Goal: Task Accomplishment & Management: Complete application form

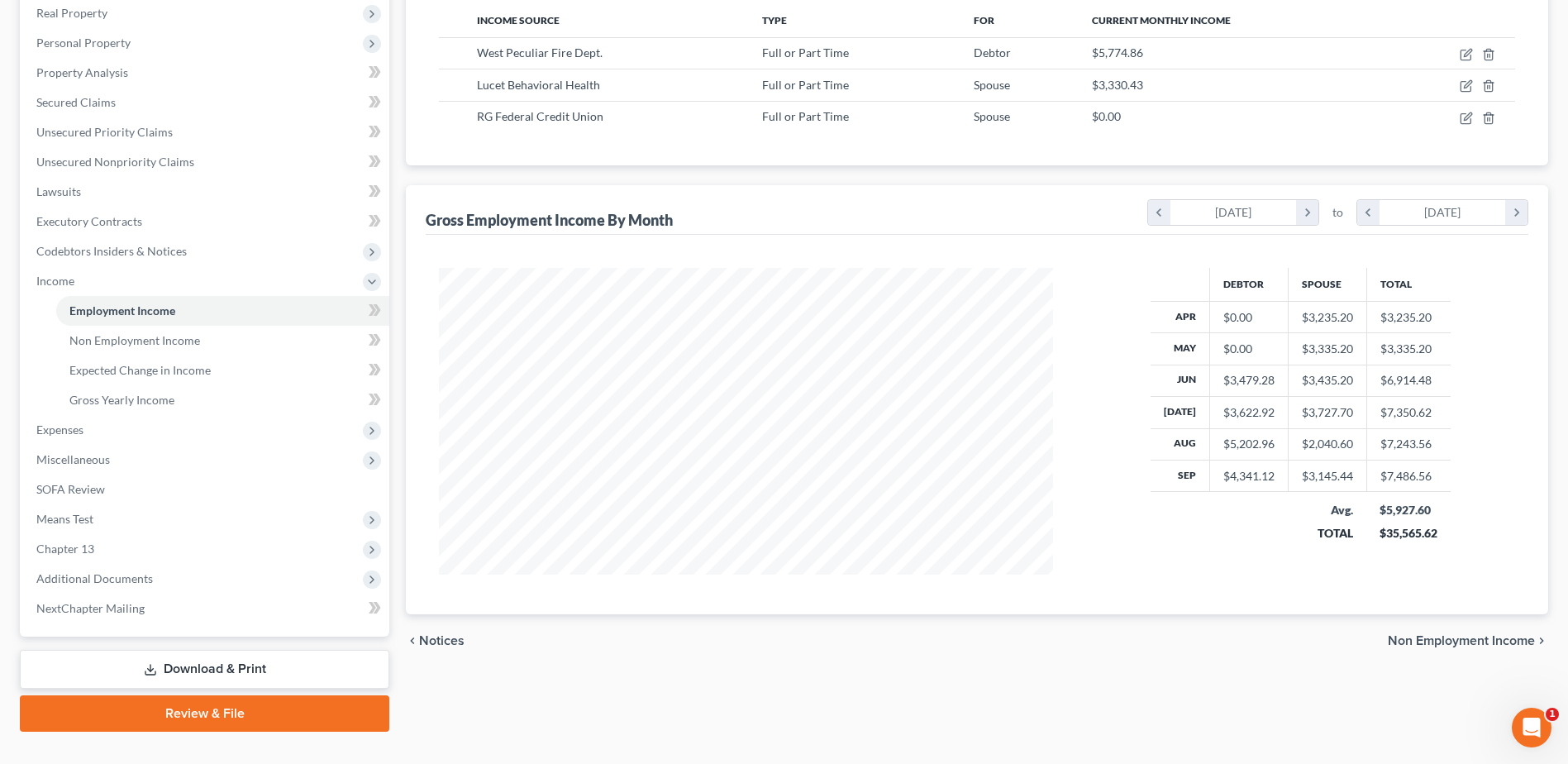
scroll to position [269, 0]
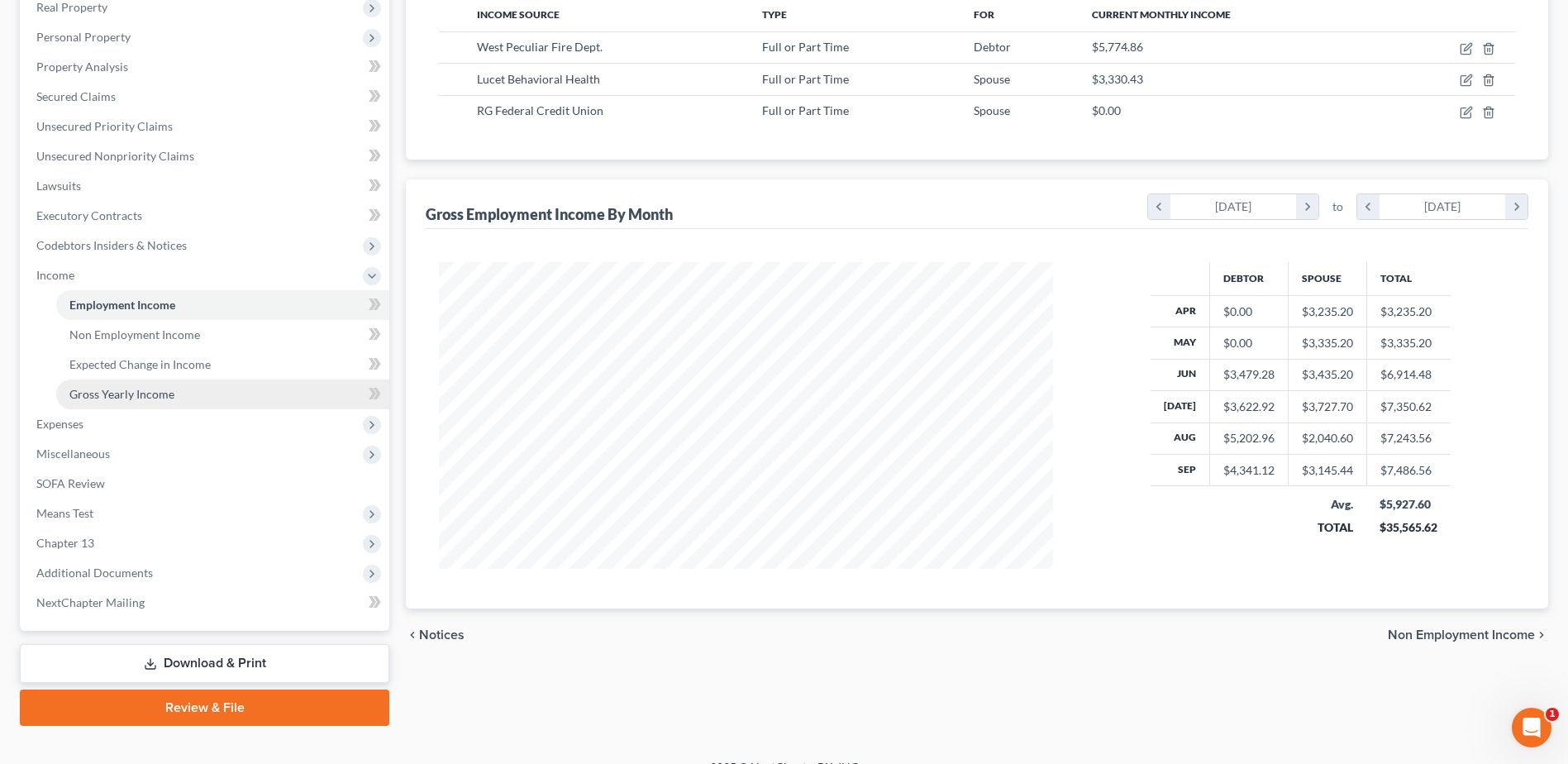
drag, startPoint x: 50, startPoint y: 422, endPoint x: 92, endPoint y: 398, distance: 48.4
click at [50, 422] on span "Expenses" at bounding box center [60, 423] width 47 height 14
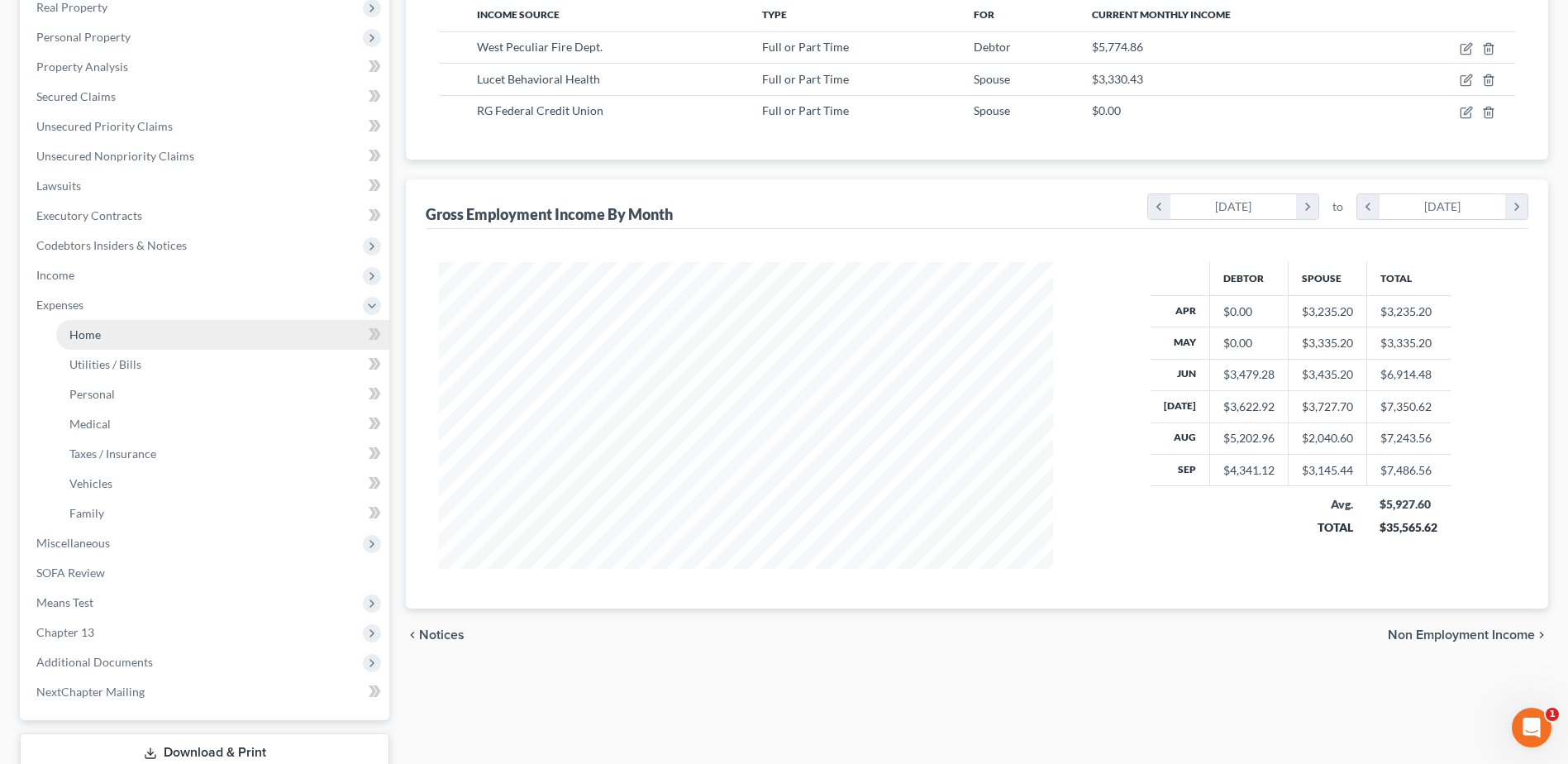
click at [99, 339] on span "Home" at bounding box center [85, 334] width 31 height 14
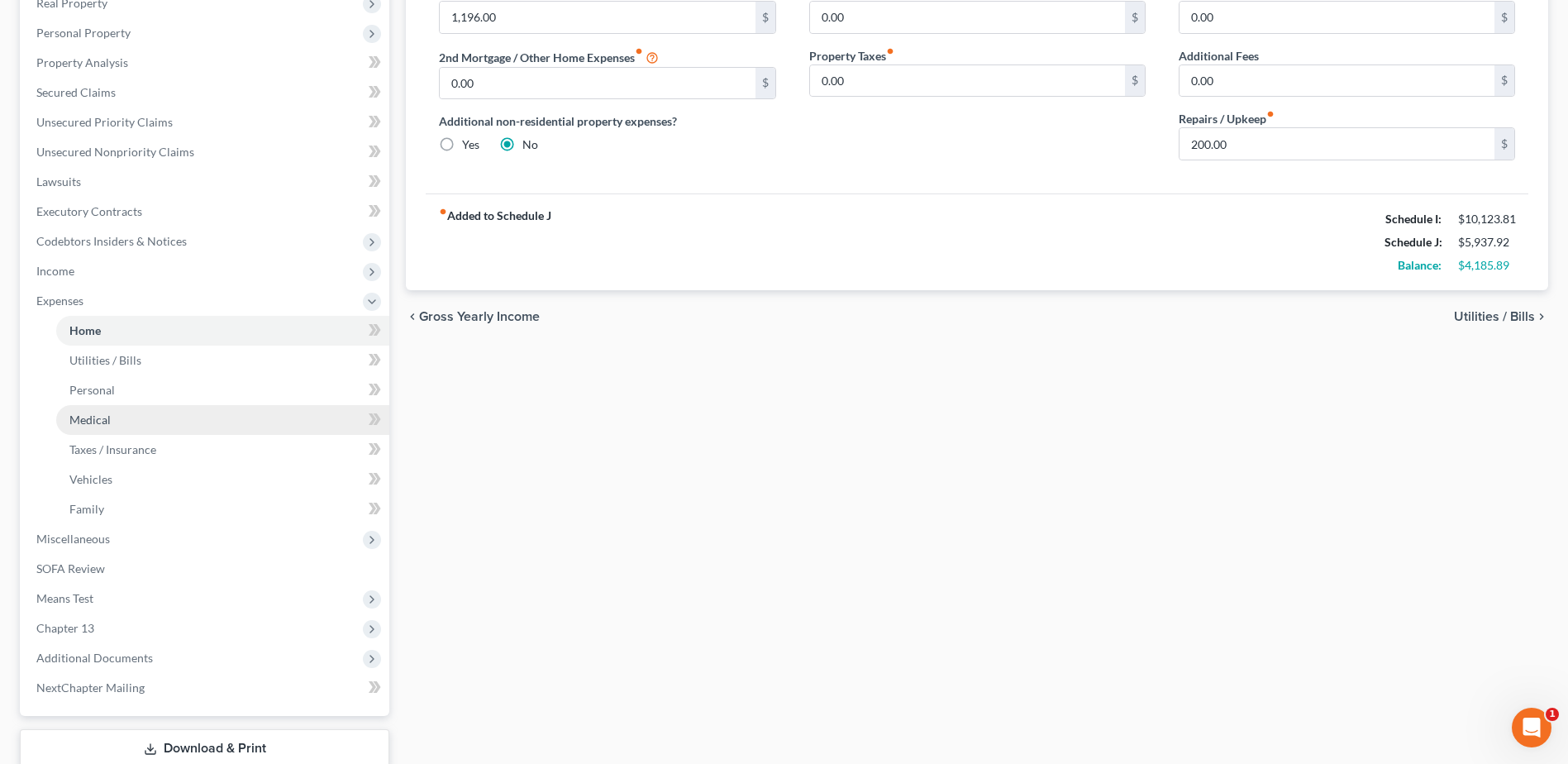
scroll to position [331, 0]
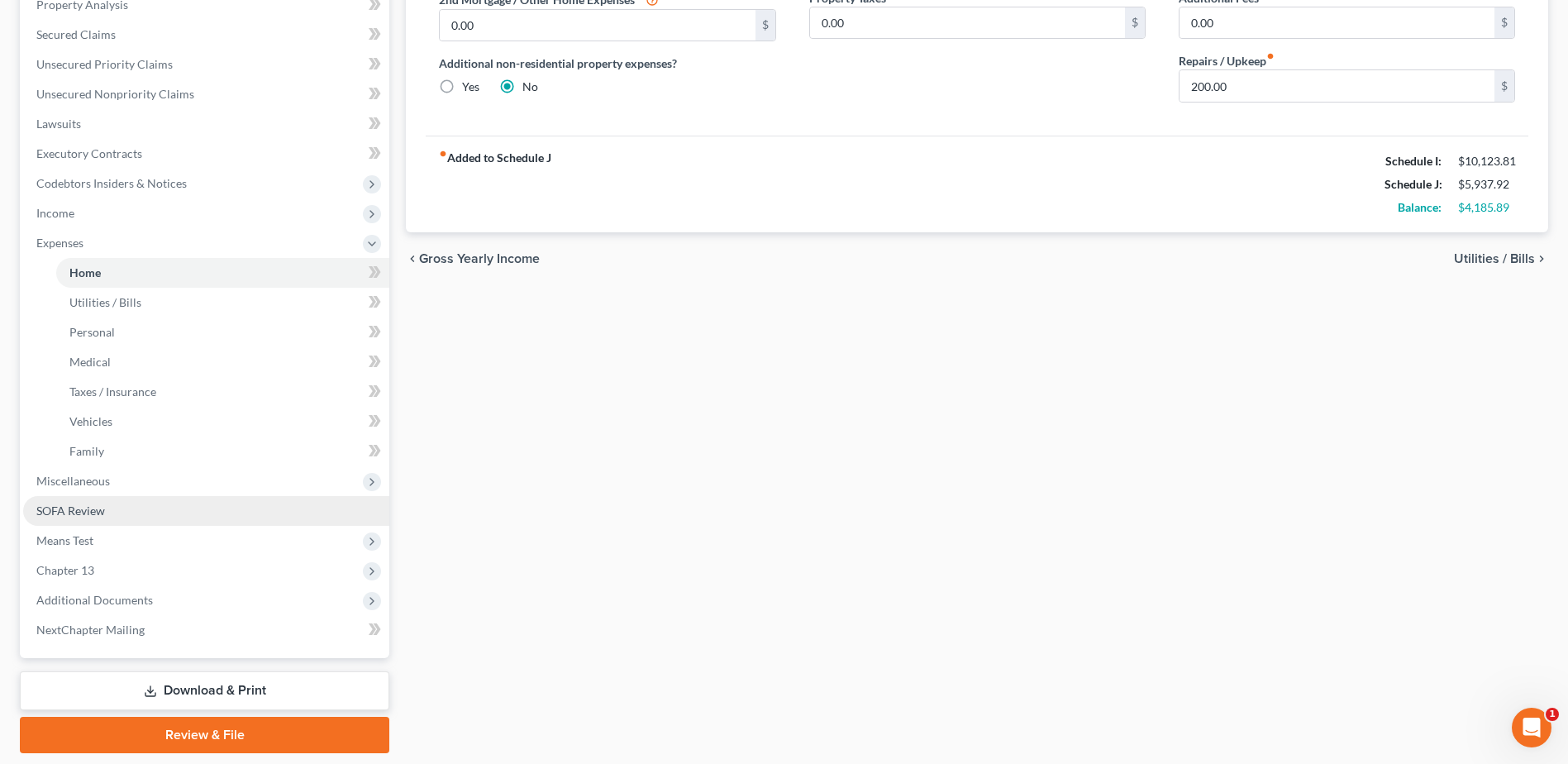
click at [66, 509] on span "SOFA Review" at bounding box center [71, 510] width 69 height 14
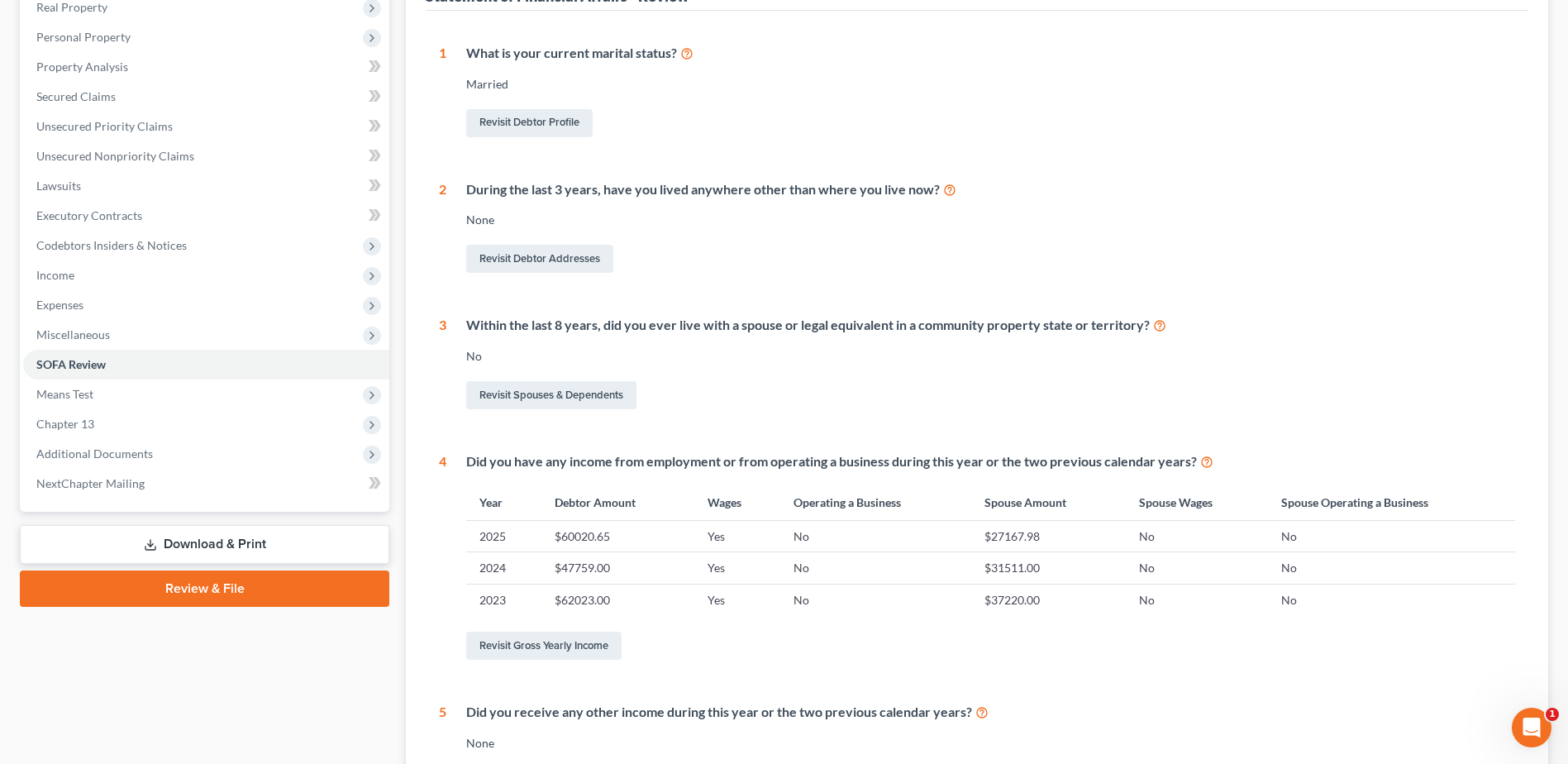
scroll to position [290, 0]
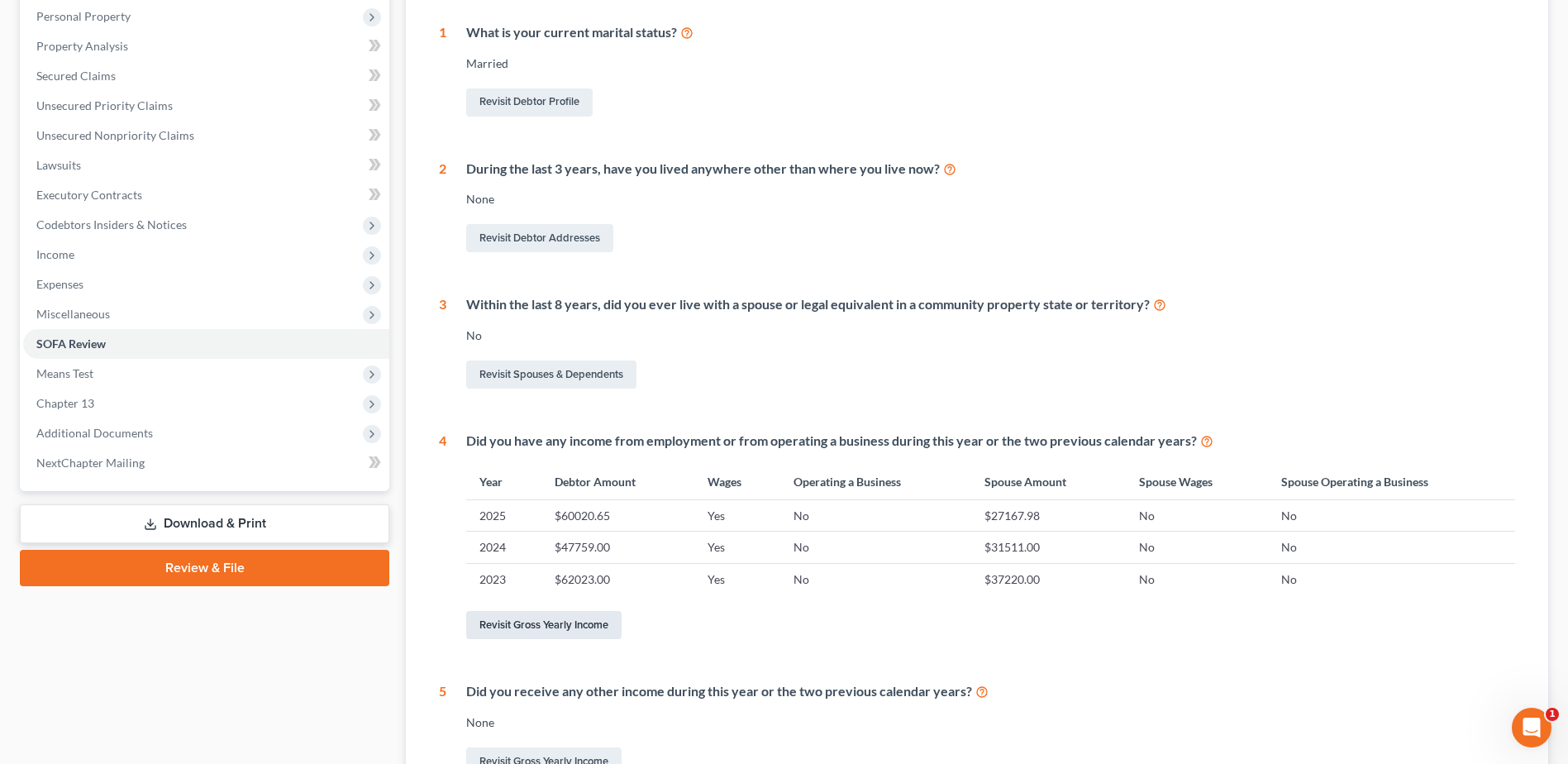
click at [589, 626] on link "Revisit Gross Yearly Income" at bounding box center [544, 626] width 155 height 28
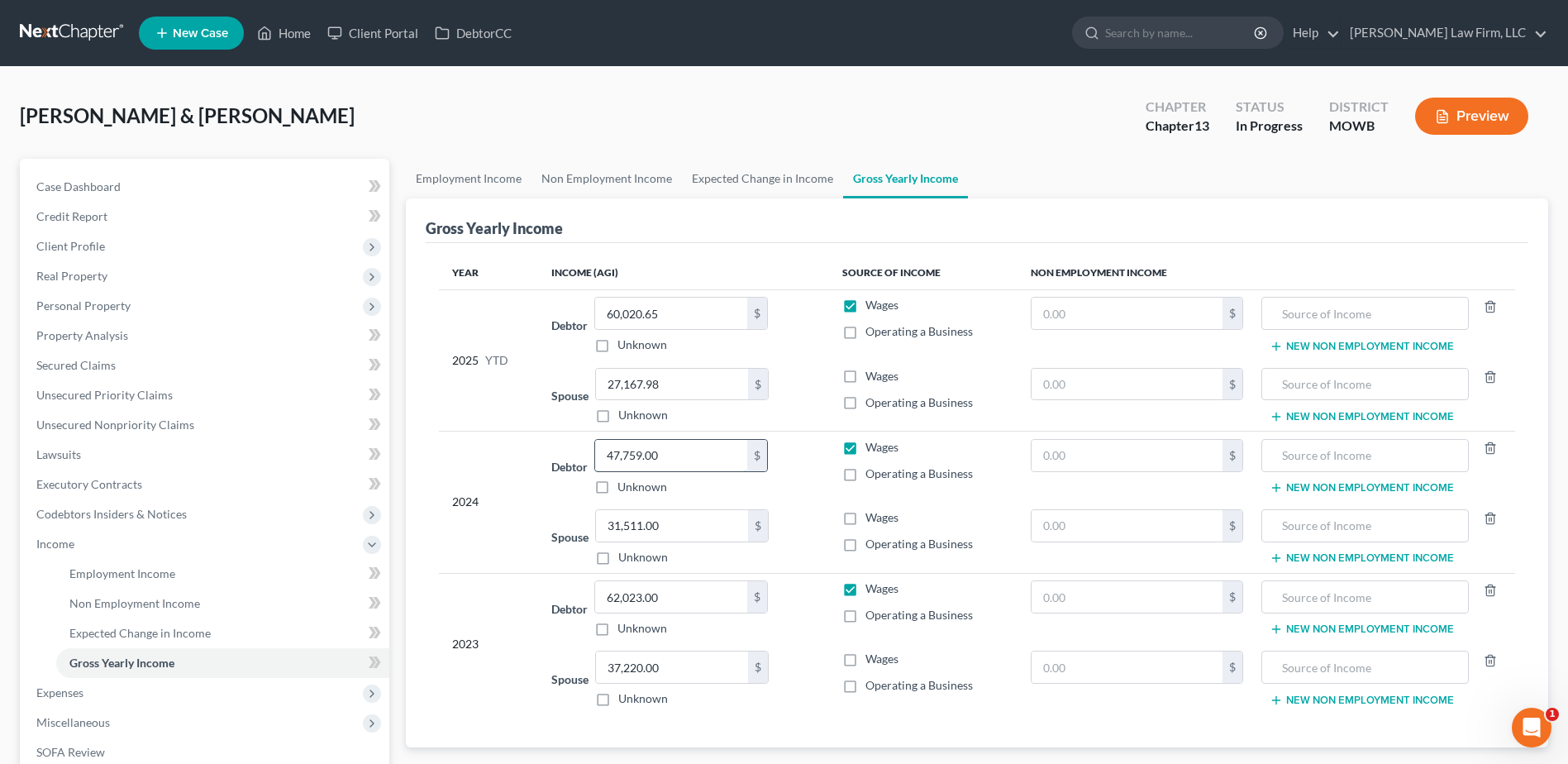
click at [690, 464] on input "47,759.00" at bounding box center [672, 455] width 152 height 31
click at [668, 588] on input "62,023.00" at bounding box center [672, 597] width 152 height 31
type input "67,606.00"
click at [727, 652] on input "37,220.00" at bounding box center [673, 667] width 152 height 31
type input "41,351.00"
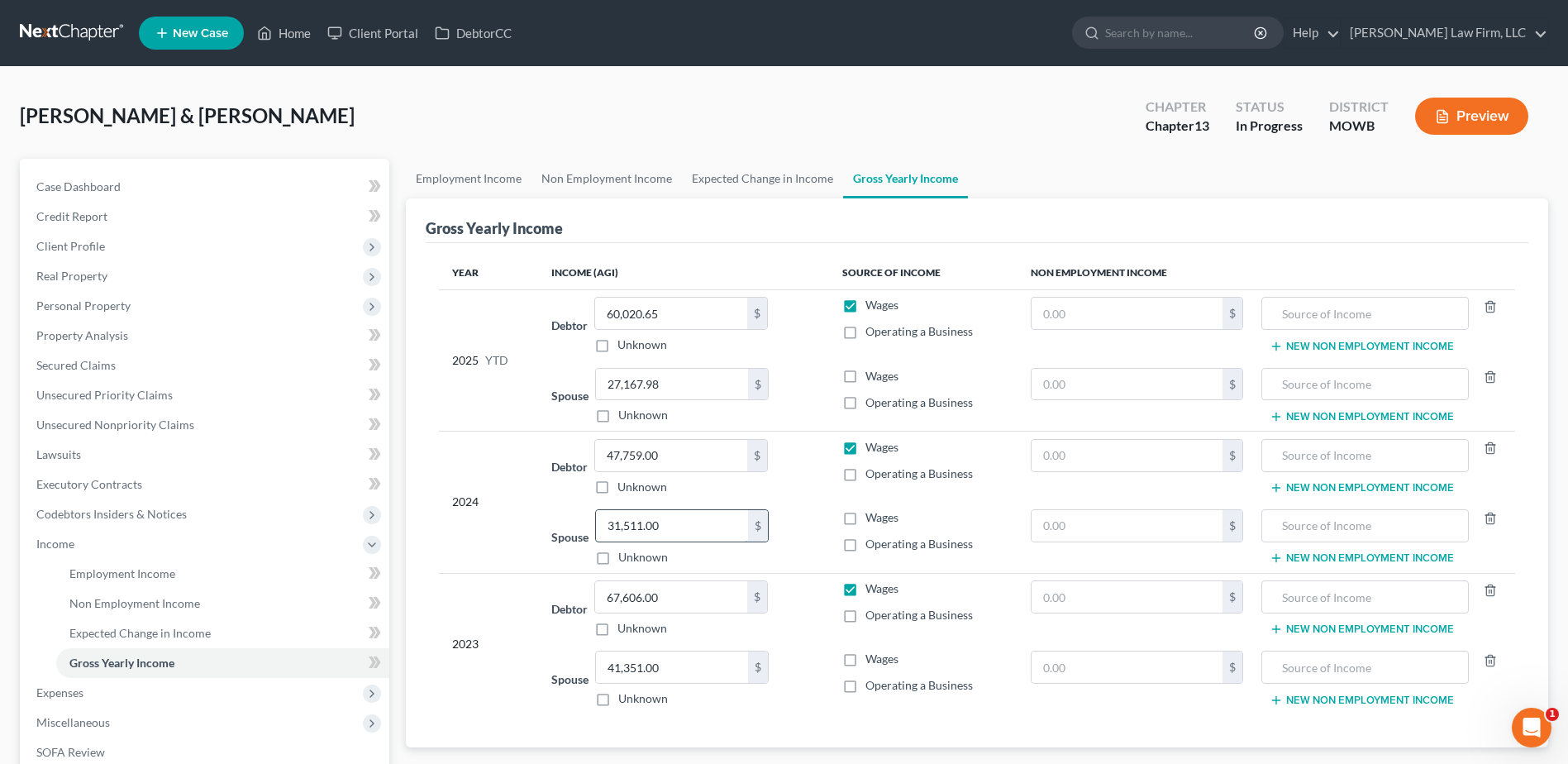
click at [696, 523] on input "31,511.00" at bounding box center [673, 525] width 152 height 31
click at [674, 458] on input "47,759.00" at bounding box center [672, 455] width 152 height 31
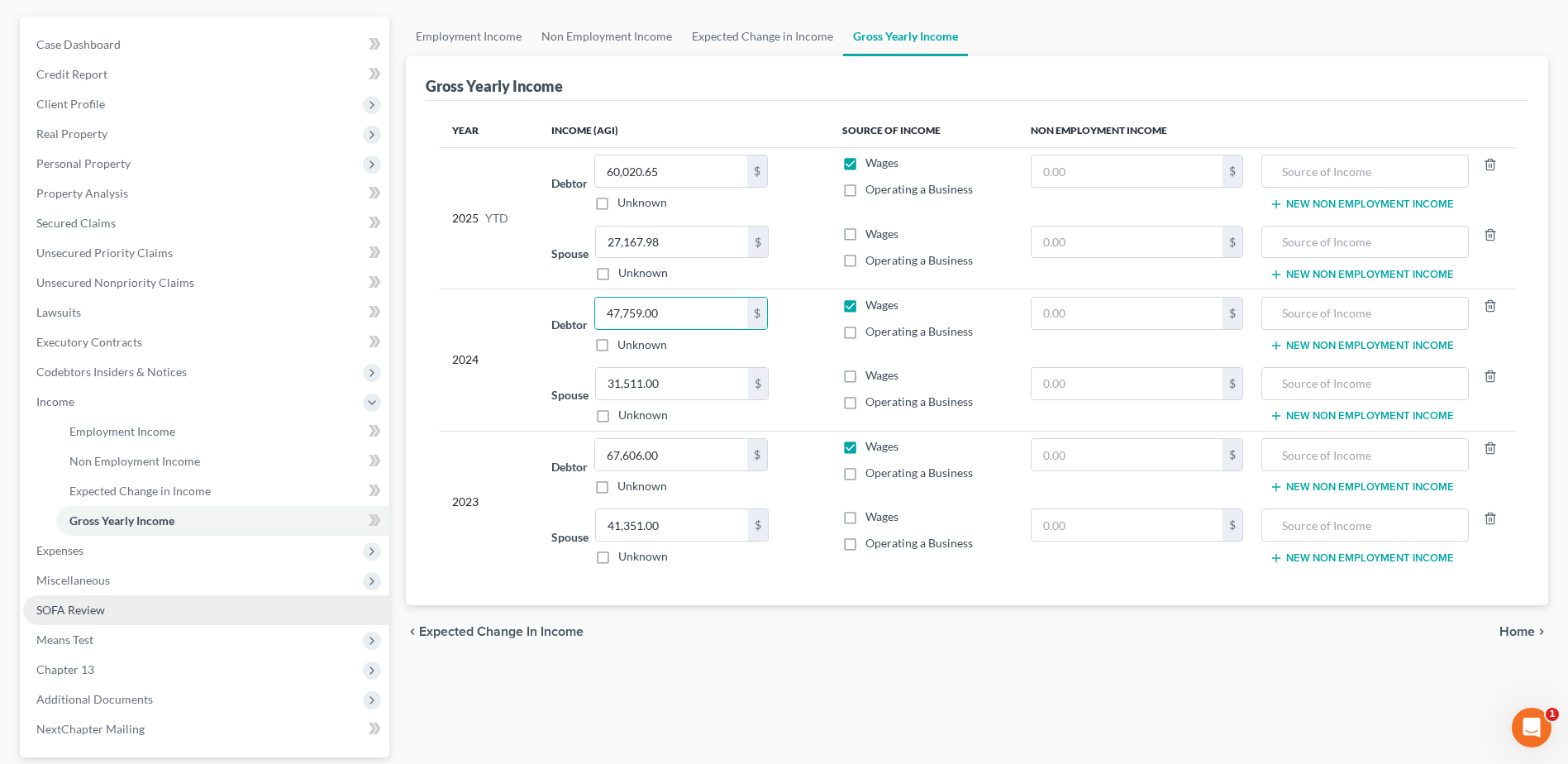
scroll to position [145, 0]
click at [91, 601] on span "SOFA Review" at bounding box center [71, 607] width 69 height 14
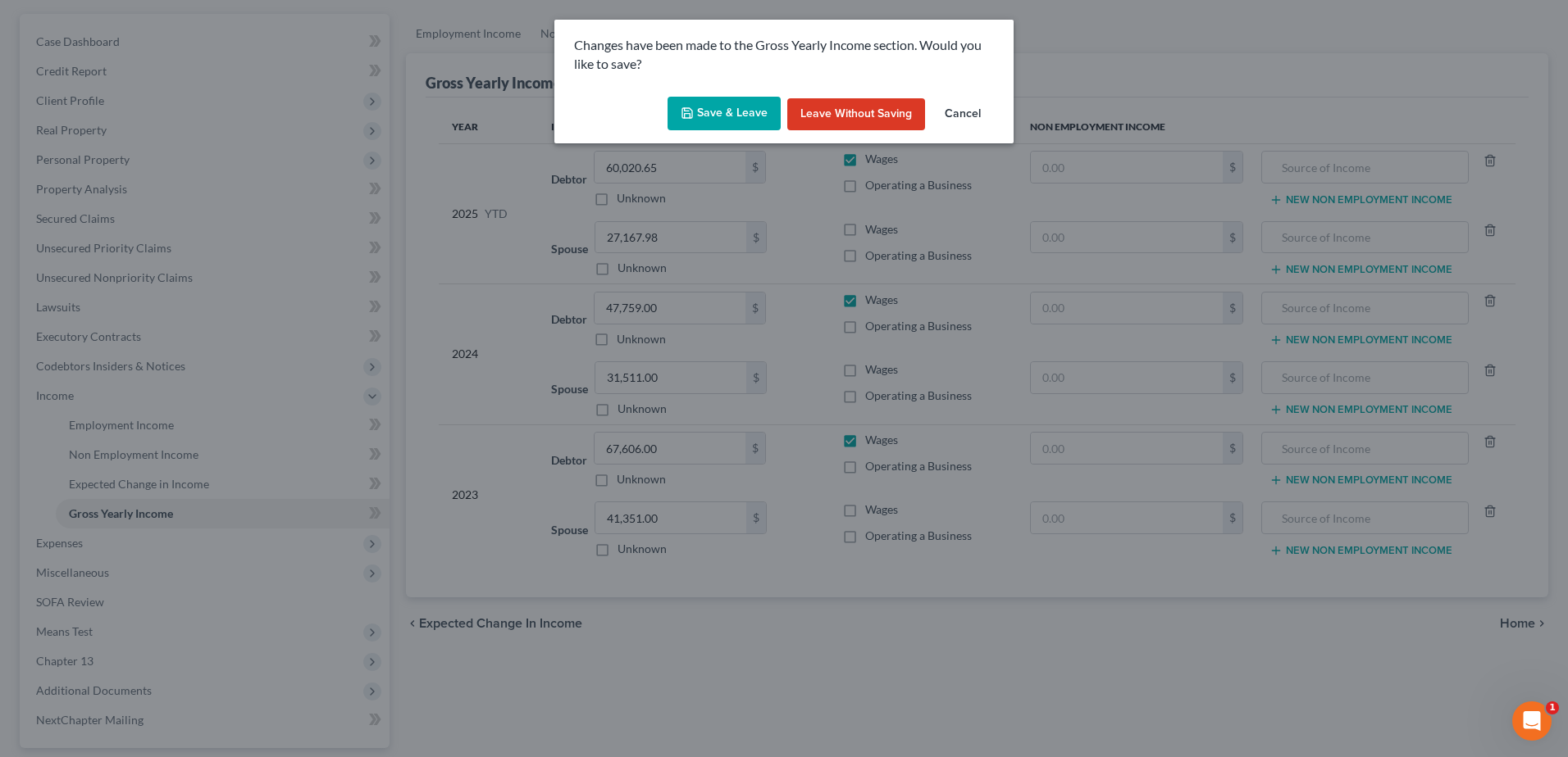
click at [732, 103] on button "Save & Leave" at bounding box center [723, 114] width 113 height 34
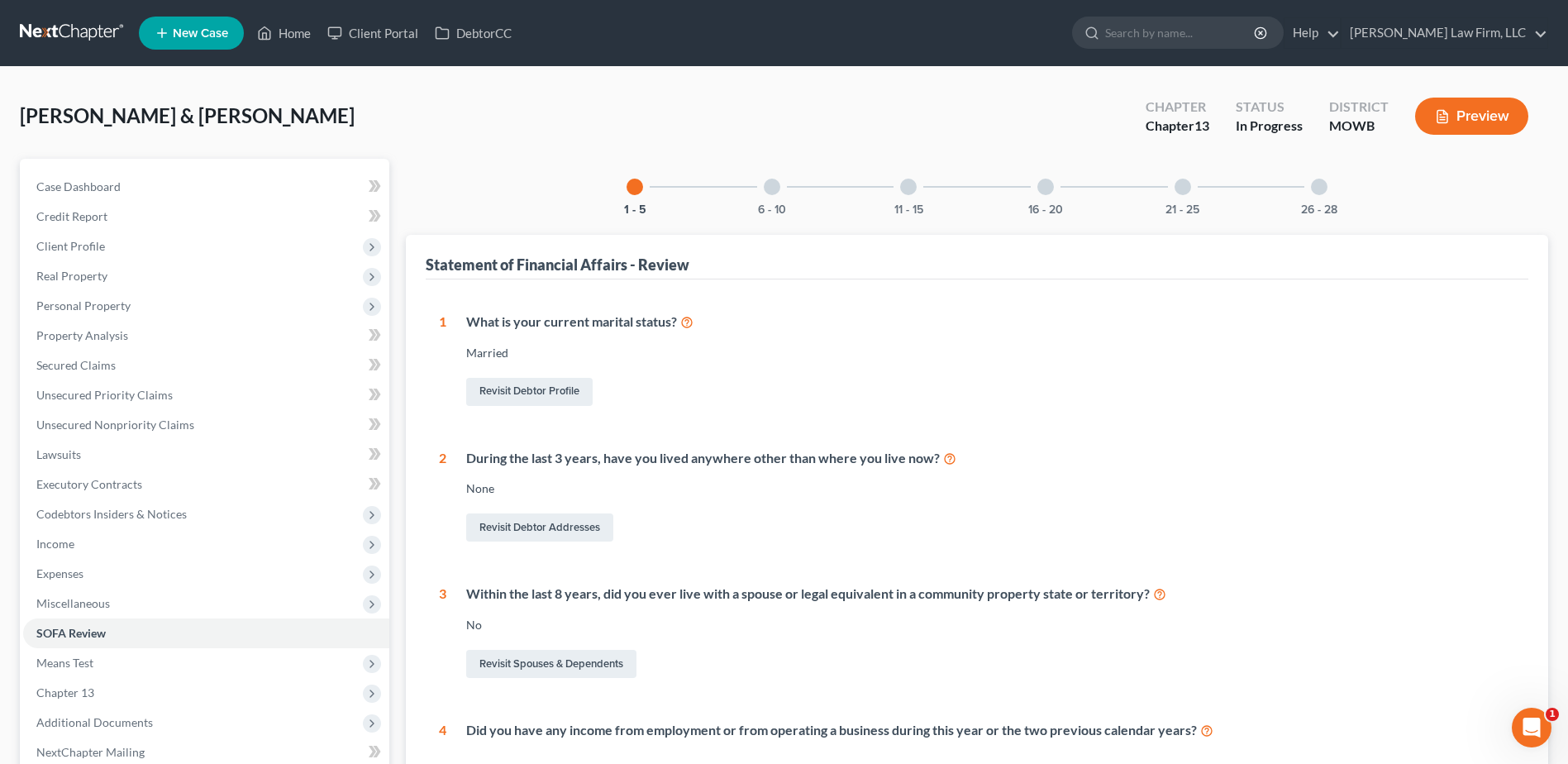
click at [1196, 195] on div "21 - 25" at bounding box center [1183, 187] width 56 height 56
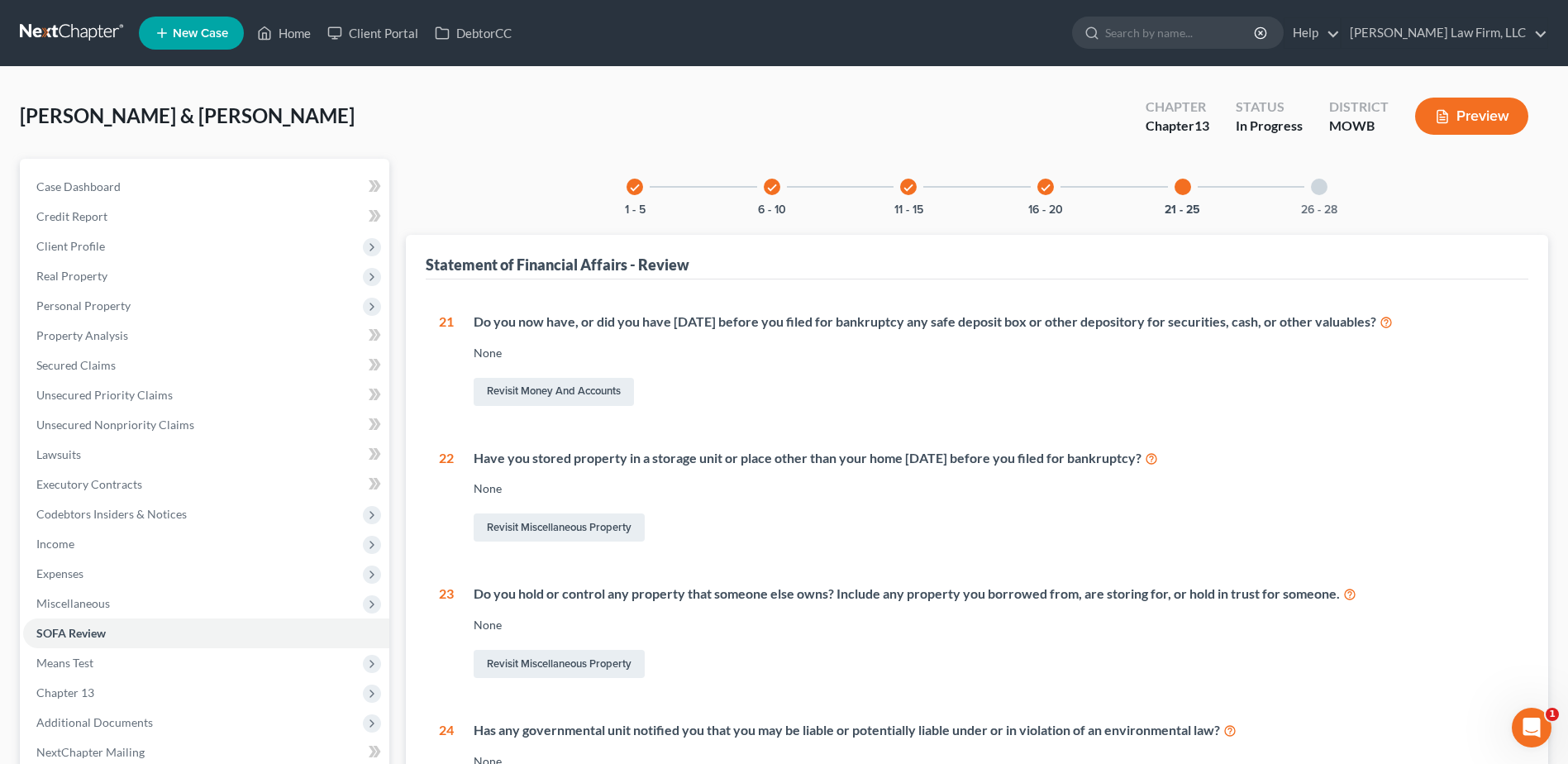
click at [1039, 197] on div "check 16 - 20" at bounding box center [1046, 187] width 56 height 56
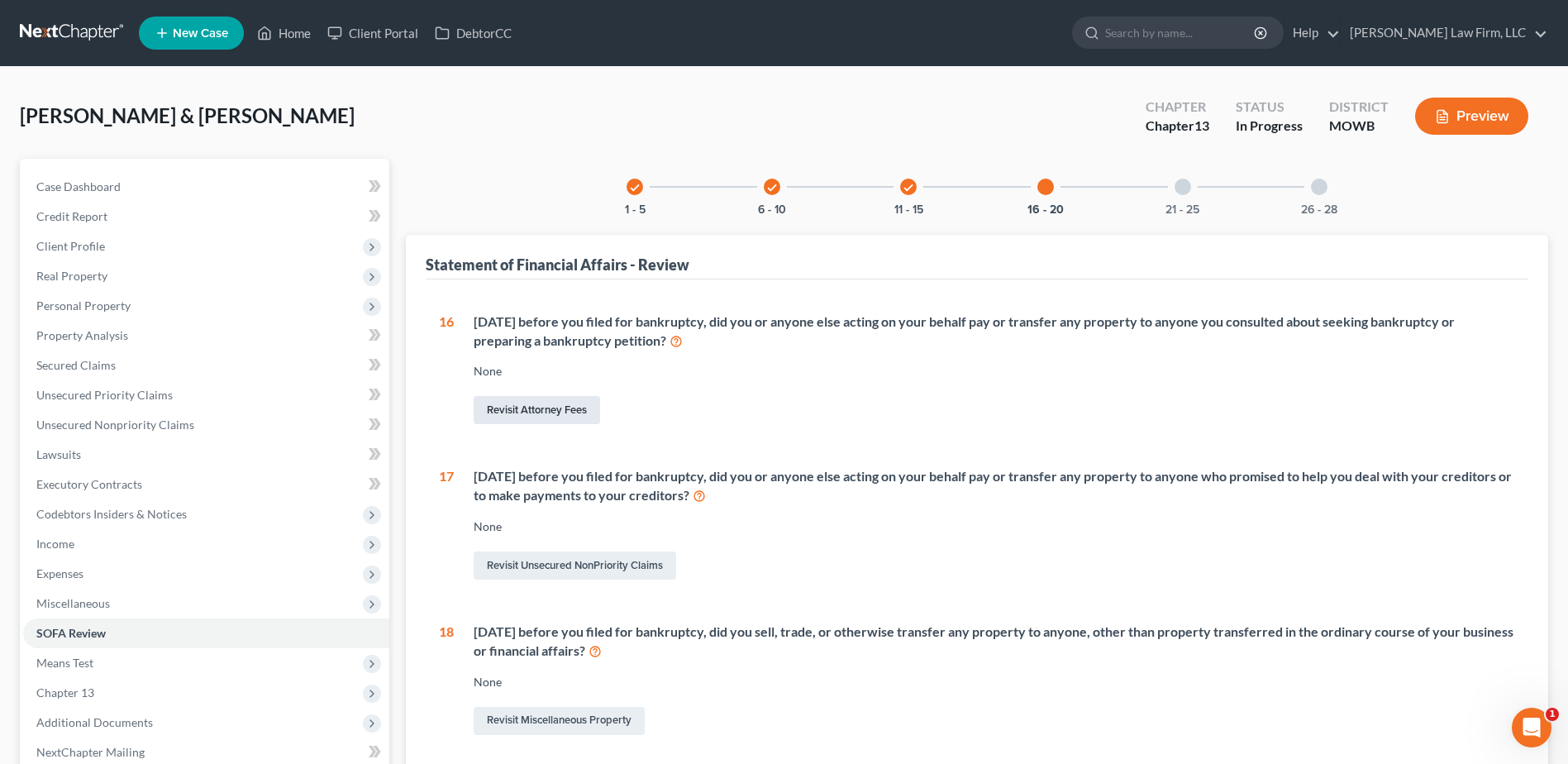
click at [505, 407] on link "Revisit Attorney Fees" at bounding box center [537, 410] width 126 height 28
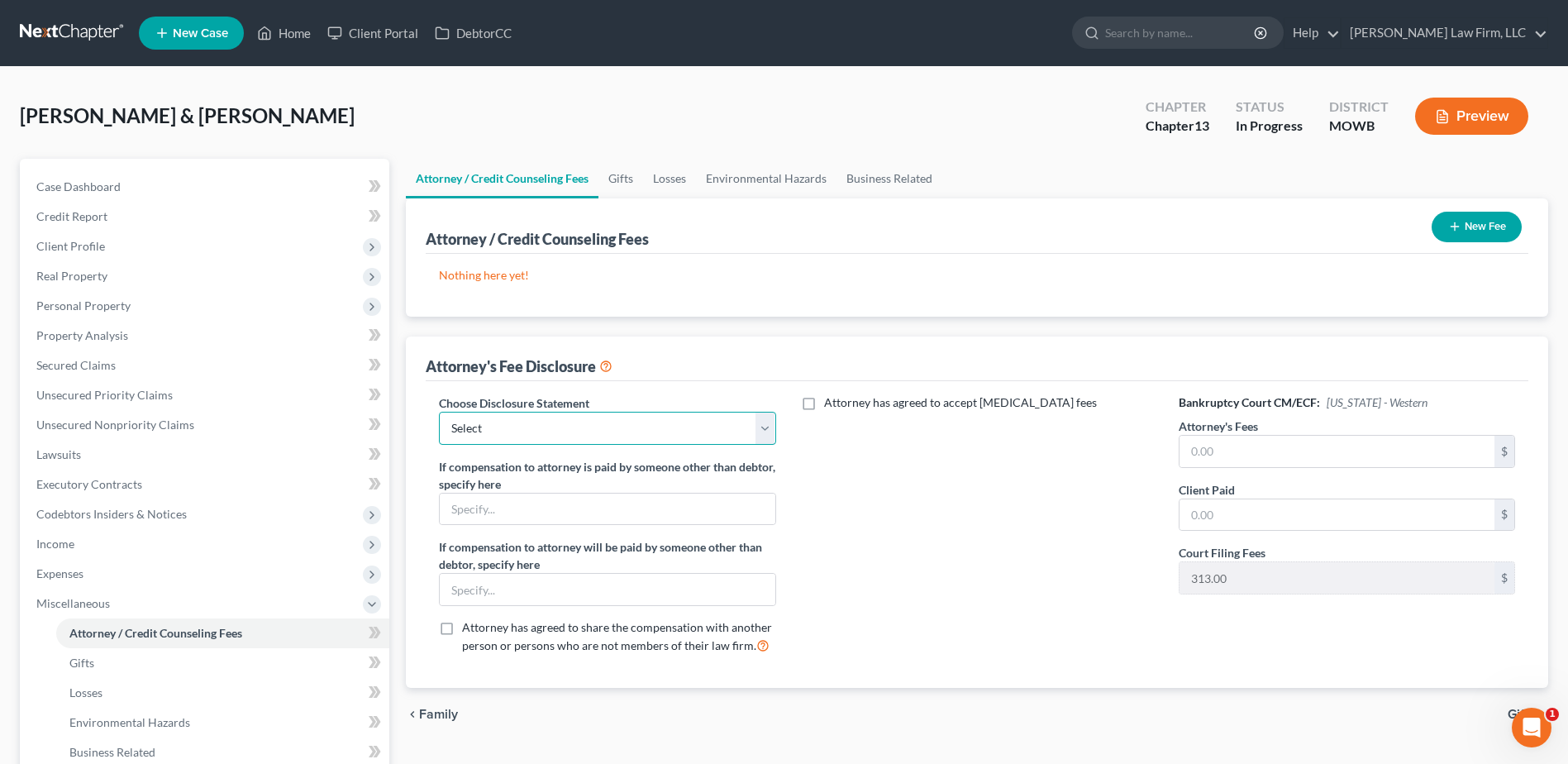
click at [588, 435] on select "Select [US_STATE] Chapter 13 [US_STATE] Chapter 7 [US_STATE] Chapter 13 [US_STA…" at bounding box center [608, 428] width 337 height 33
select select "2"
click at [439, 412] on select "Select [US_STATE] Chapter 13 [US_STATE] Chapter 7 [US_STATE] Chapter 13 [US_STA…" at bounding box center [608, 428] width 337 height 33
click at [1465, 215] on button "New Fee" at bounding box center [1477, 227] width 90 height 31
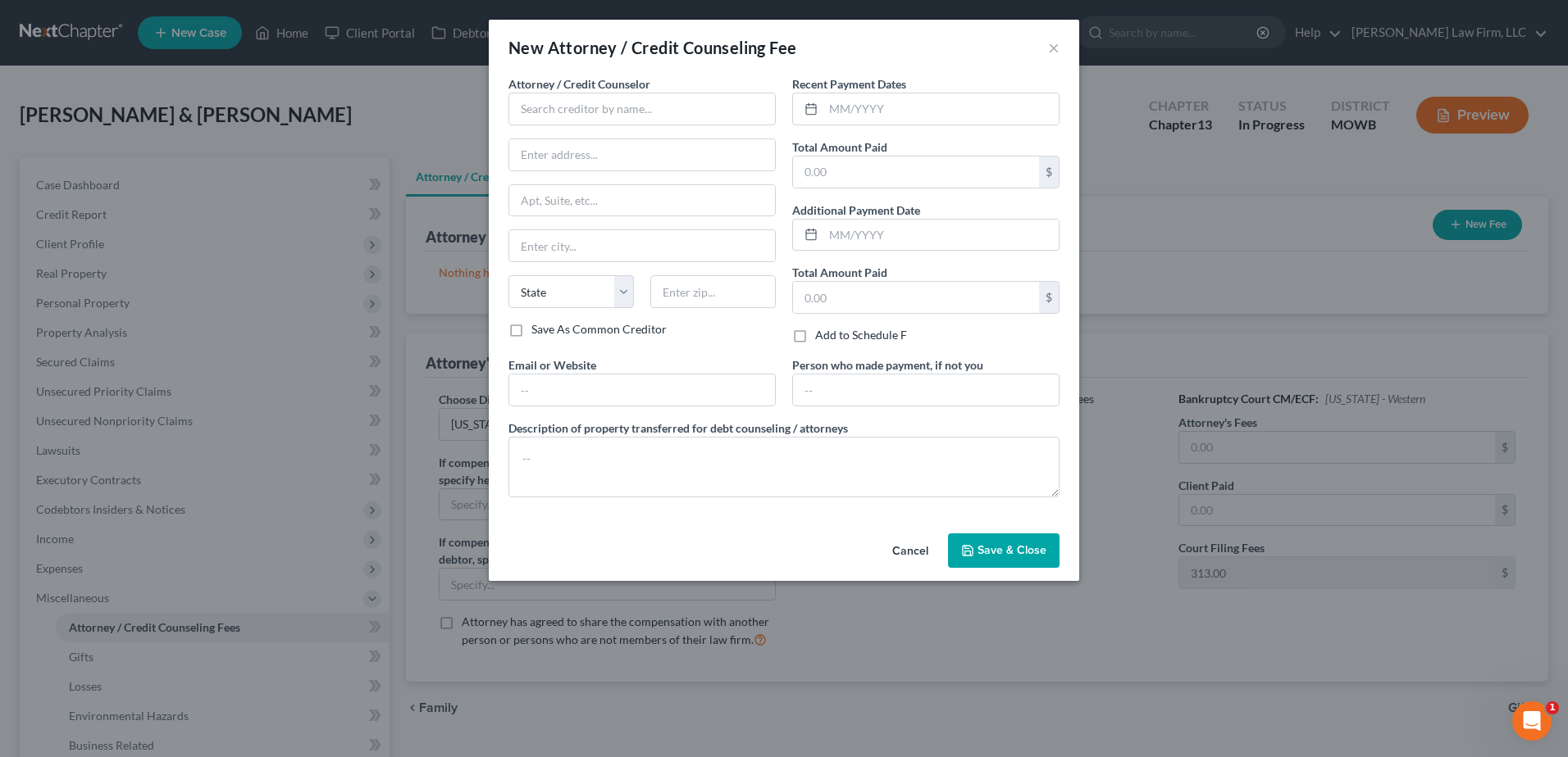
click at [603, 87] on span "Attorney / Credit Counselor" at bounding box center [579, 84] width 142 height 14
click at [603, 100] on input "text" at bounding box center [642, 108] width 268 height 33
type input "[PERSON_NAME] Law Firm, LLC"
type input "[STREET_ADDRESS]"
type input "Suite 2150"
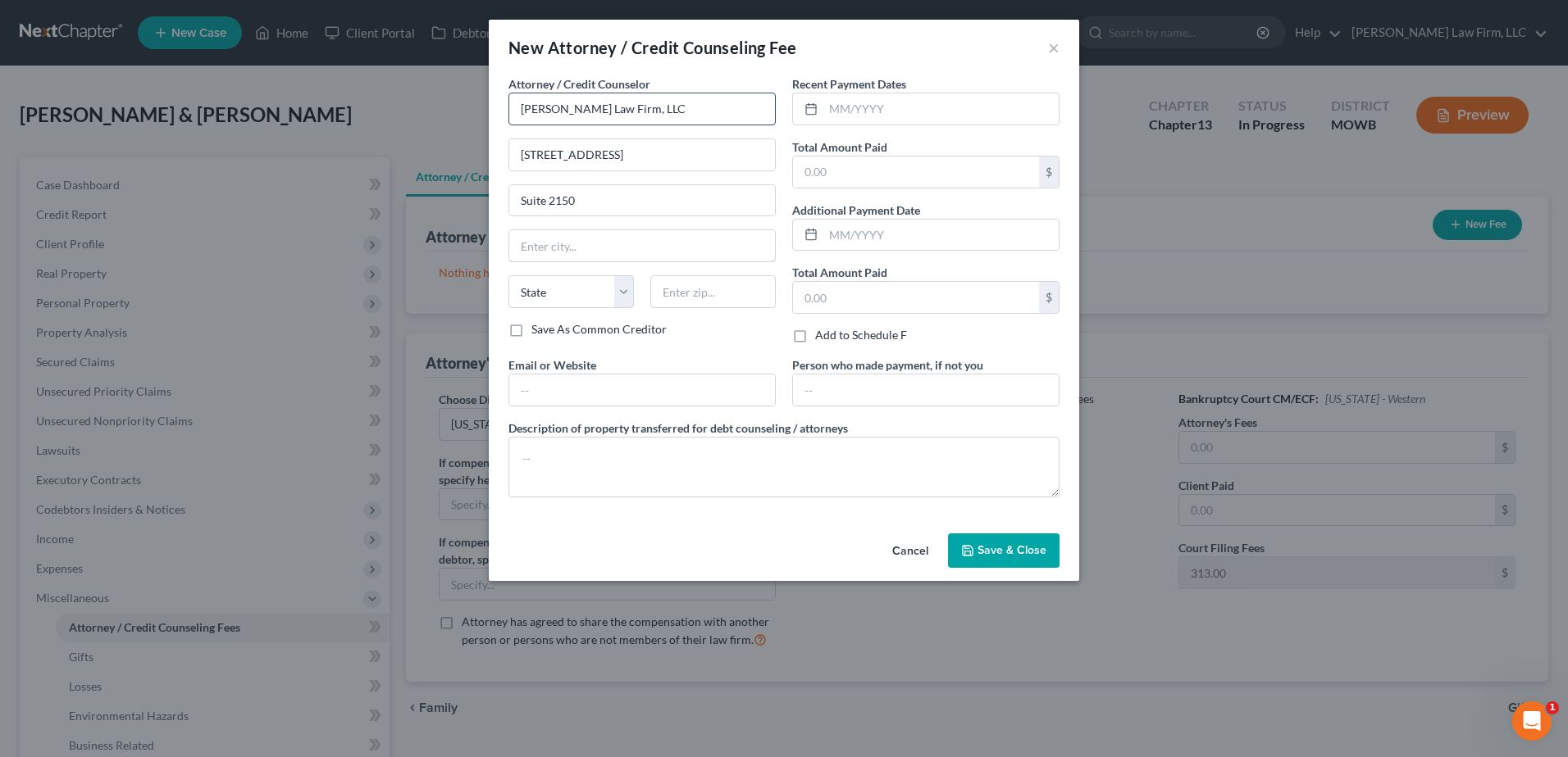
type input "[US_STATE][GEOGRAPHIC_DATA]"
select select "26"
type input "64108"
type input "[EMAIL_ADDRESS][DOMAIN_NAME]"
drag, startPoint x: 705, startPoint y: 387, endPoint x: 459, endPoint y: 399, distance: 246.3
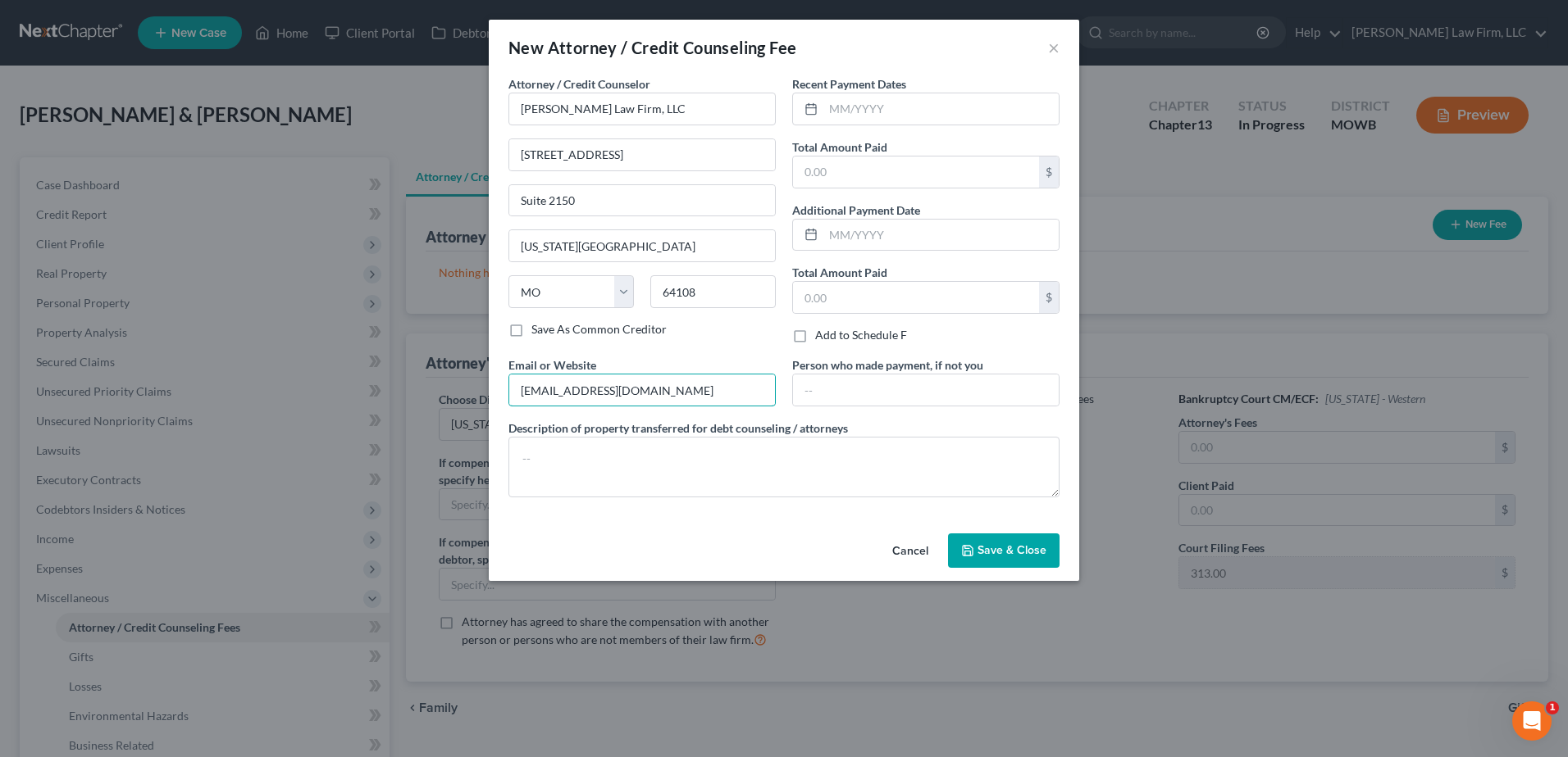
click at [459, 399] on div "New Attorney / Credit Counseling Fee × Attorney / Credit Counselor * [PERSON_NA…" at bounding box center [784, 378] width 1568 height 757
type input "[DOMAIN_NAME]"
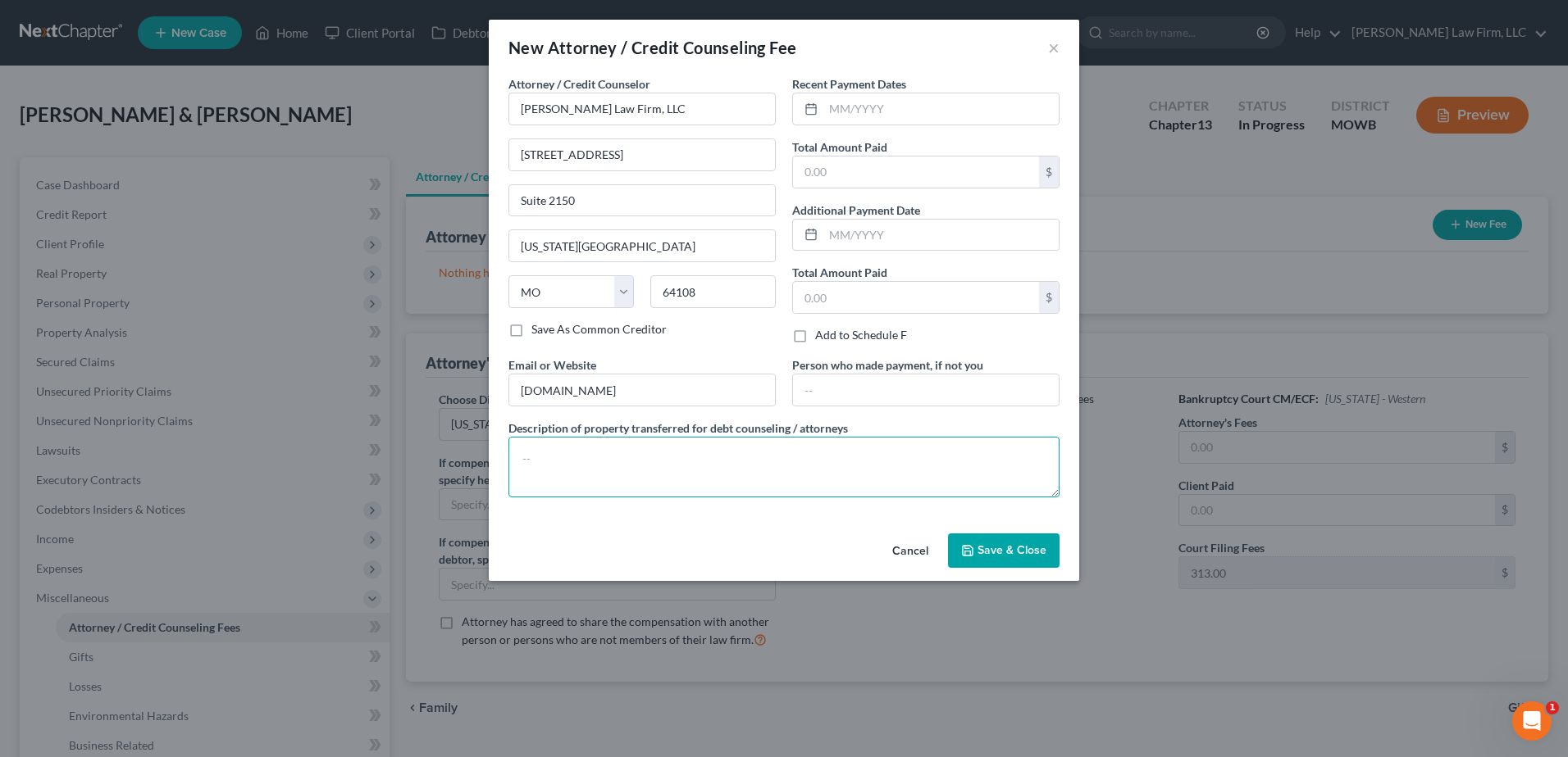
paste textarea "$437.50.00 for non-attorney fees ($12.75 debit card processing fee, $313.00 for…"
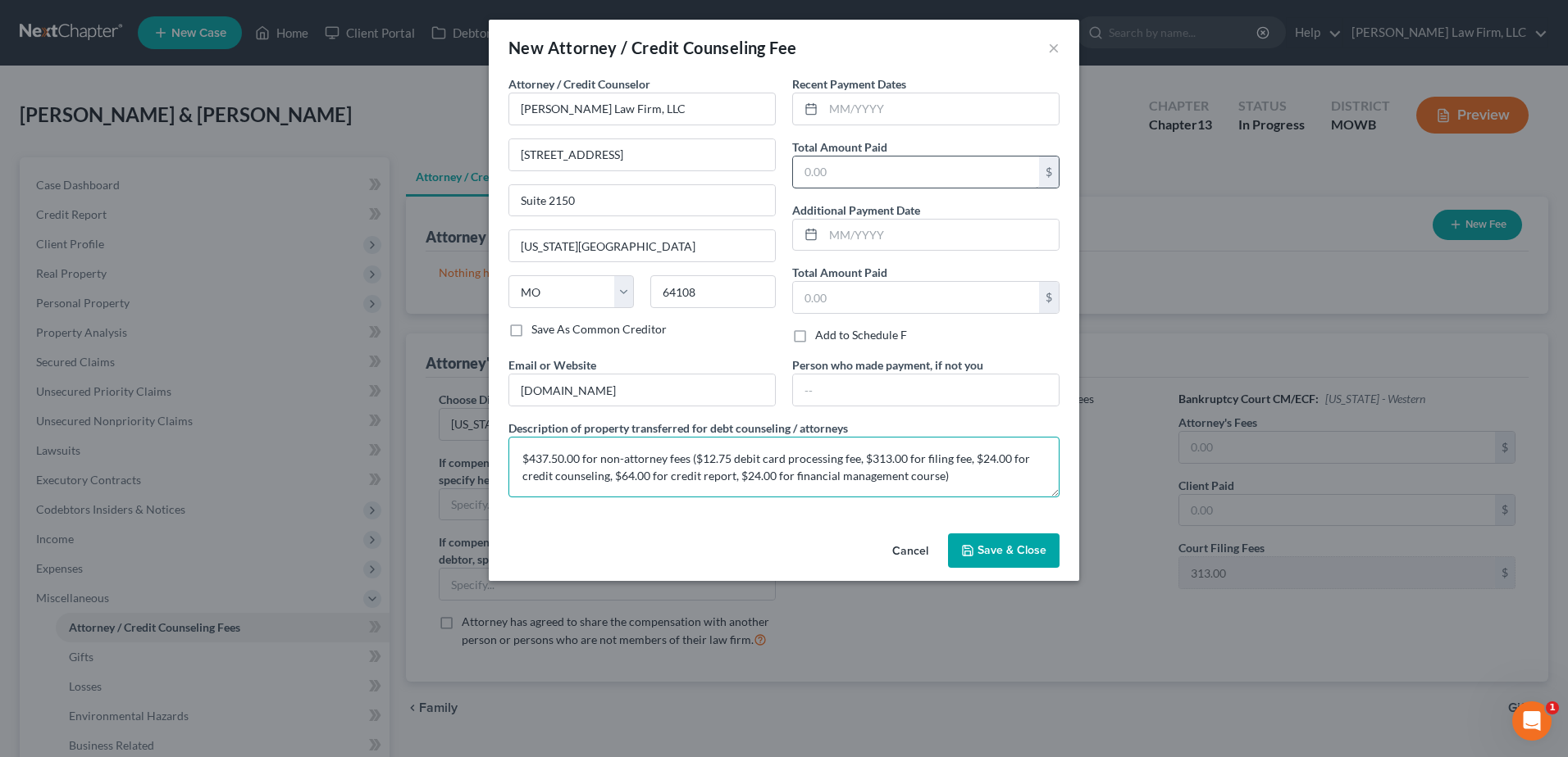
type textarea "$437.50.00 for non-attorney fees ($12.75 debit card processing fee, $313.00 for…"
click at [910, 179] on input "text" at bounding box center [916, 172] width 246 height 31
type input "437.50"
click at [579, 459] on textarea "$437.50.00 for non-attorney fees ($12.75 debit card processing fee, $313.00 for…" at bounding box center [784, 466] width 551 height 61
type textarea "$437.50 for non-attorney fees ($12.75 debit card processing fee, $313.00 for fi…"
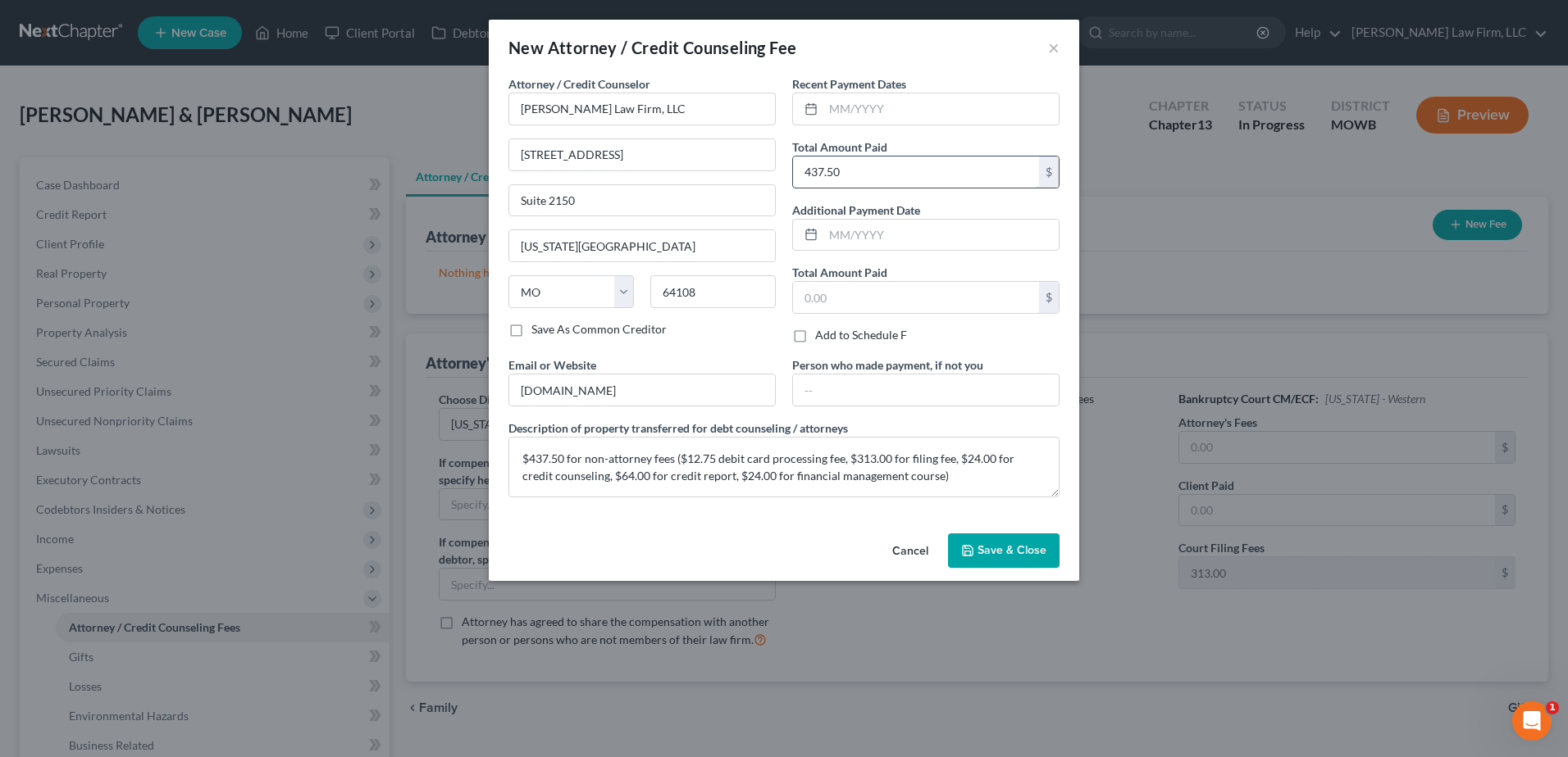
click at [890, 179] on input "437.50" at bounding box center [916, 172] width 246 height 31
click at [891, 110] on input "text" at bounding box center [940, 108] width 235 height 31
type input "[DATE]"
click at [865, 172] on input "437.50" at bounding box center [916, 172] width 246 height 31
click at [852, 167] on input "437.50" at bounding box center [916, 172] width 246 height 31
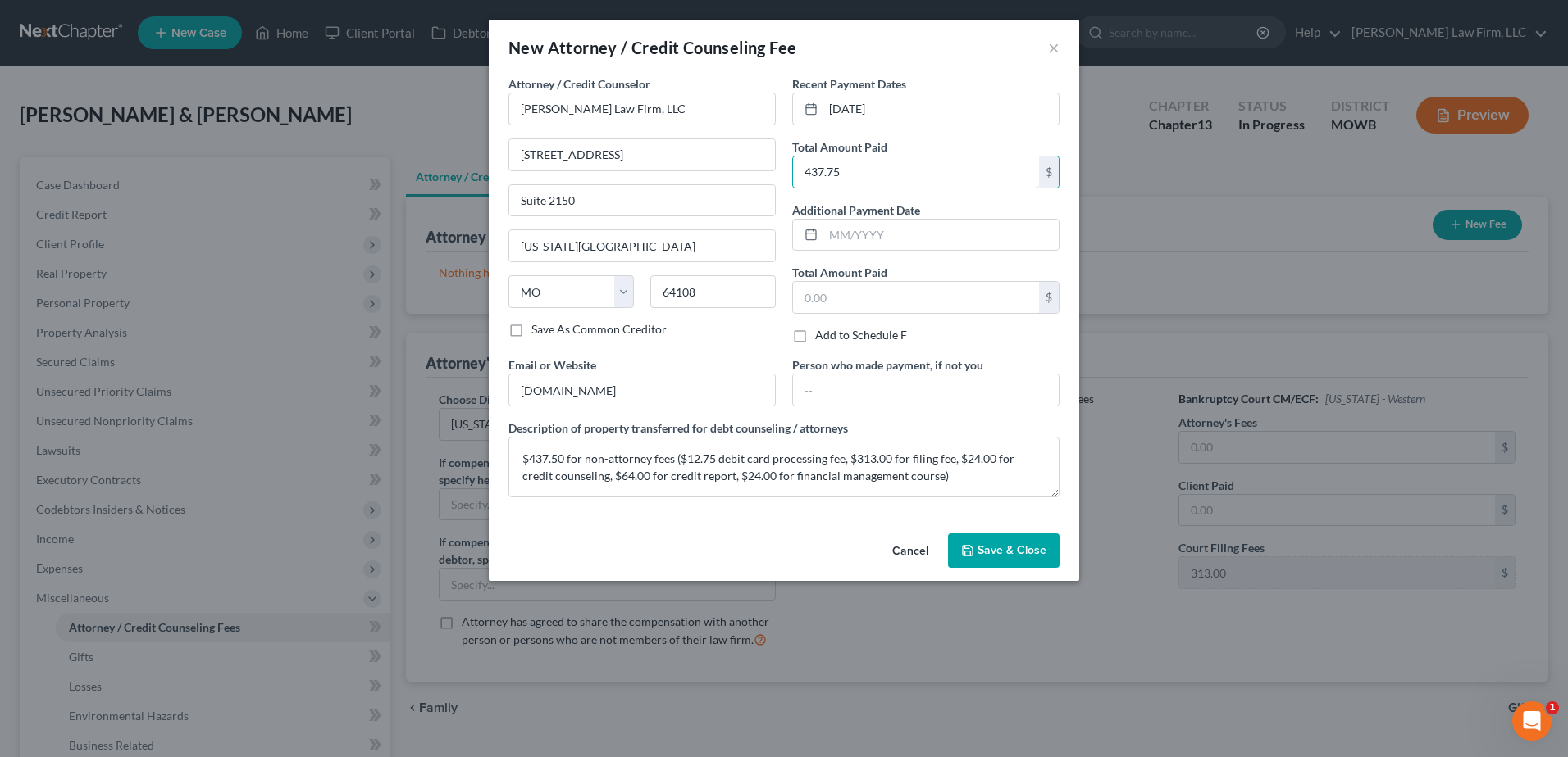
type input "437.75"
click at [1011, 555] on span "Save & Close" at bounding box center [1012, 550] width 69 height 14
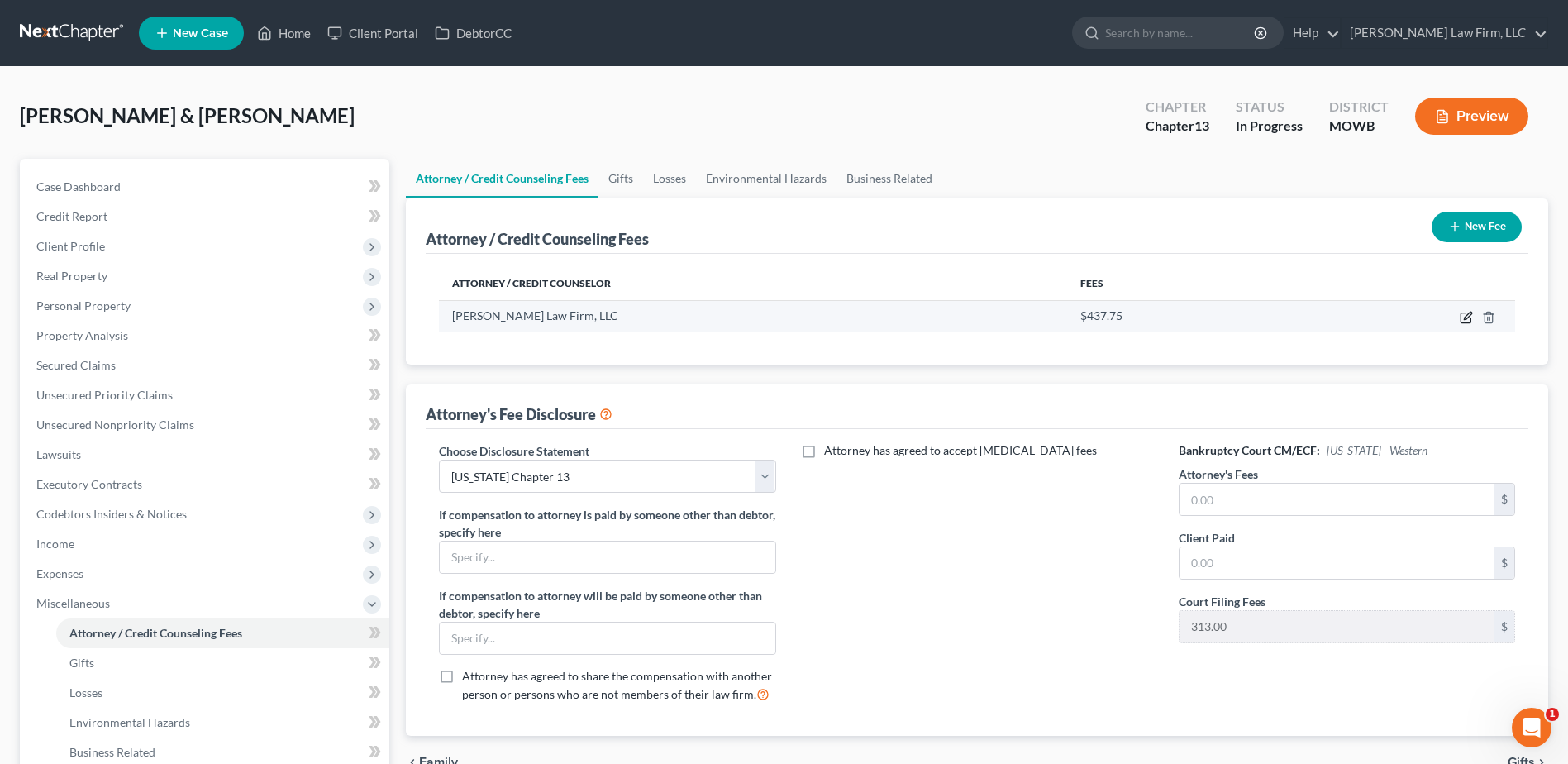
click at [1472, 313] on icon "button" at bounding box center [1468, 315] width 8 height 8
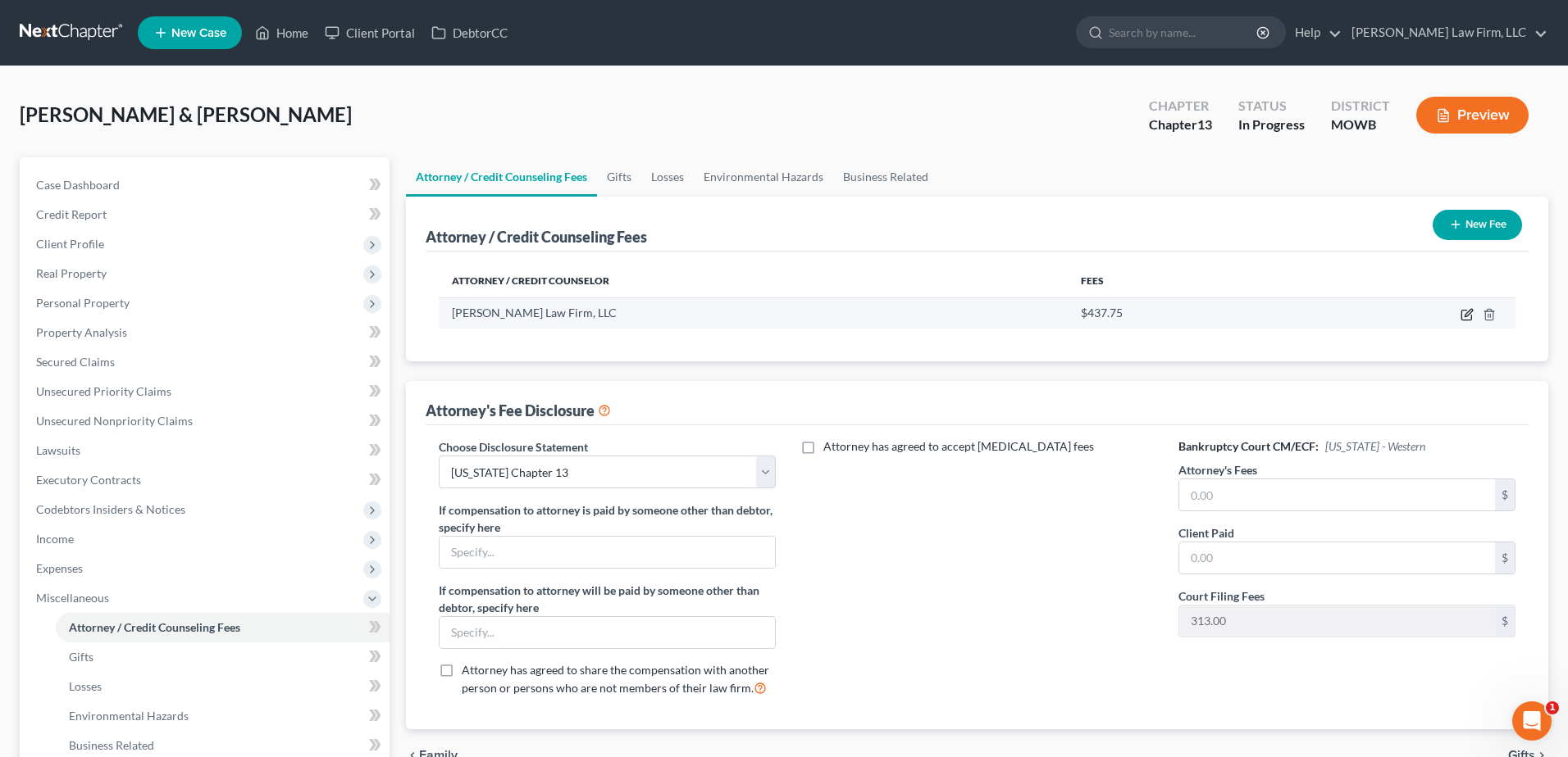
select select "26"
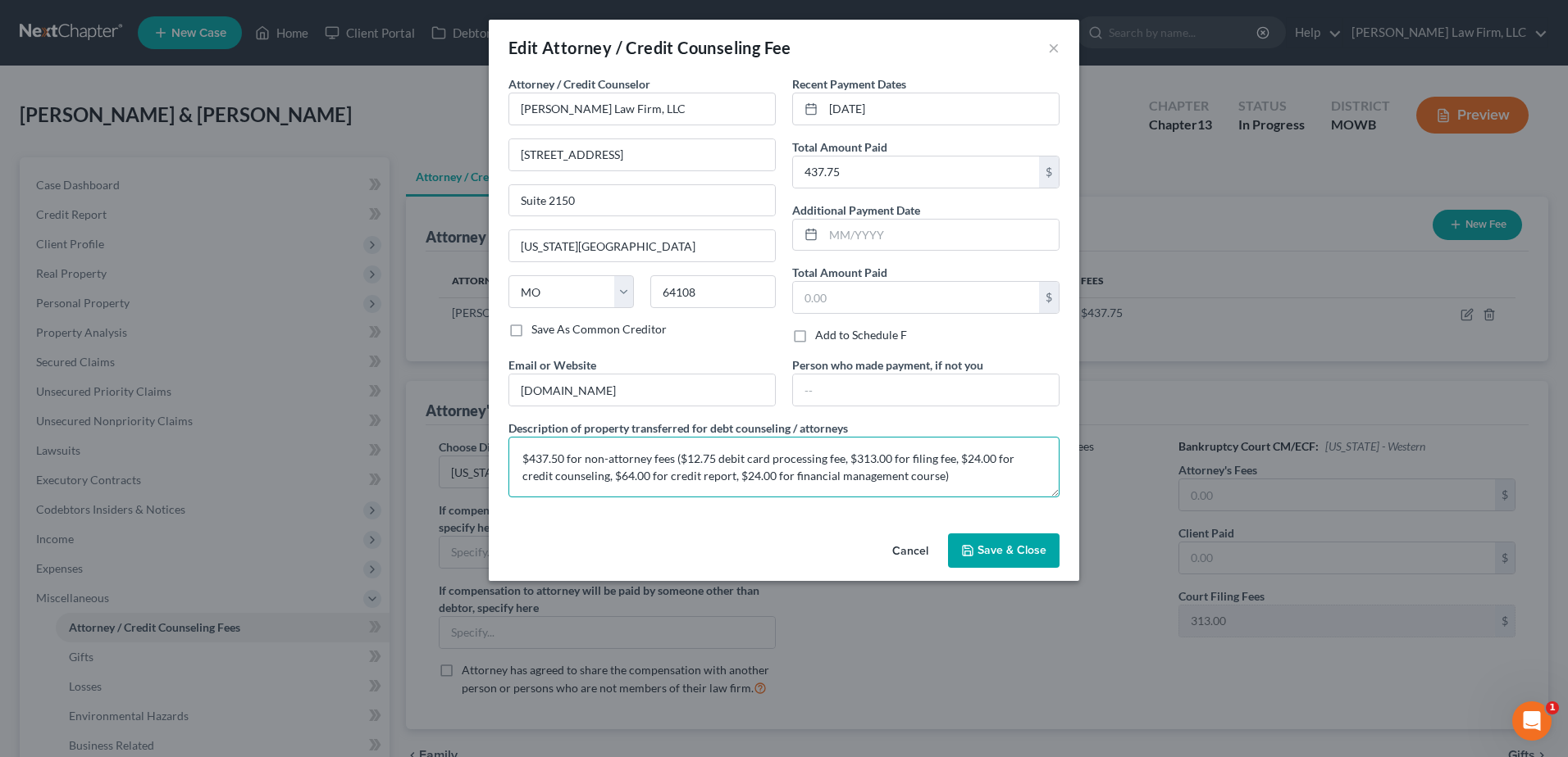
click at [564, 459] on textarea "$437.50 for non-attorney fees ($12.75 debit card processing fee, $313.00 for fi…" at bounding box center [784, 466] width 551 height 61
type textarea "$437.75 for non-attorney fees ($12.75 debit card processing fee, $313.00 for fi…"
click at [1029, 555] on span "Save & Close" at bounding box center [1012, 550] width 69 height 14
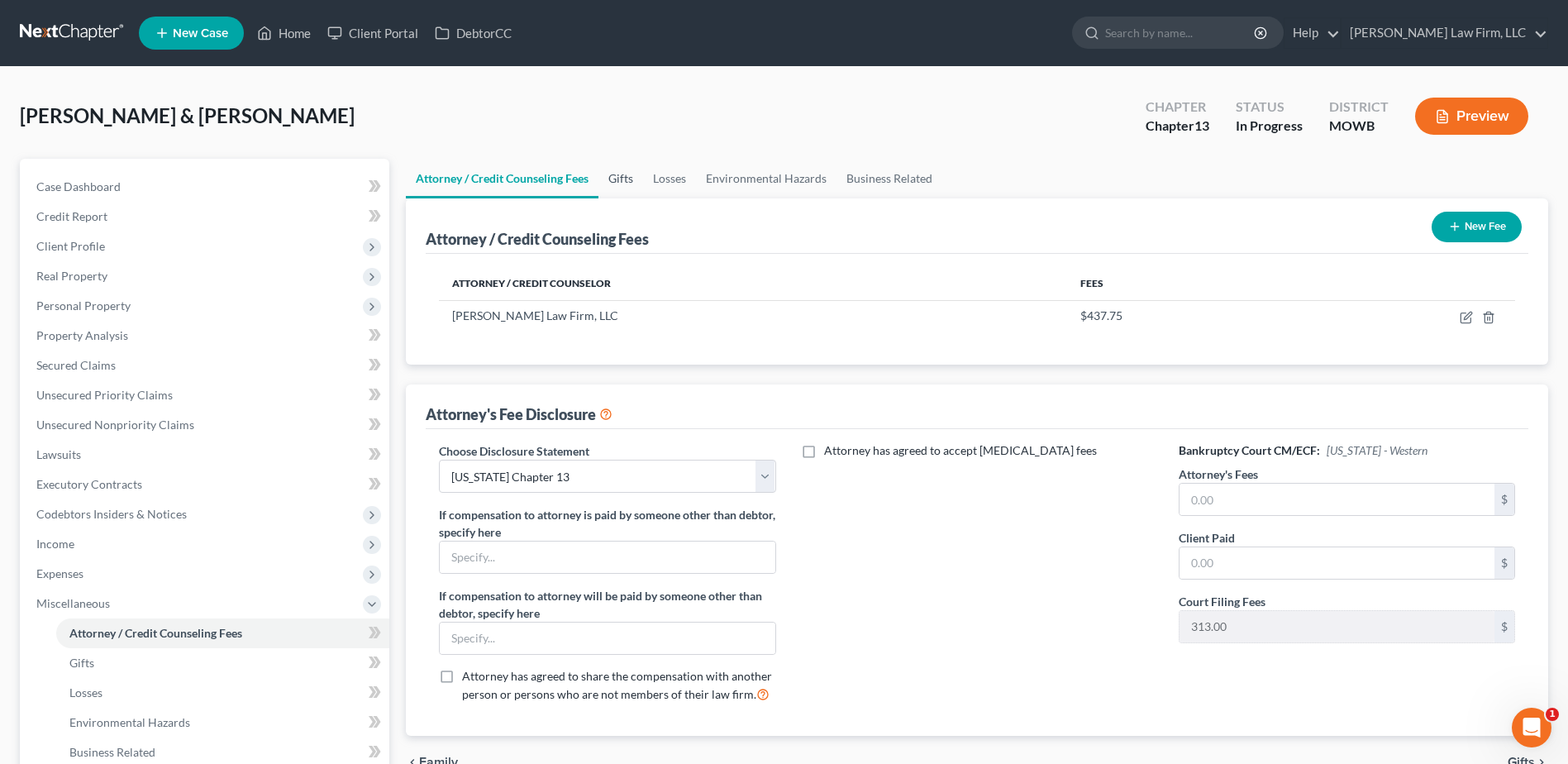
click at [629, 179] on link "Gifts" at bounding box center [620, 179] width 44 height 40
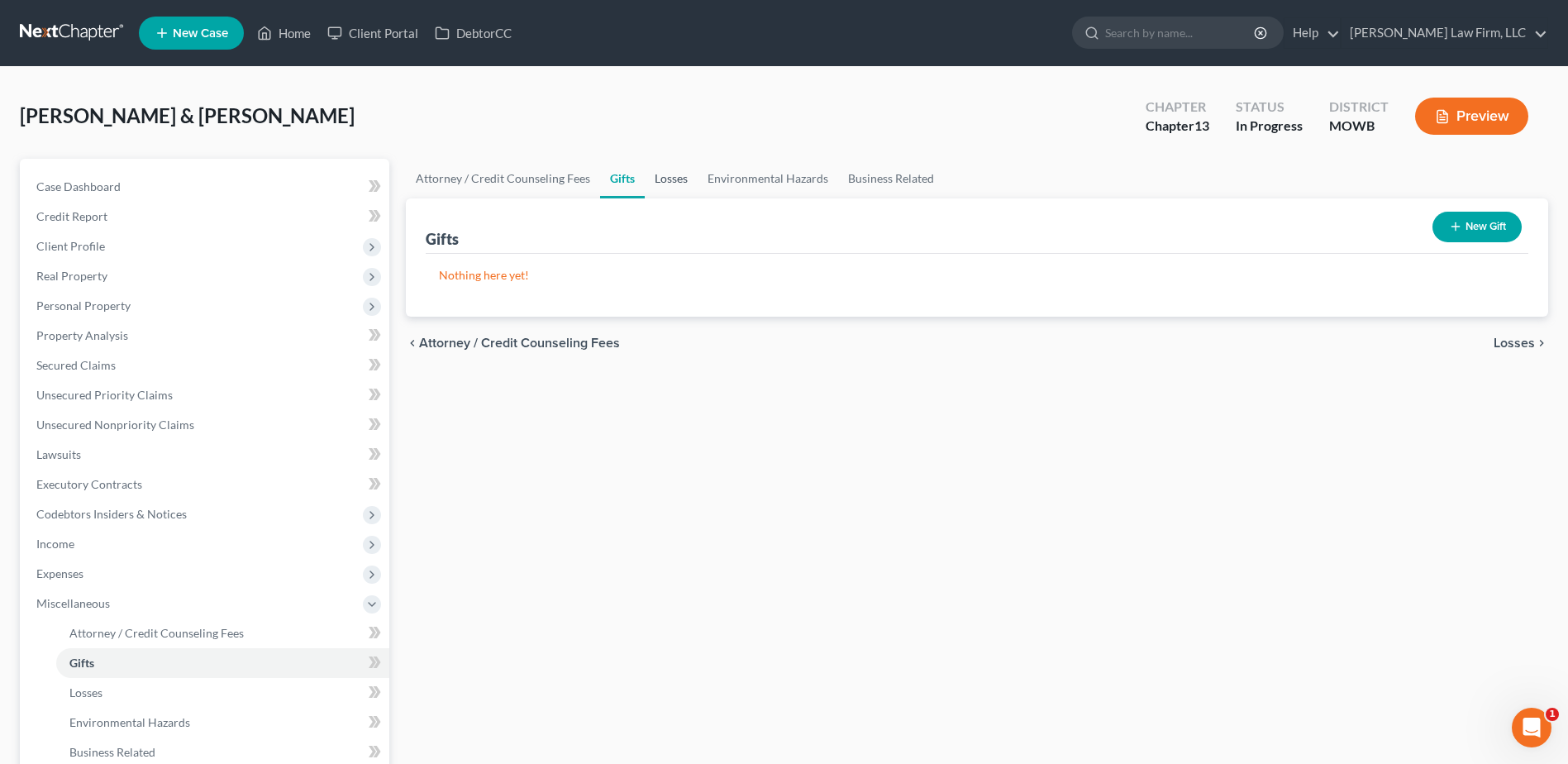
click at [664, 180] on link "Losses" at bounding box center [672, 179] width 53 height 40
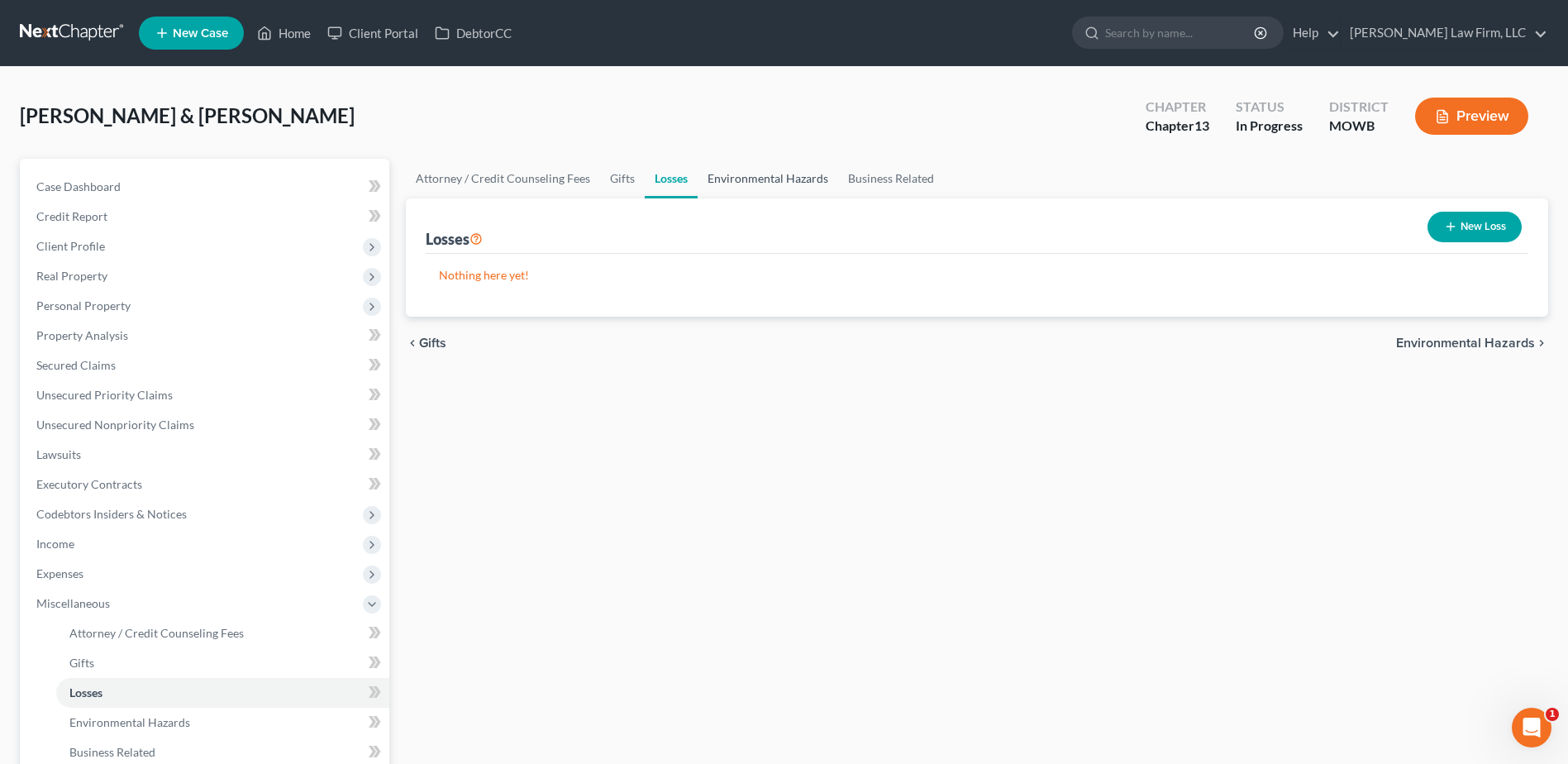
click at [748, 172] on link "Environmental Hazards" at bounding box center [768, 179] width 140 height 40
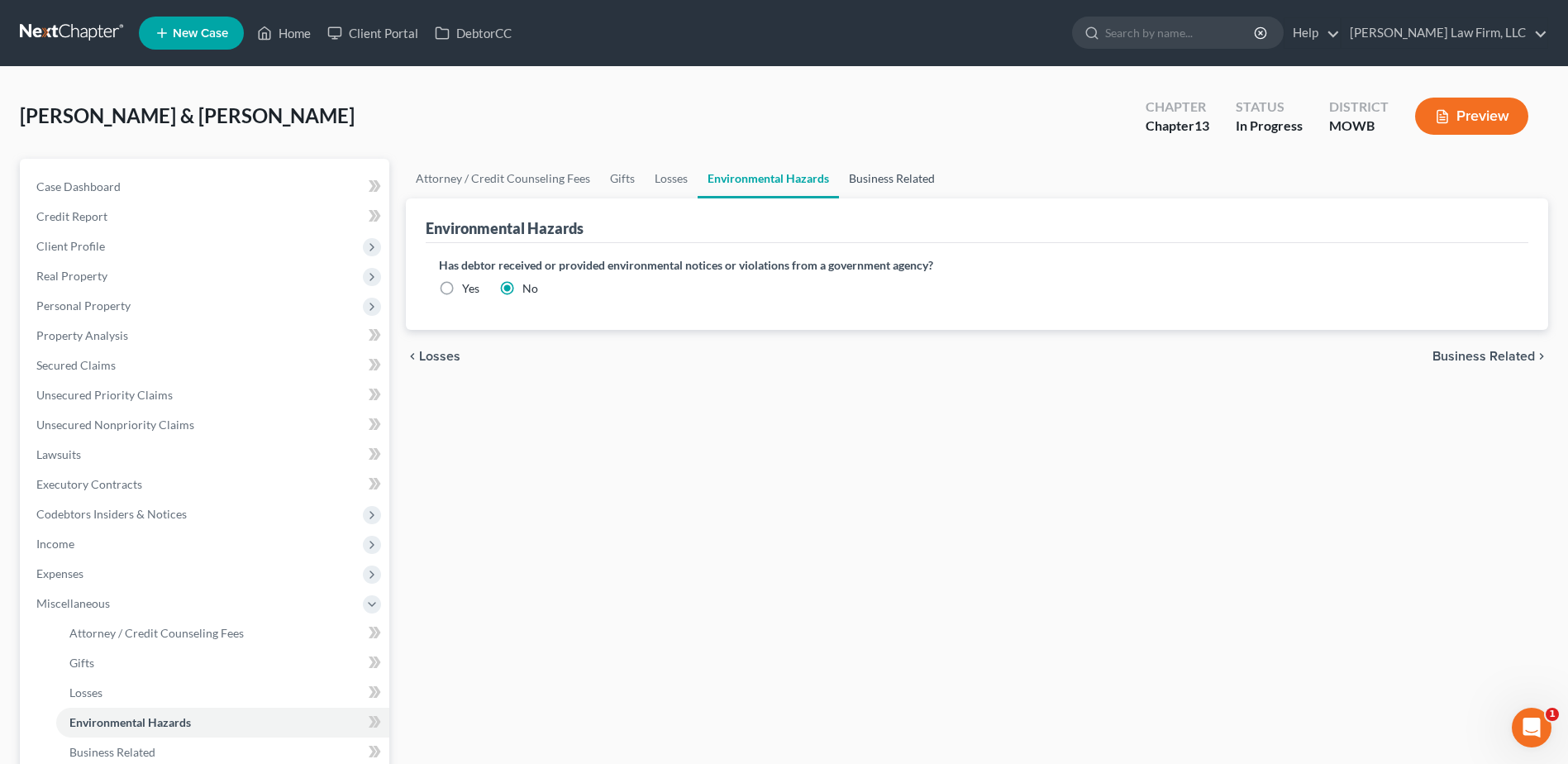
click at [867, 174] on link "Business Related" at bounding box center [892, 179] width 106 height 40
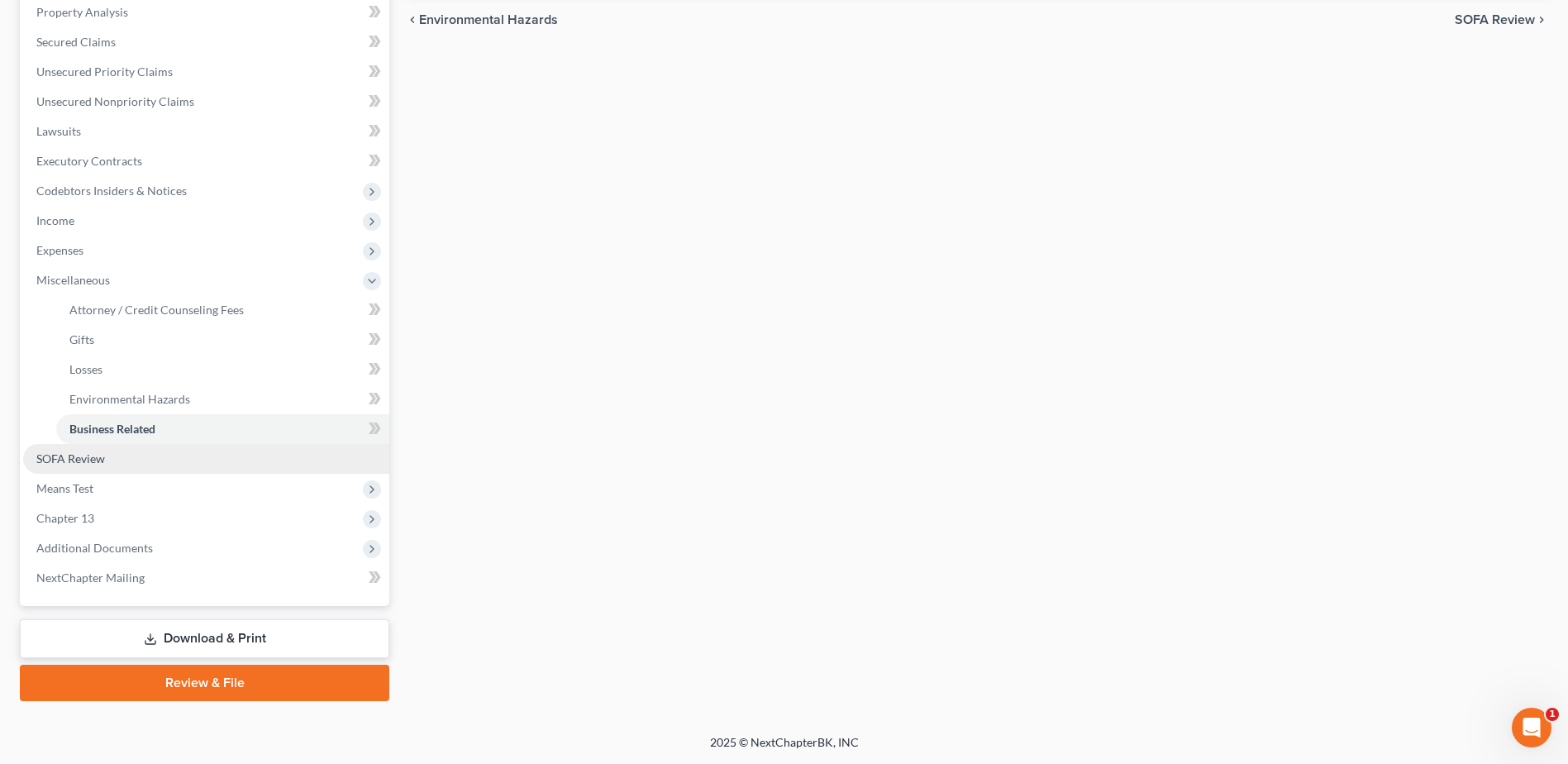
click at [48, 446] on link "SOFA Review" at bounding box center [206, 459] width 366 height 30
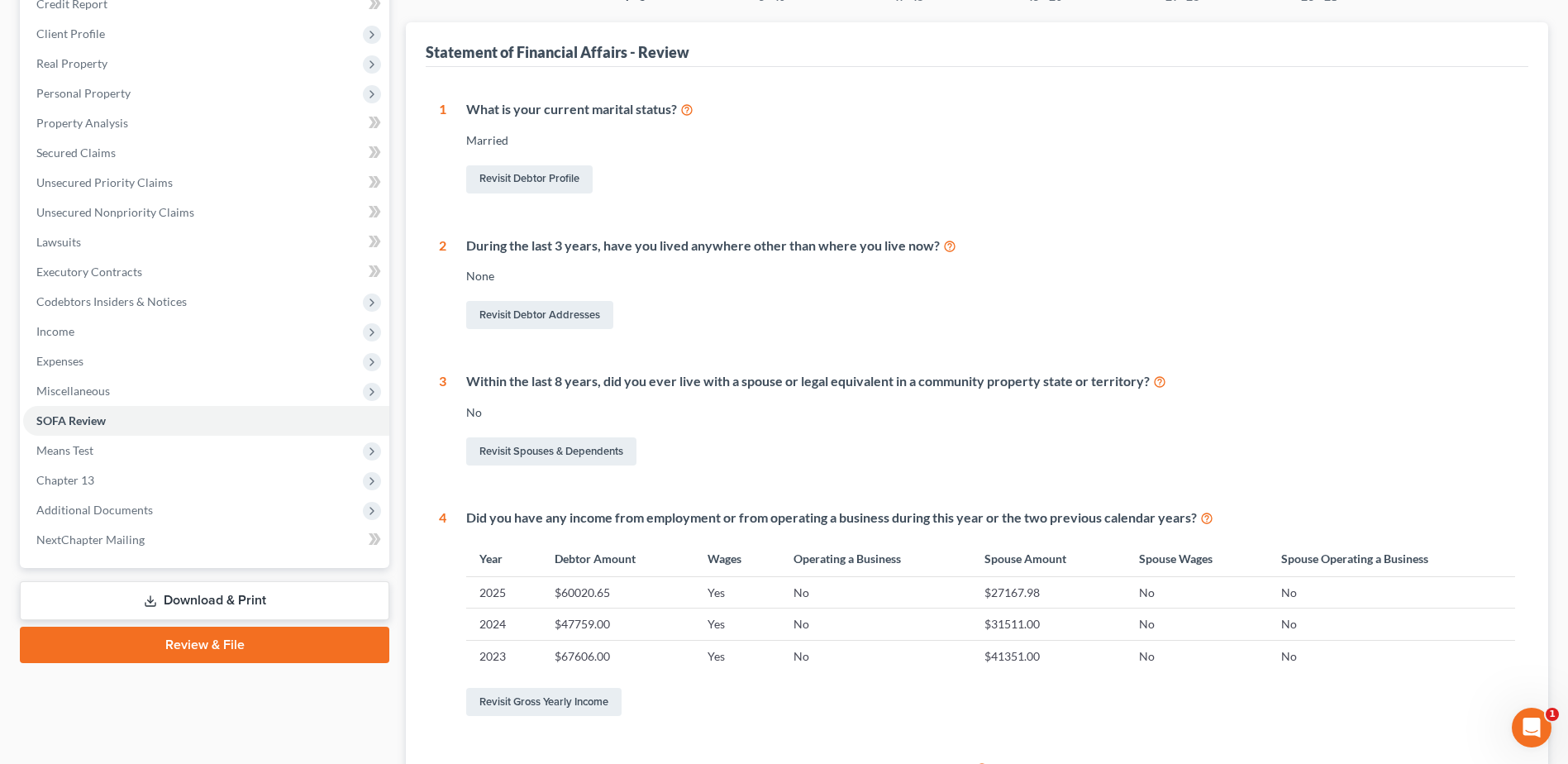
scroll to position [248, 0]
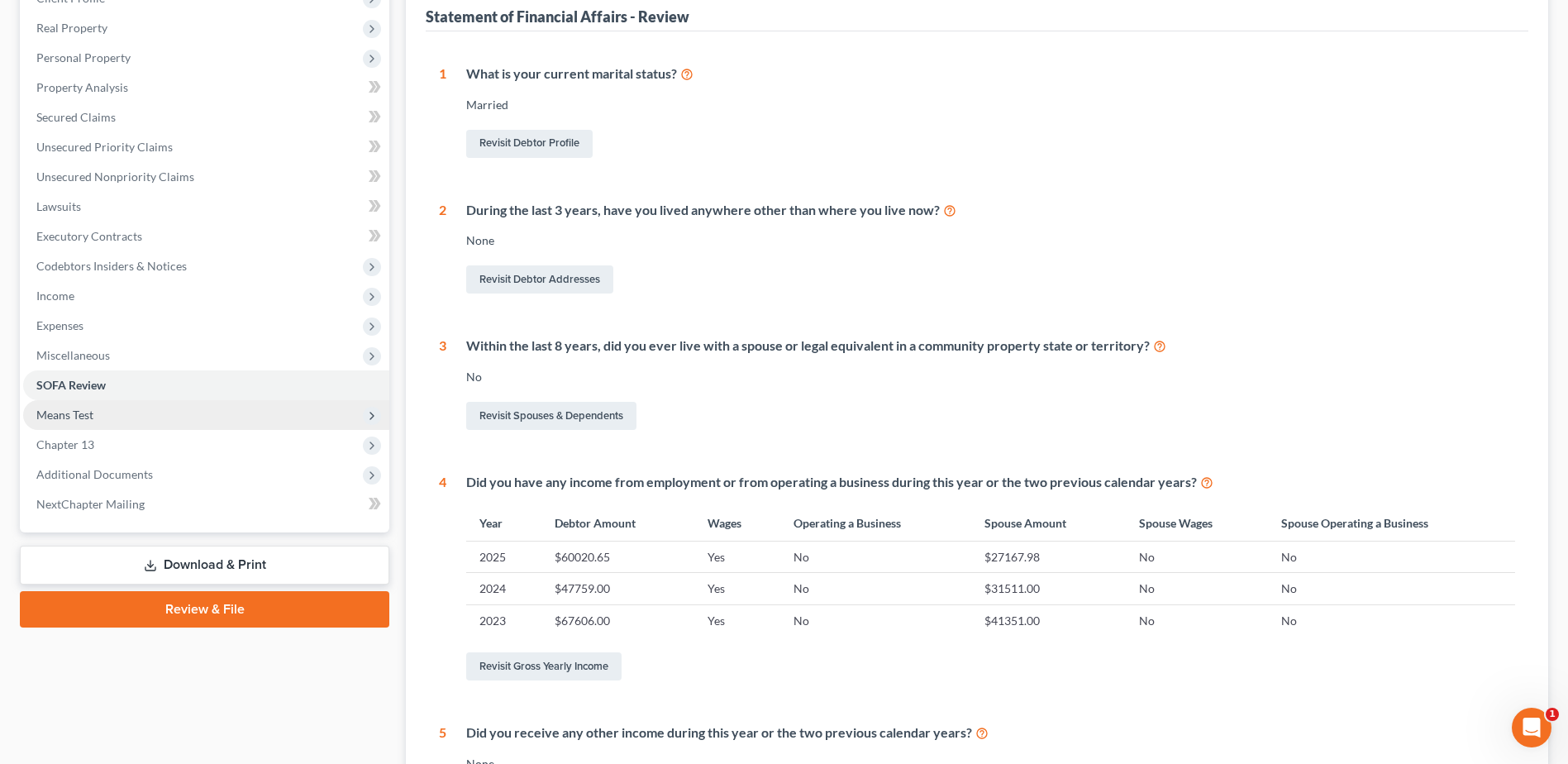
click at [55, 417] on span "Means Test" at bounding box center [65, 414] width 57 height 14
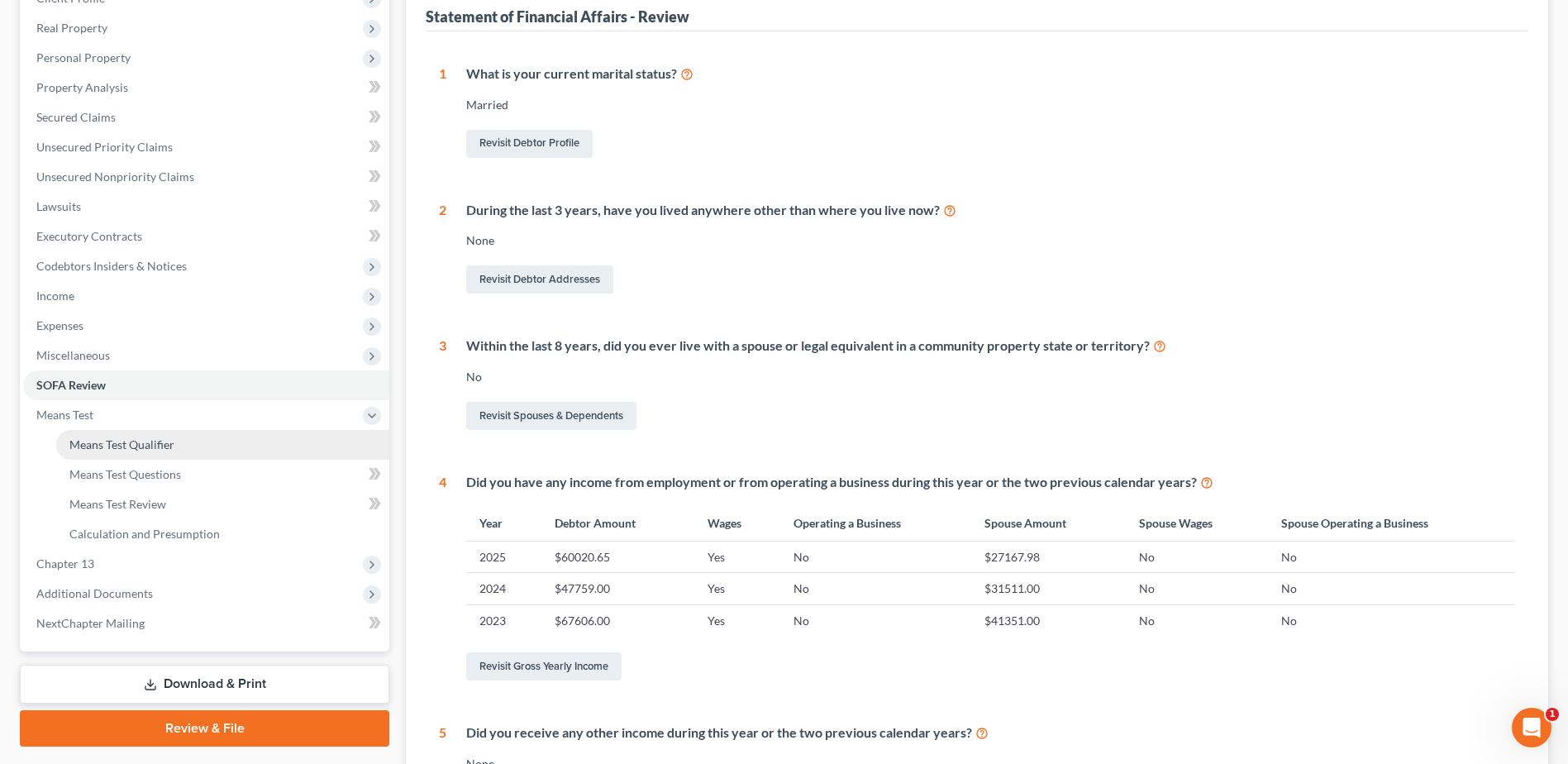
click at [109, 449] on span "Means Test Qualifier" at bounding box center [122, 444] width 105 height 14
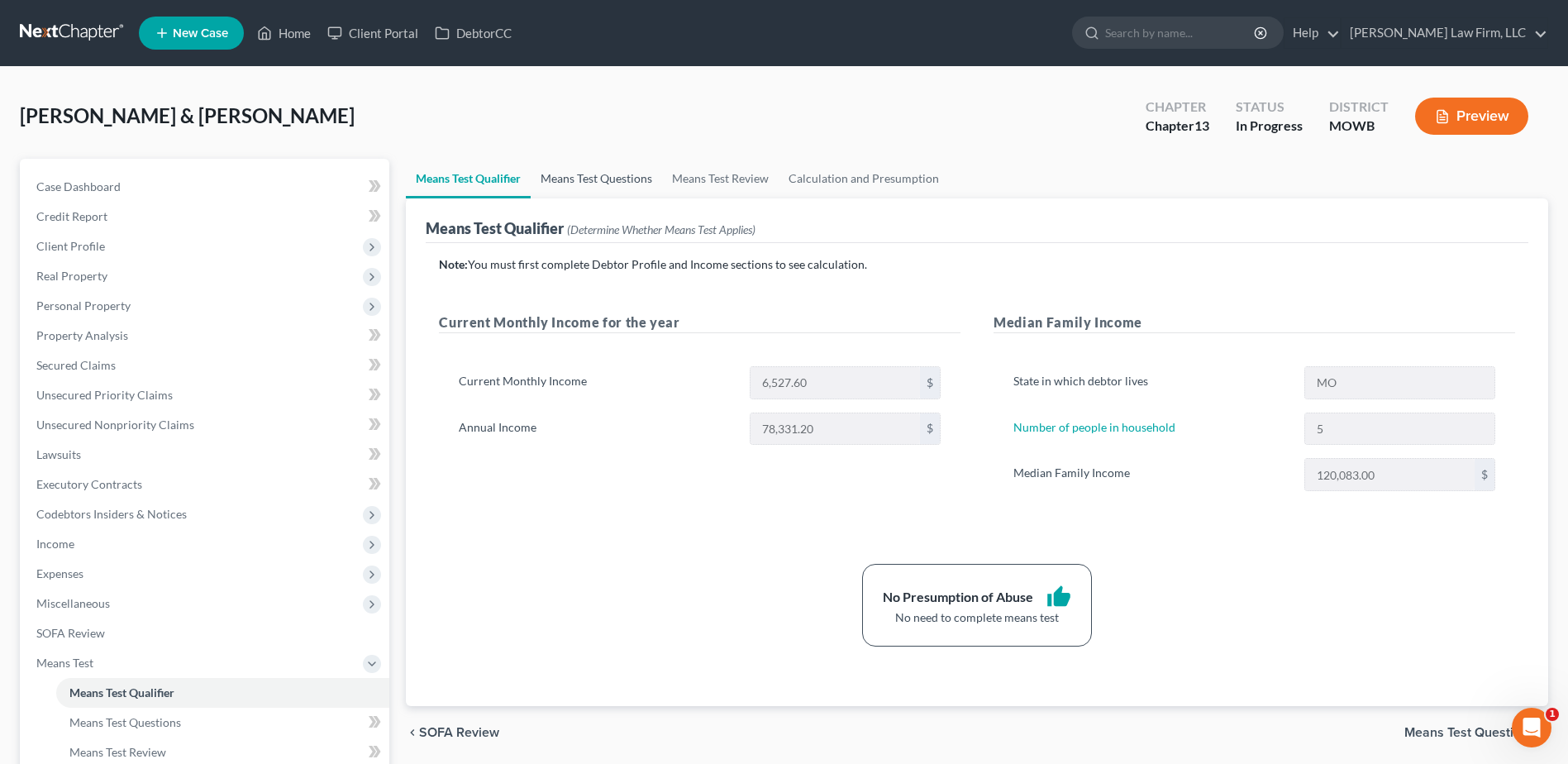
click at [595, 179] on link "Means Test Questions" at bounding box center [596, 179] width 132 height 40
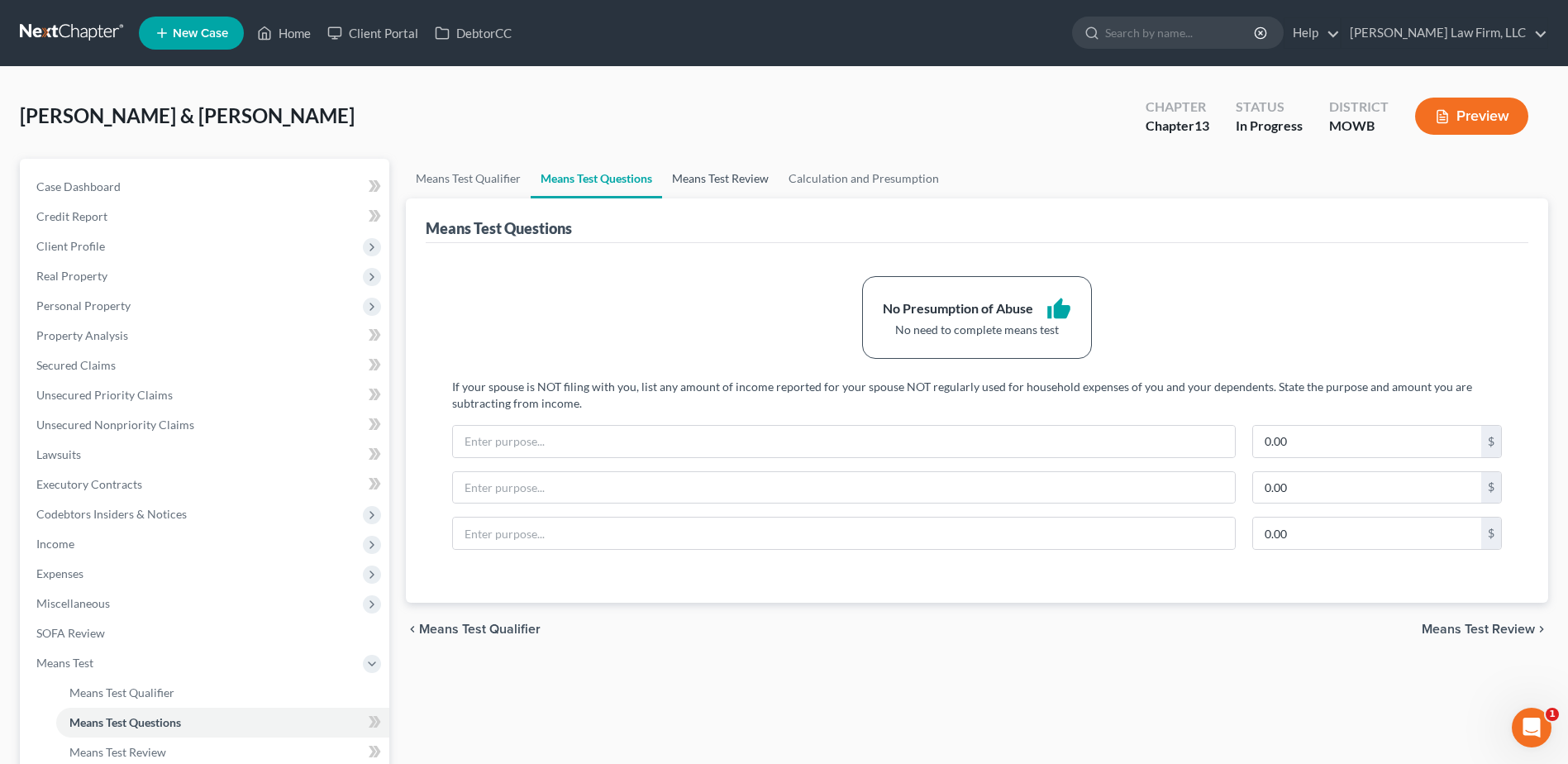
click at [675, 178] on link "Means Test Review" at bounding box center [721, 179] width 117 height 40
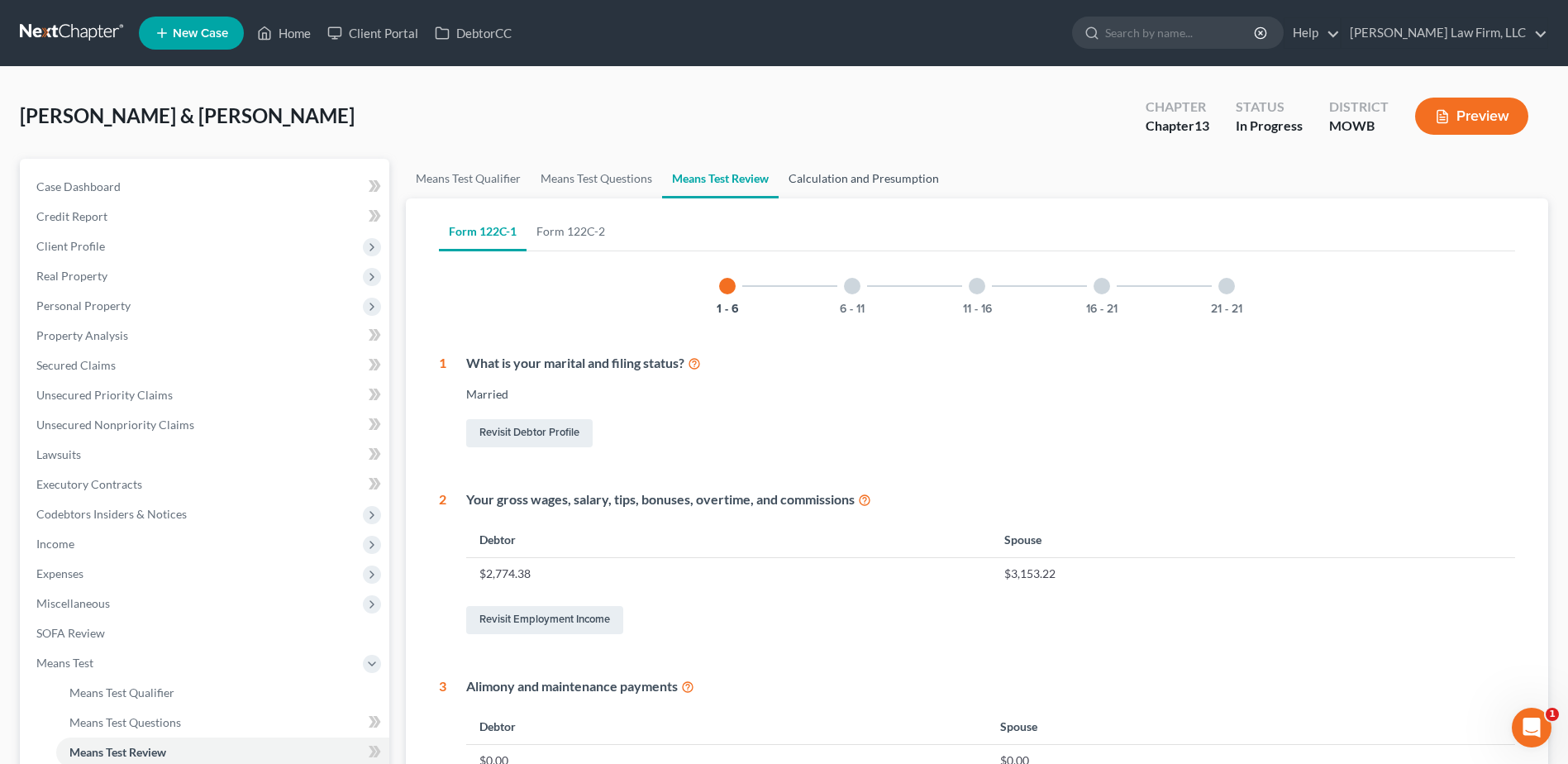
click at [861, 179] on link "Calculation and Presumption" at bounding box center [863, 179] width 170 height 40
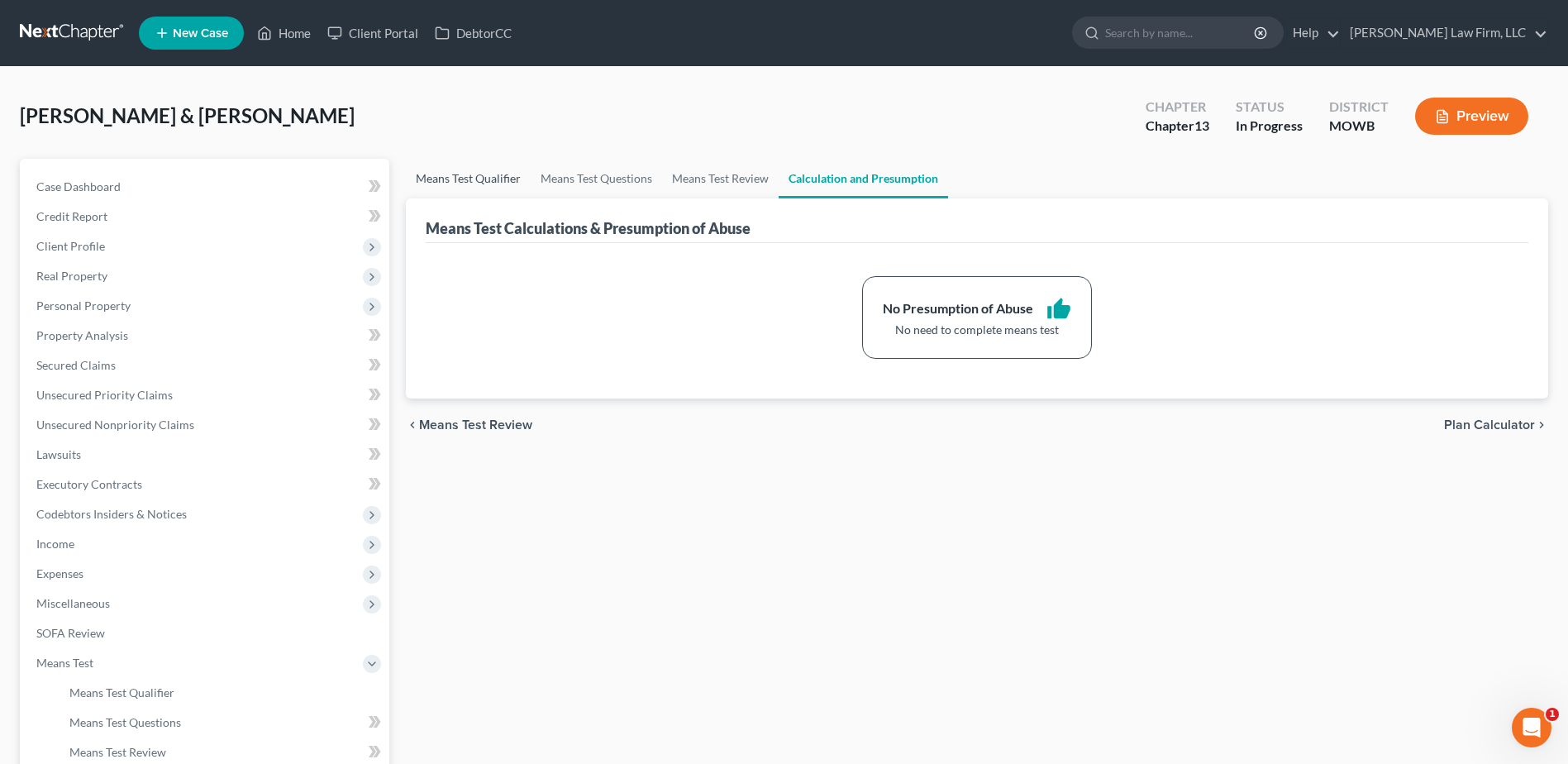
click at [457, 181] on link "Means Test Qualifier" at bounding box center [468, 179] width 125 height 40
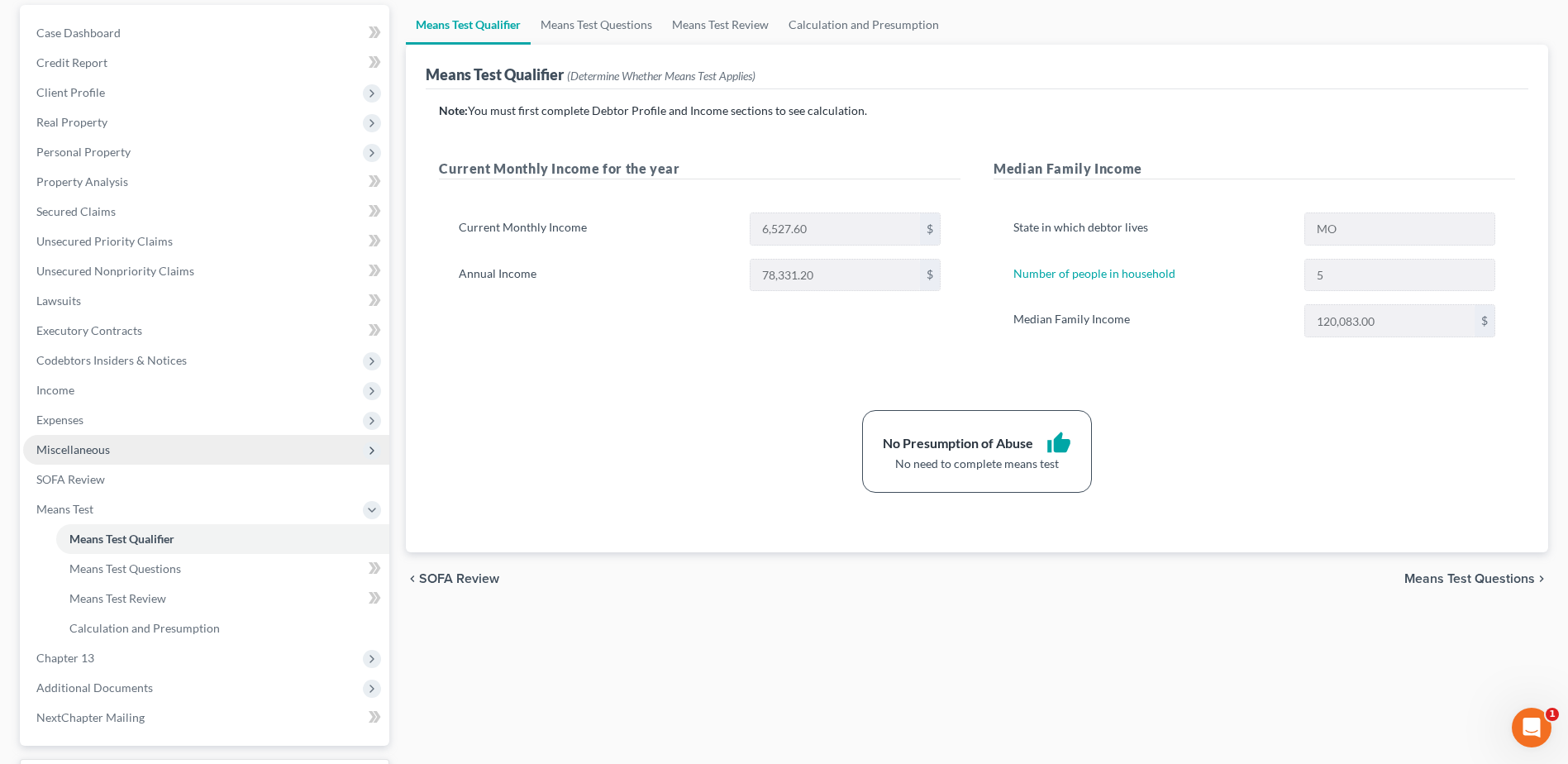
scroll to position [248, 0]
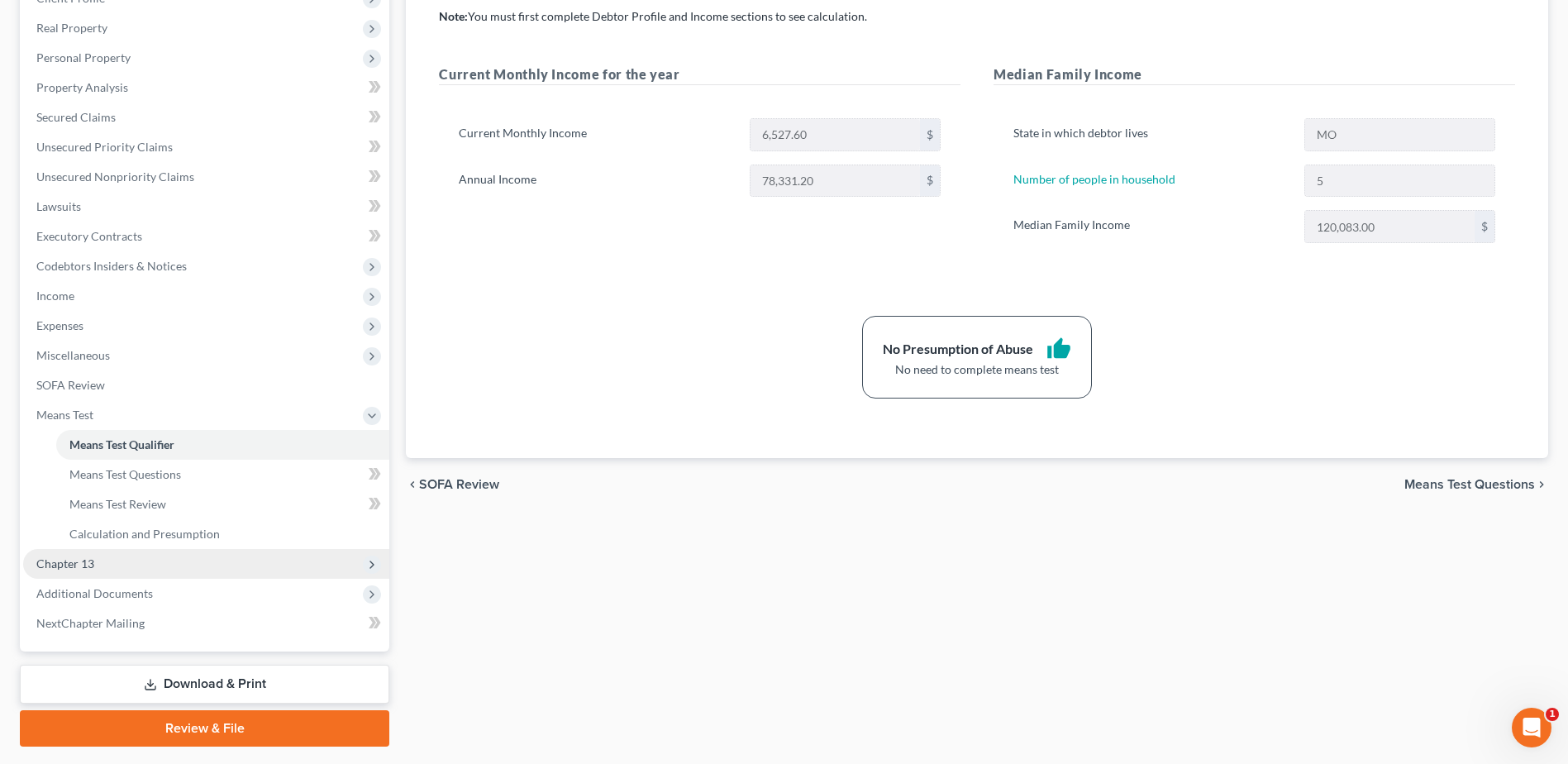
click at [79, 564] on span "Chapter 13" at bounding box center [66, 564] width 58 height 14
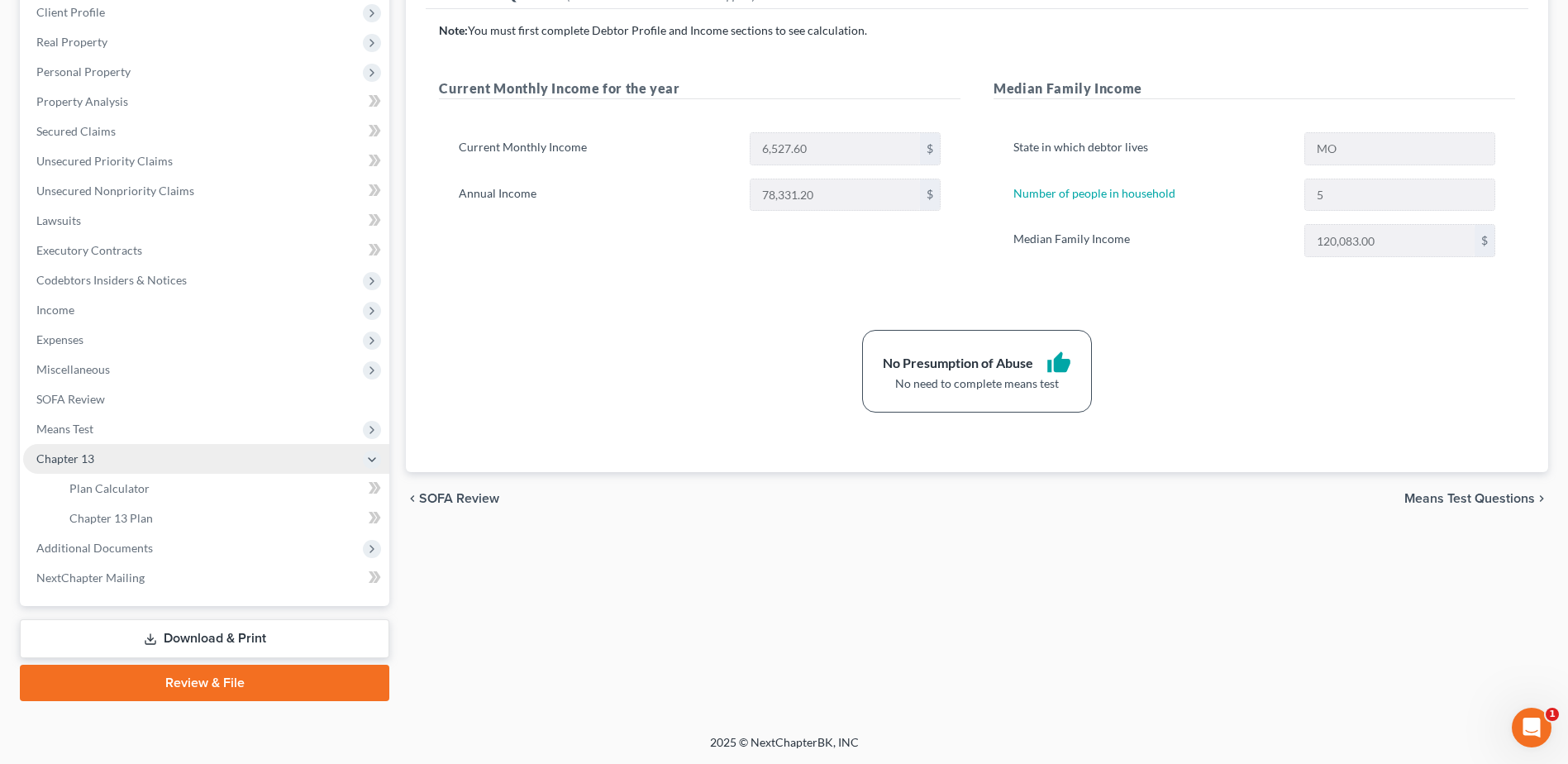
scroll to position [234, 0]
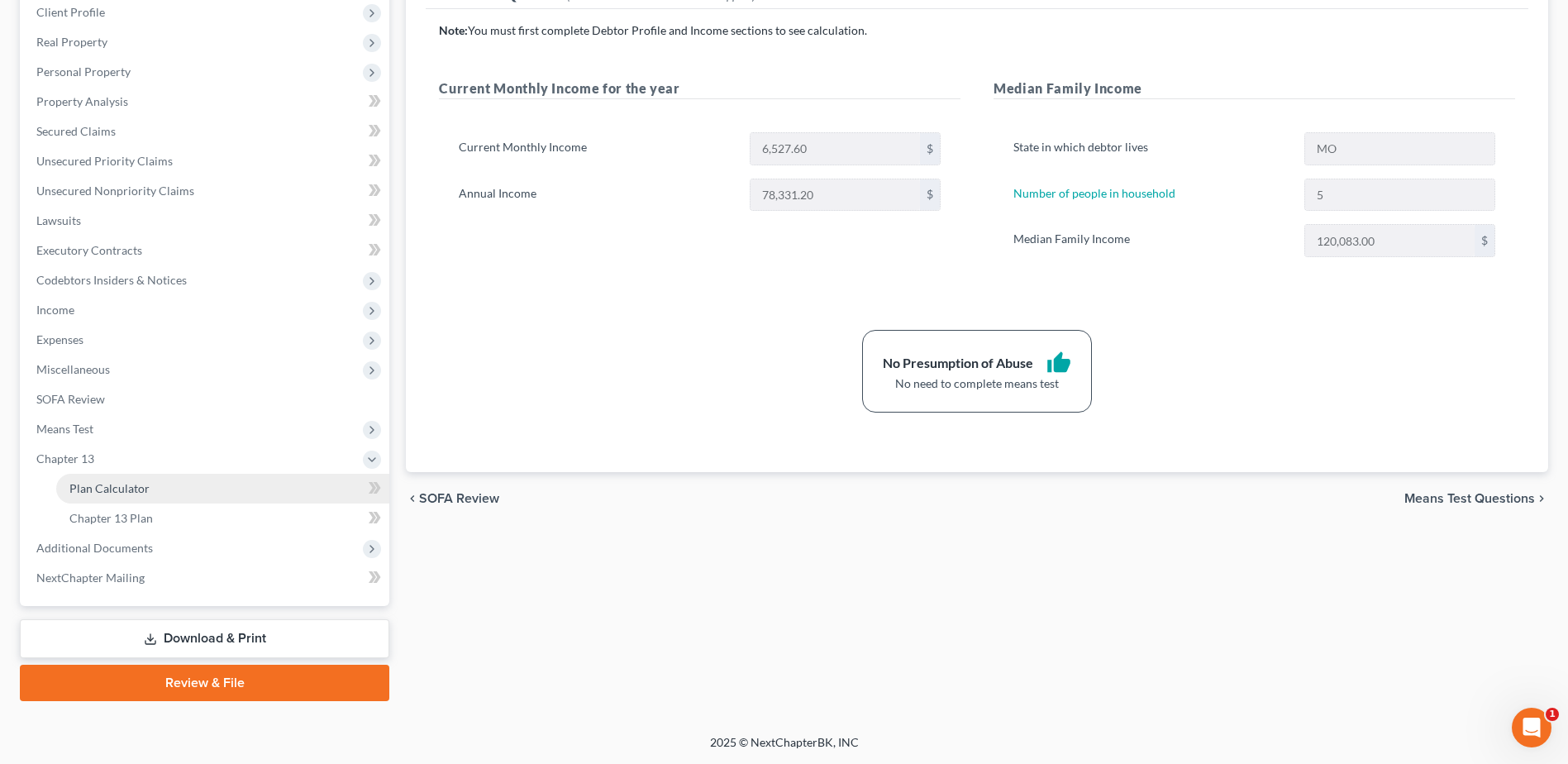
click at [98, 488] on span "Plan Calculator" at bounding box center [109, 488] width 80 height 14
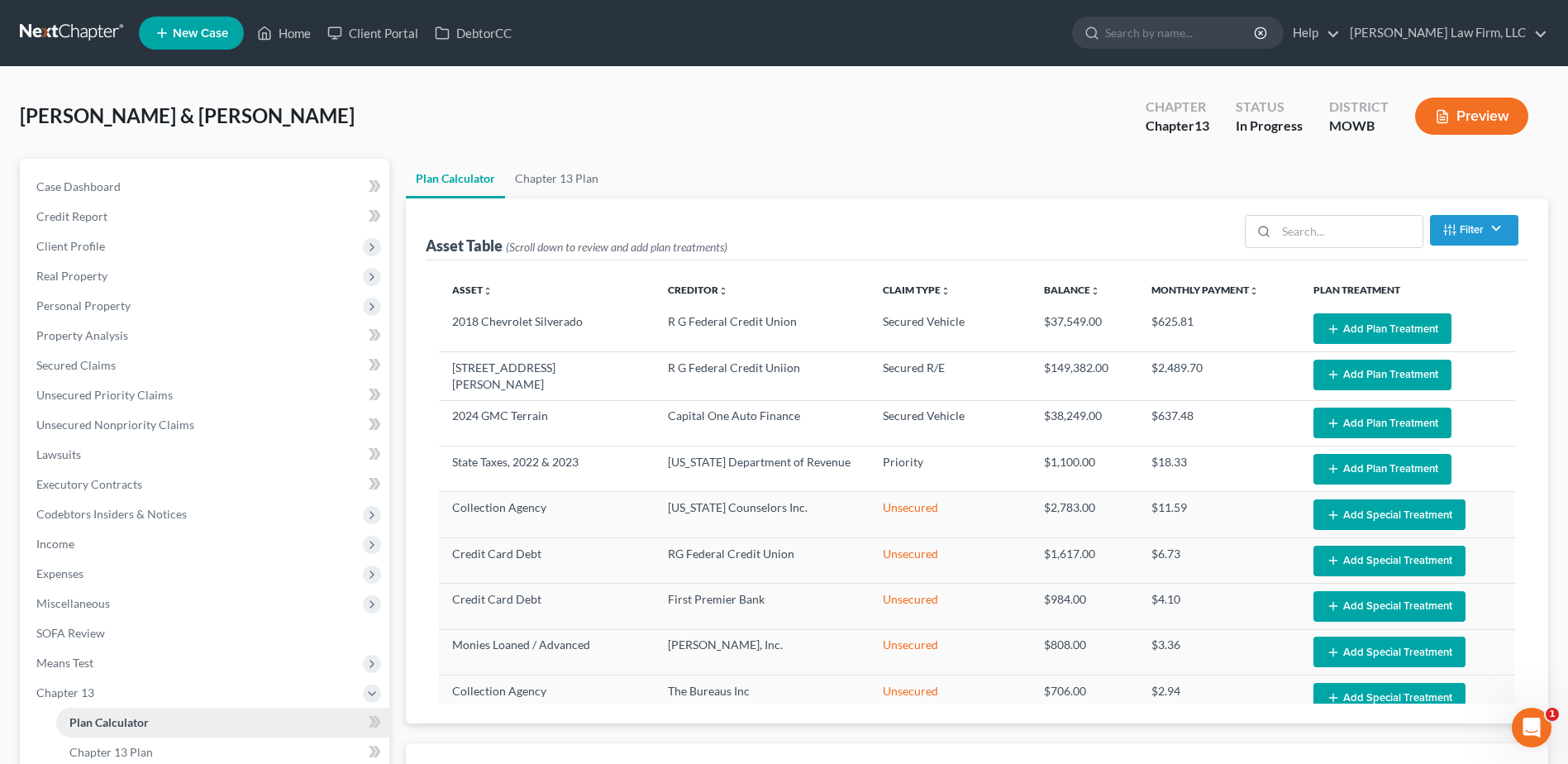
select select "59"
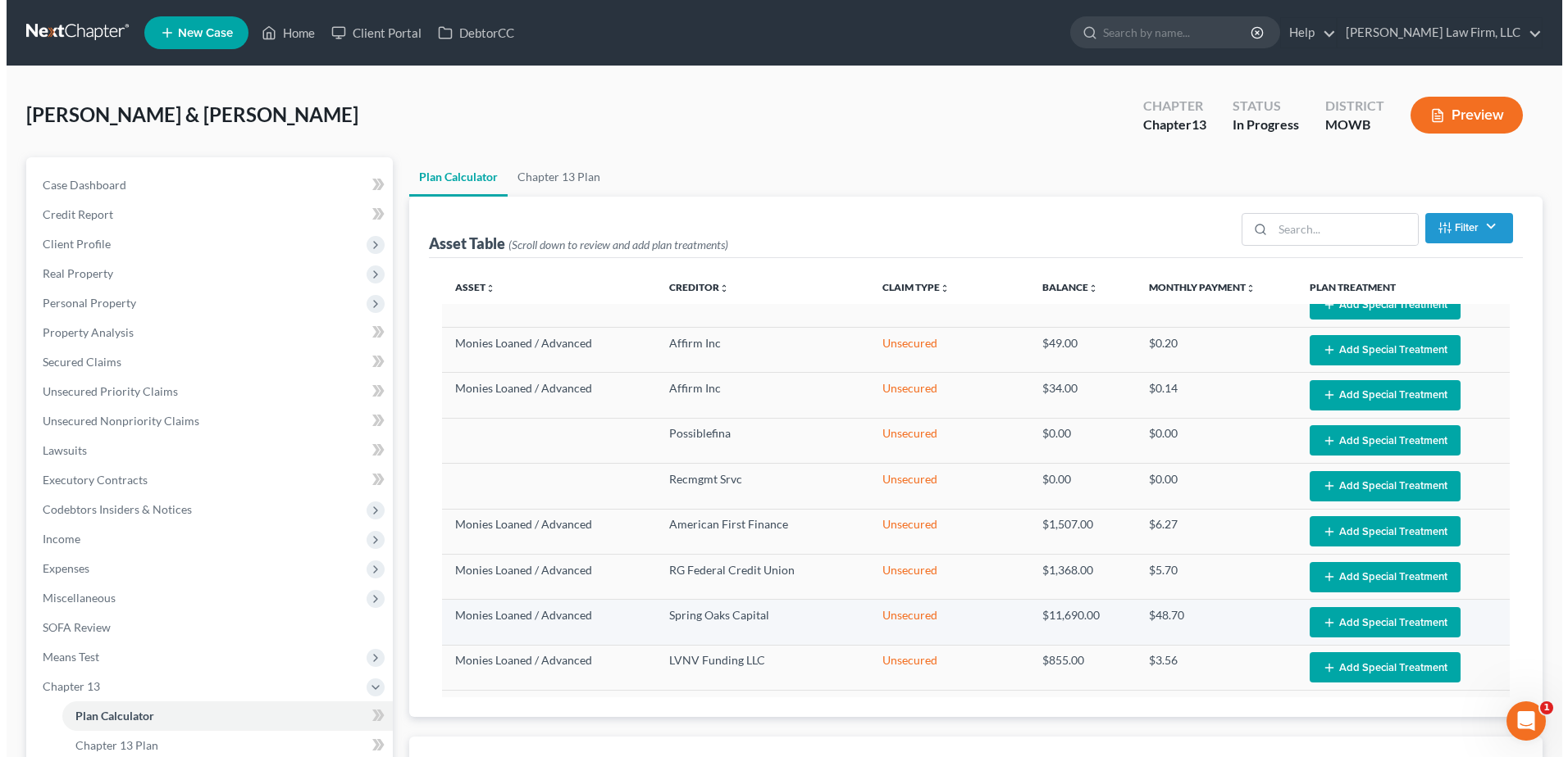
scroll to position [696, 0]
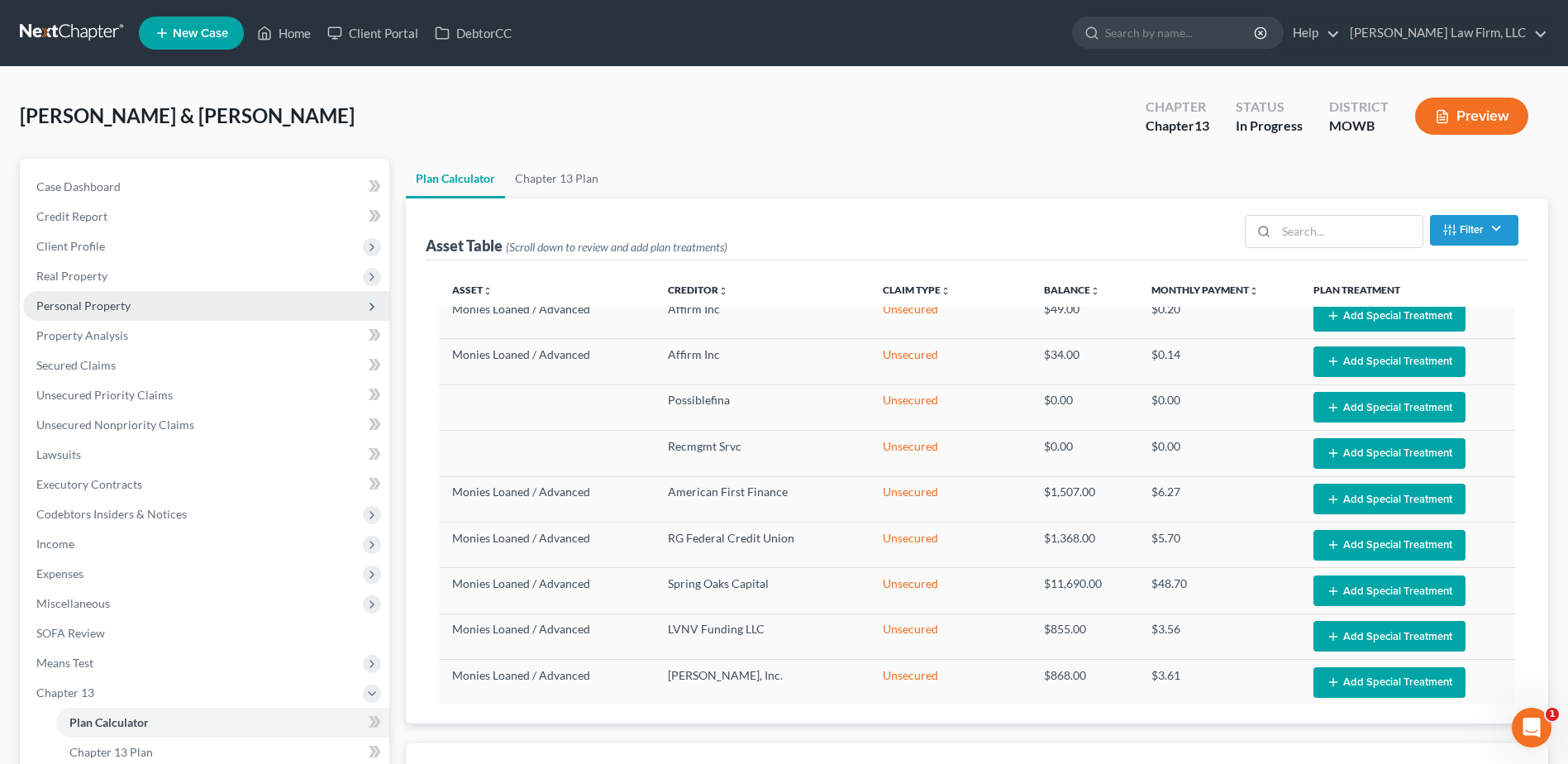
click at [98, 304] on span "Personal Property" at bounding box center [84, 305] width 94 height 14
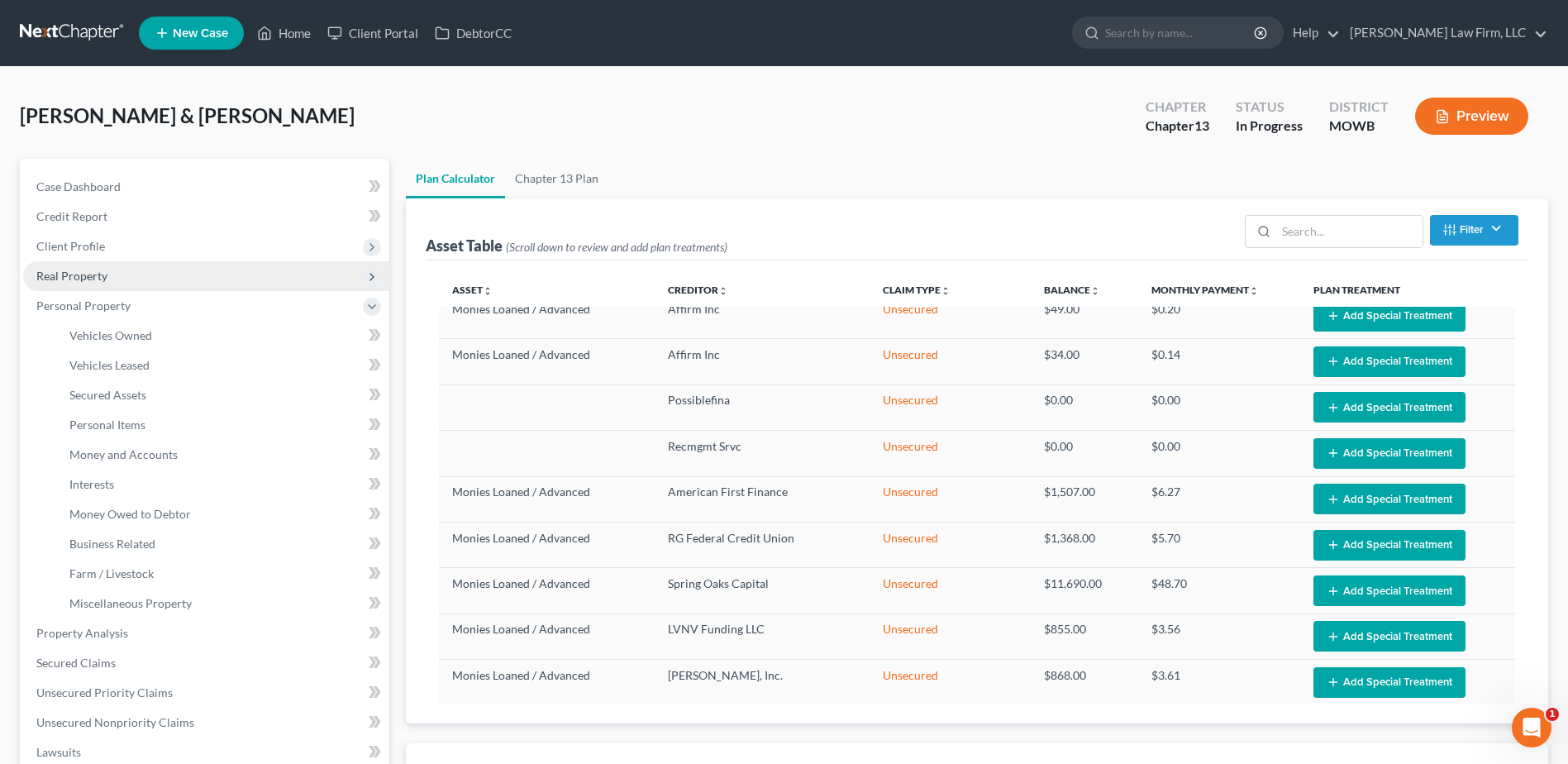
click at [75, 271] on span "Real Property" at bounding box center [72, 276] width 71 height 14
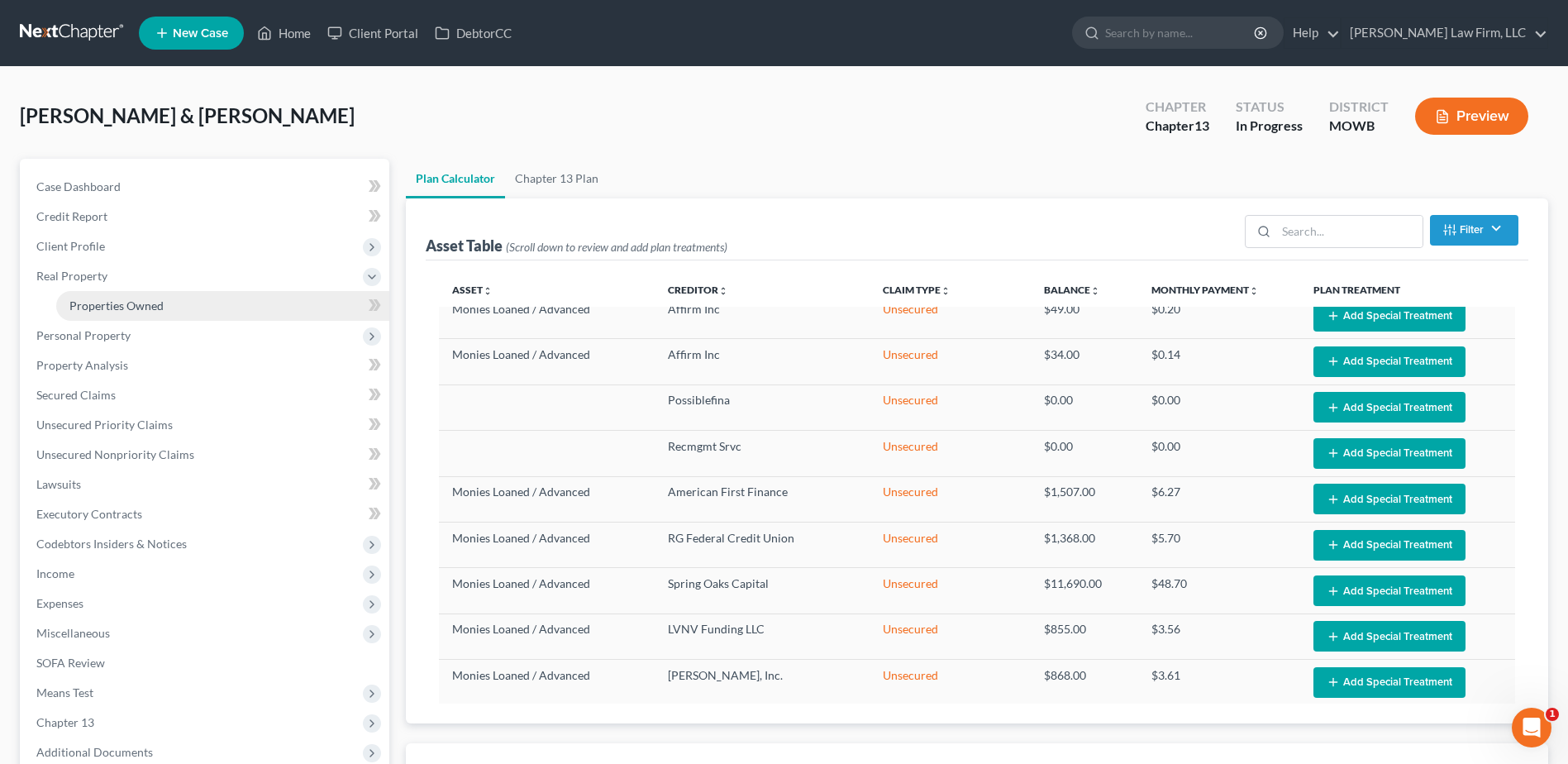
click at [87, 298] on span "Properties Owned" at bounding box center [117, 305] width 94 height 14
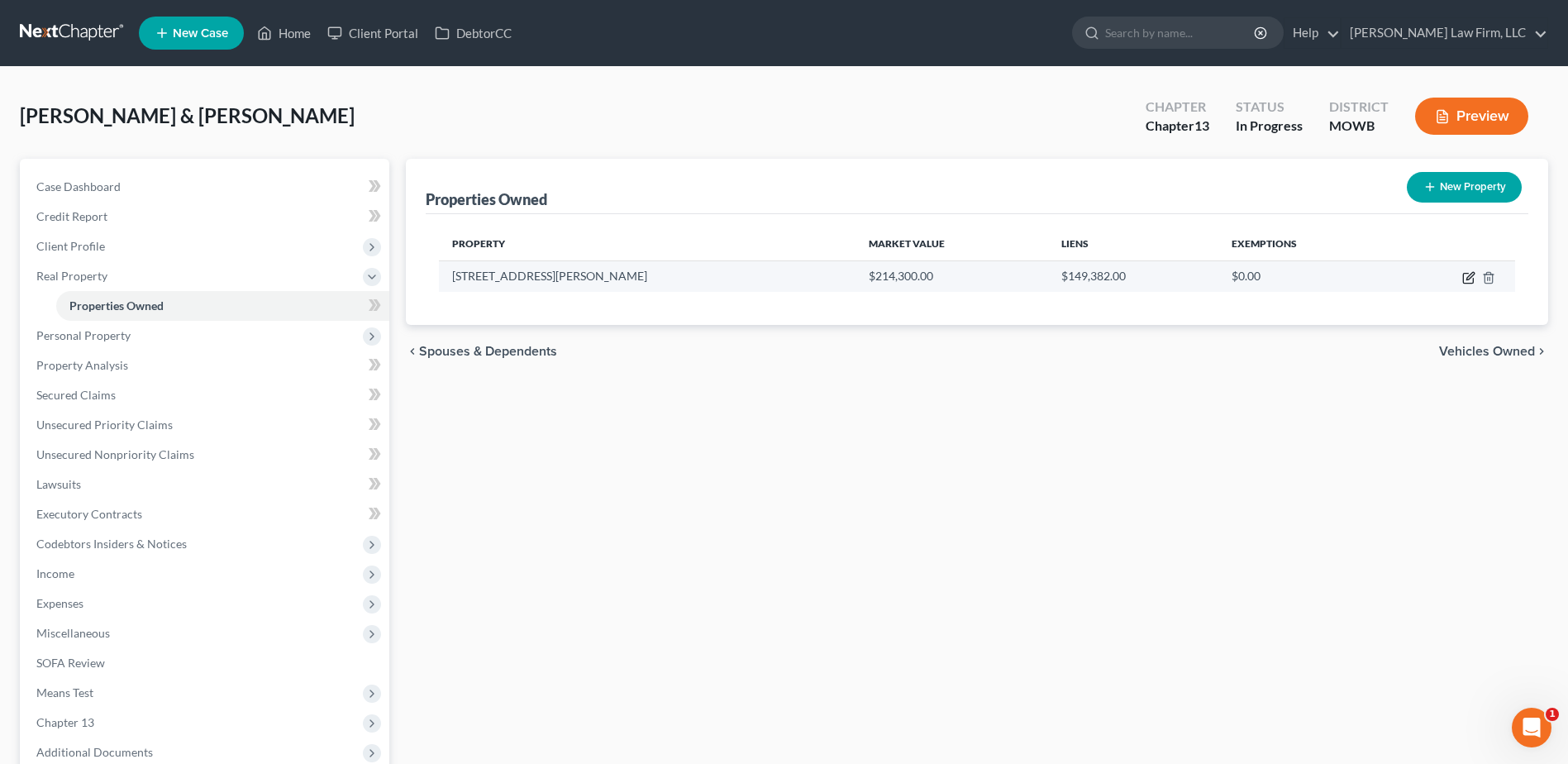
click at [1472, 271] on icon "button" at bounding box center [1469, 278] width 13 height 13
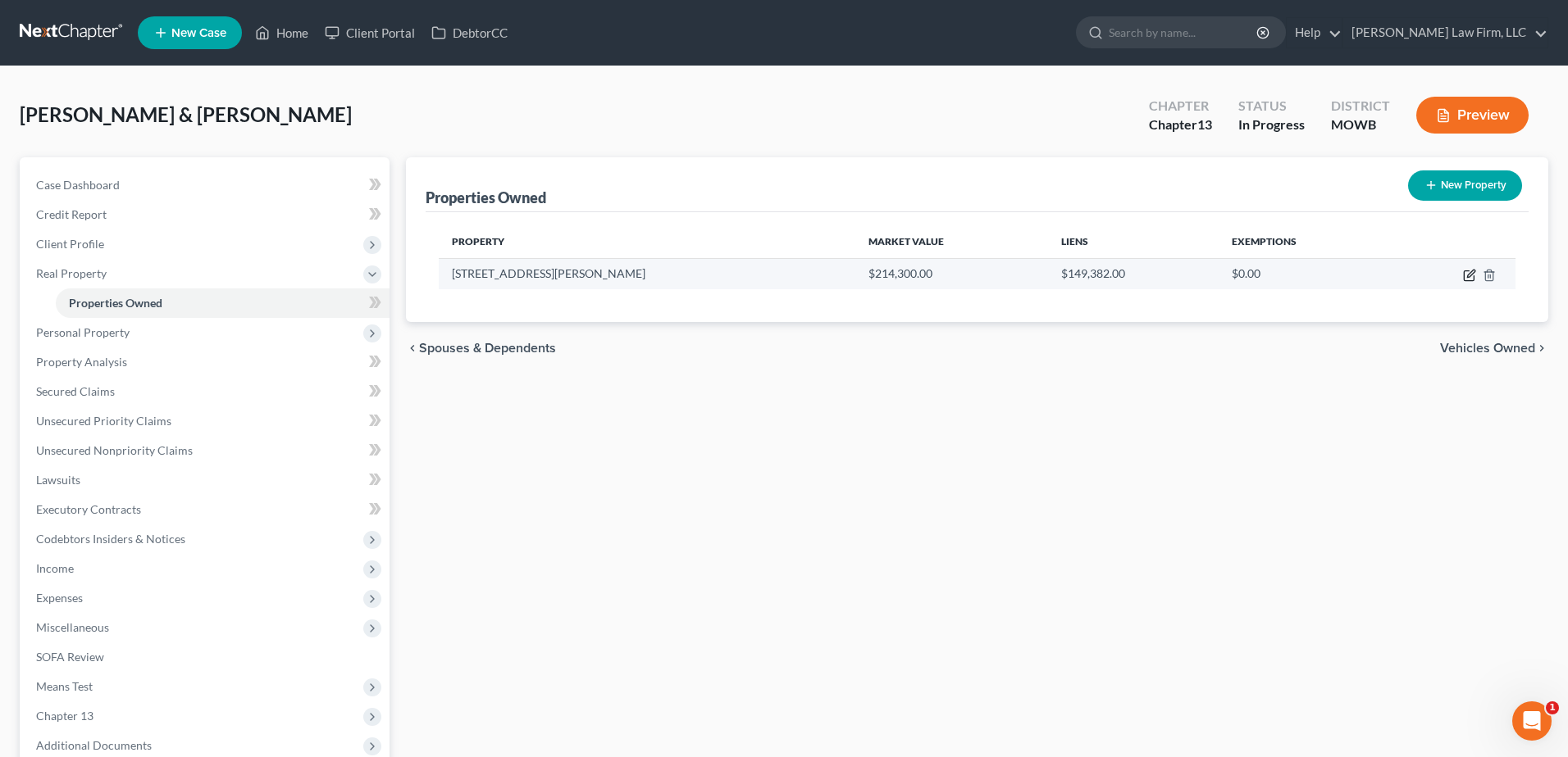
select select "26"
select select "2"
select select "26"
select select "2"
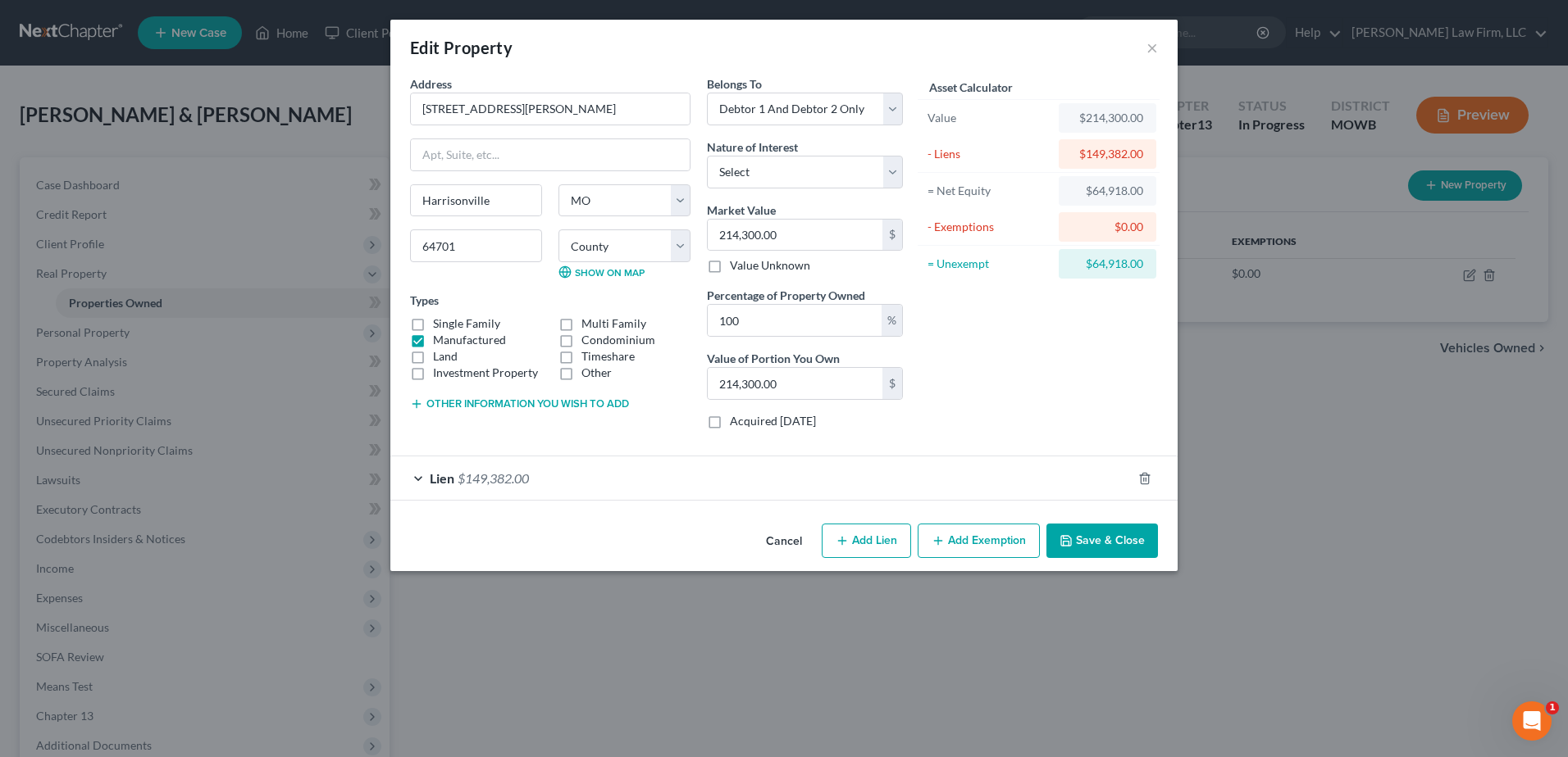
click at [409, 475] on div "Lien $149,382.00" at bounding box center [760, 478] width 742 height 44
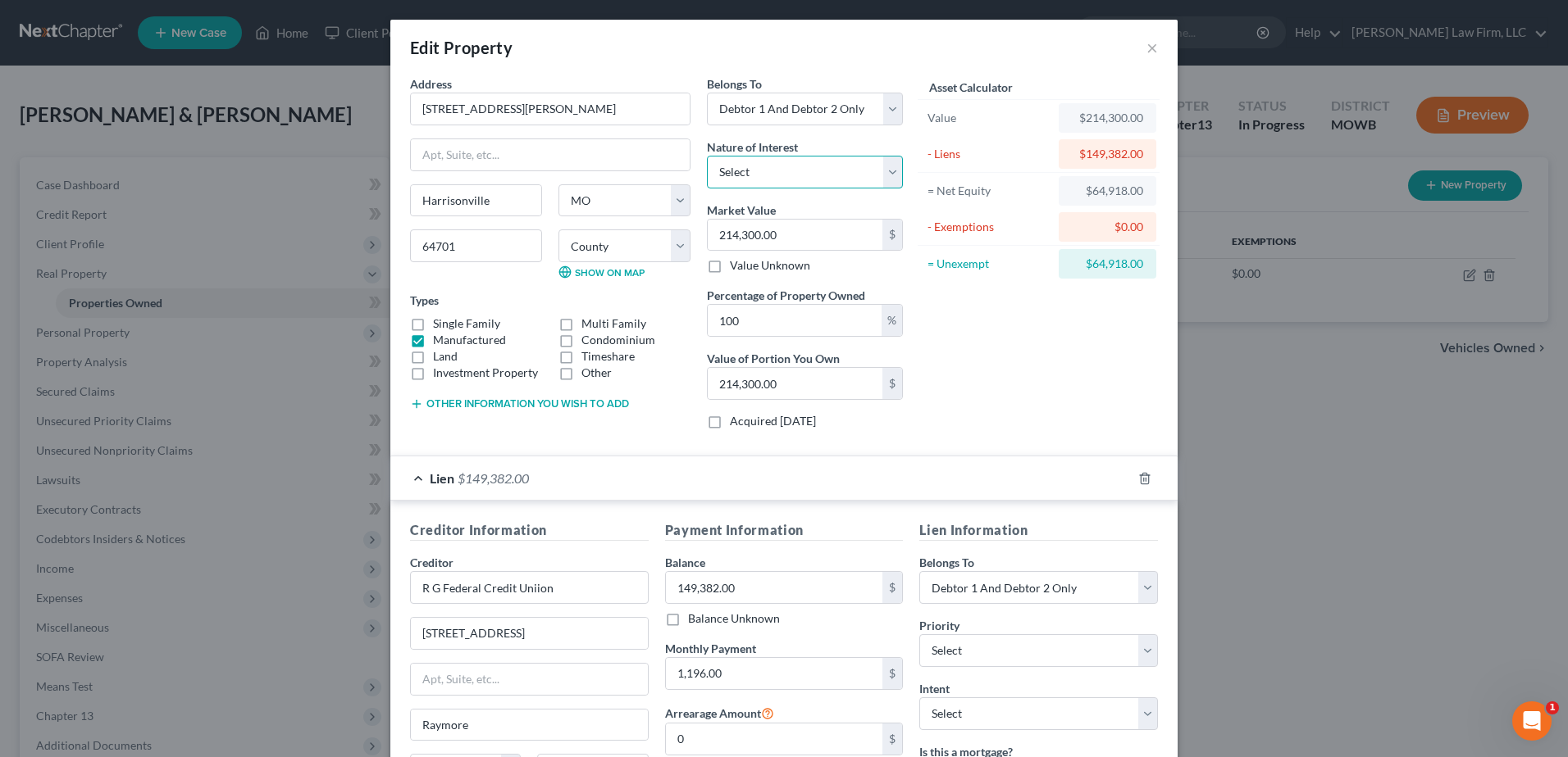
click at [787, 172] on select "Select Fee Simple Joint Tenant Life Estate Equitable Interest Future Interest T…" at bounding box center [805, 172] width 196 height 33
click at [1037, 342] on div "Asset Calculator Value $214,300.00 - Liens $149,382.00 = Net Equity $64,918.00 …" at bounding box center [1038, 259] width 255 height 367
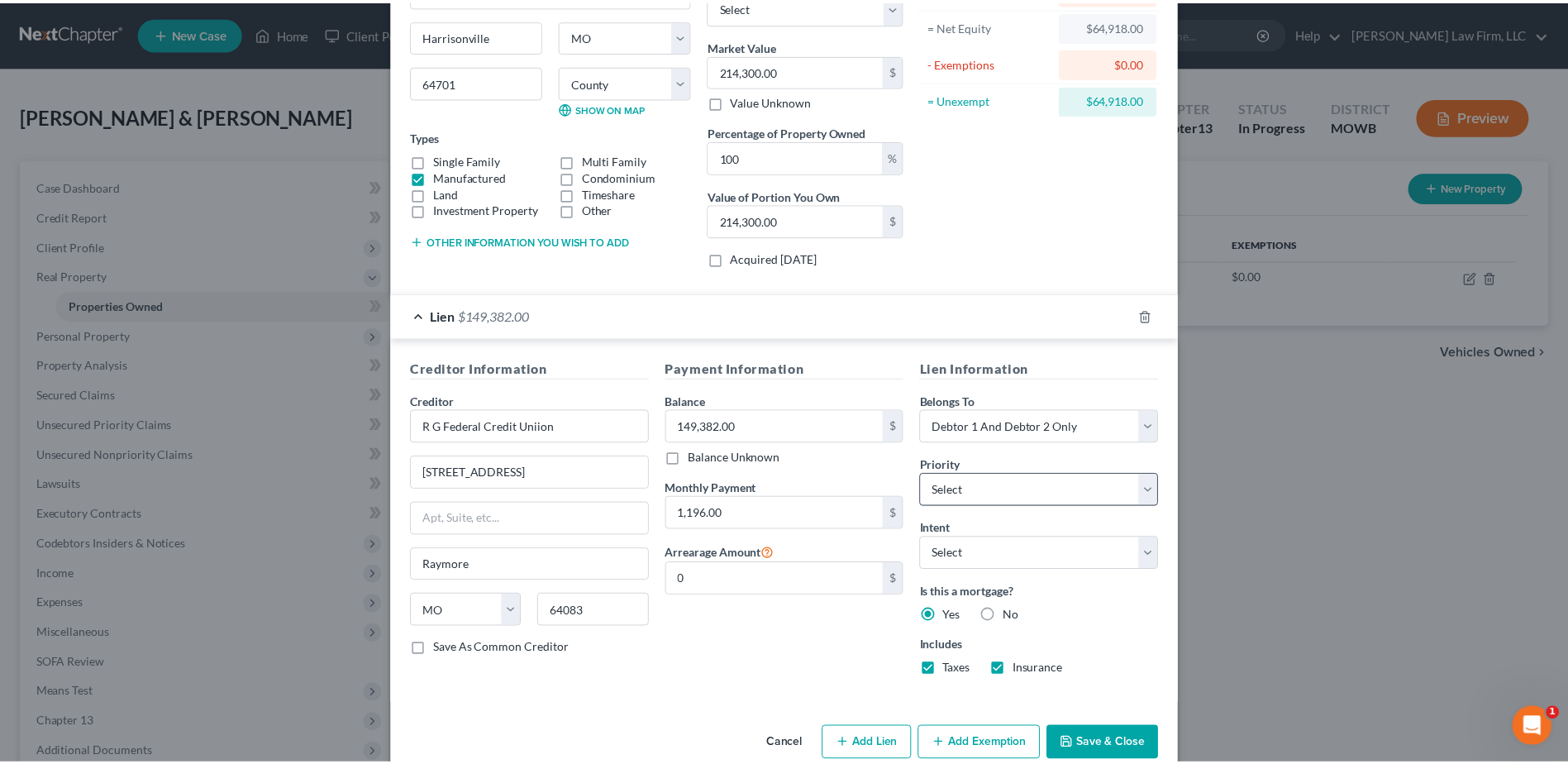
scroll to position [186, 0]
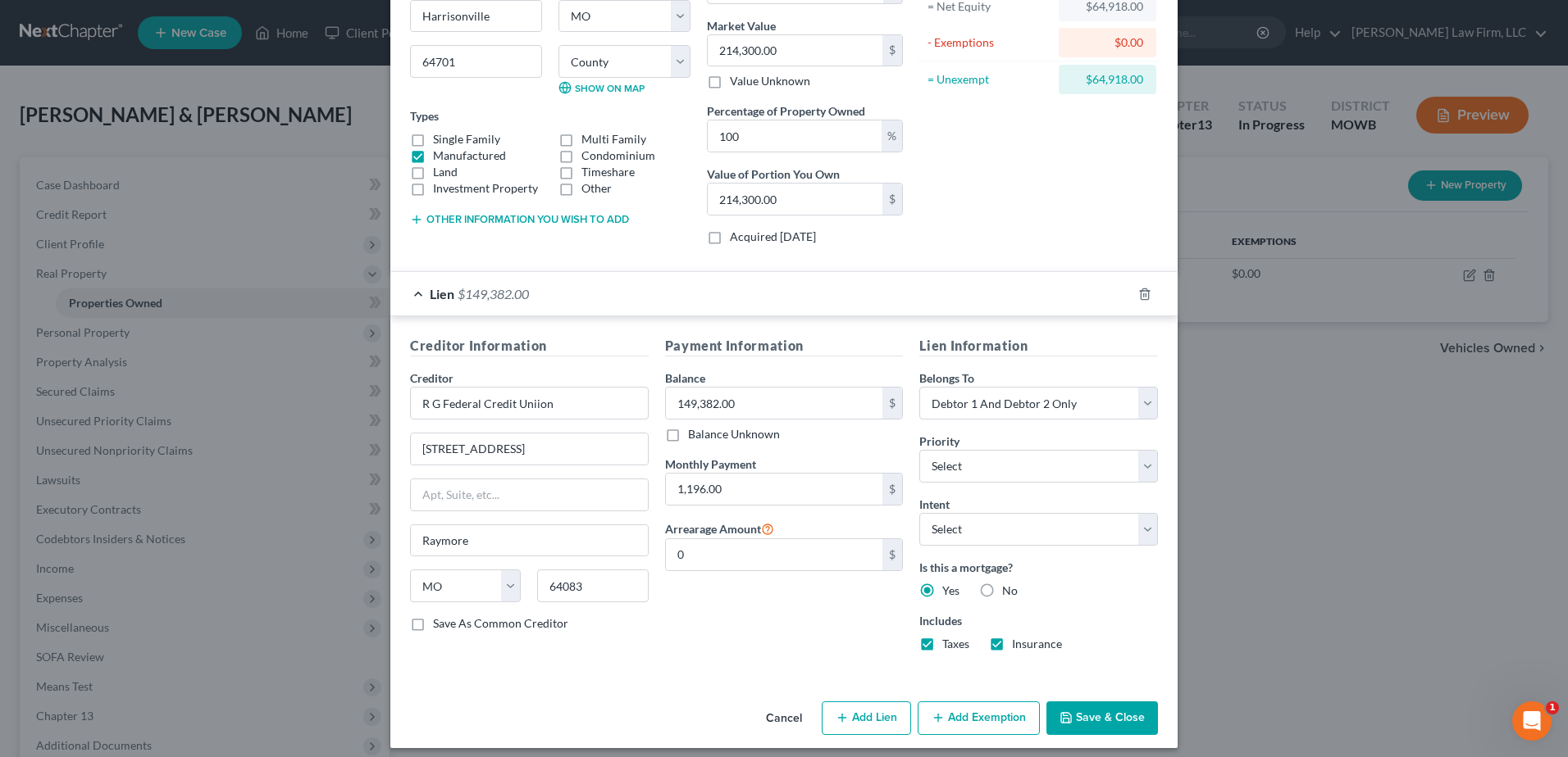
click at [1082, 719] on button "Save & Close" at bounding box center [1103, 718] width 112 height 34
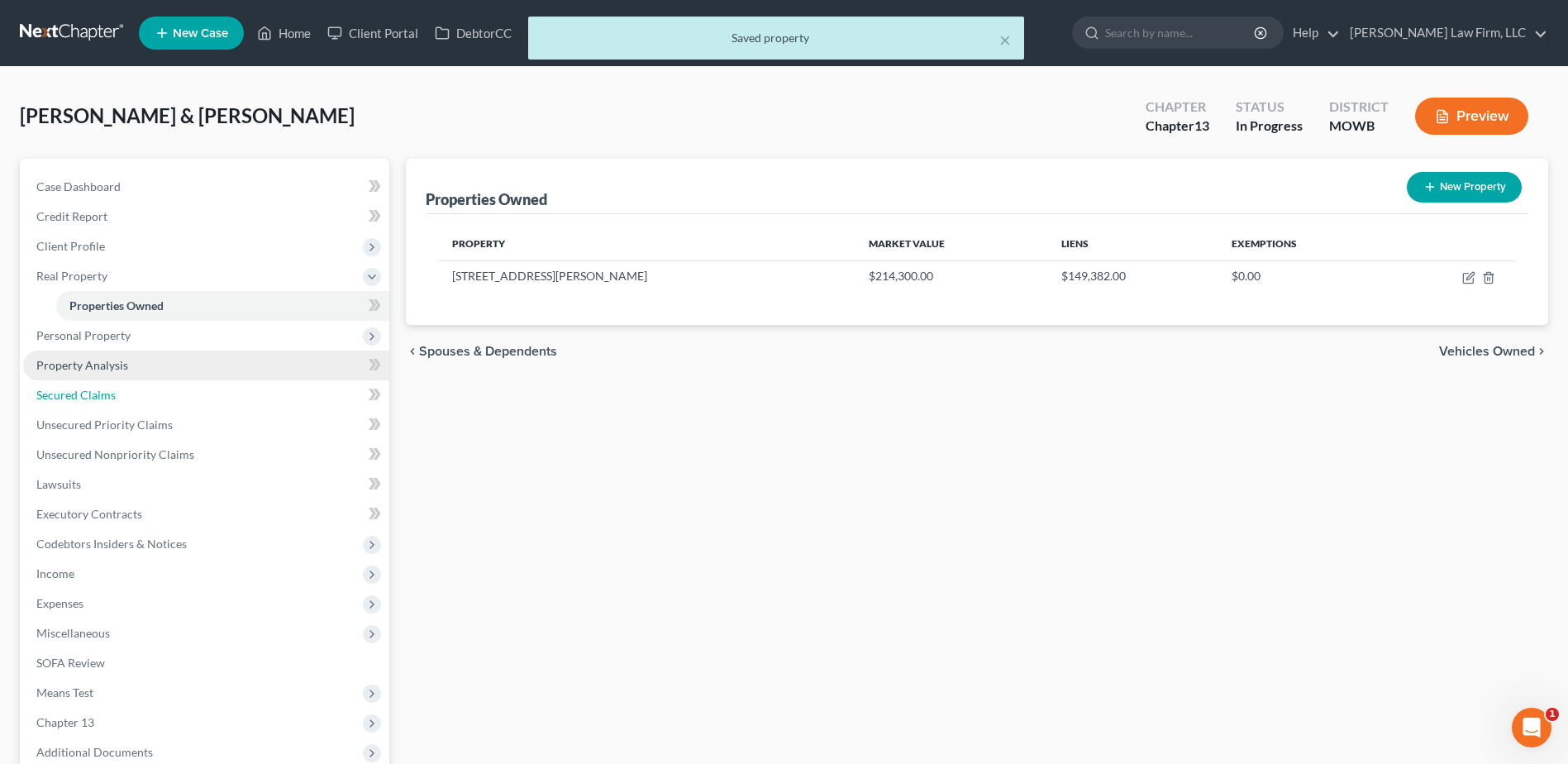
drag, startPoint x: 66, startPoint y: 394, endPoint x: 297, endPoint y: 367, distance: 232.6
click at [66, 394] on span "Secured Claims" at bounding box center [76, 394] width 79 height 14
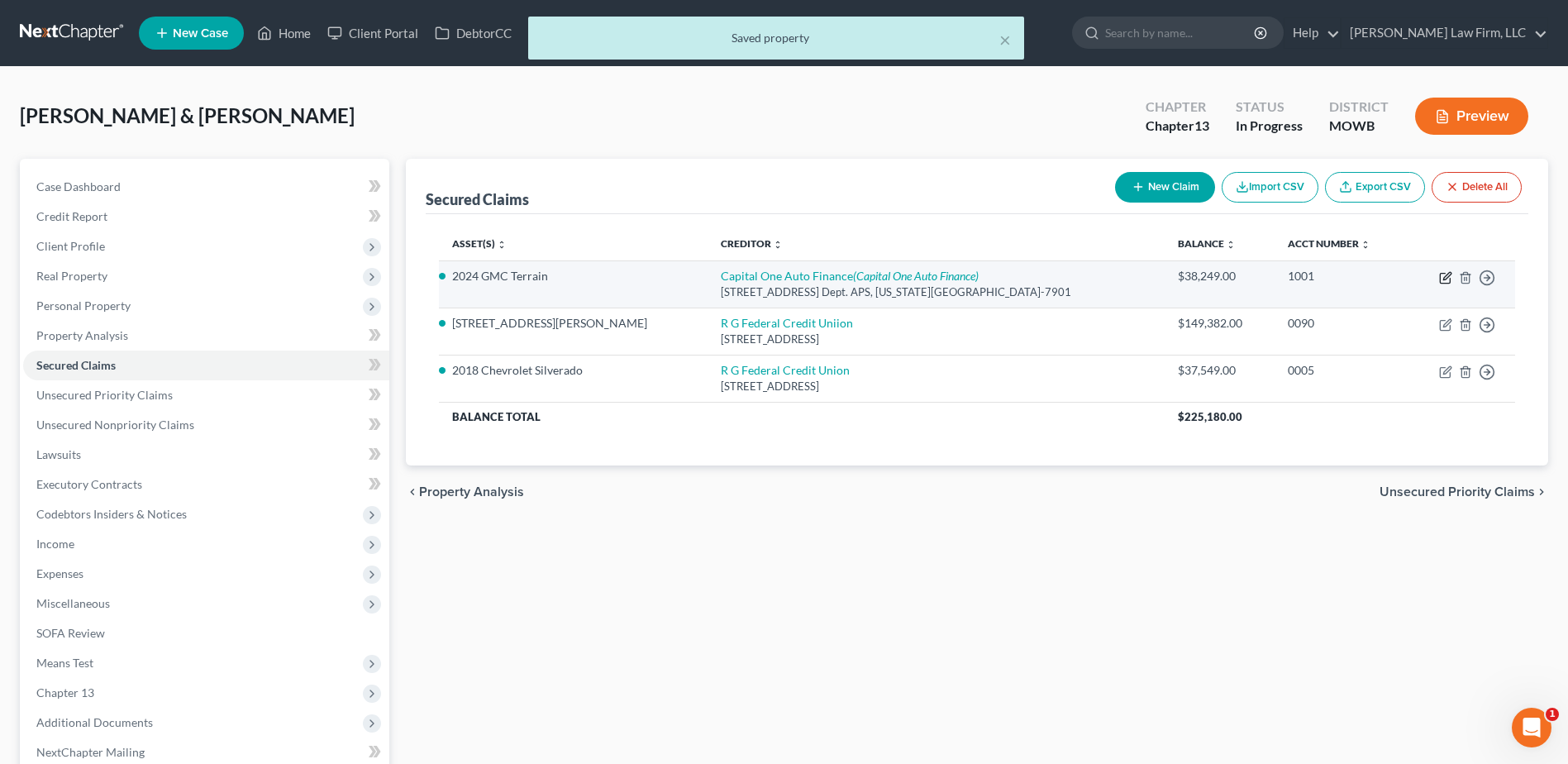
click at [1442, 276] on icon "button" at bounding box center [1446, 278] width 13 height 13
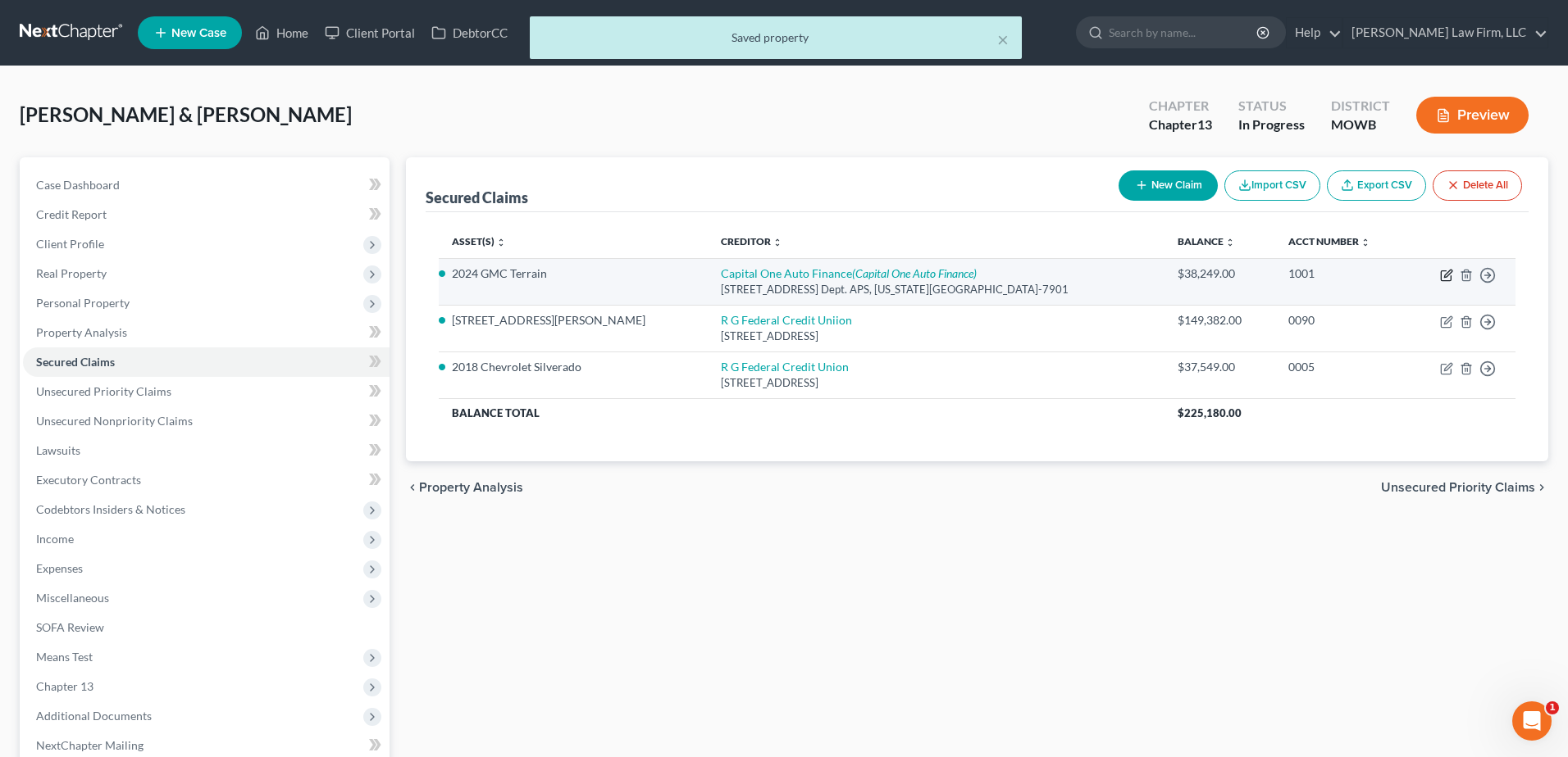
select select "37"
select select "2"
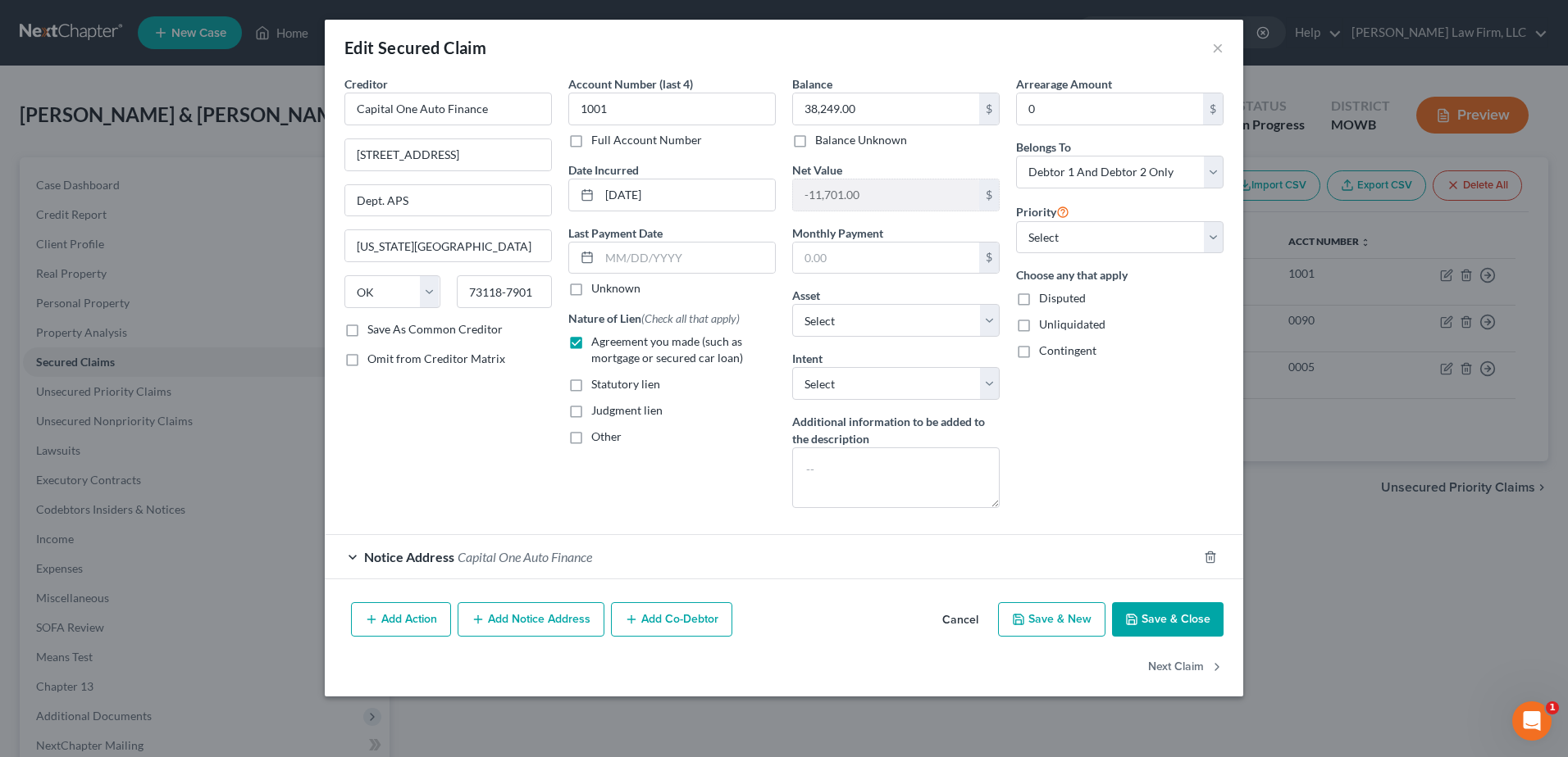
click at [1162, 632] on button "Save & Close" at bounding box center [1168, 619] width 112 height 34
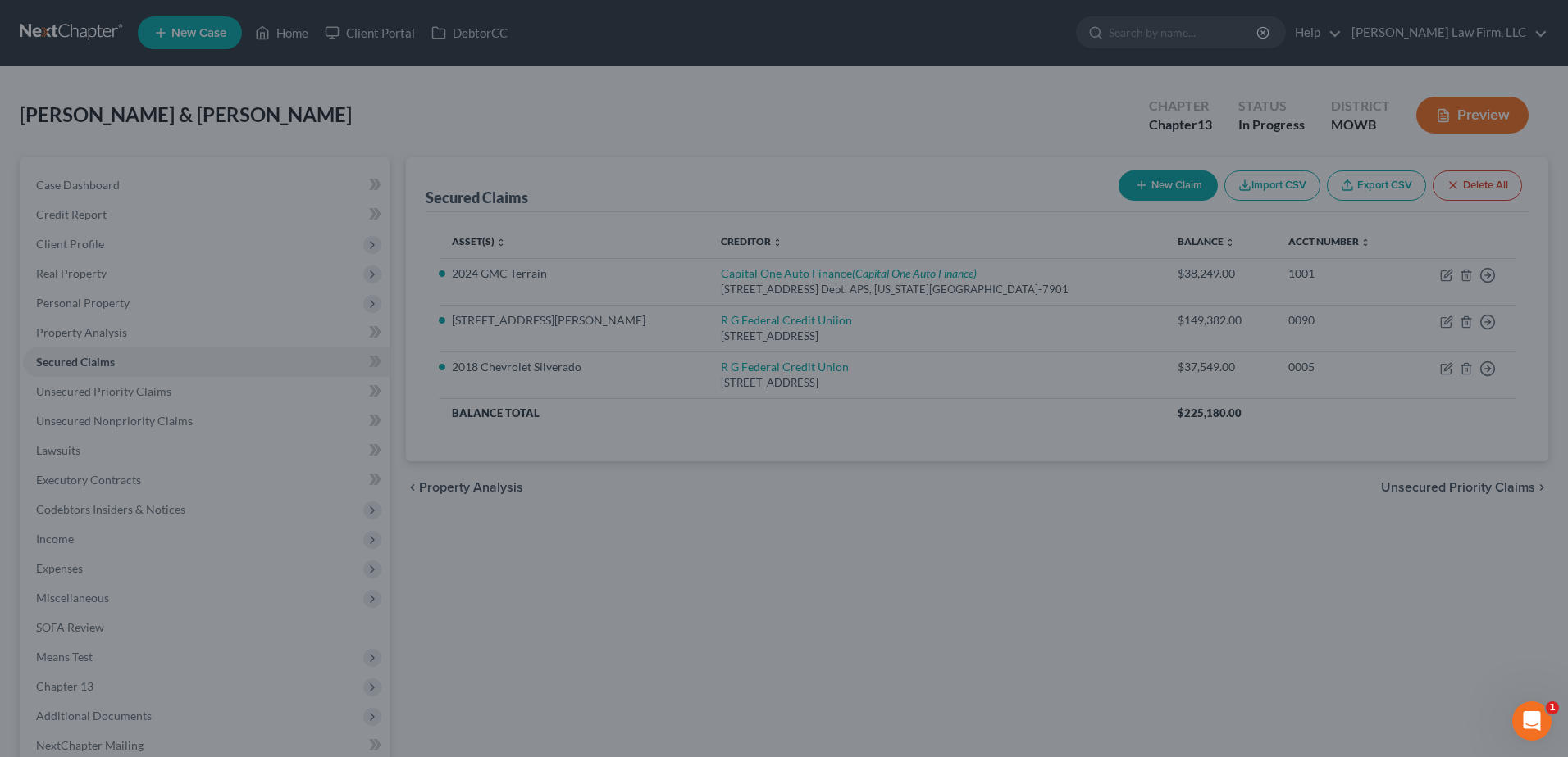
select select "4"
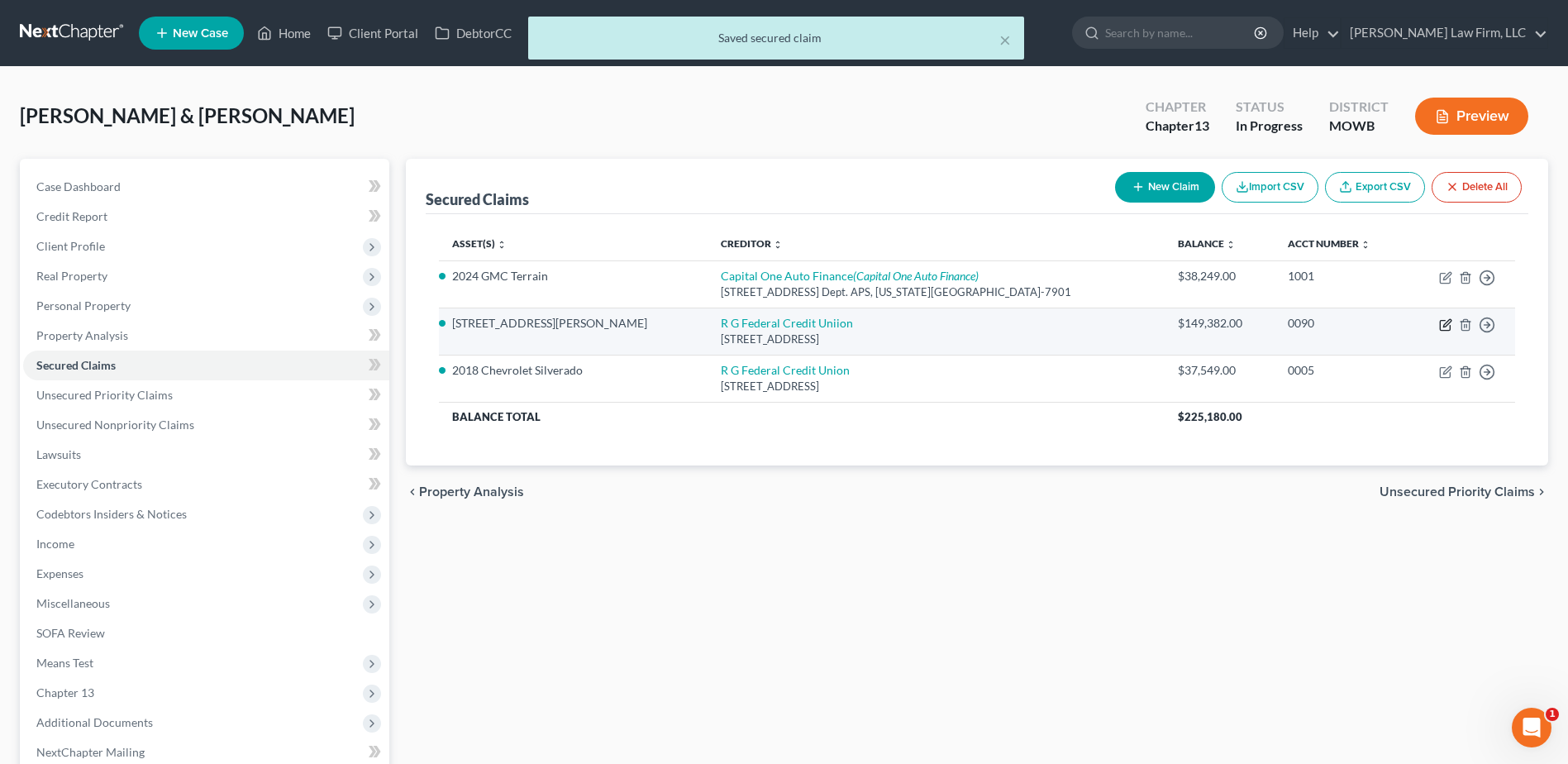
click at [1443, 330] on icon "button" at bounding box center [1445, 326] width 10 height 10
select select "26"
select select "6"
select select "2"
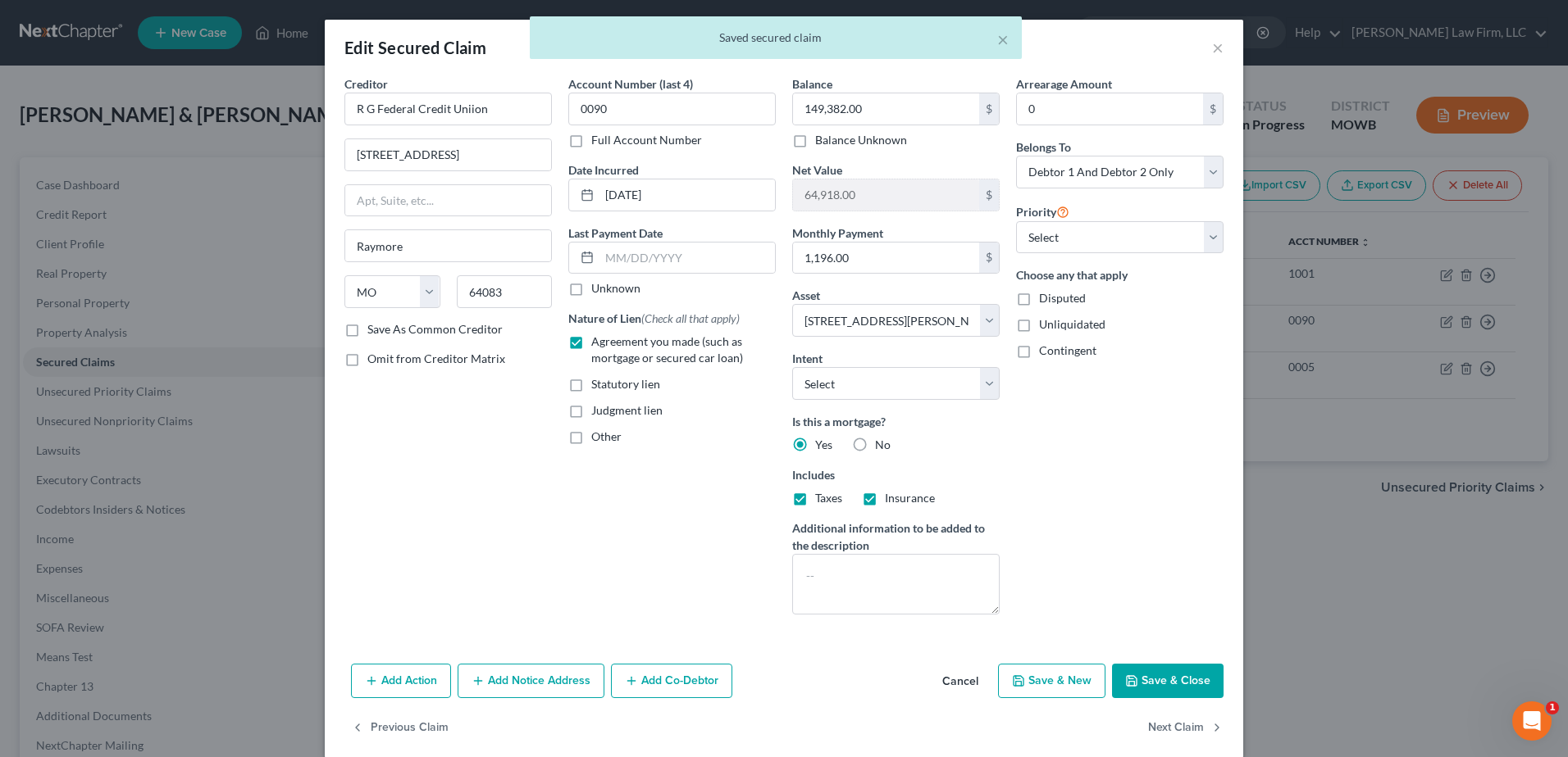
click at [1147, 685] on button "Save & Close" at bounding box center [1168, 681] width 112 height 34
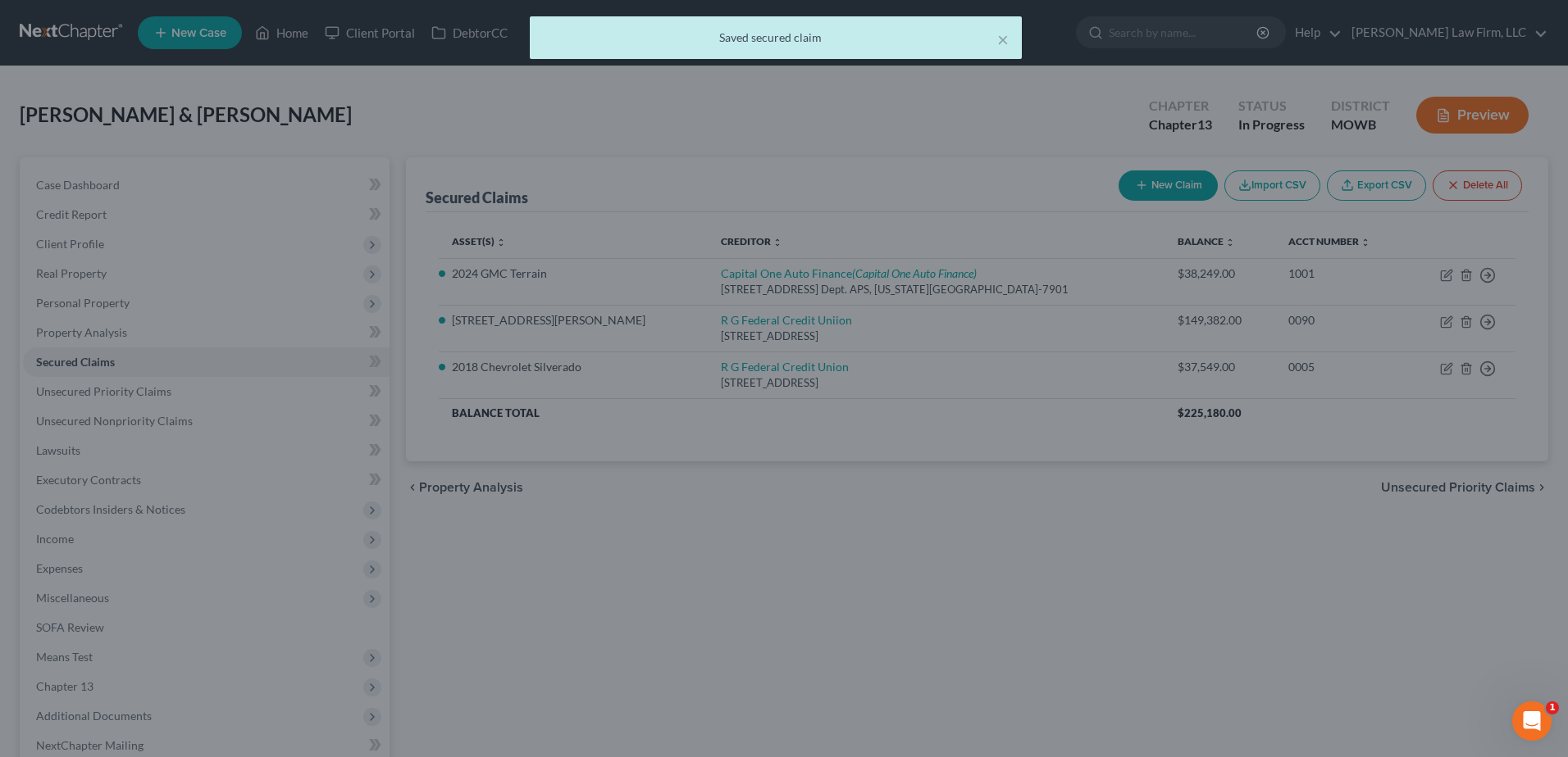
select select "6"
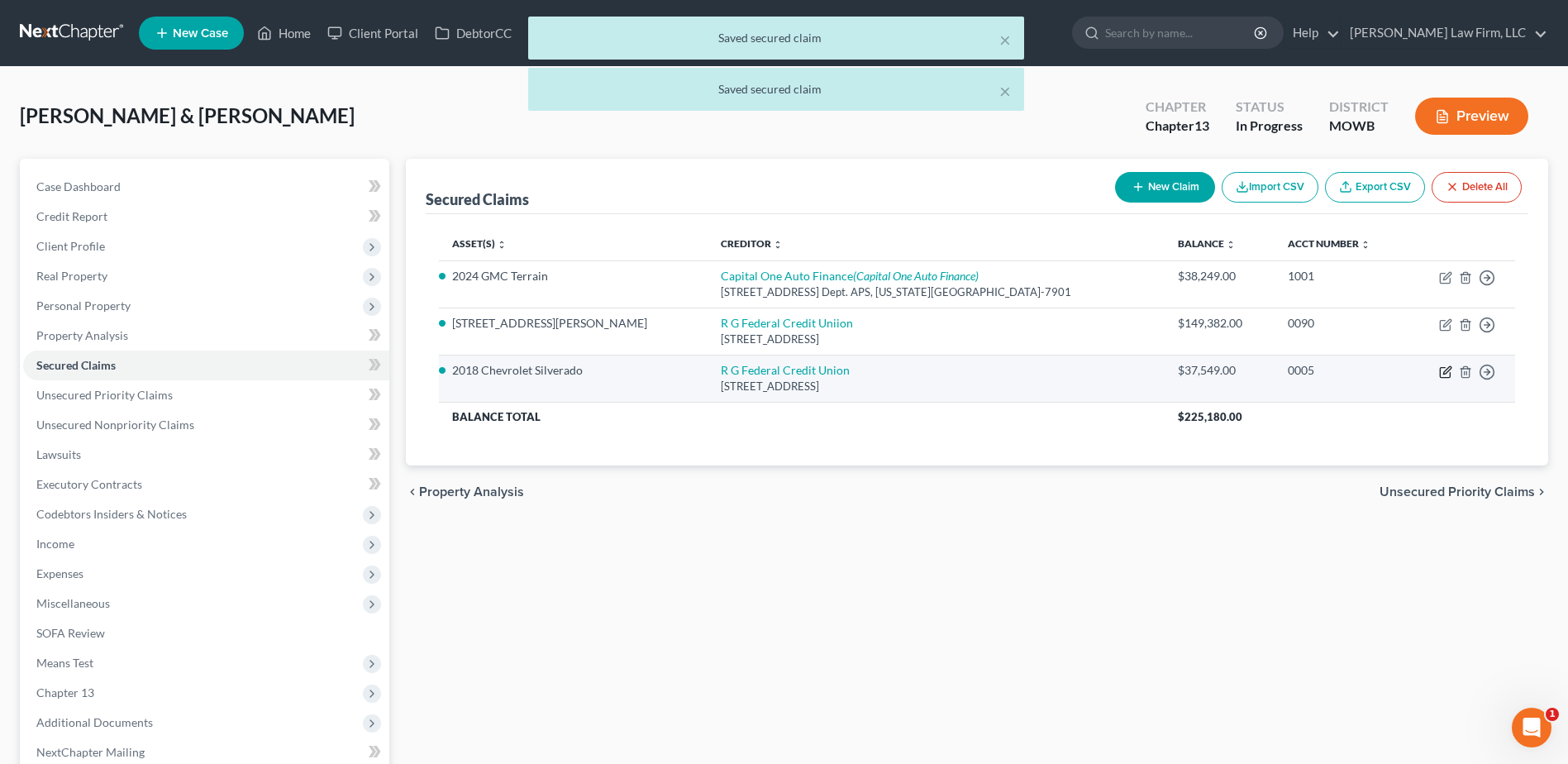
click at [1447, 374] on icon "button" at bounding box center [1446, 373] width 13 height 13
select select "26"
select select "0"
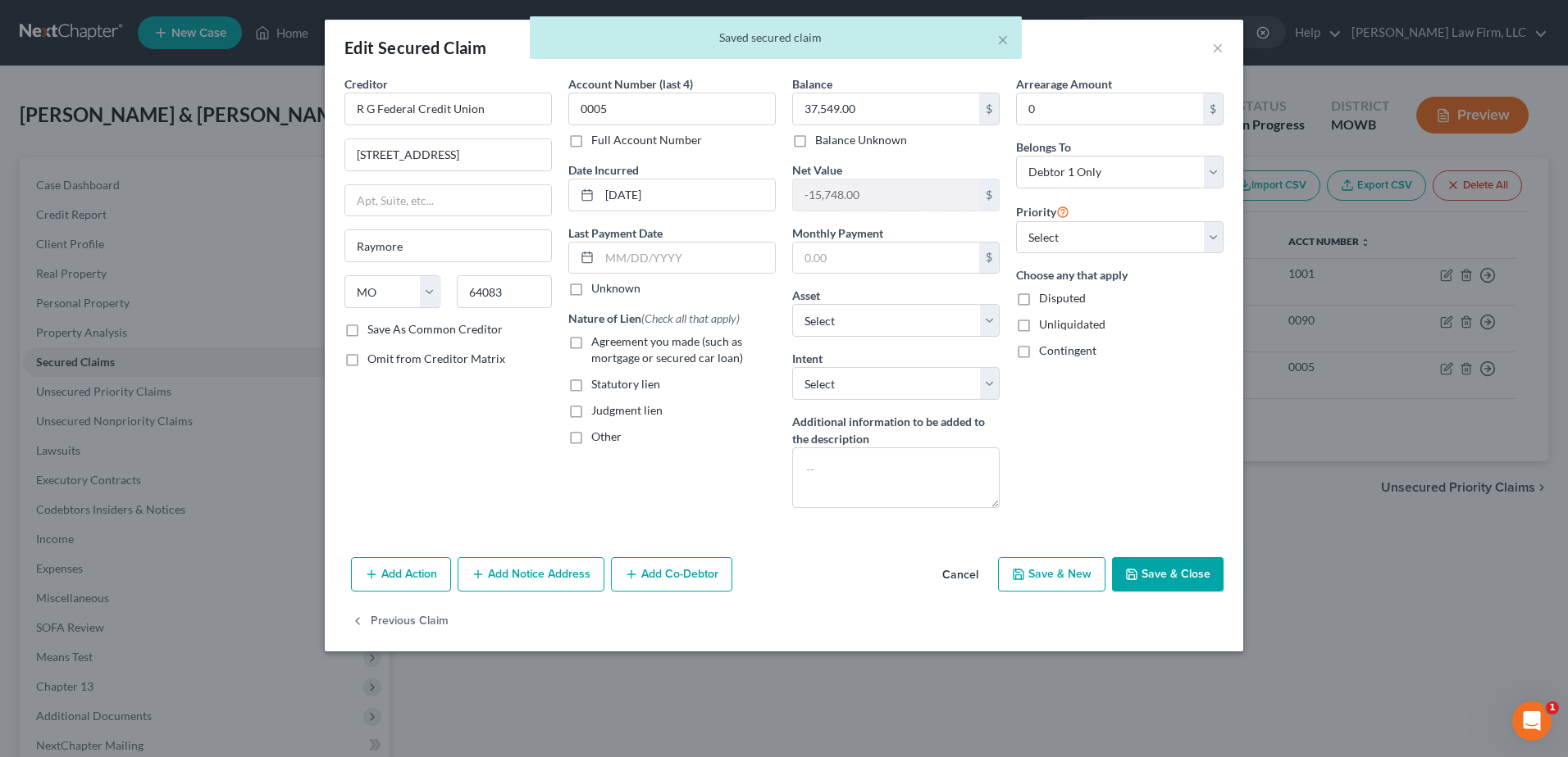
click at [591, 337] on label "Agreement you made (such as mortgage or secured car loan)" at bounding box center [684, 350] width 185 height 33
click at [598, 337] on input "Agreement you made (such as mortgage or secured car loan)" at bounding box center [603, 338] width 10 height 10
checkbox input "true"
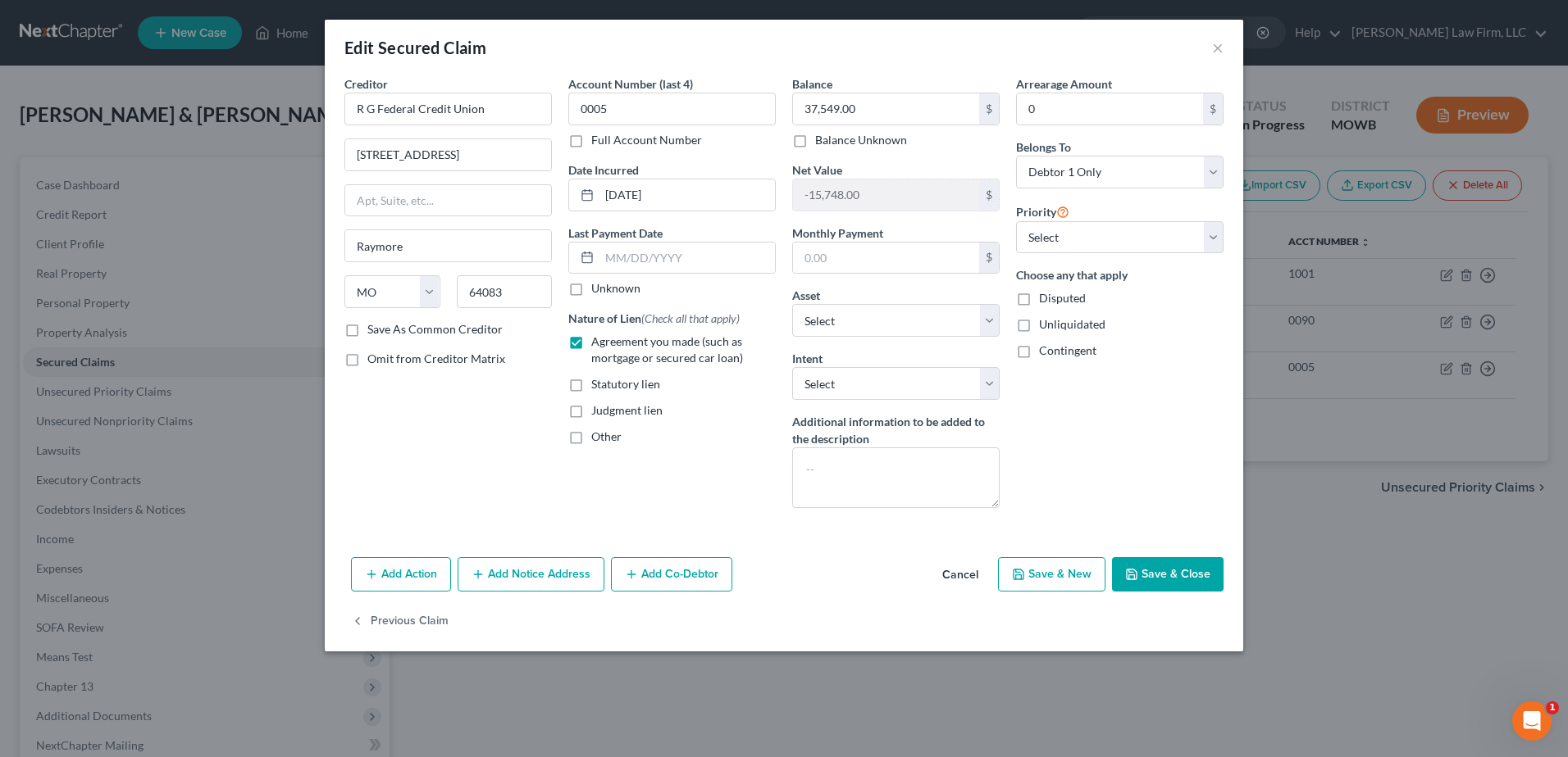
click at [1138, 571] on icon "button" at bounding box center [1131, 574] width 13 height 13
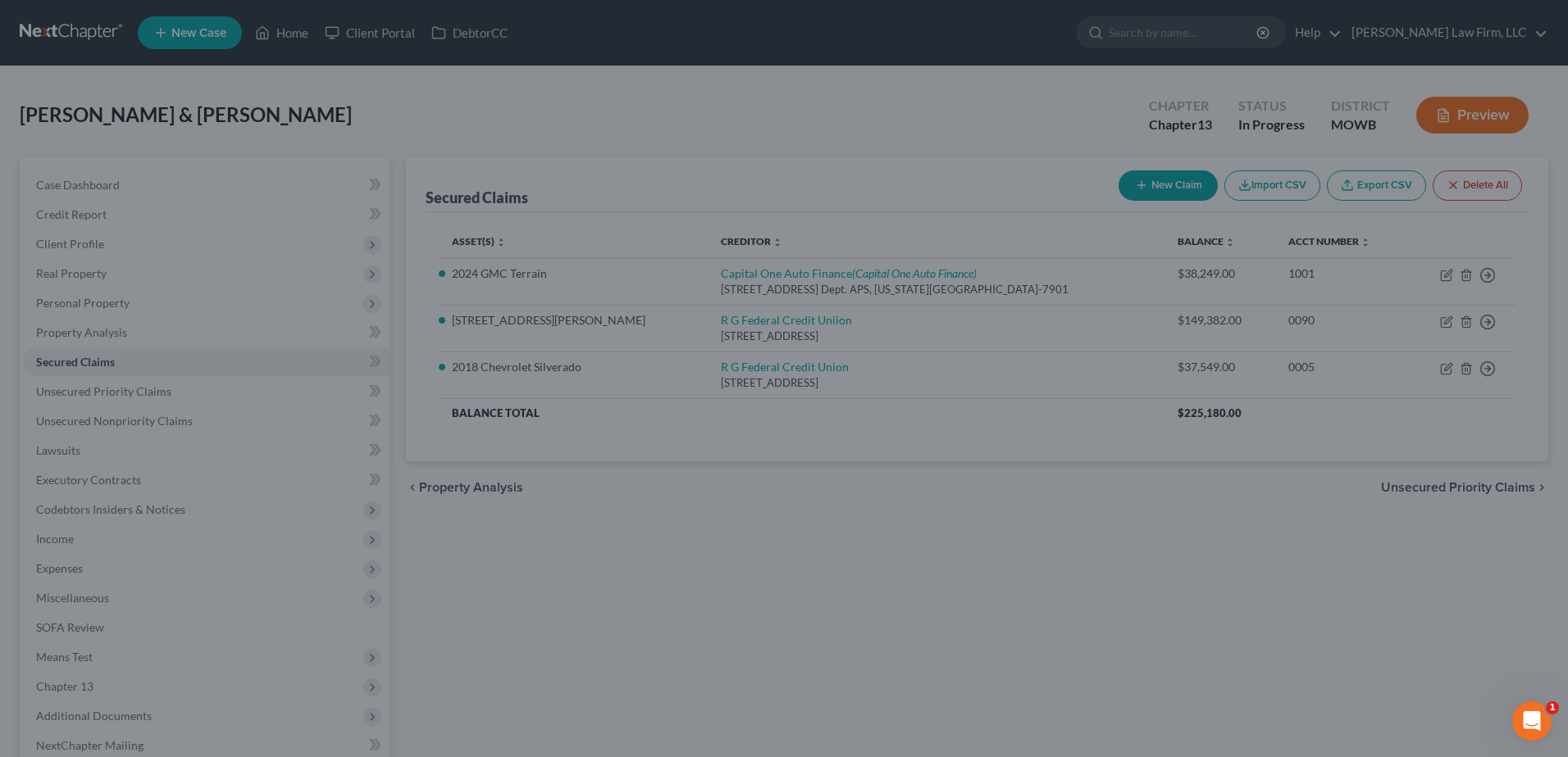
select select "3"
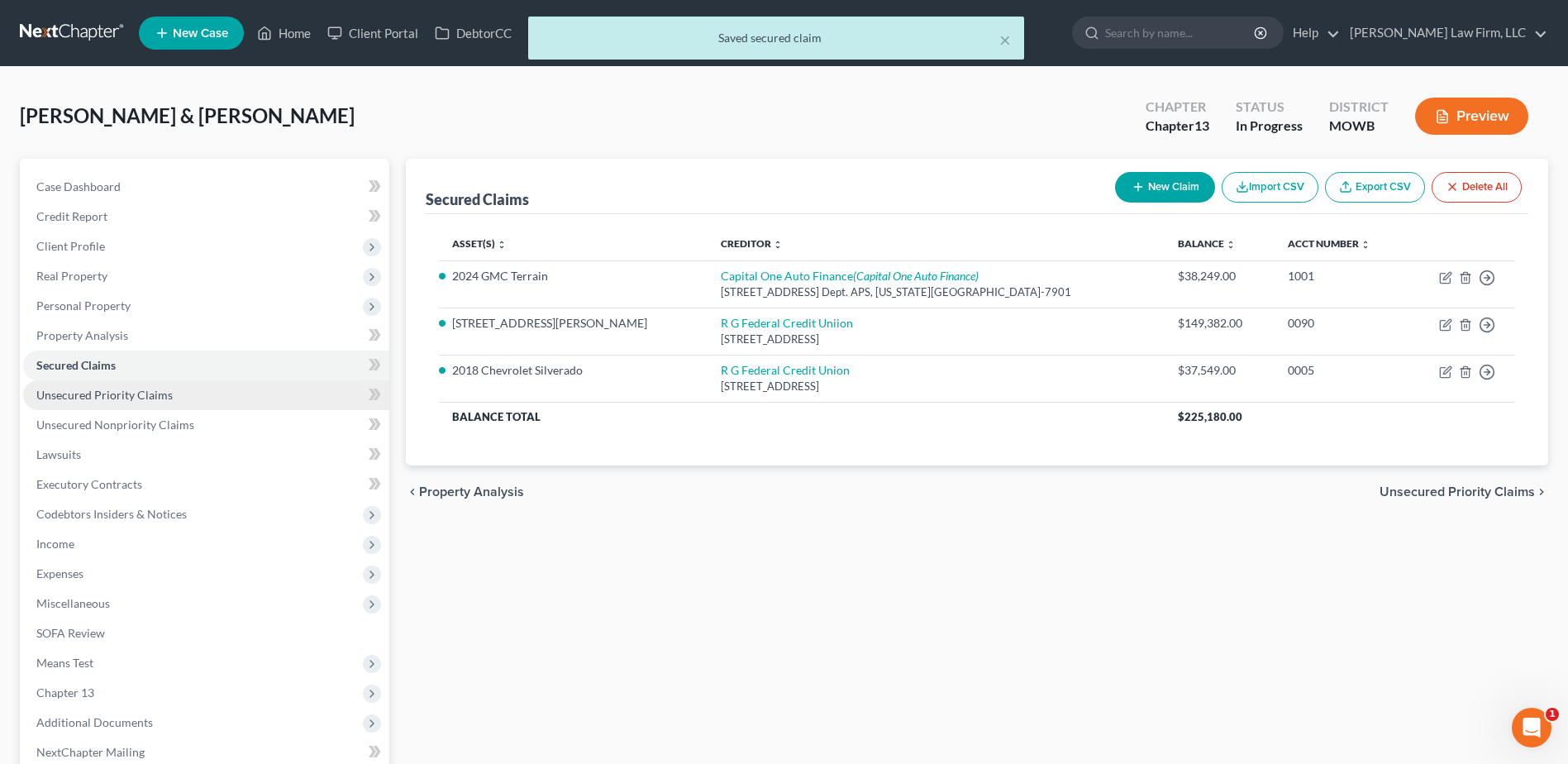
click at [135, 390] on span "Unsecured Priority Claims" at bounding box center [104, 394] width 136 height 14
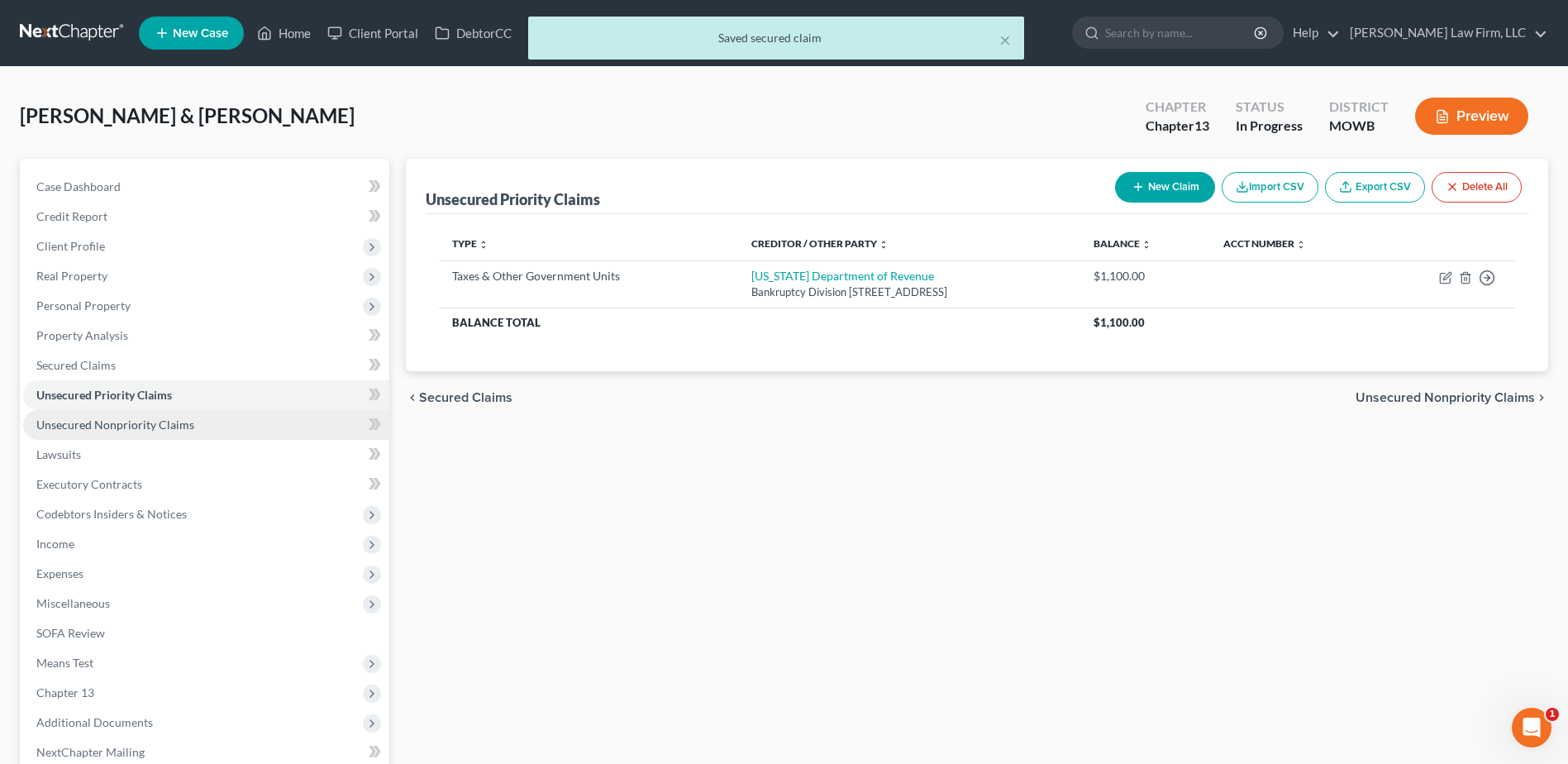
click at [119, 422] on span "Unsecured Nonpriority Claims" at bounding box center [116, 424] width 158 height 14
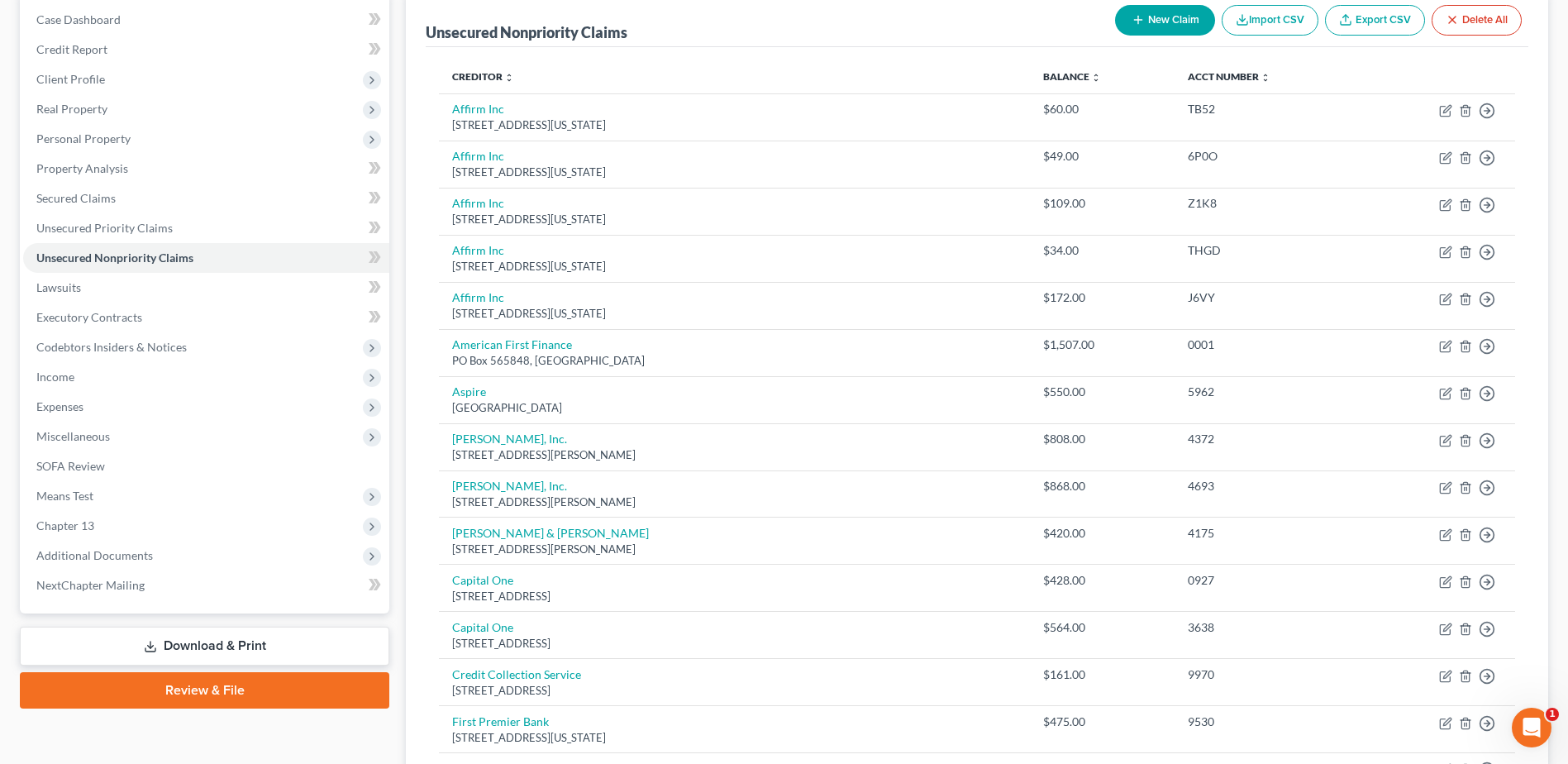
scroll to position [97, 0]
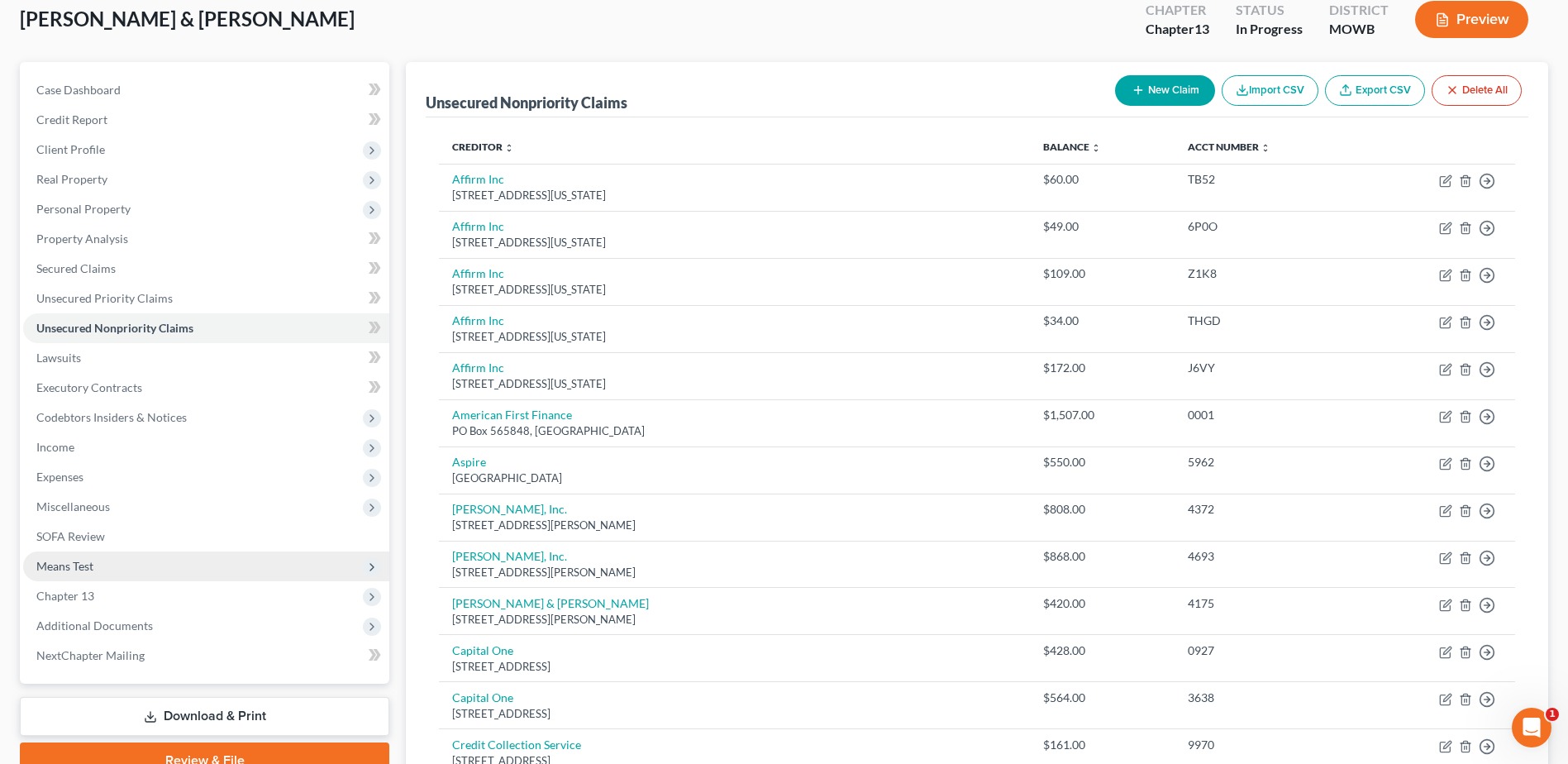
click at [69, 565] on span "Means Test" at bounding box center [65, 565] width 57 height 14
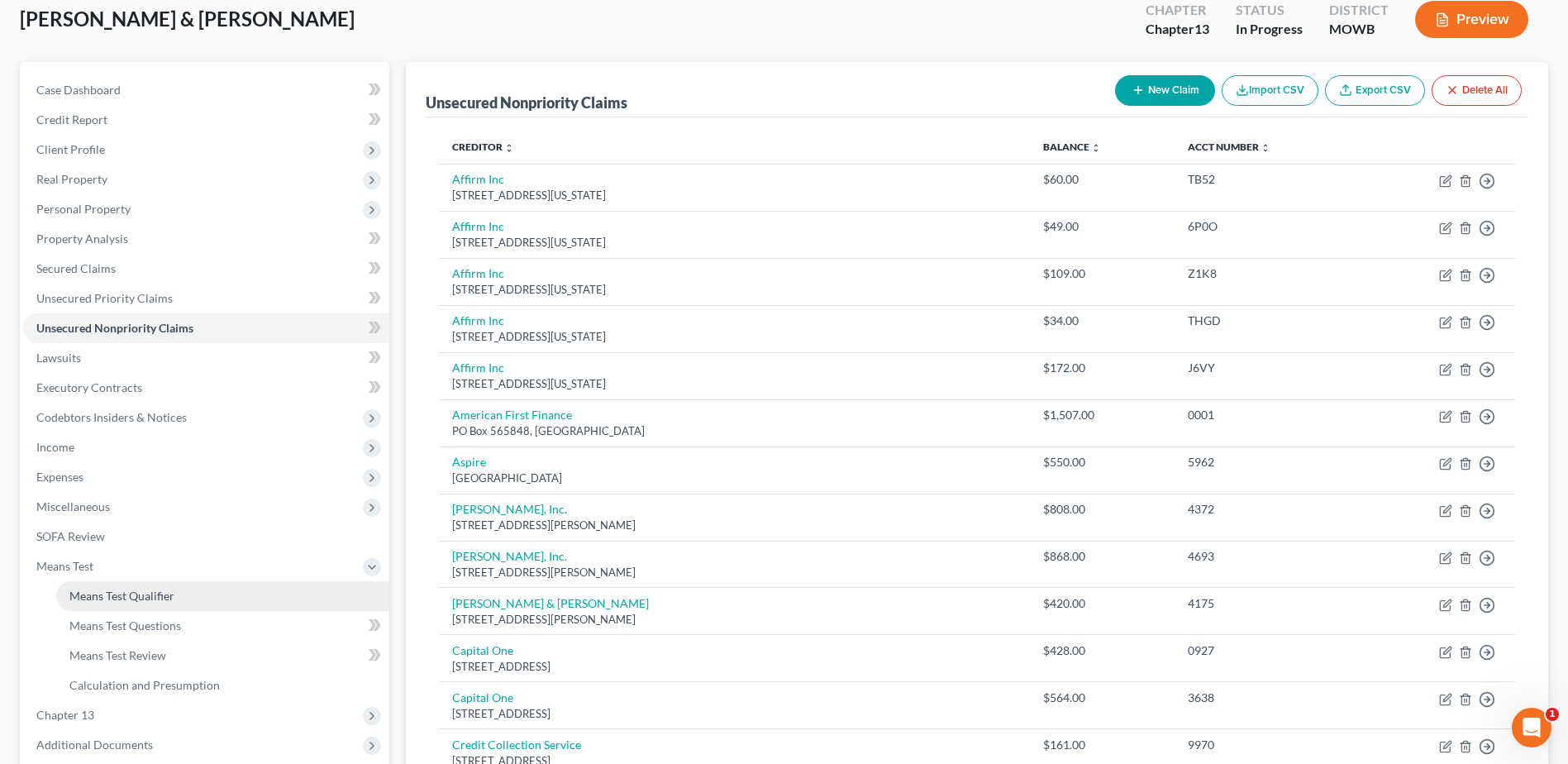
click at [150, 589] on span "Means Test Qualifier" at bounding box center [122, 596] width 105 height 14
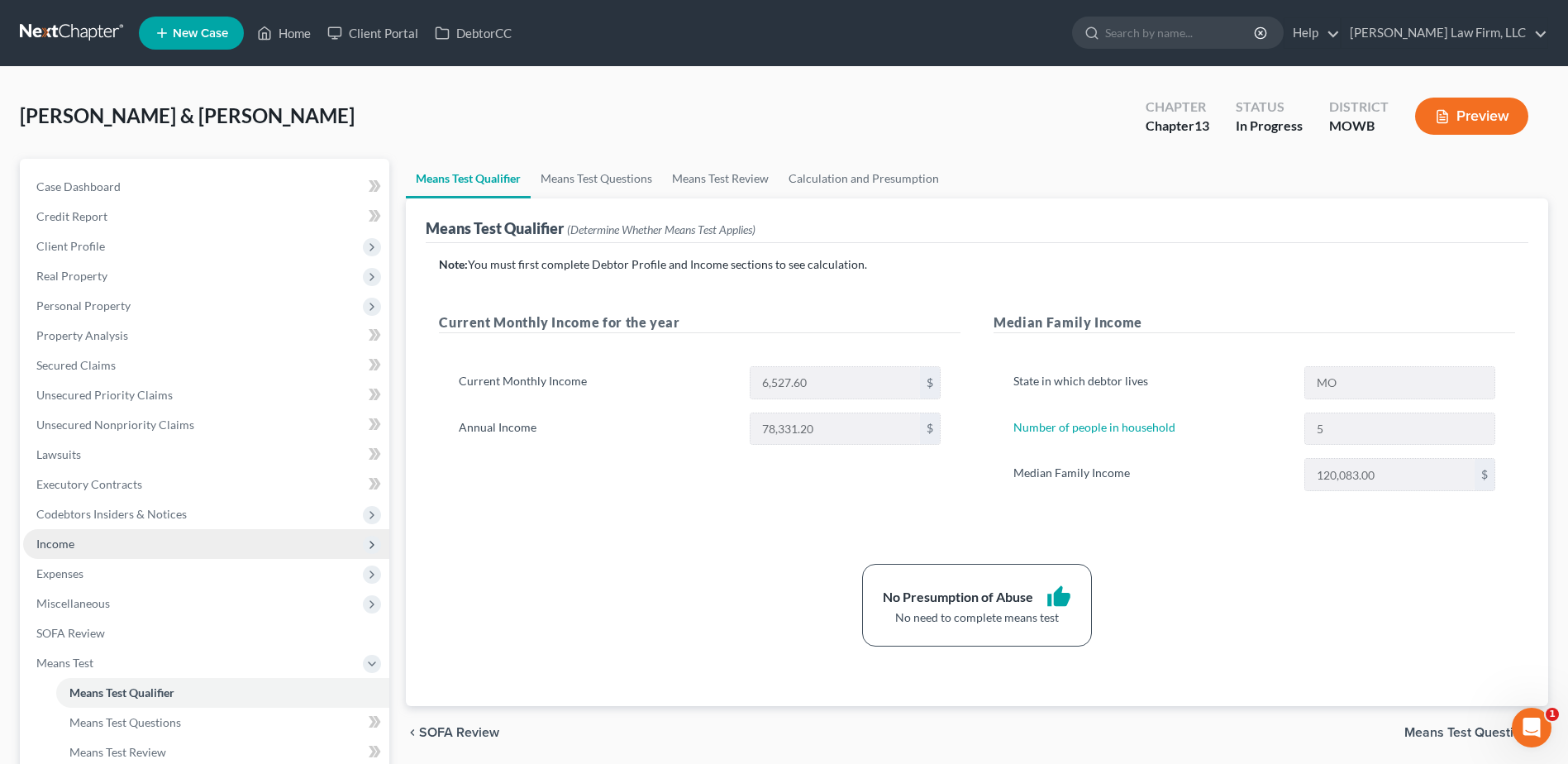
click at [64, 545] on span "Income" at bounding box center [55, 543] width 38 height 14
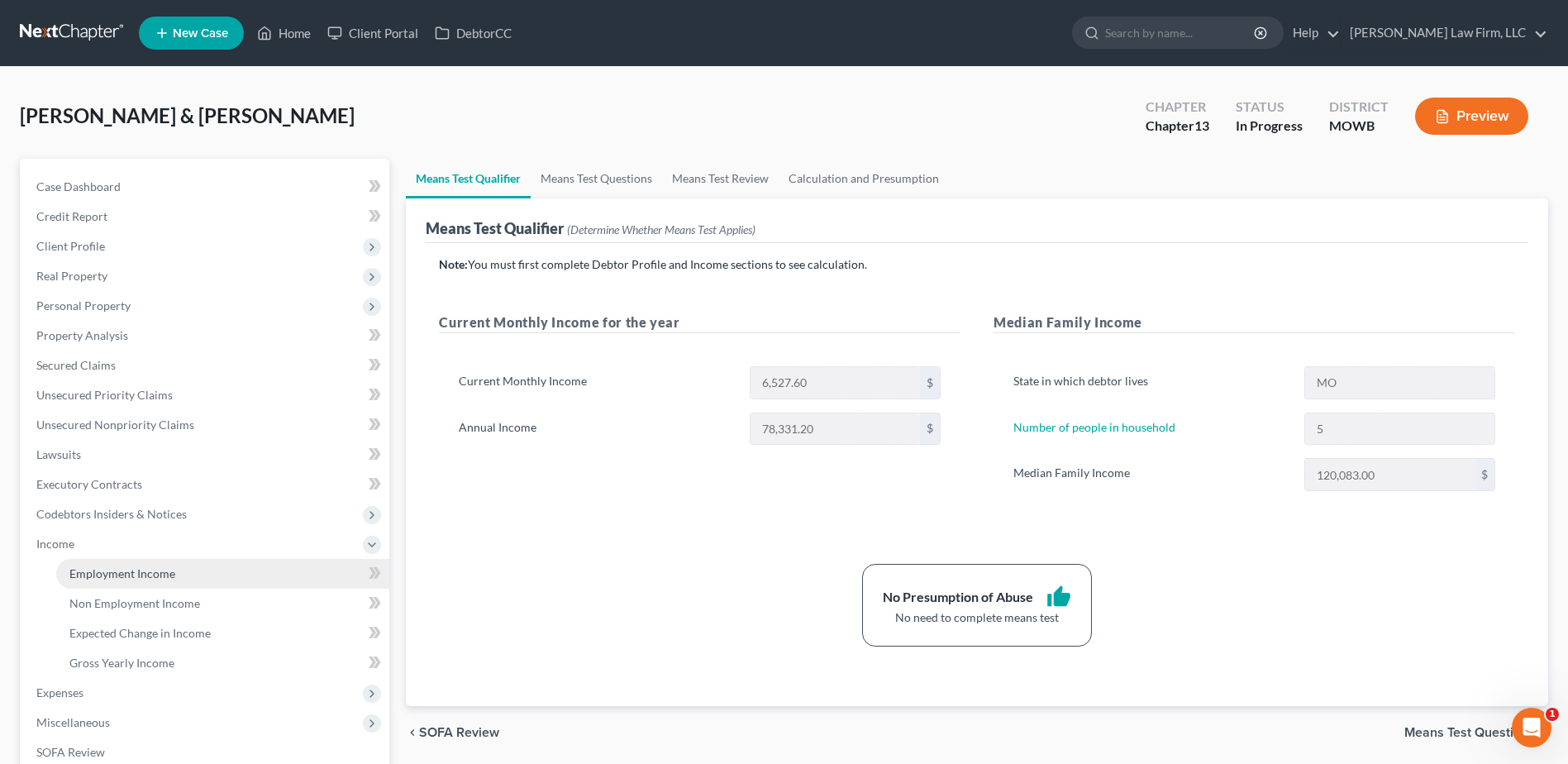
click at [117, 581] on link "Employment Income" at bounding box center [223, 574] width 333 height 30
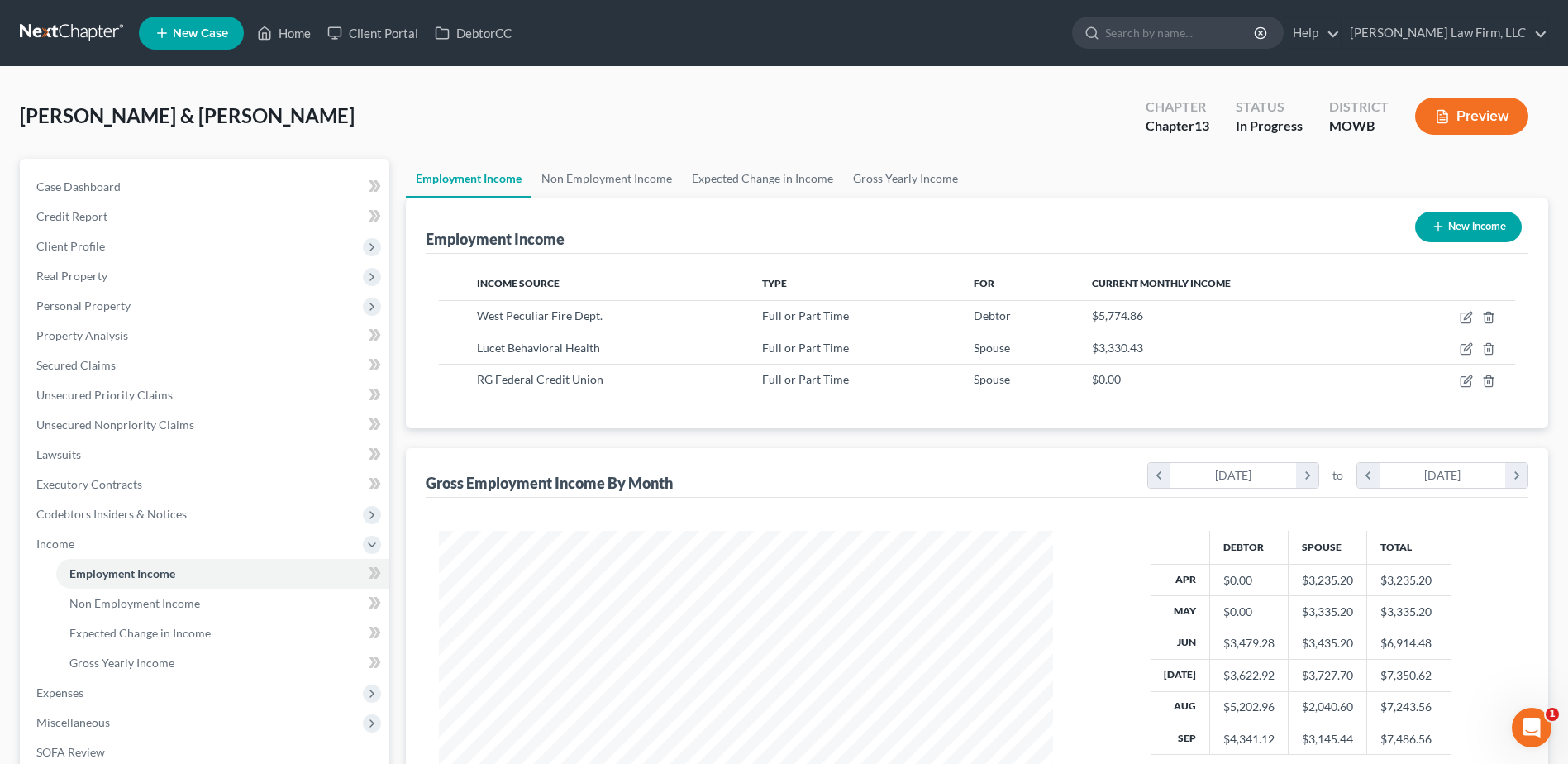
scroll to position [307, 646]
click at [639, 183] on link "Non Employment Income" at bounding box center [607, 179] width 150 height 40
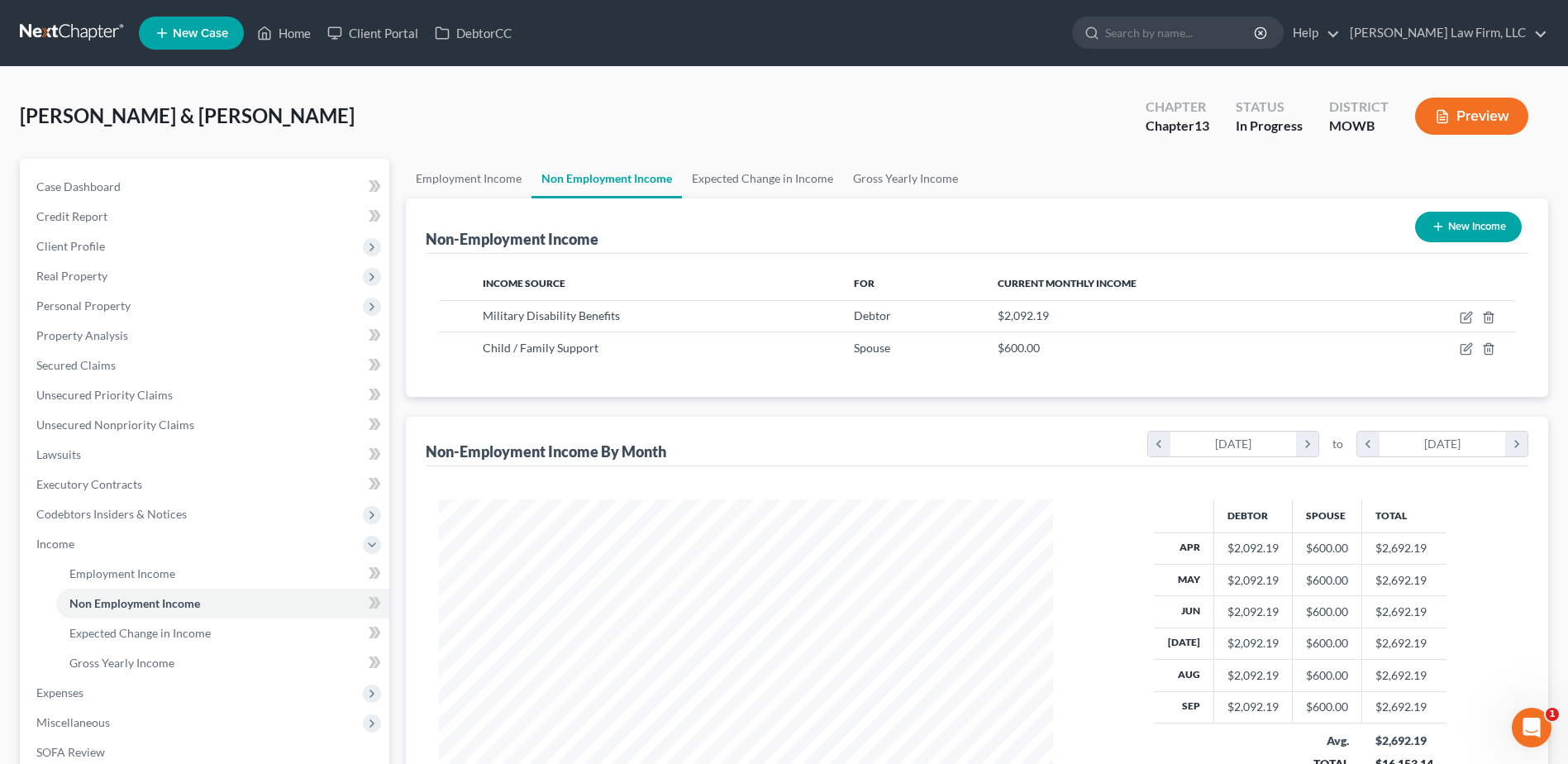
scroll to position [307, 646]
click at [488, 176] on link "Employment Income" at bounding box center [469, 179] width 126 height 40
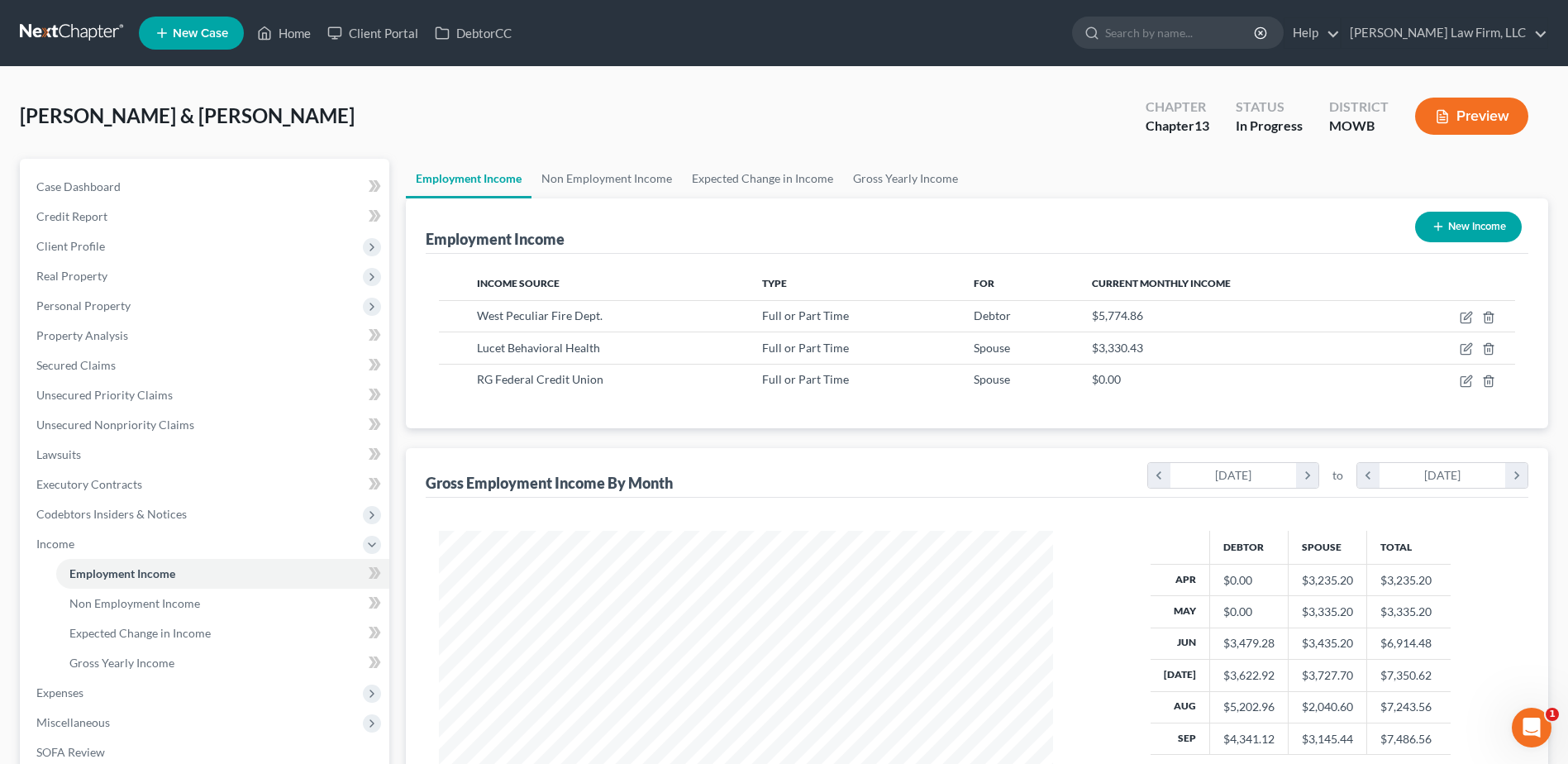
scroll to position [307, 646]
click at [570, 187] on link "Non Employment Income" at bounding box center [607, 179] width 150 height 40
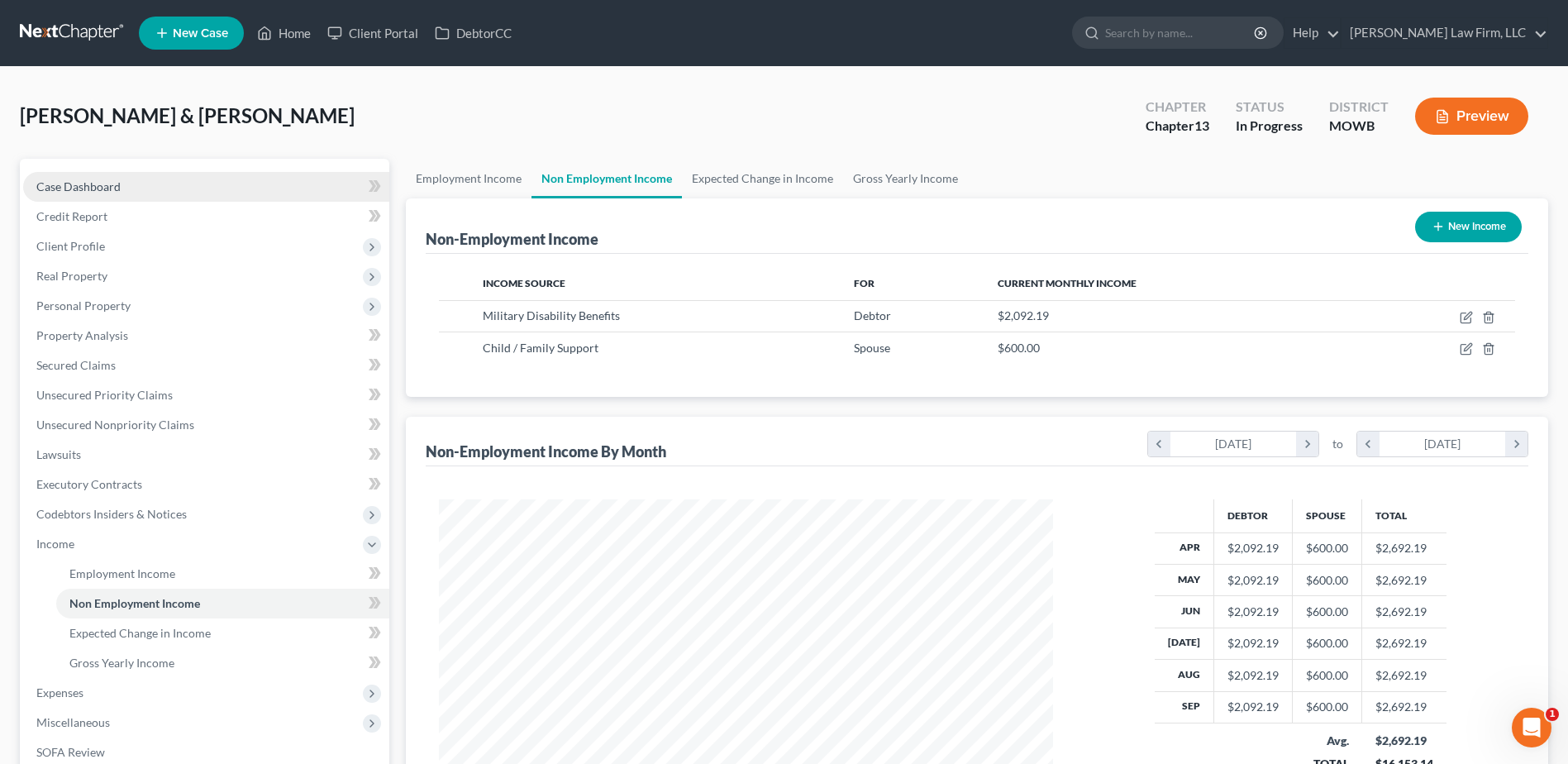
click at [73, 174] on link "Case Dashboard" at bounding box center [206, 187] width 366 height 30
select select "4"
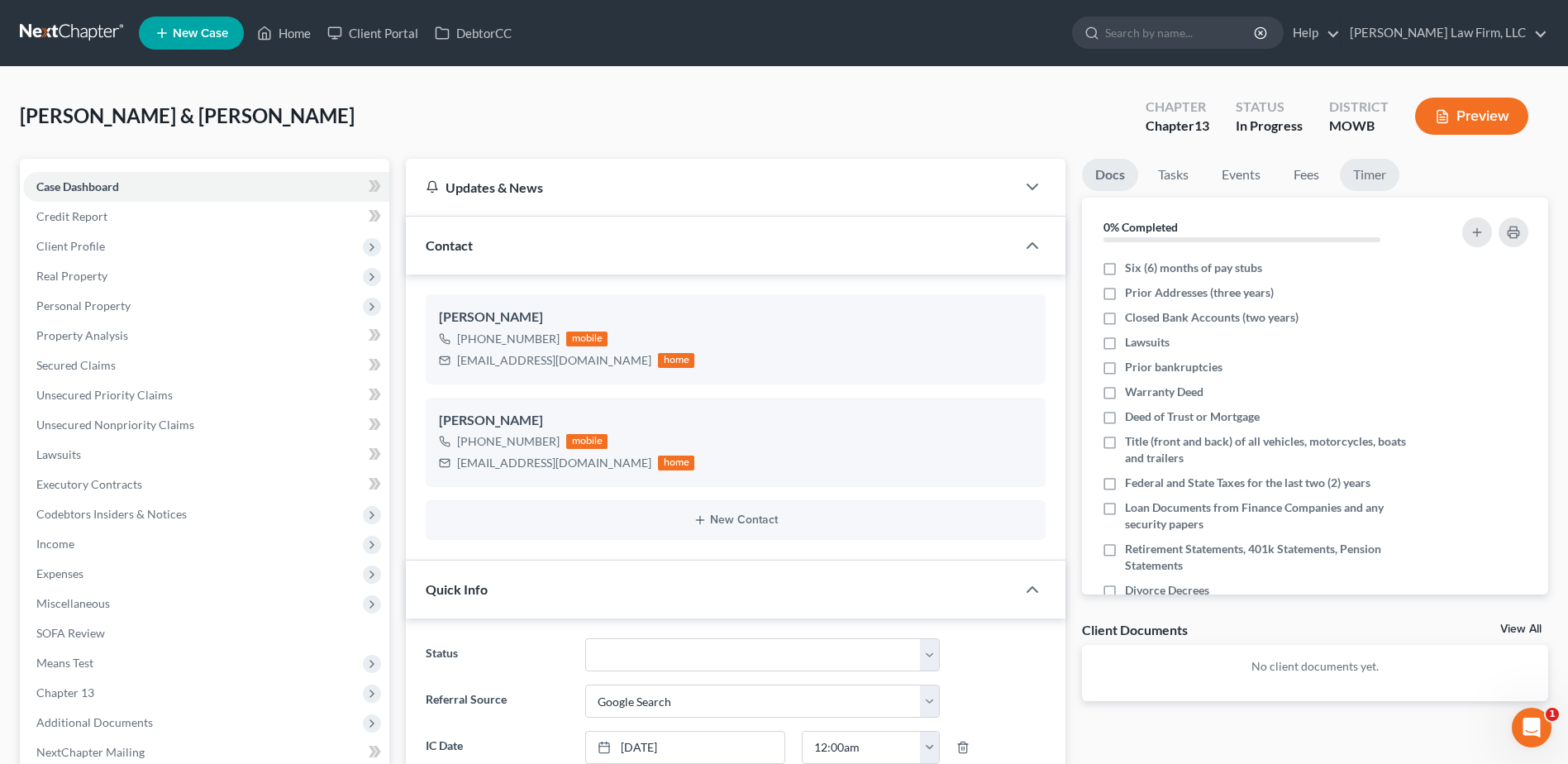
click at [1369, 175] on link "Timer" at bounding box center [1370, 175] width 59 height 32
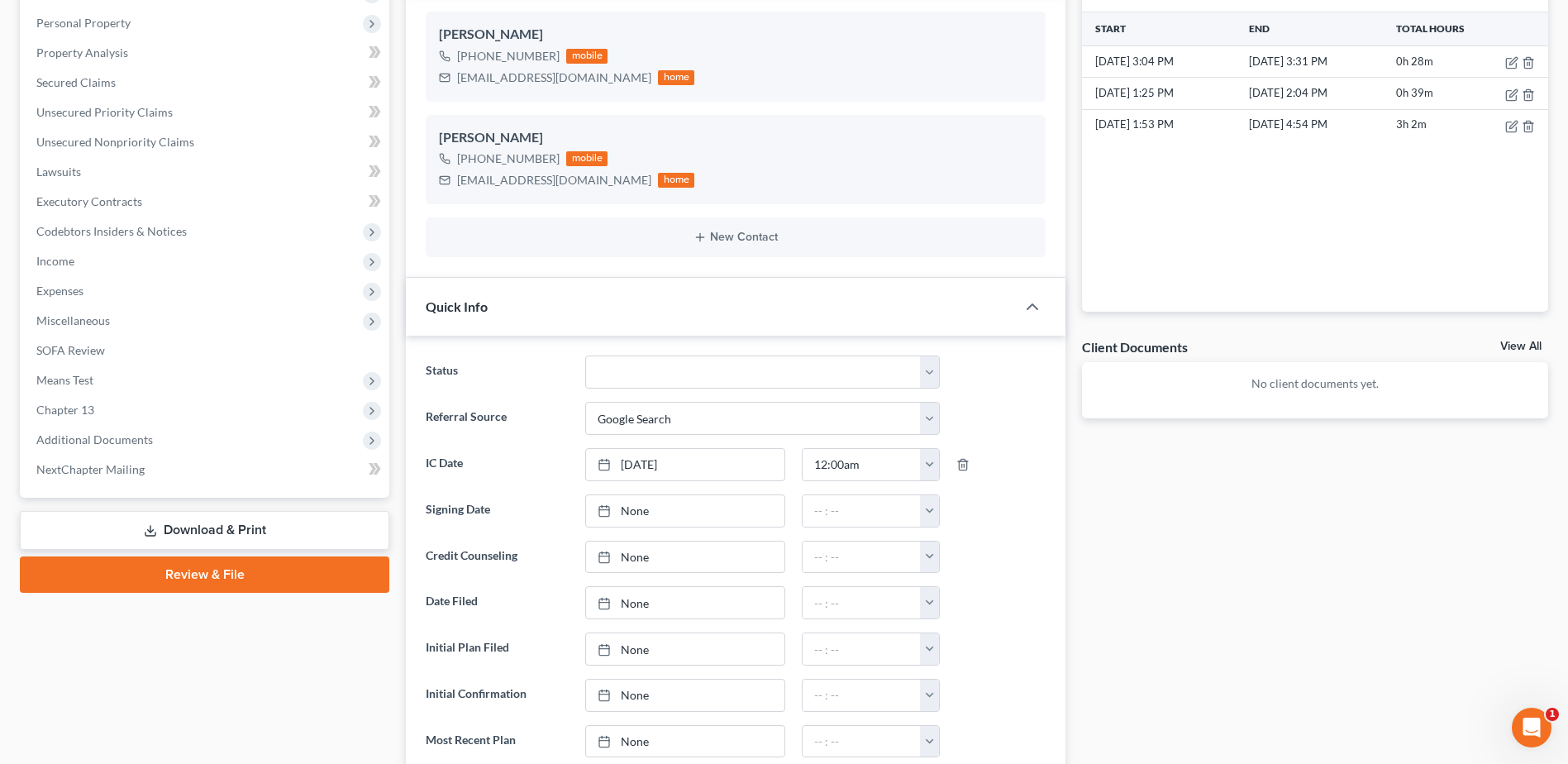
scroll to position [434, 0]
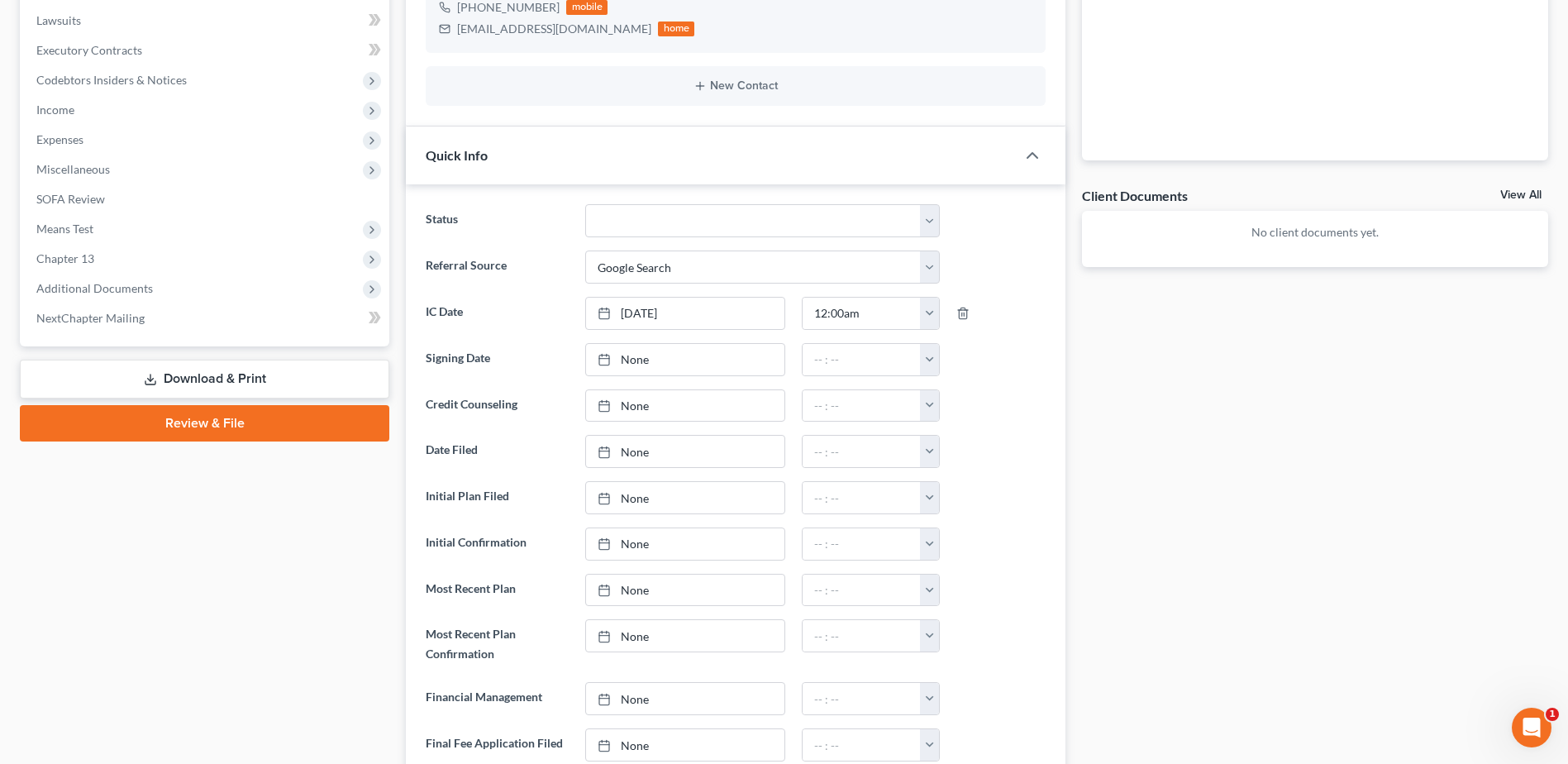
click at [219, 383] on link "Download & Print" at bounding box center [204, 378] width 370 height 39
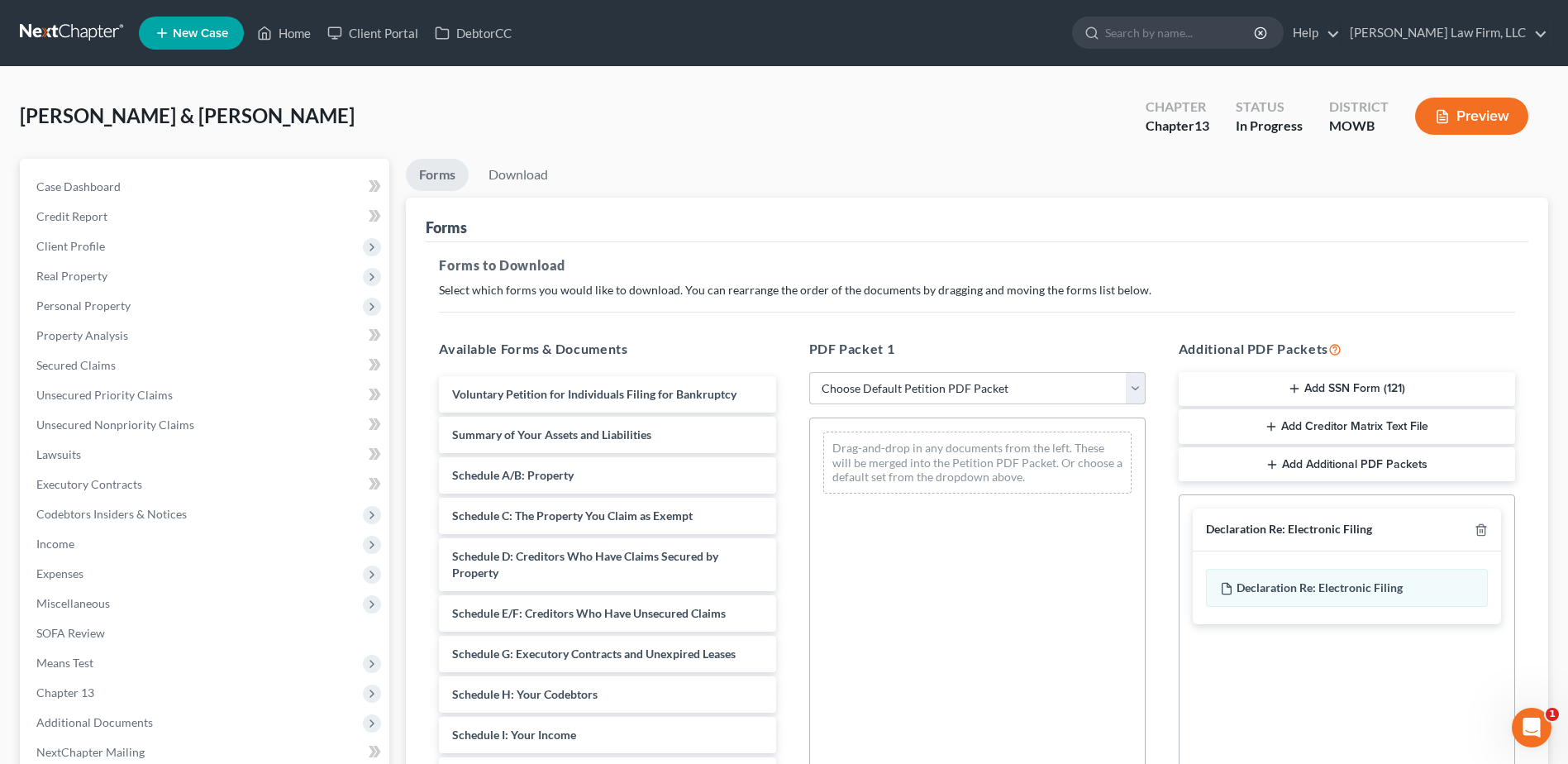
click at [1137, 390] on select "Choose Default Petition PDF Packet Complete Bankruptcy Petition (all forms and …" at bounding box center [978, 389] width 337 height 33
select select "0"
click at [810, 373] on select "Choose Default Petition PDF Packet Complete Bankruptcy Petition (all forms and …" at bounding box center [978, 389] width 337 height 33
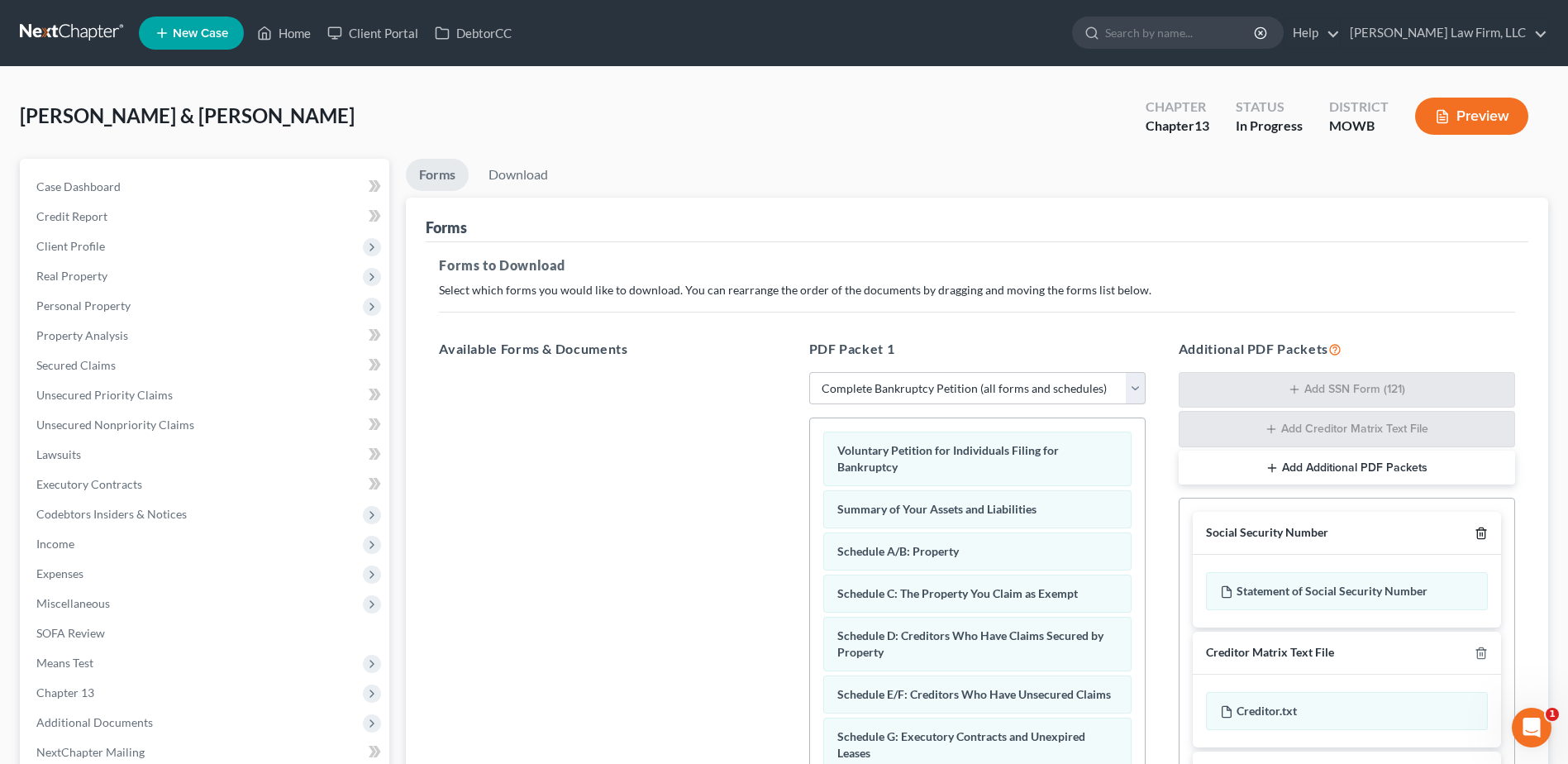
click at [1477, 530] on polyline "button" at bounding box center [1481, 530] width 10 height 0
click at [1483, 529] on icon "button" at bounding box center [1481, 532] width 8 height 10
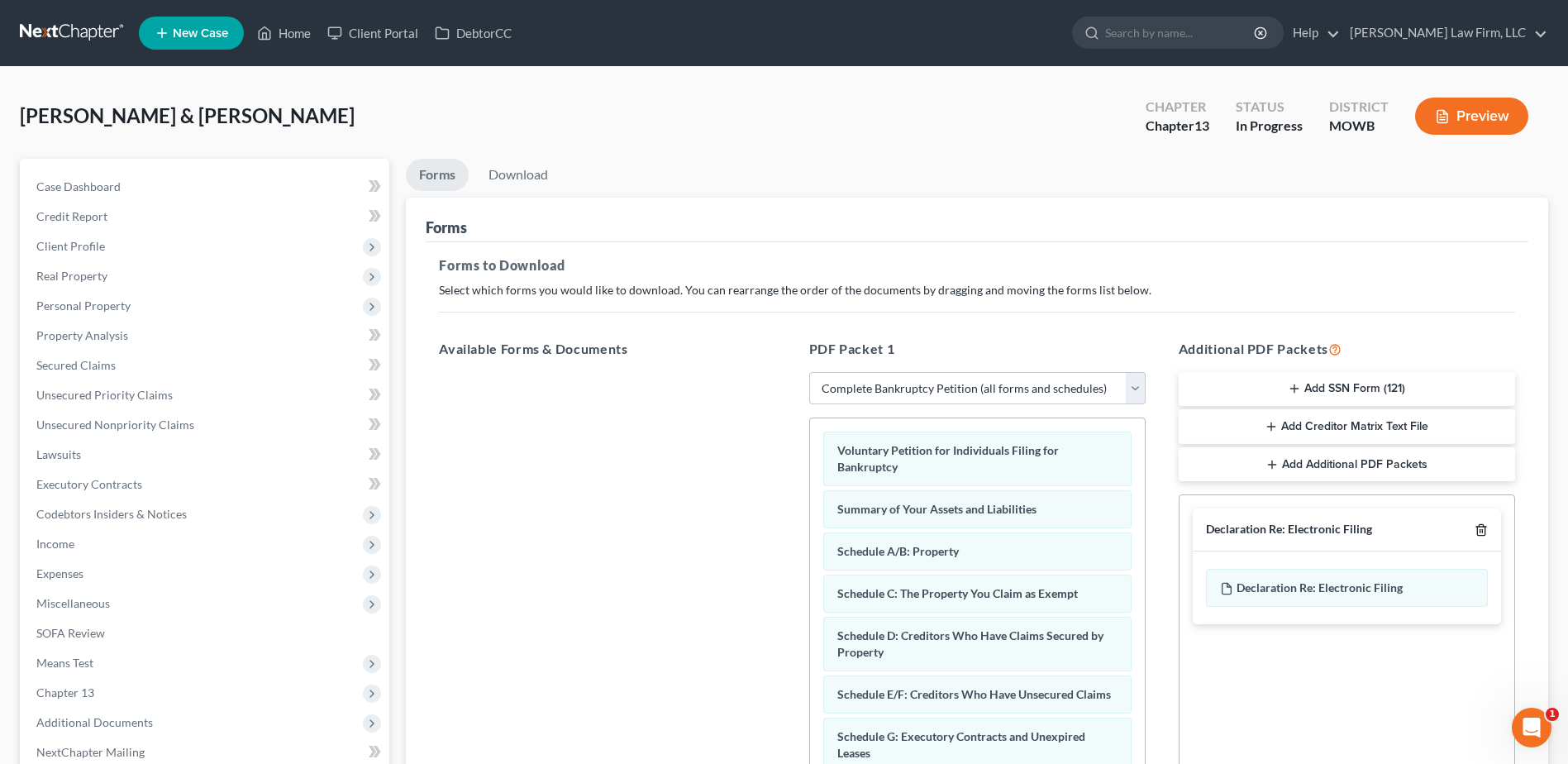
click at [1483, 529] on icon "button" at bounding box center [1481, 530] width 13 height 13
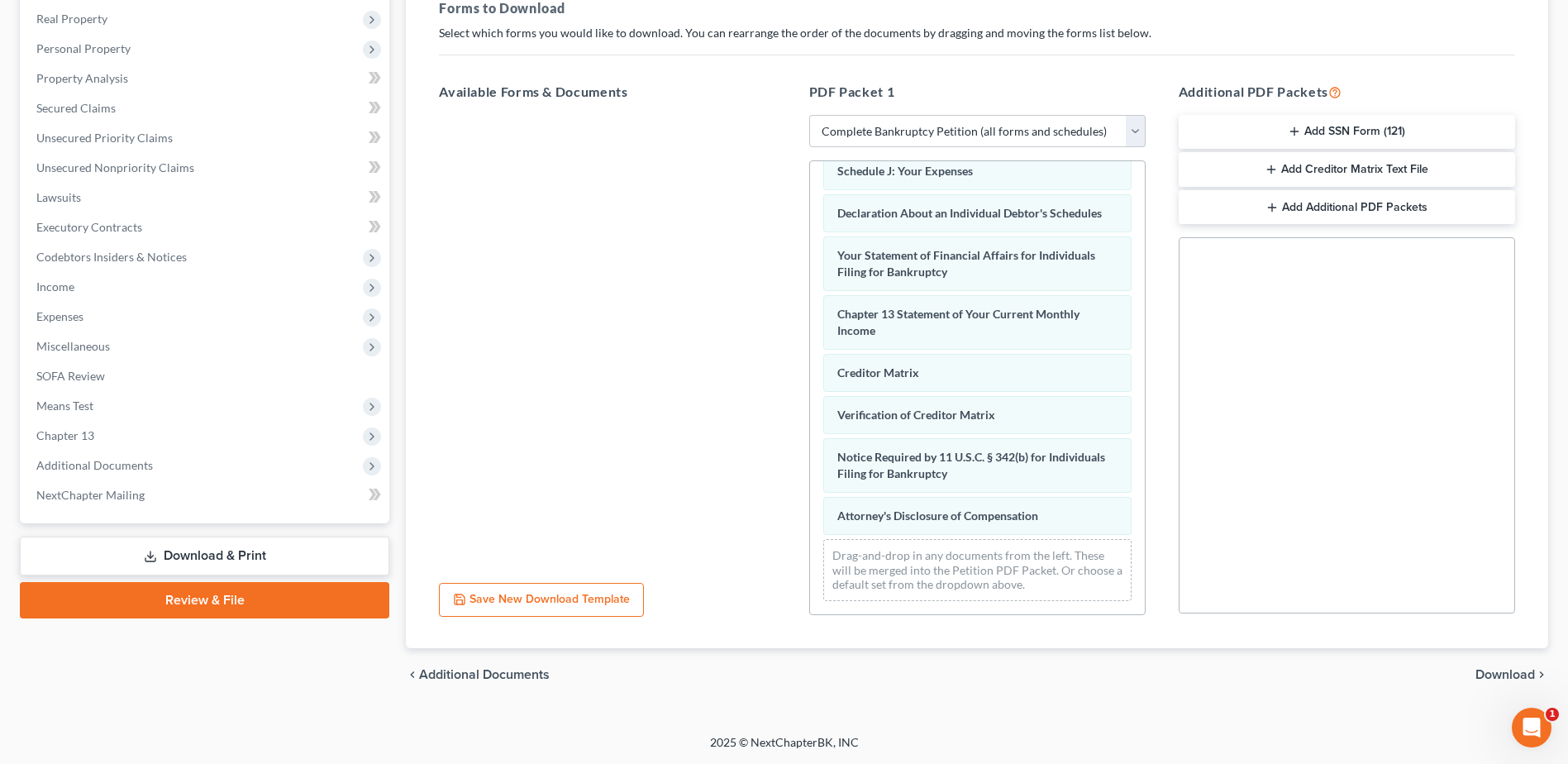
scroll to position [468, 0]
click at [1477, 673] on span "Download" at bounding box center [1505, 675] width 59 height 13
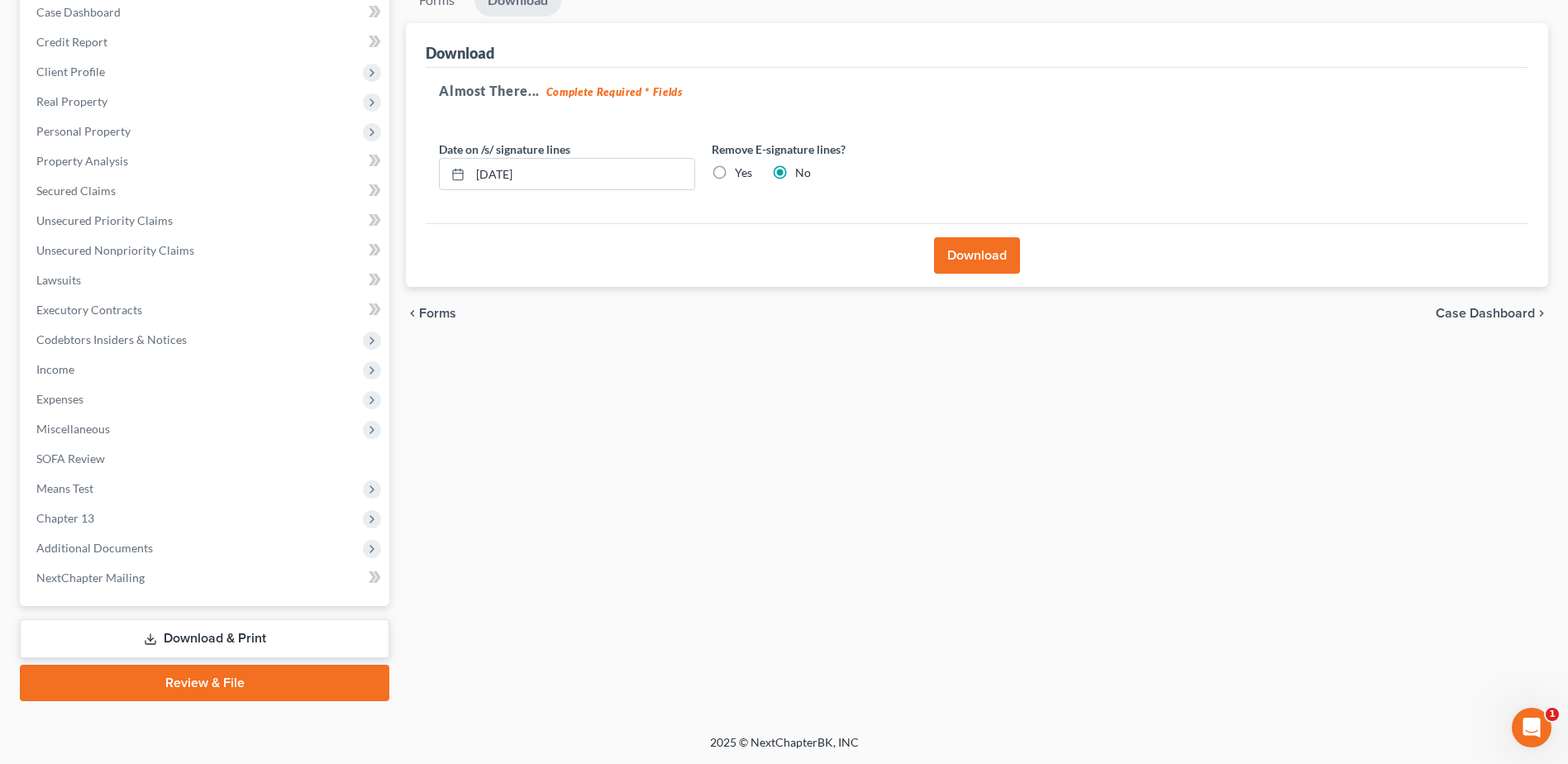
scroll to position [174, 0]
click at [964, 249] on button "Download" at bounding box center [976, 255] width 86 height 37
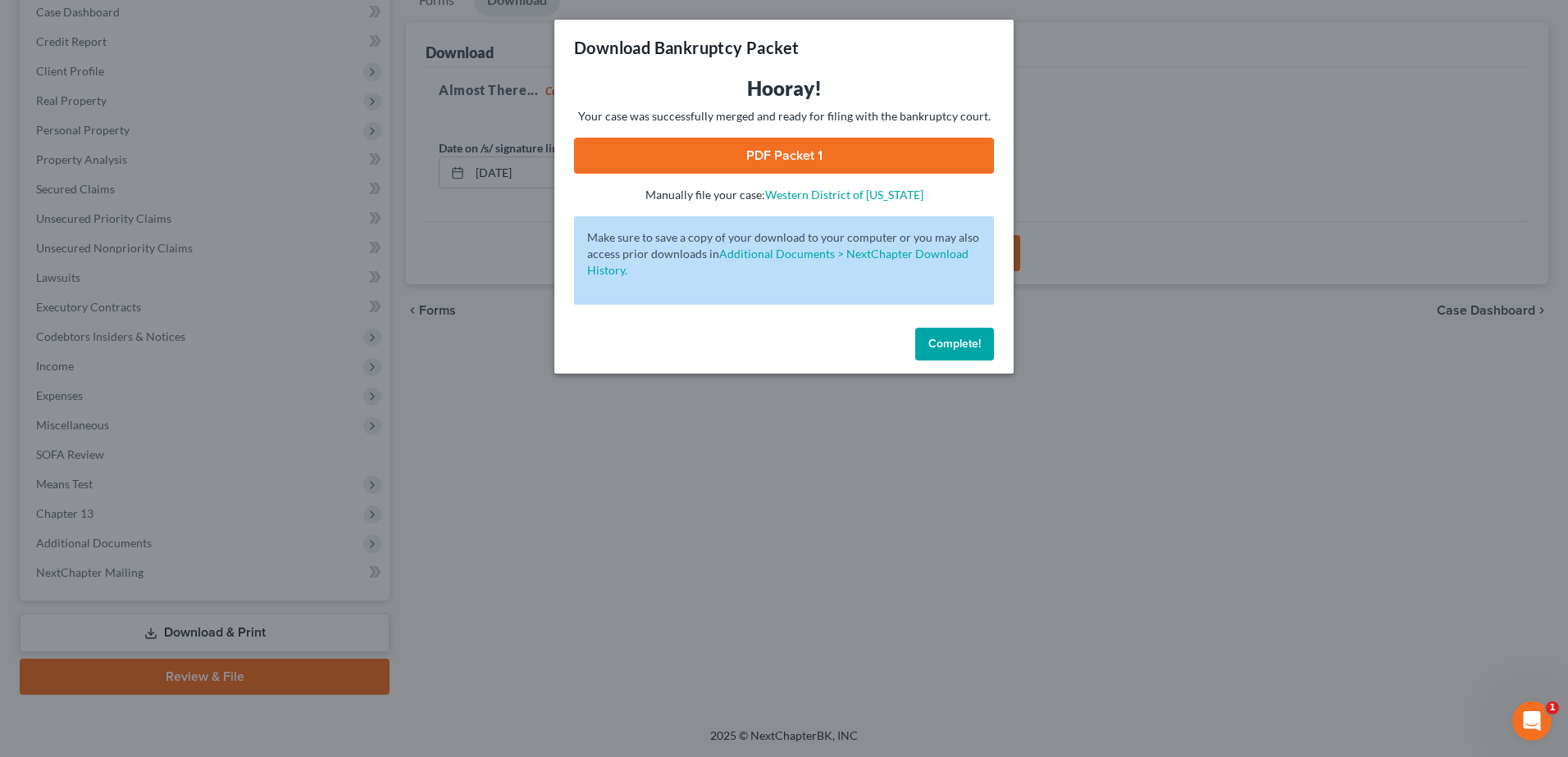
click at [791, 148] on link "PDF Packet 1" at bounding box center [784, 156] width 420 height 36
click at [959, 346] on span "Complete!" at bounding box center [954, 343] width 52 height 14
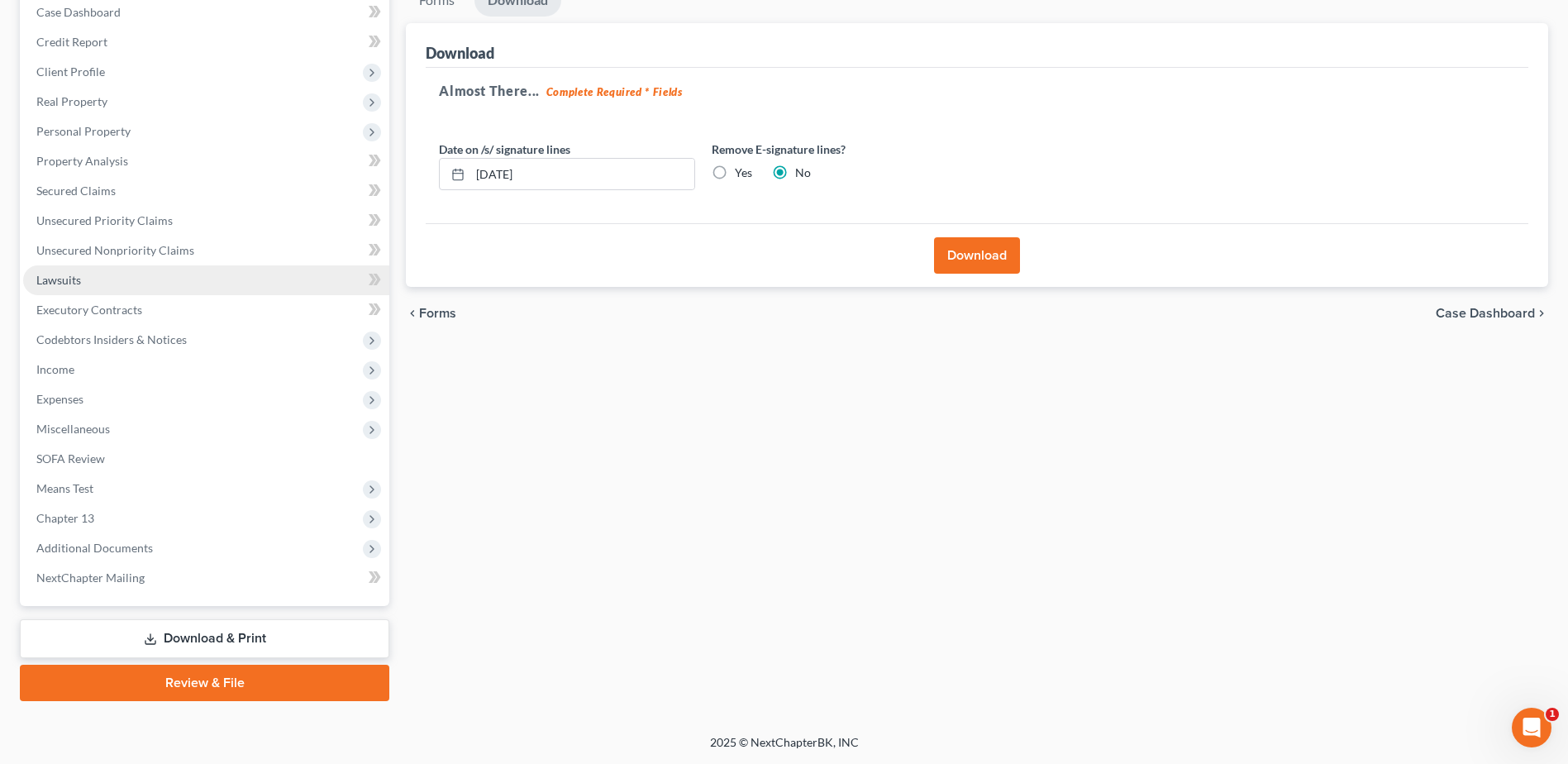
click at [66, 277] on span "Lawsuits" at bounding box center [58, 279] width 44 height 14
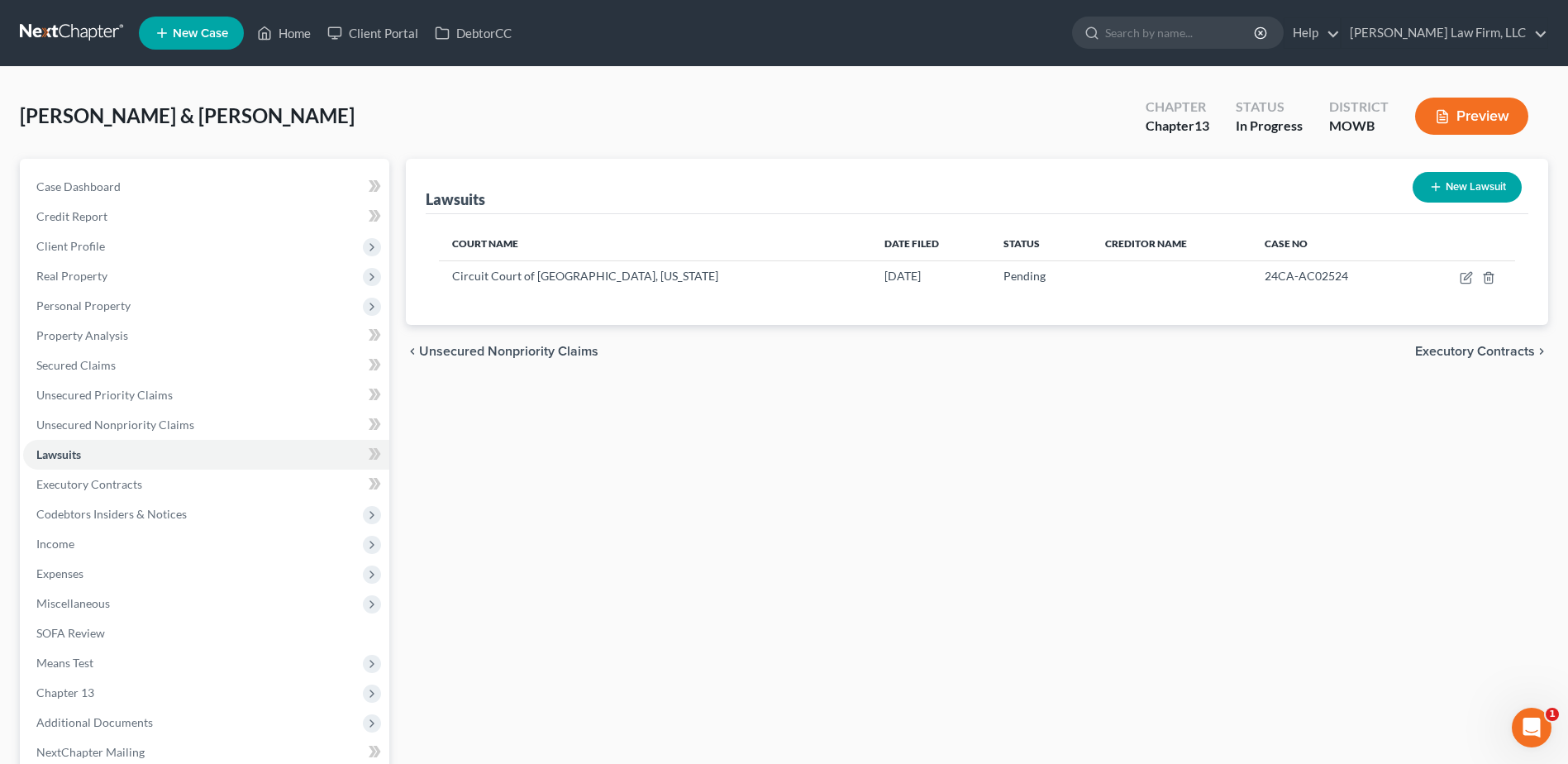
click at [1485, 190] on button "New Lawsuit" at bounding box center [1467, 187] width 109 height 31
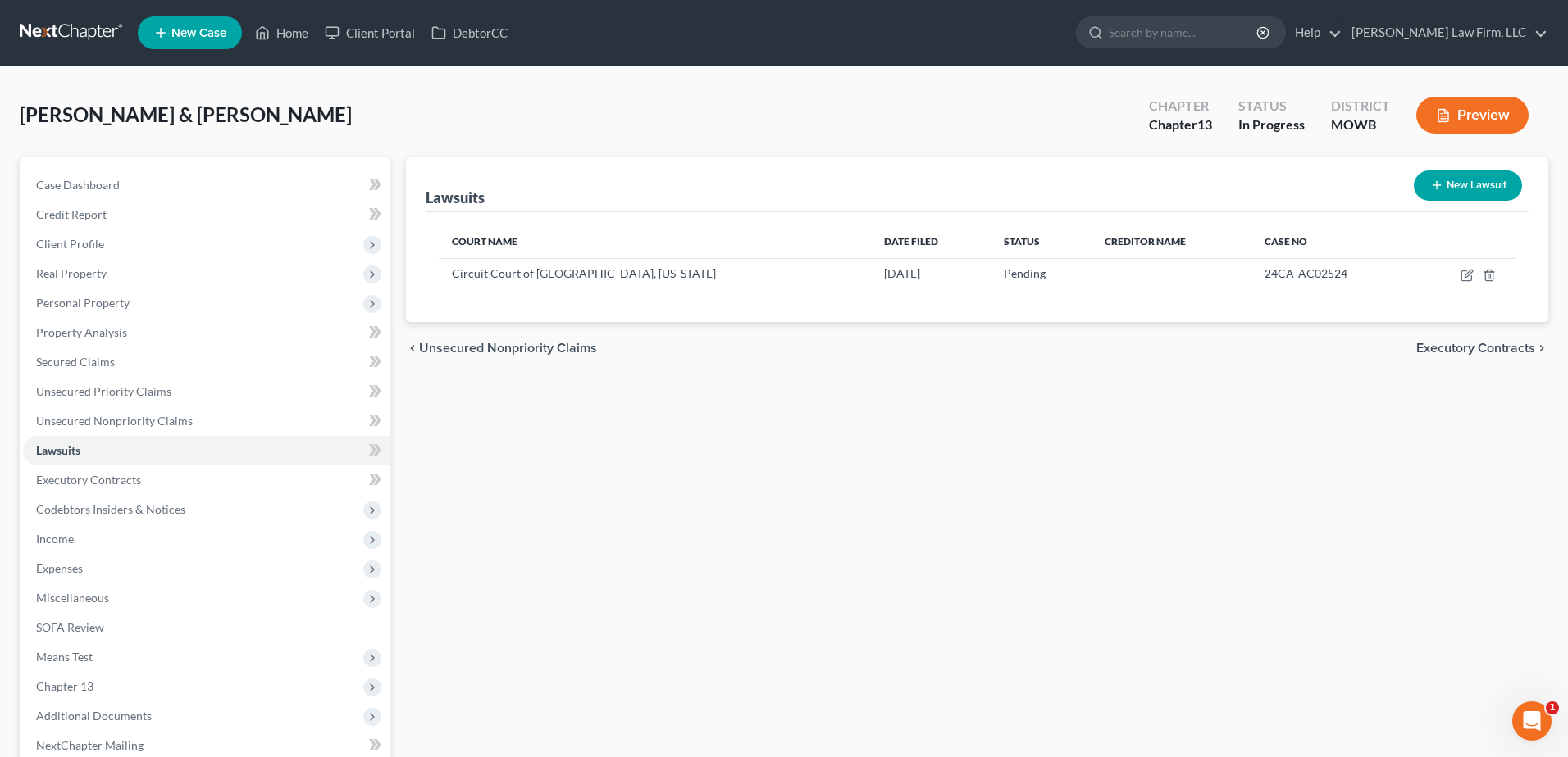
select select "0"
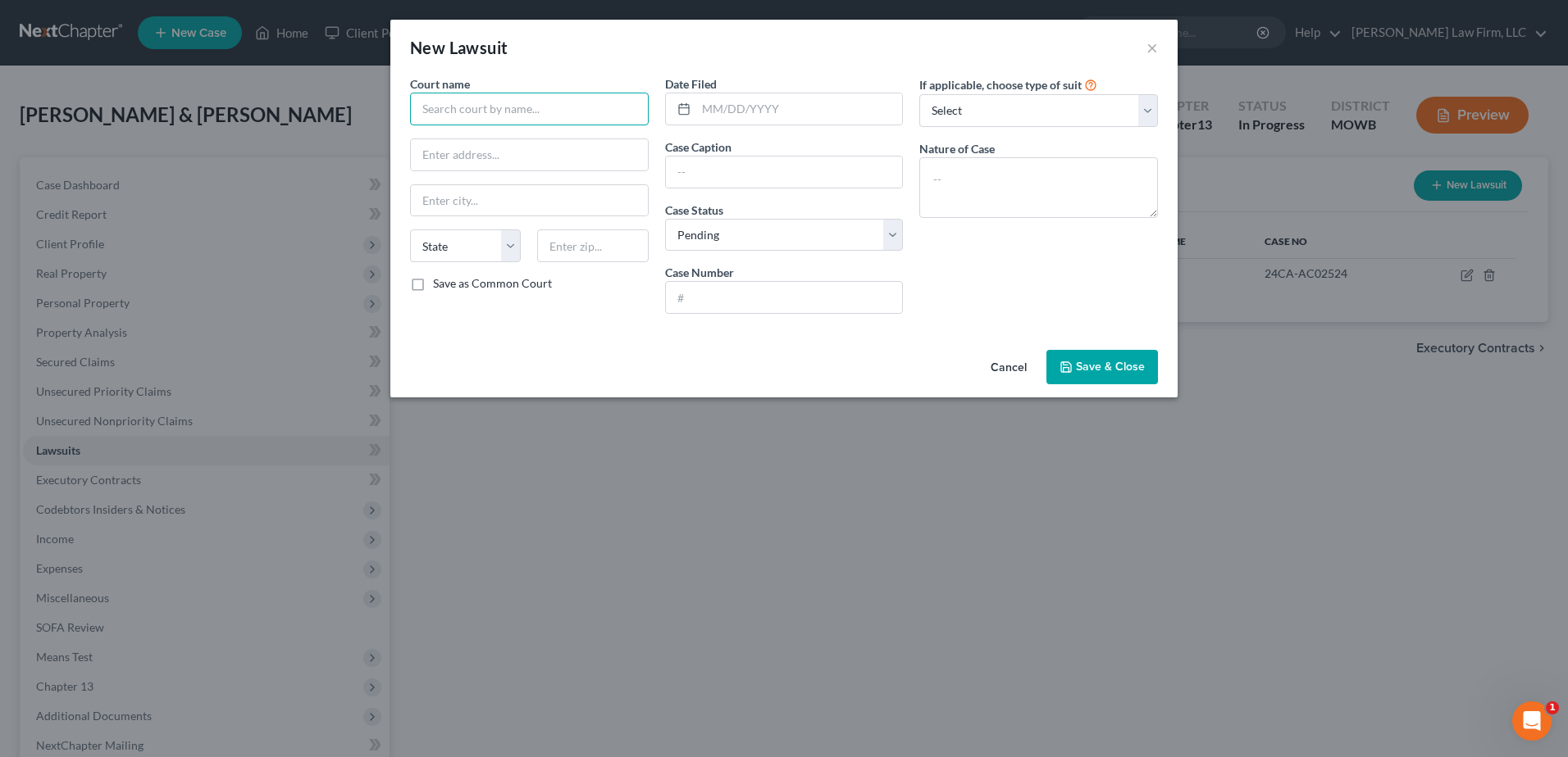
click at [472, 104] on input "text" at bounding box center [529, 108] width 239 height 33
click at [441, 100] on input "text" at bounding box center [529, 108] width 239 height 33
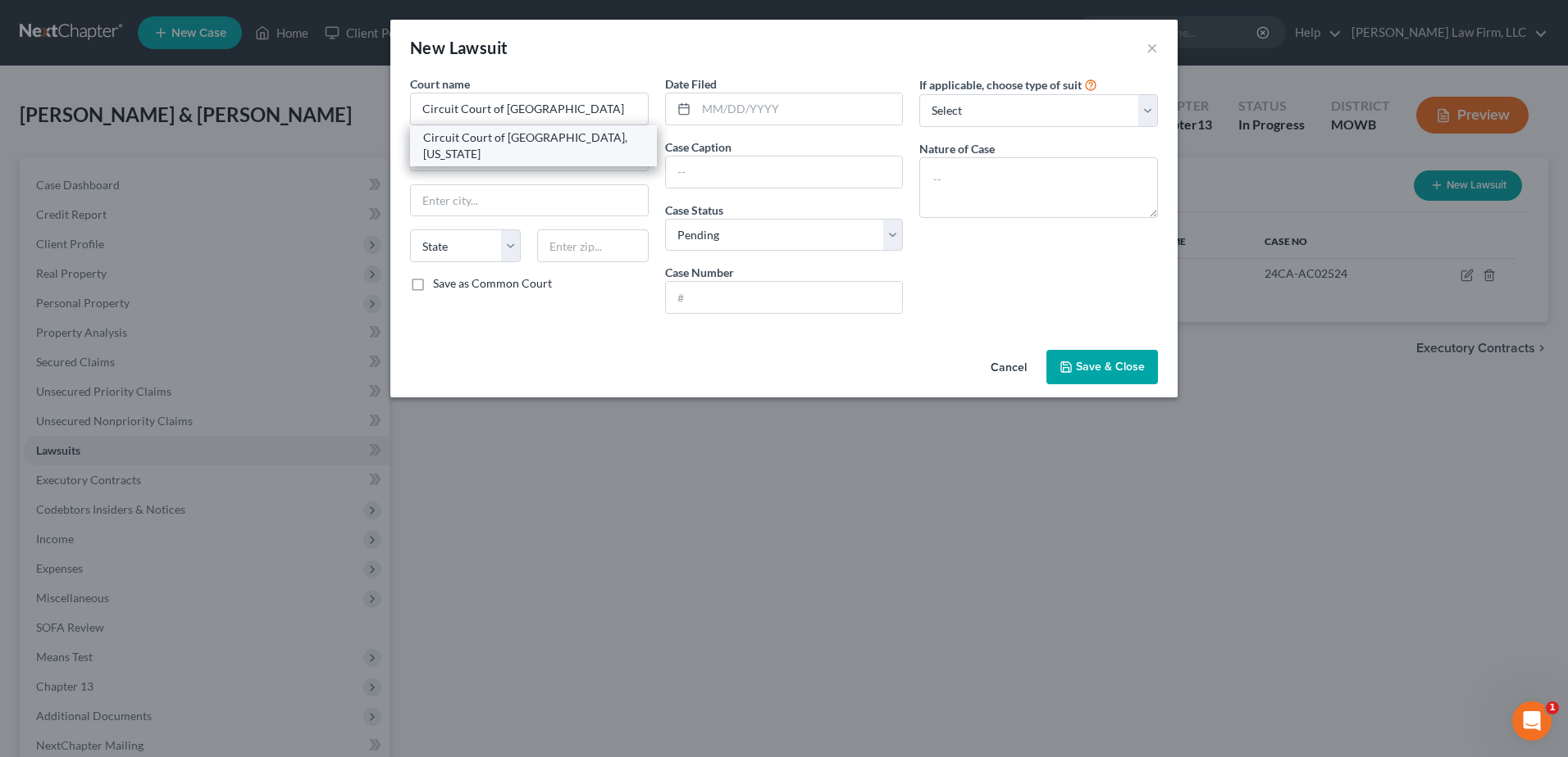
click at [468, 133] on div "Circuit Court of [GEOGRAPHIC_DATA], [US_STATE]" at bounding box center [534, 145] width 220 height 33
type input "Circuit Court of [GEOGRAPHIC_DATA], [US_STATE]"
type input "[STREET_ADDRESS]"
type input "Harrisonville"
select select "26"
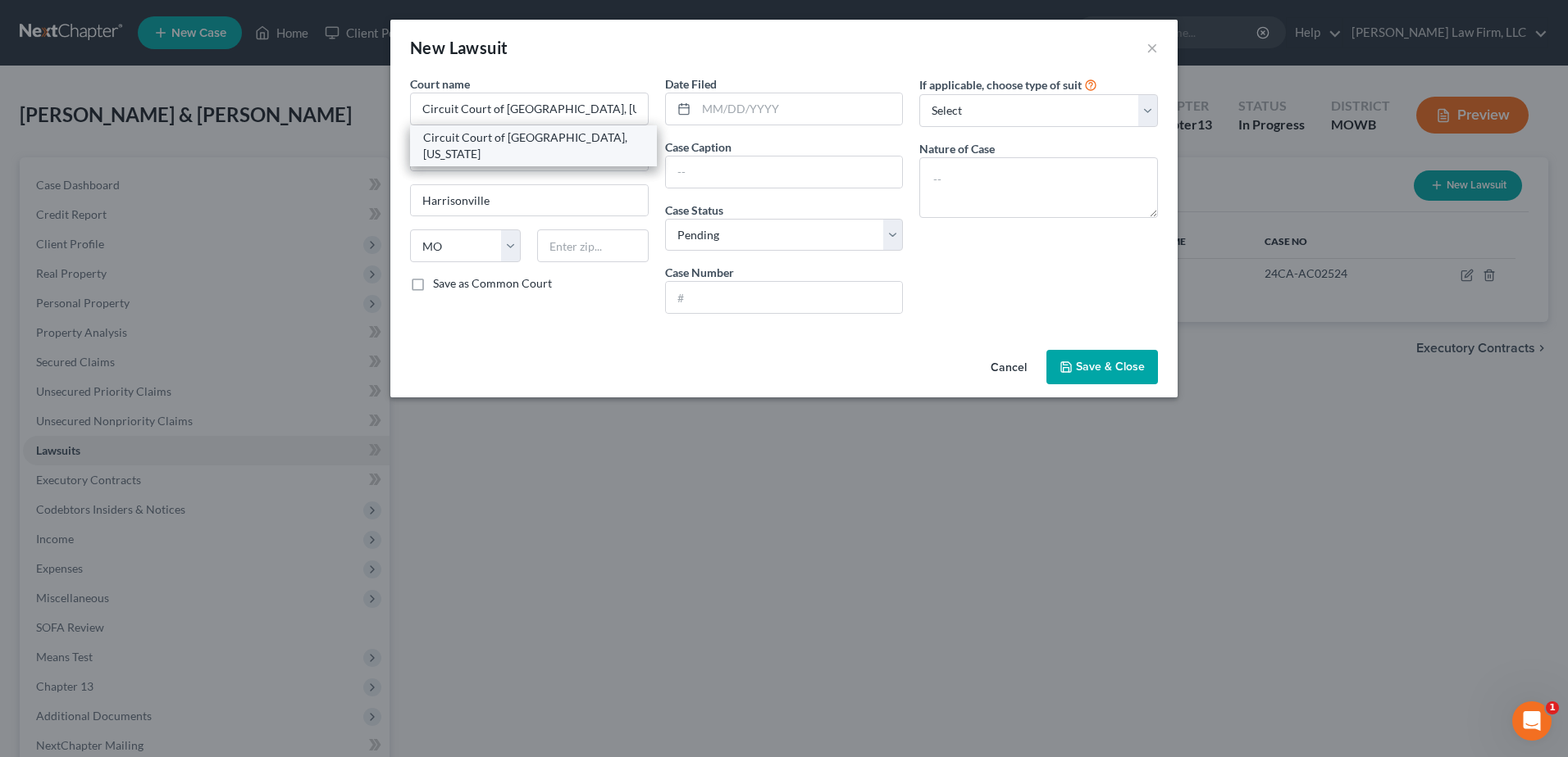
type input "64701"
click at [776, 97] on input "text" at bounding box center [799, 108] width 207 height 31
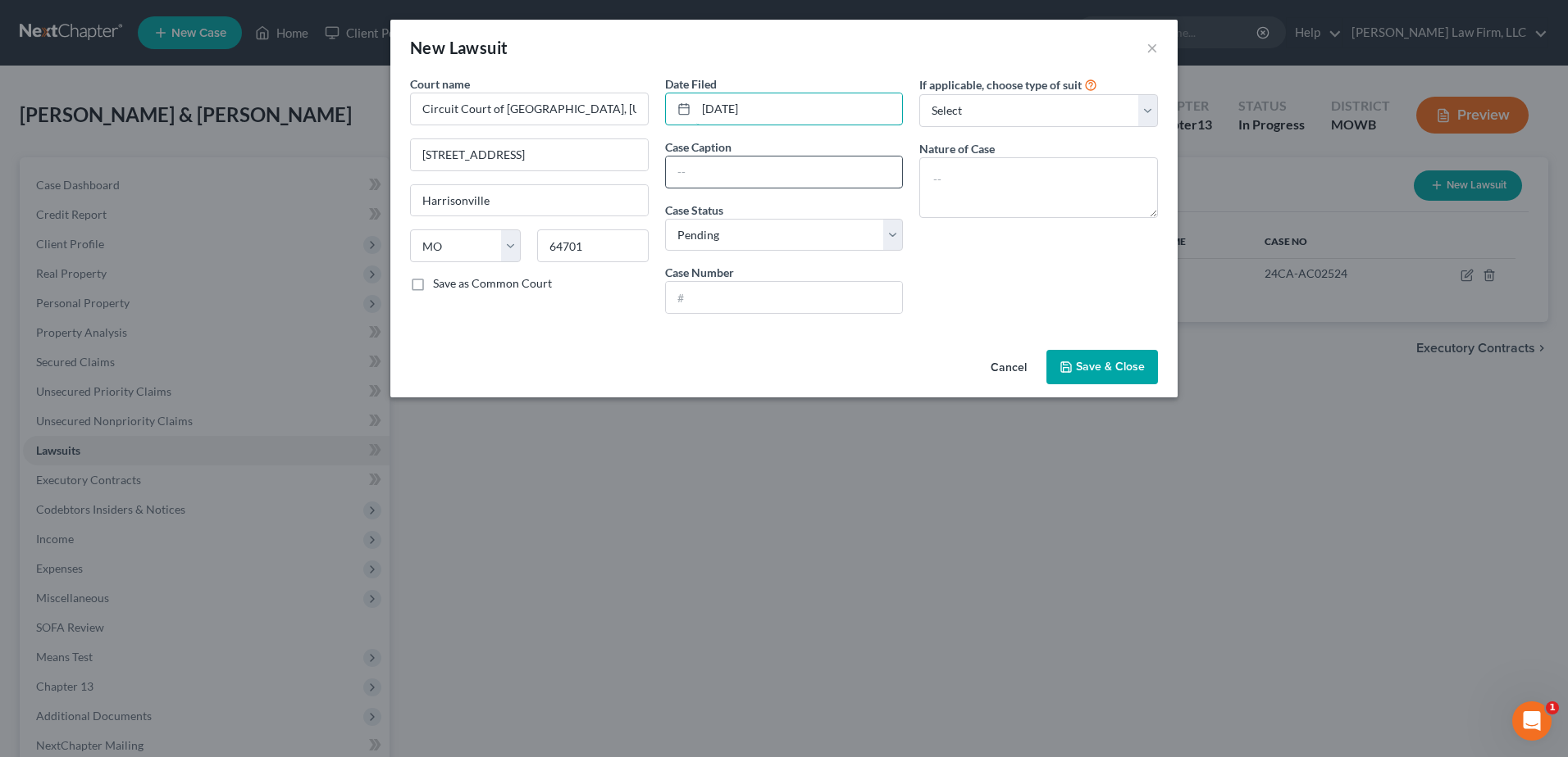
type input "[DATE]"
click at [756, 180] on input "text" at bounding box center [784, 172] width 237 height 31
click at [833, 170] on input "LVNV Funding LLC vs. [PERSON_NAME]" at bounding box center [784, 172] width 237 height 31
type input "LVNV Funding LLC vs. [PERSON_NAME]"
click at [788, 291] on input "text" at bounding box center [784, 296] width 237 height 31
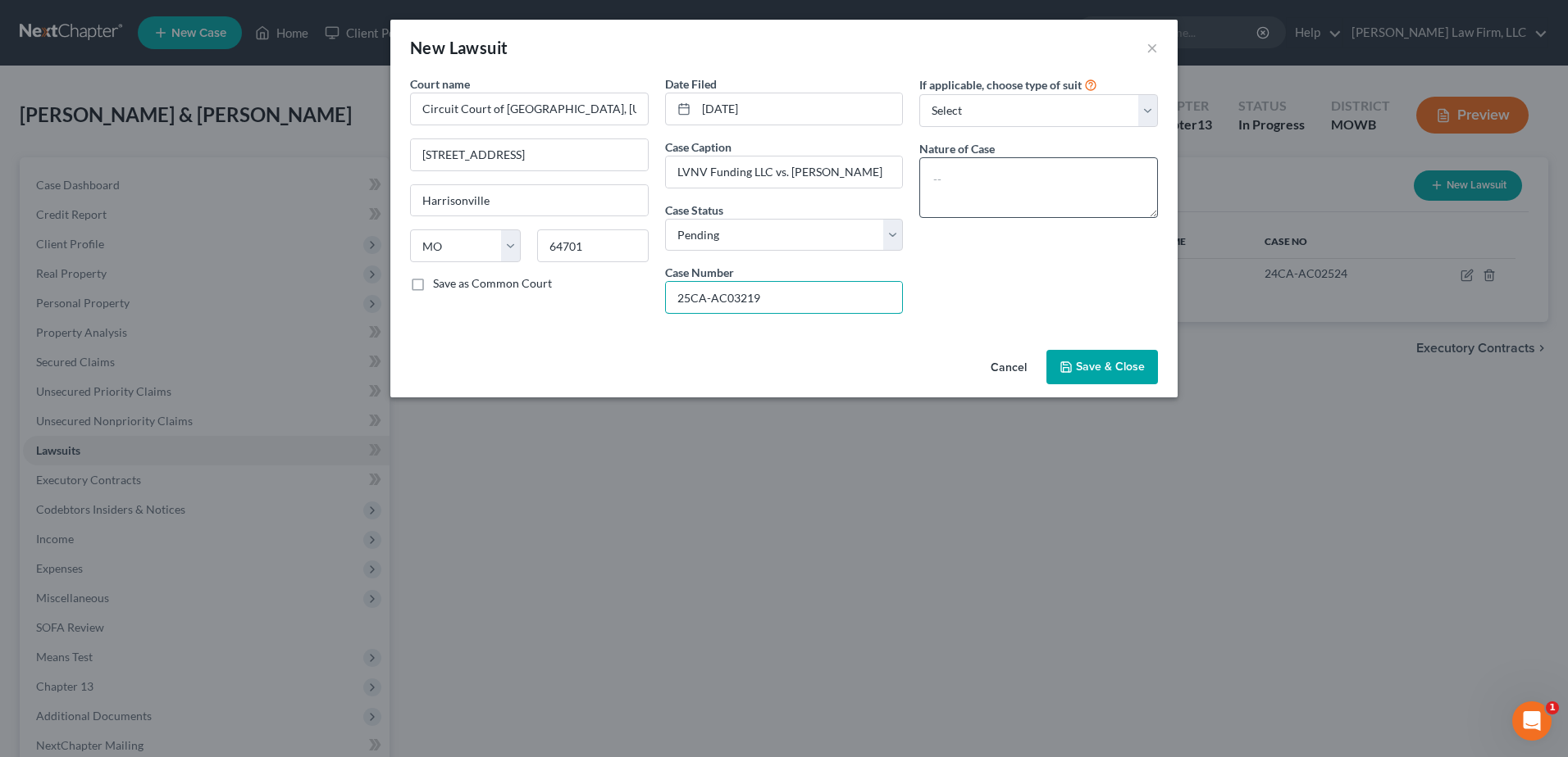
type input "25CA-AC03219"
click at [1002, 172] on textarea at bounding box center [1038, 187] width 239 height 61
click at [979, 186] on textarea at bounding box center [1038, 187] width 239 height 61
type textarea "AC Suit on Account"
click at [1116, 360] on span "Save & Close" at bounding box center [1110, 366] width 69 height 14
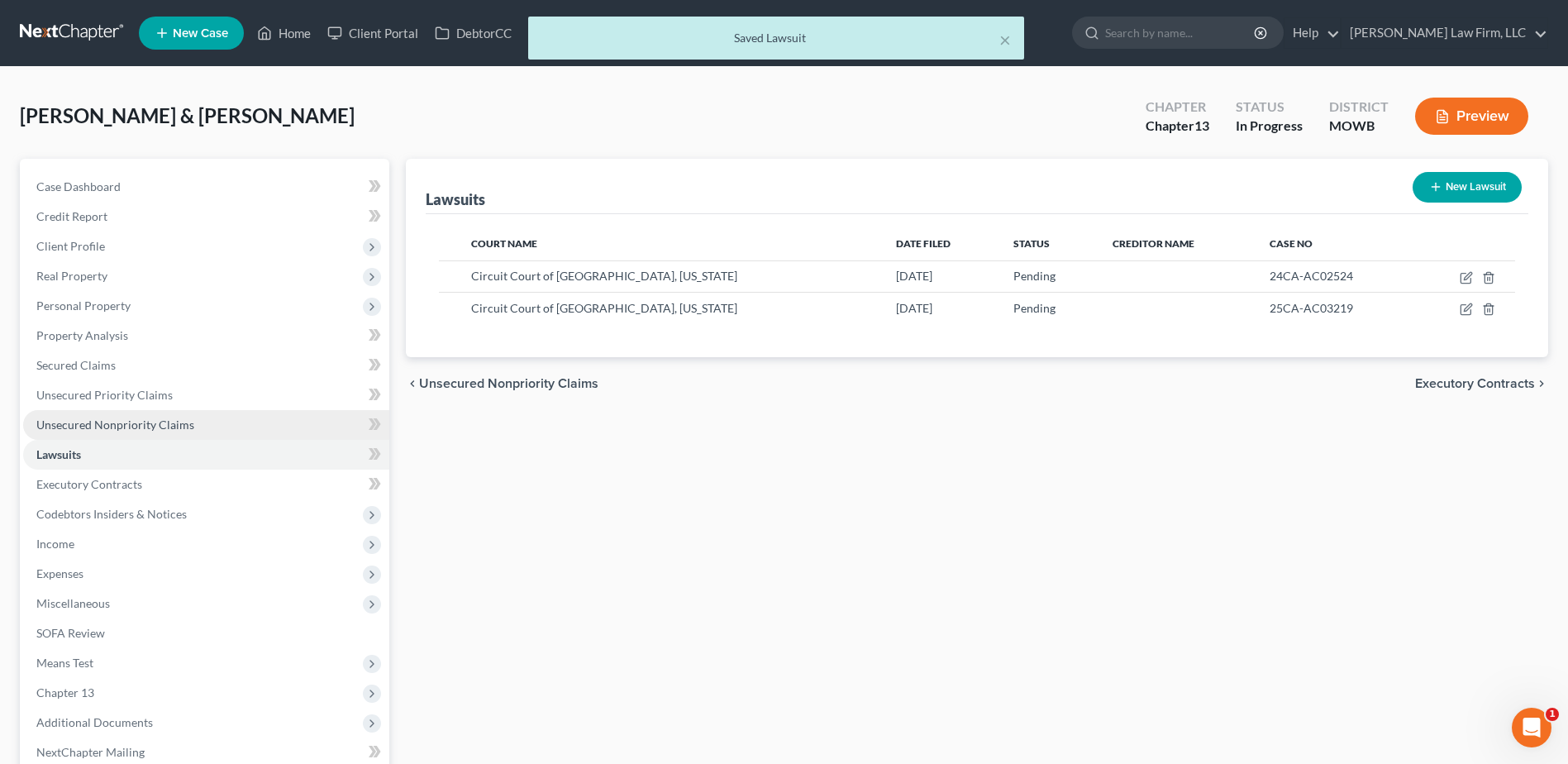
click at [134, 427] on span "Unsecured Nonpriority Claims" at bounding box center [116, 424] width 158 height 14
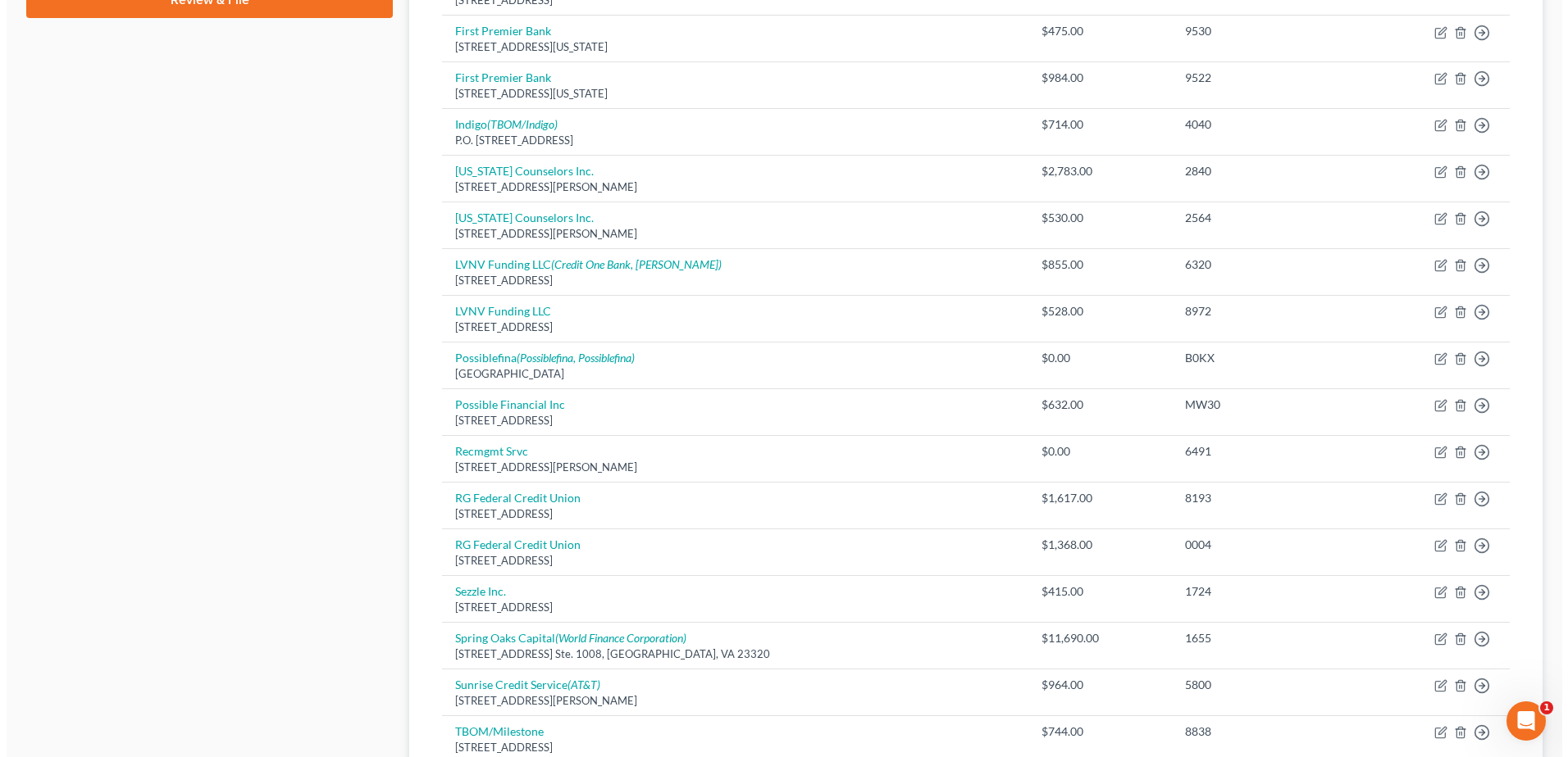
scroll to position [717, 0]
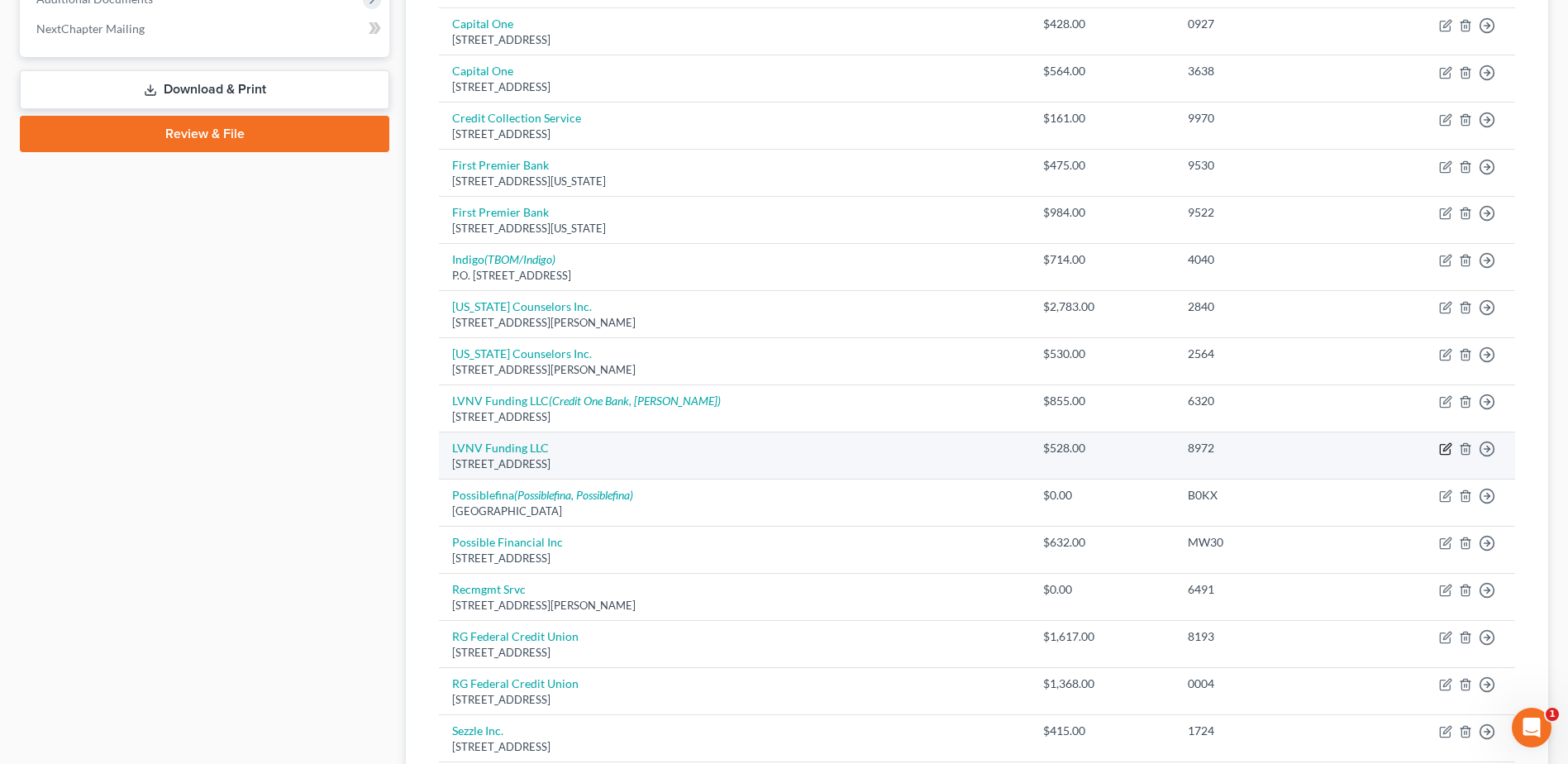
click at [1450, 452] on icon "button" at bounding box center [1445, 450] width 10 height 10
select select "42"
select select "10"
select select "1"
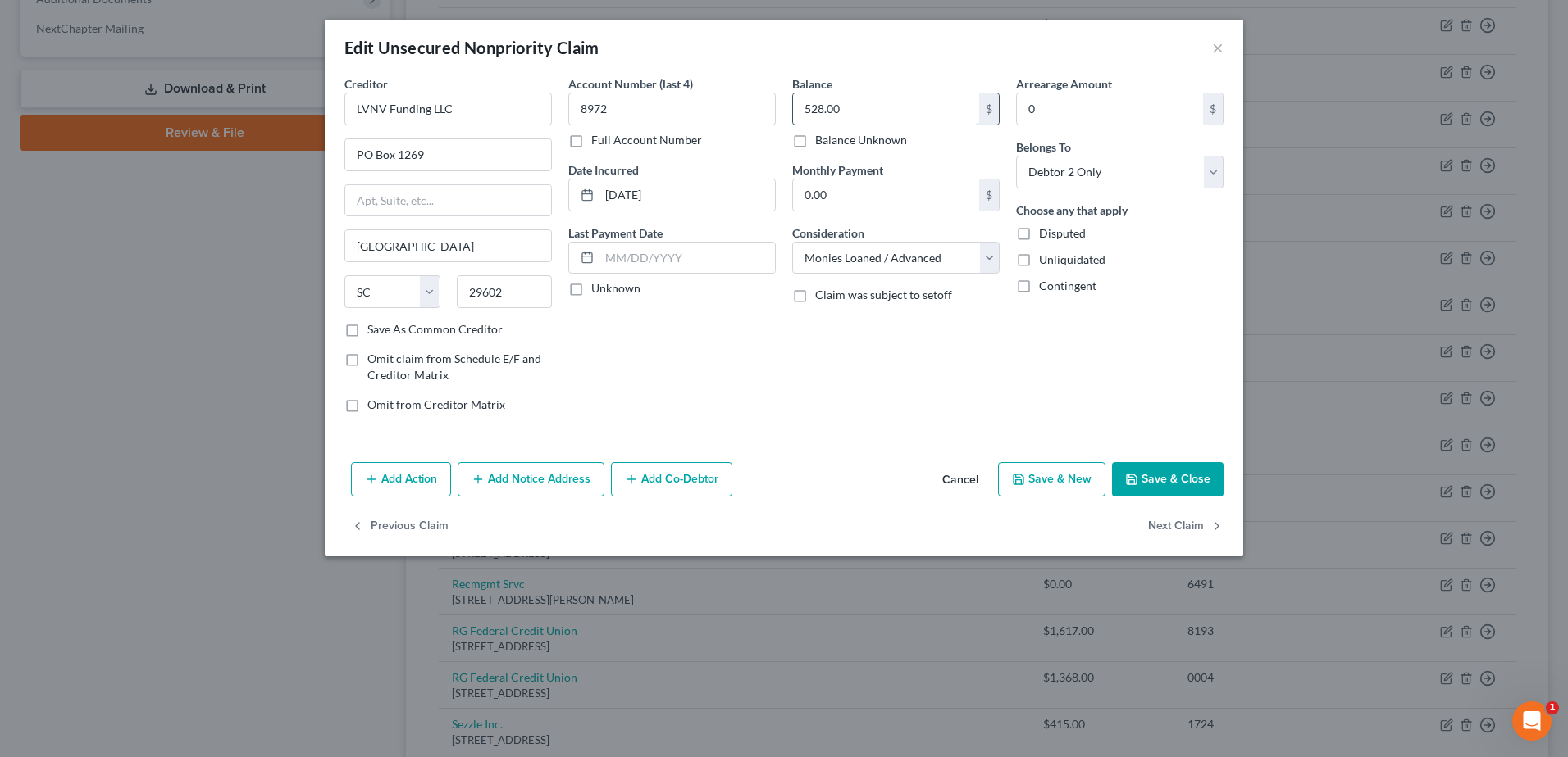
click at [848, 105] on input "528.00" at bounding box center [886, 108] width 187 height 31
type input "528.13"
drag, startPoint x: 976, startPoint y: 254, endPoint x: 985, endPoint y: 254, distance: 9.0
click at [976, 254] on select "Select Cable / Satellite Services Collection Agency Credit Card Debt Debt Couns…" at bounding box center [895, 257] width 207 height 33
click at [694, 407] on div "Account Number (last 4) 8972 Full Account Number Date Incurred [DATE] Last Paym…" at bounding box center [672, 251] width 224 height 351
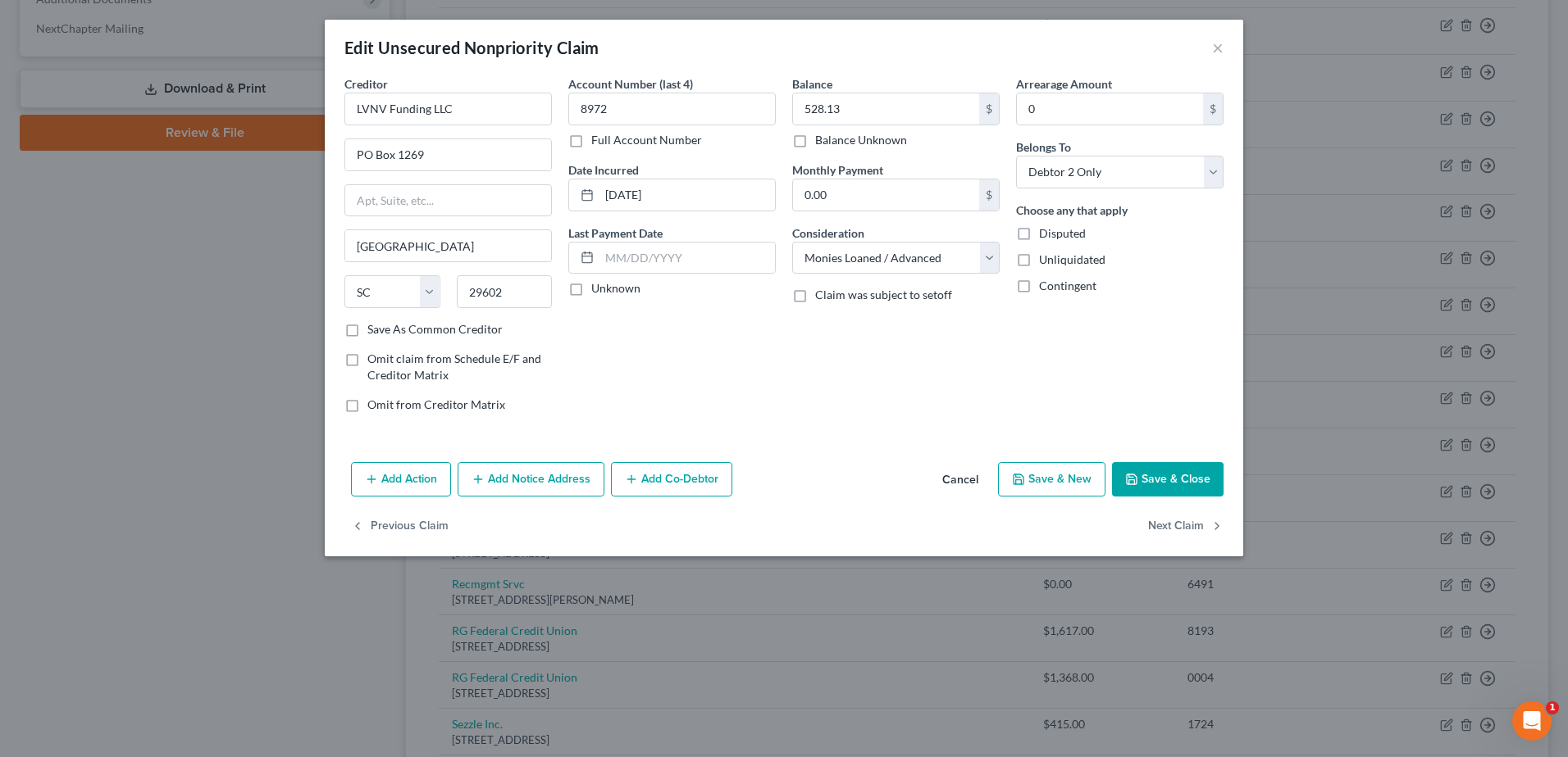
click at [536, 477] on button "Add Notice Address" at bounding box center [530, 479] width 146 height 34
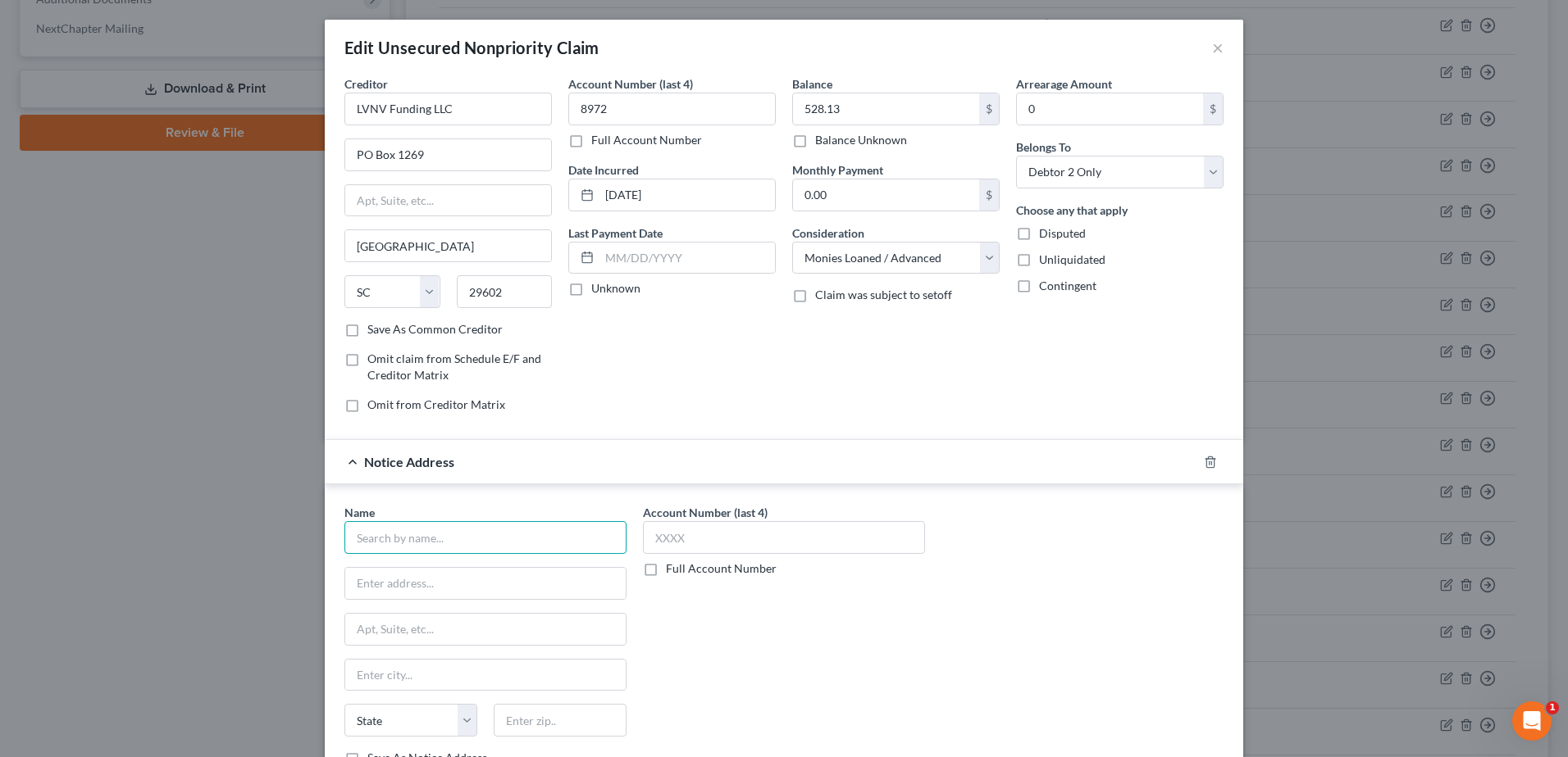
click at [460, 531] on input "text" at bounding box center [485, 537] width 282 height 33
type input "[PERSON_NAME]"
click at [393, 587] on input "text" at bounding box center [485, 583] width 281 height 31
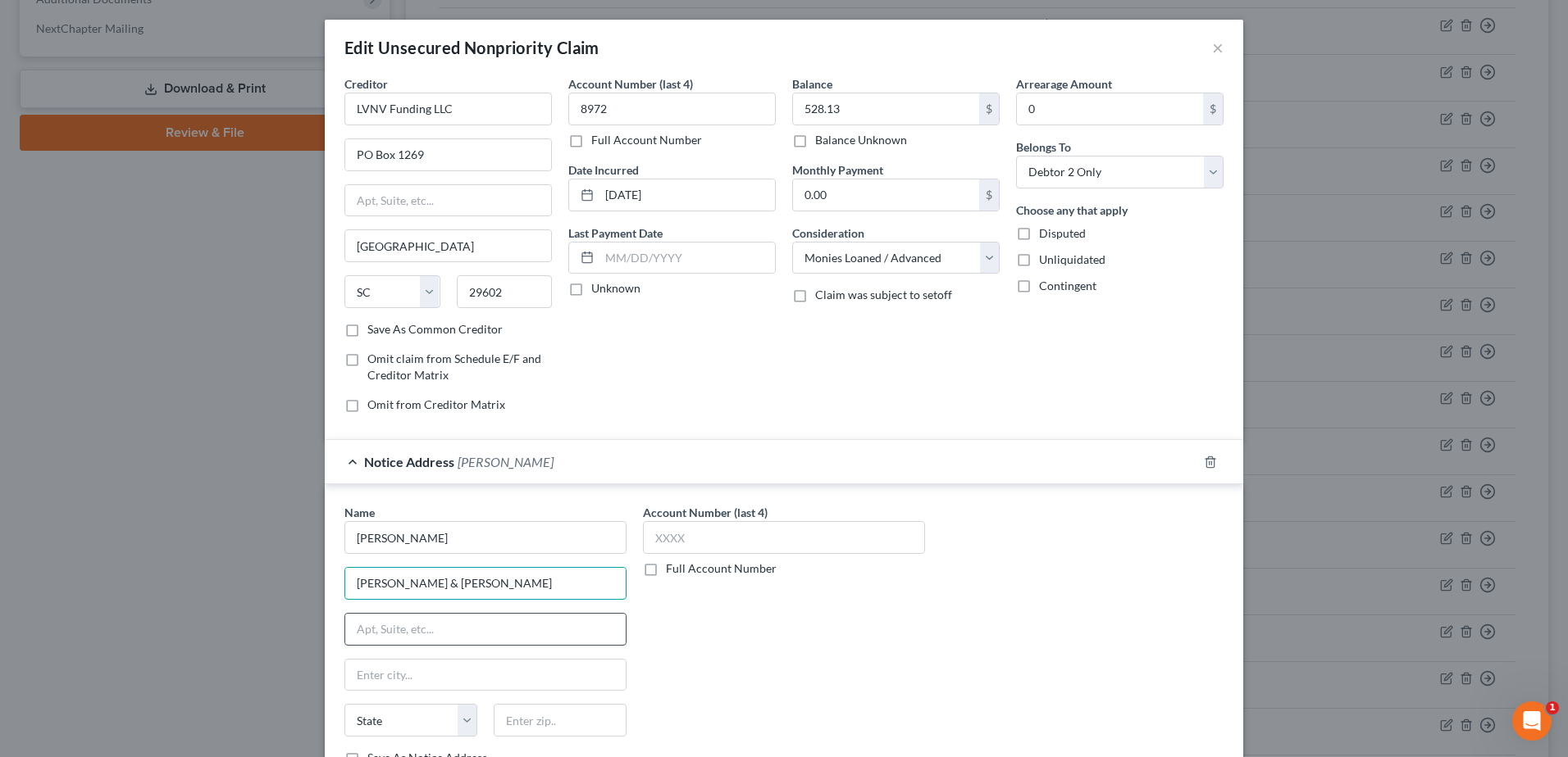
type input "[PERSON_NAME] & [PERSON_NAME]"
drag, startPoint x: 382, startPoint y: 643, endPoint x: 331, endPoint y: 538, distance: 116.7
click at [382, 643] on input "text" at bounding box center [485, 628] width 281 height 31
type input "[STREET_ADDRESS]"
click at [556, 723] on input "text" at bounding box center [560, 720] width 132 height 33
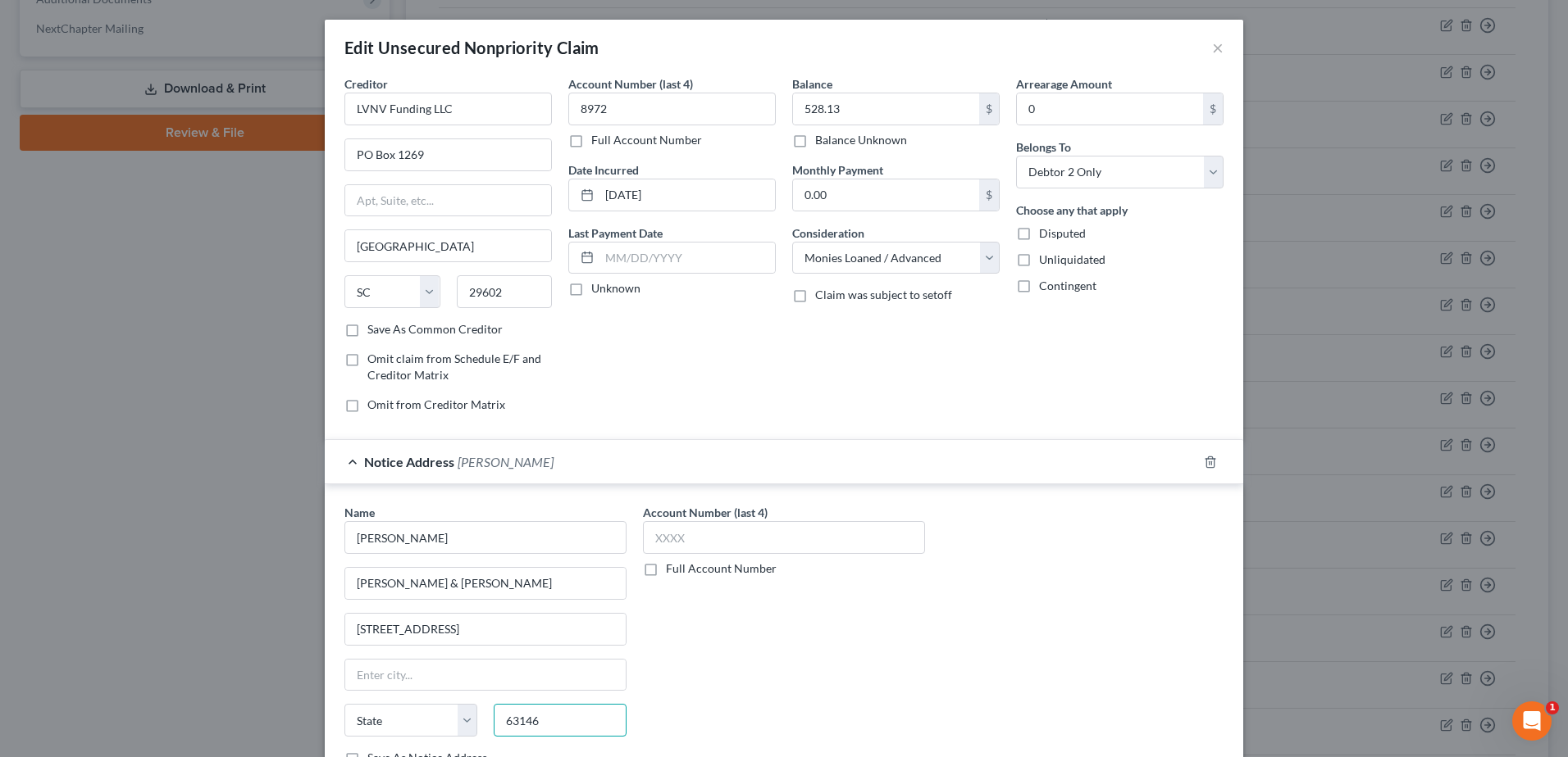
type input "63146"
type input "Saint Louis"
select select "26"
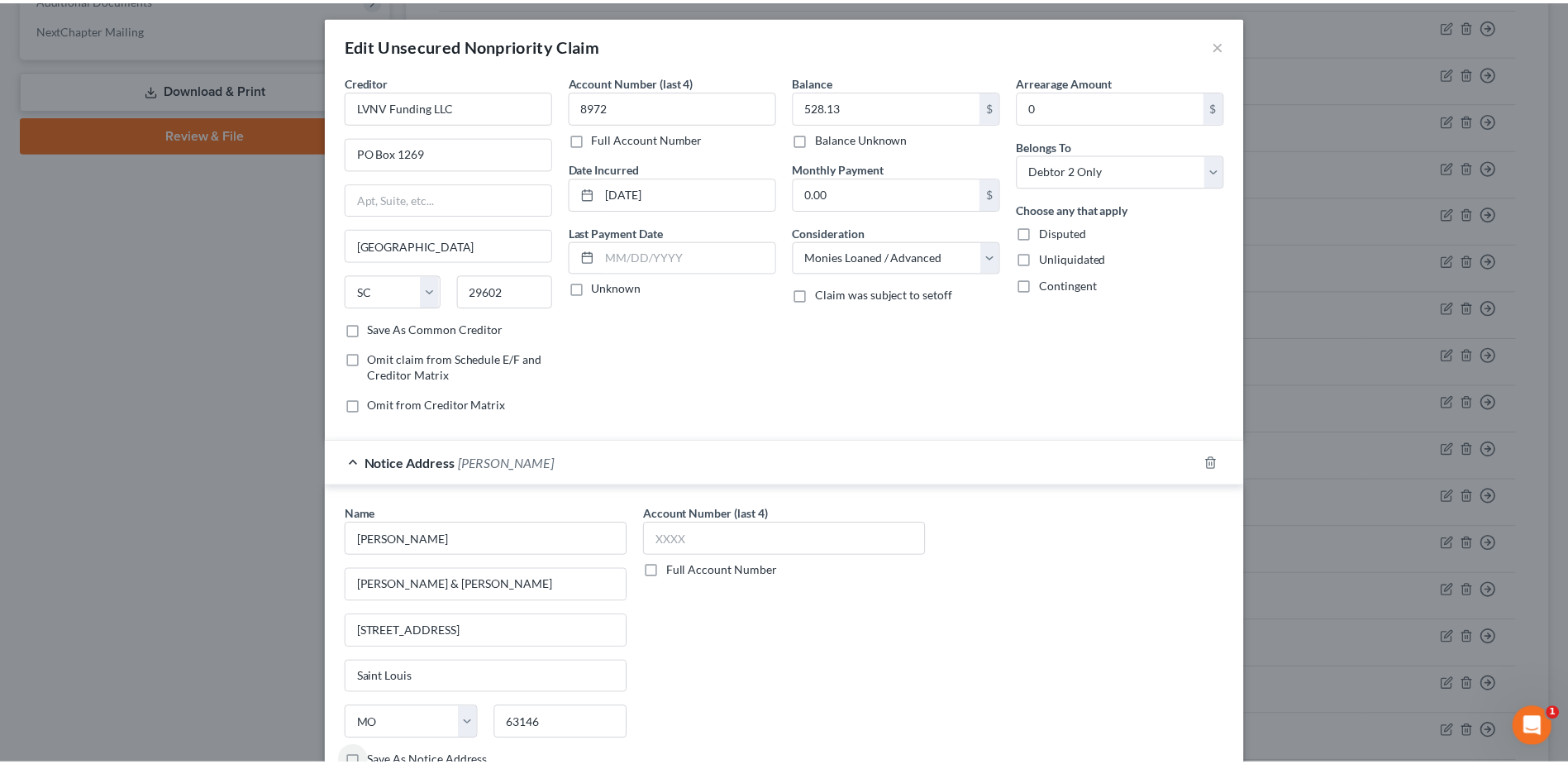
scroll to position [174, 0]
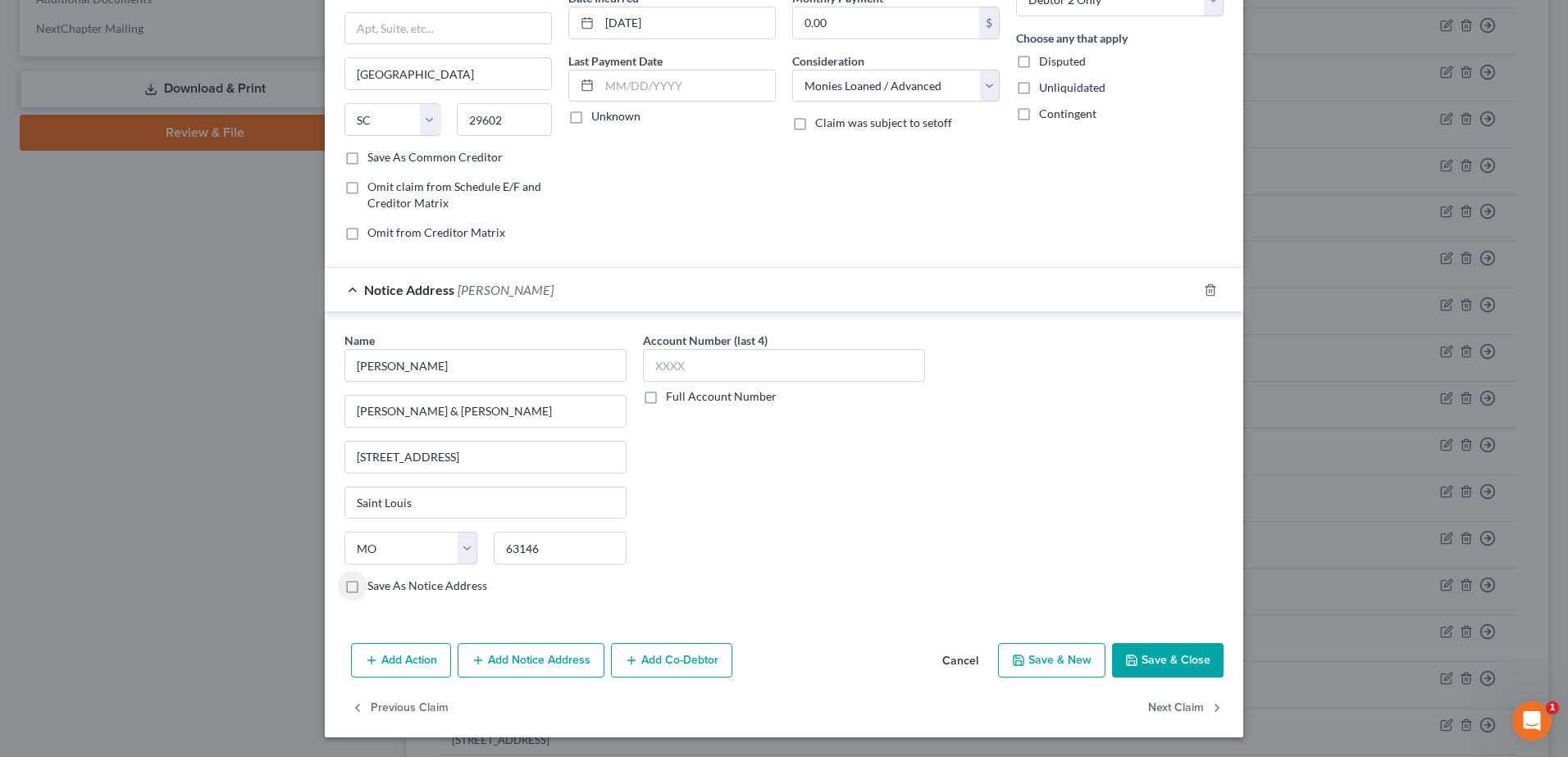
click at [1182, 656] on button "Save & Close" at bounding box center [1168, 660] width 112 height 34
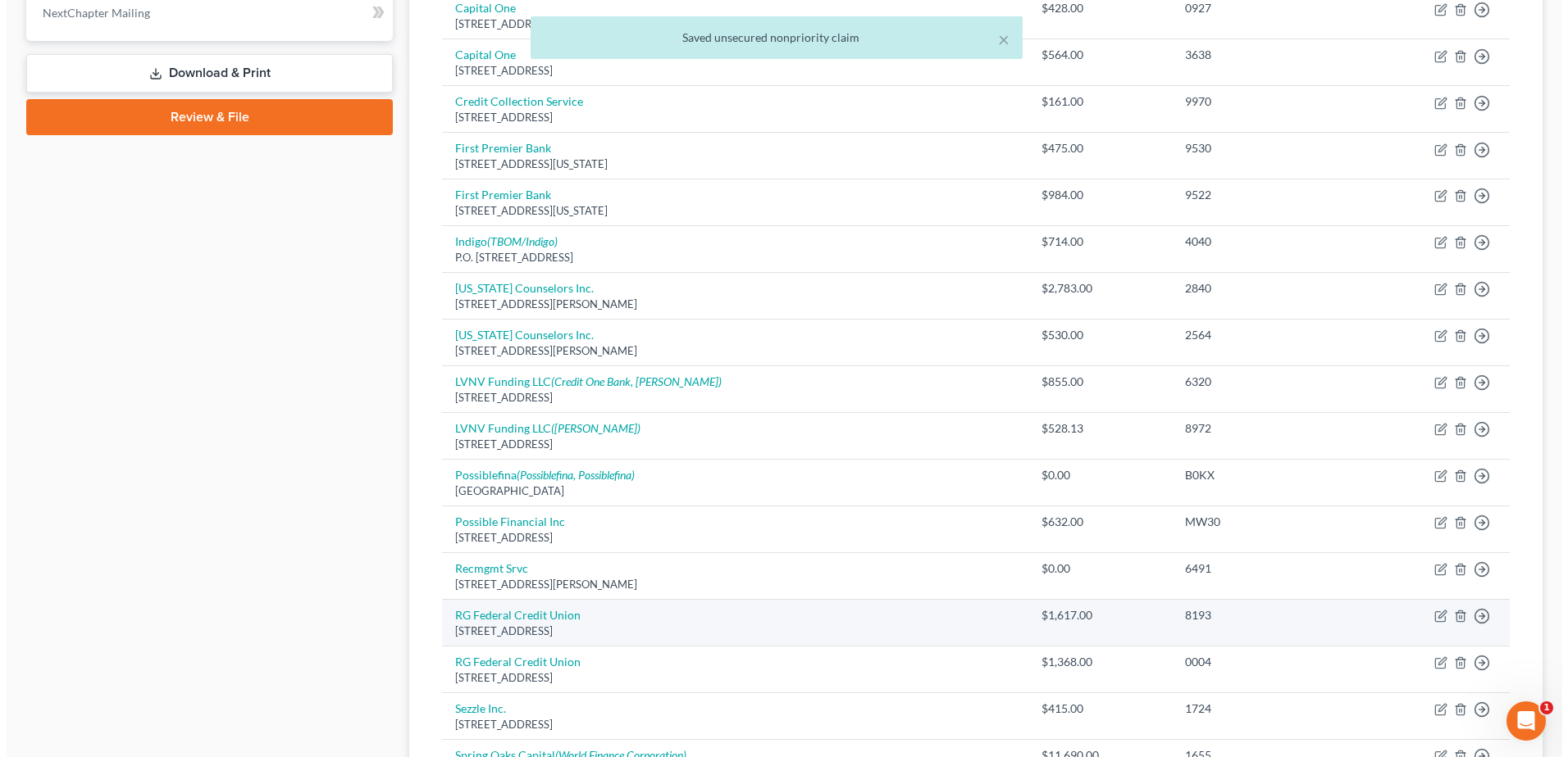
scroll to position [737, 0]
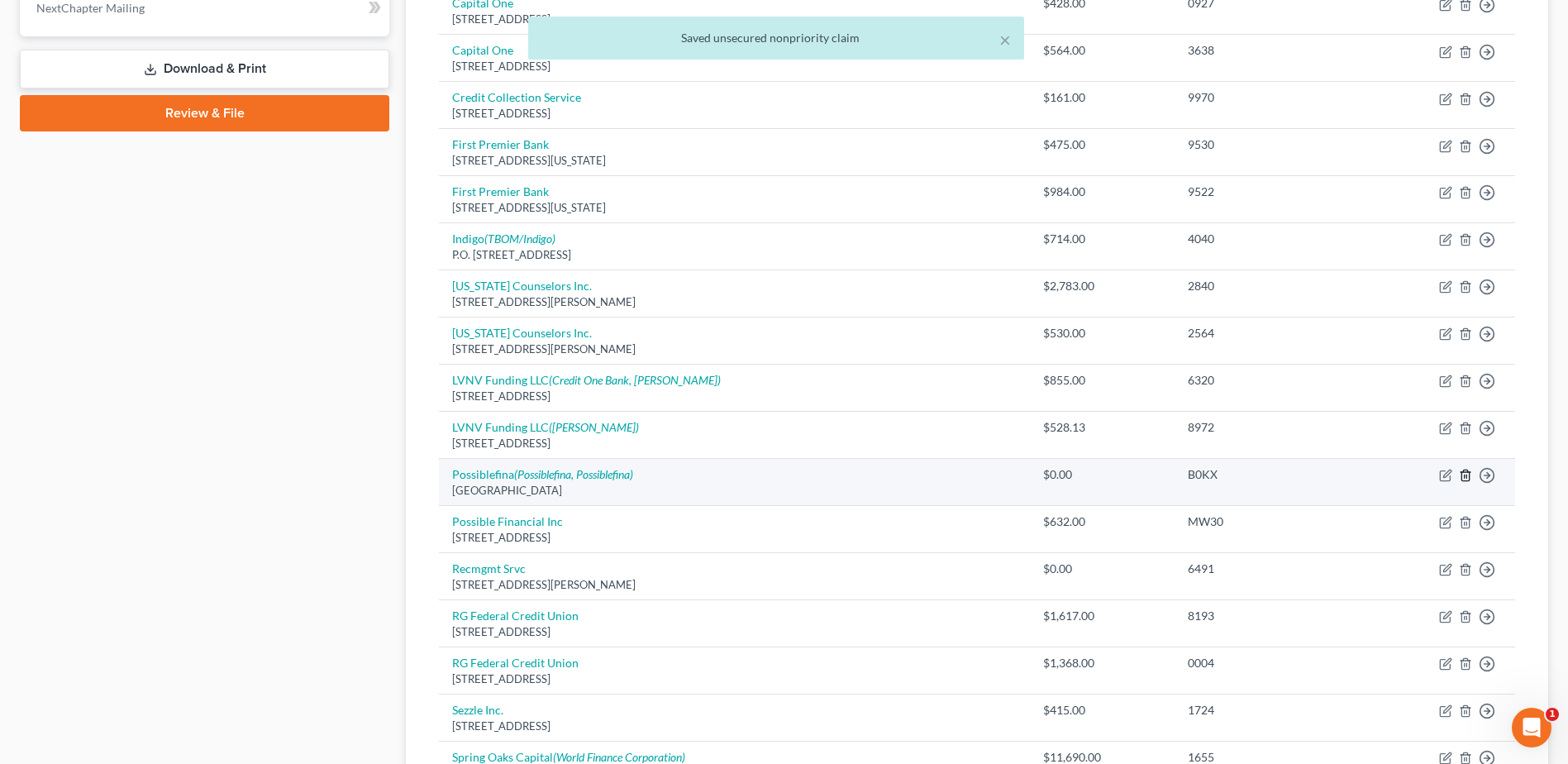
click at [1463, 474] on icon "button" at bounding box center [1465, 475] width 8 height 10
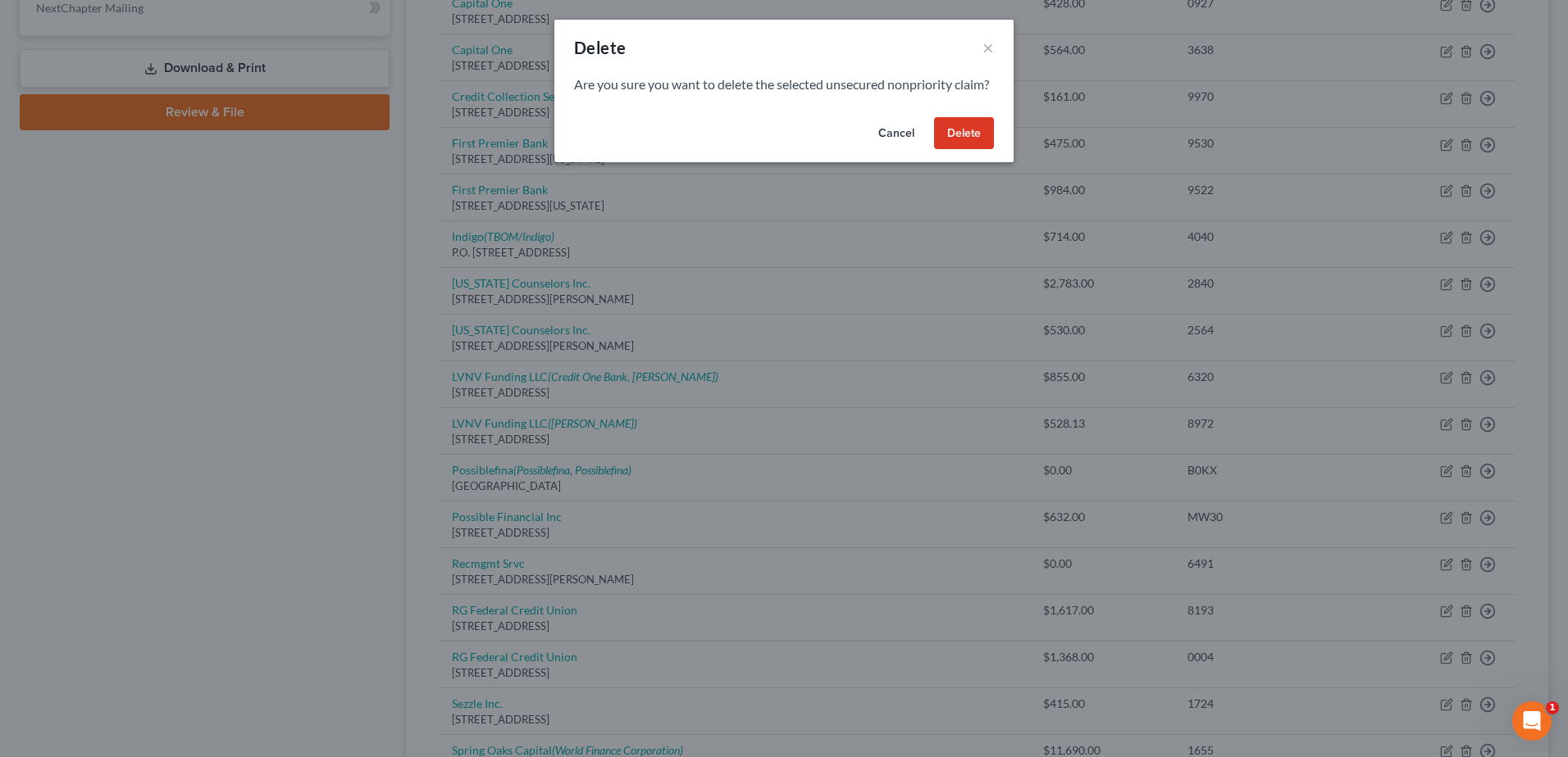
click at [966, 150] on button "Delete" at bounding box center [964, 133] width 60 height 33
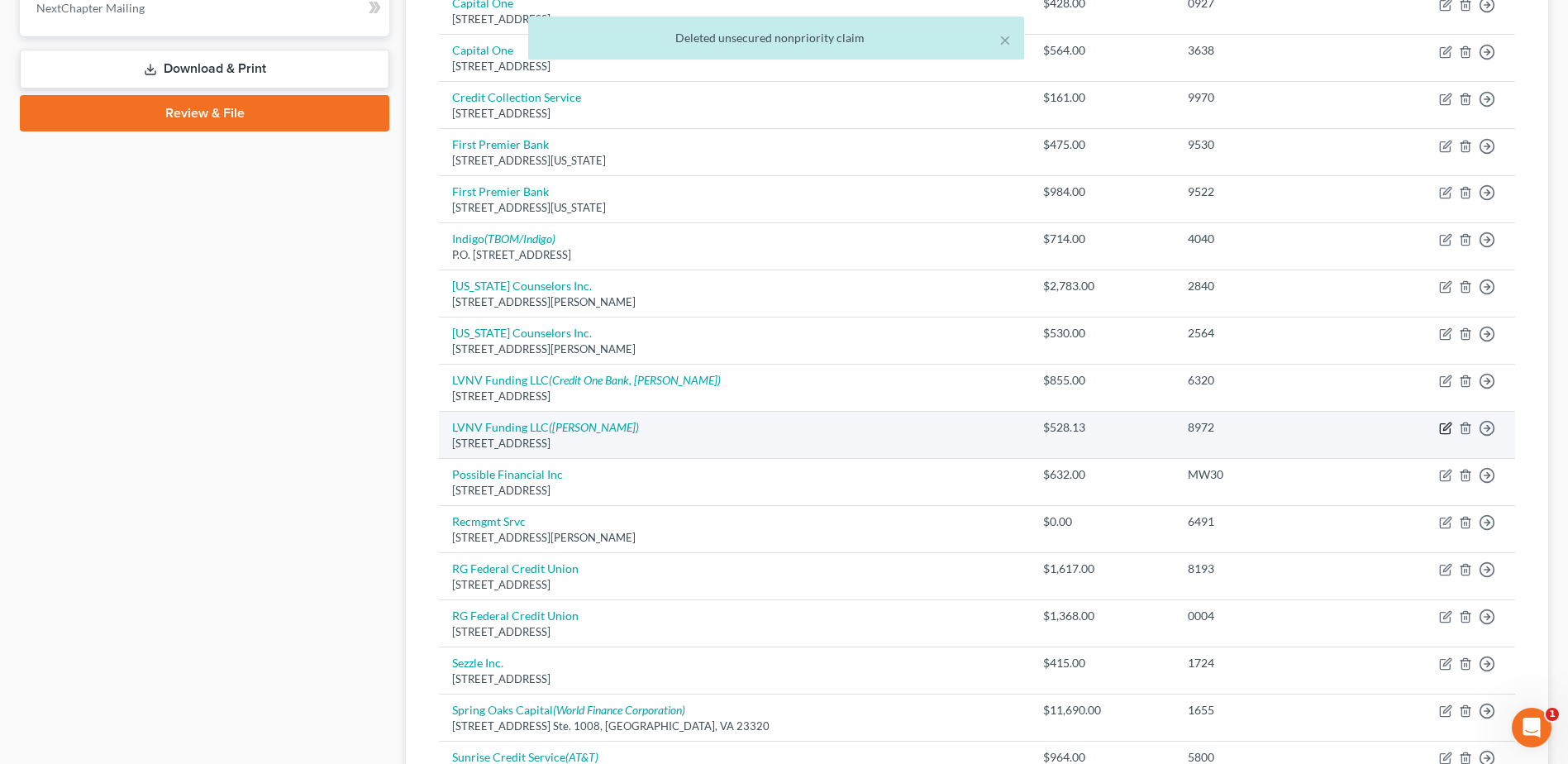
click at [1447, 424] on icon "button" at bounding box center [1446, 428] width 13 height 13
select select "42"
select select "10"
select select "1"
select select "26"
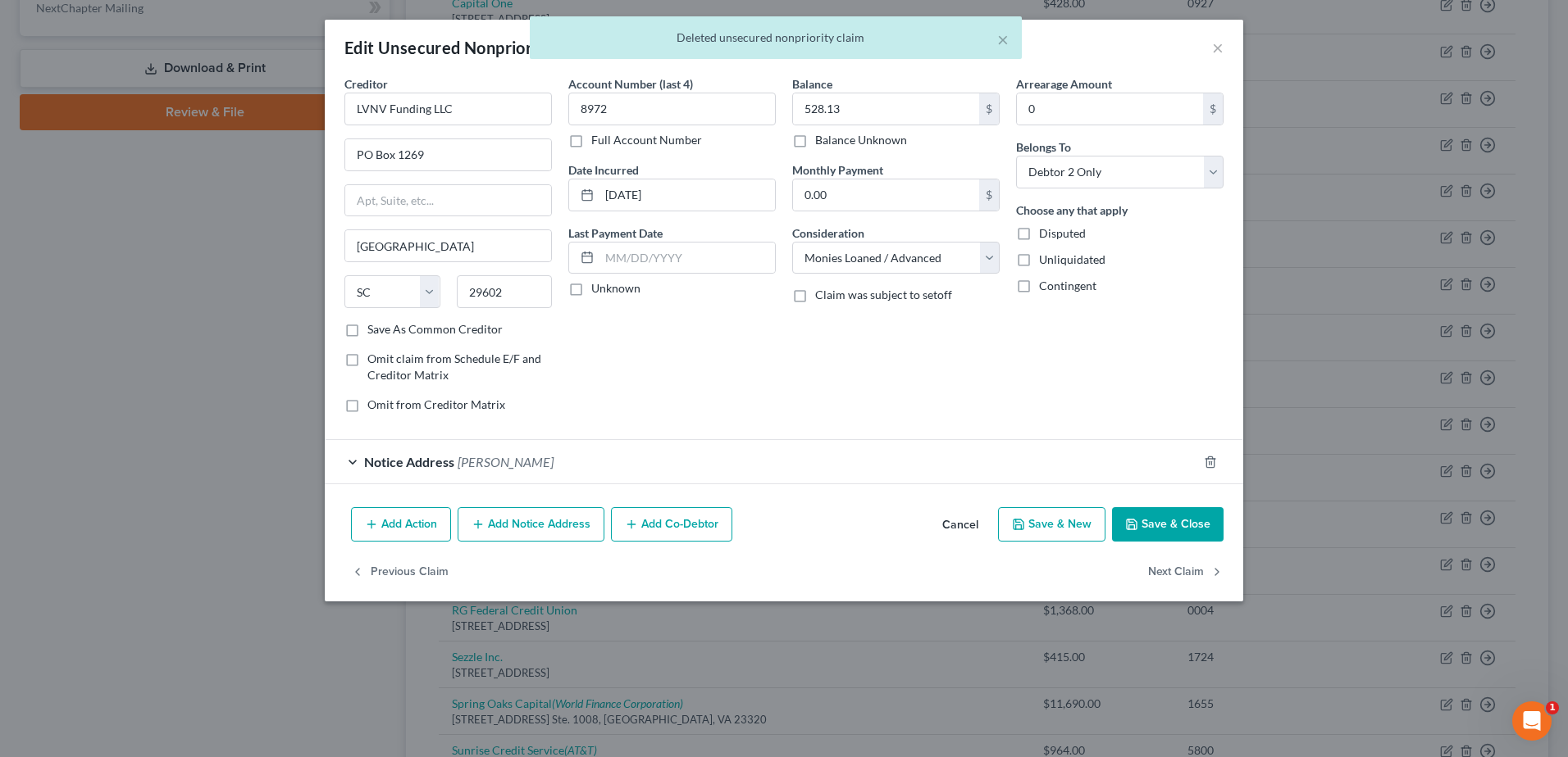
click at [345, 453] on div "Notice Address [PERSON_NAME]" at bounding box center [760, 461] width 872 height 44
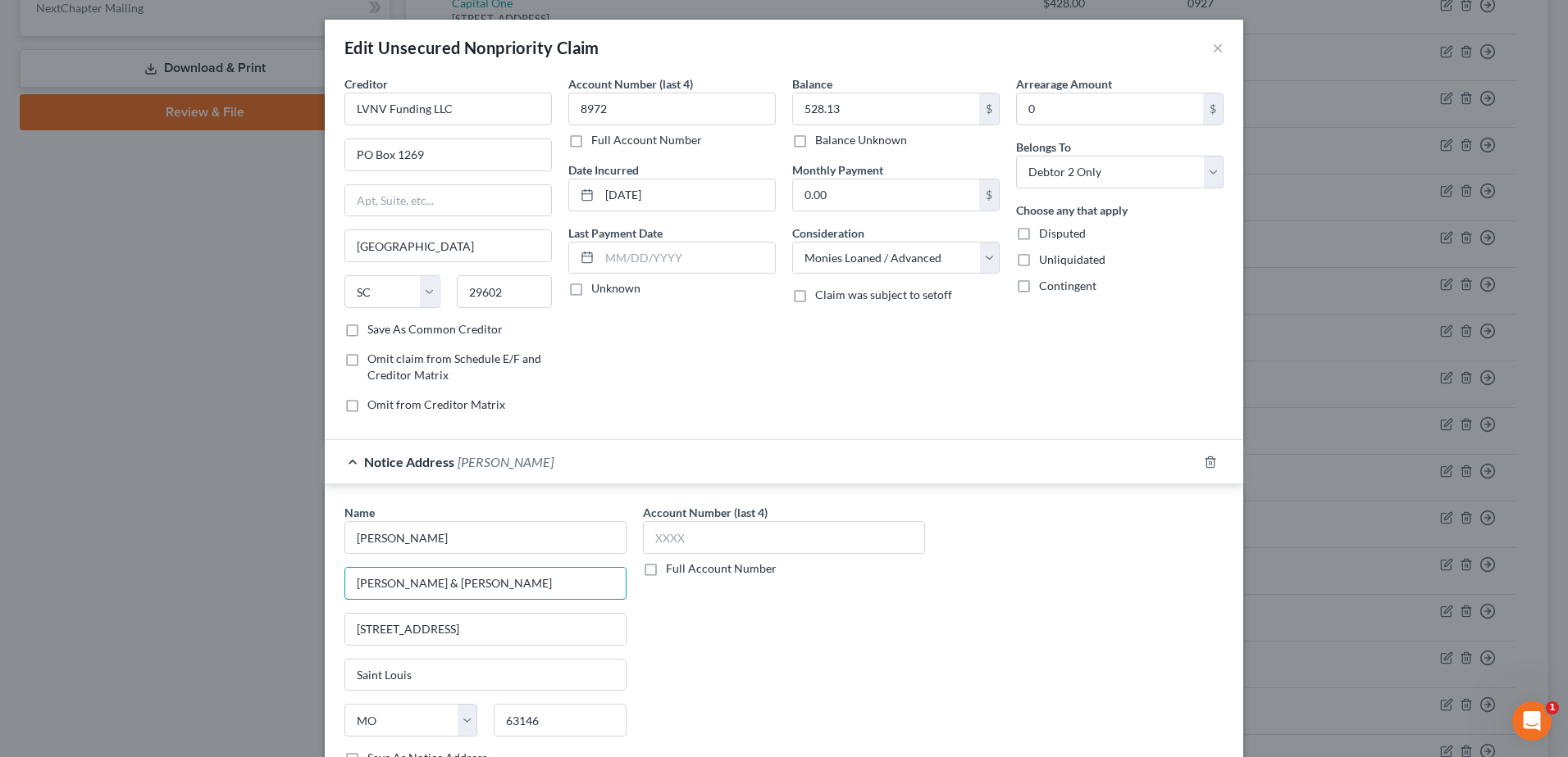
drag, startPoint x: 480, startPoint y: 585, endPoint x: 317, endPoint y: 573, distance: 163.4
click at [317, 573] on div "Edit Unsecured Nonpriority Claim × Creditor * LVNV Funding LLC PO [GEOGRAPHIC_D…" at bounding box center [784, 378] width 1568 height 757
click at [471, 540] on input "[PERSON_NAME]" at bounding box center [485, 537] width 282 height 33
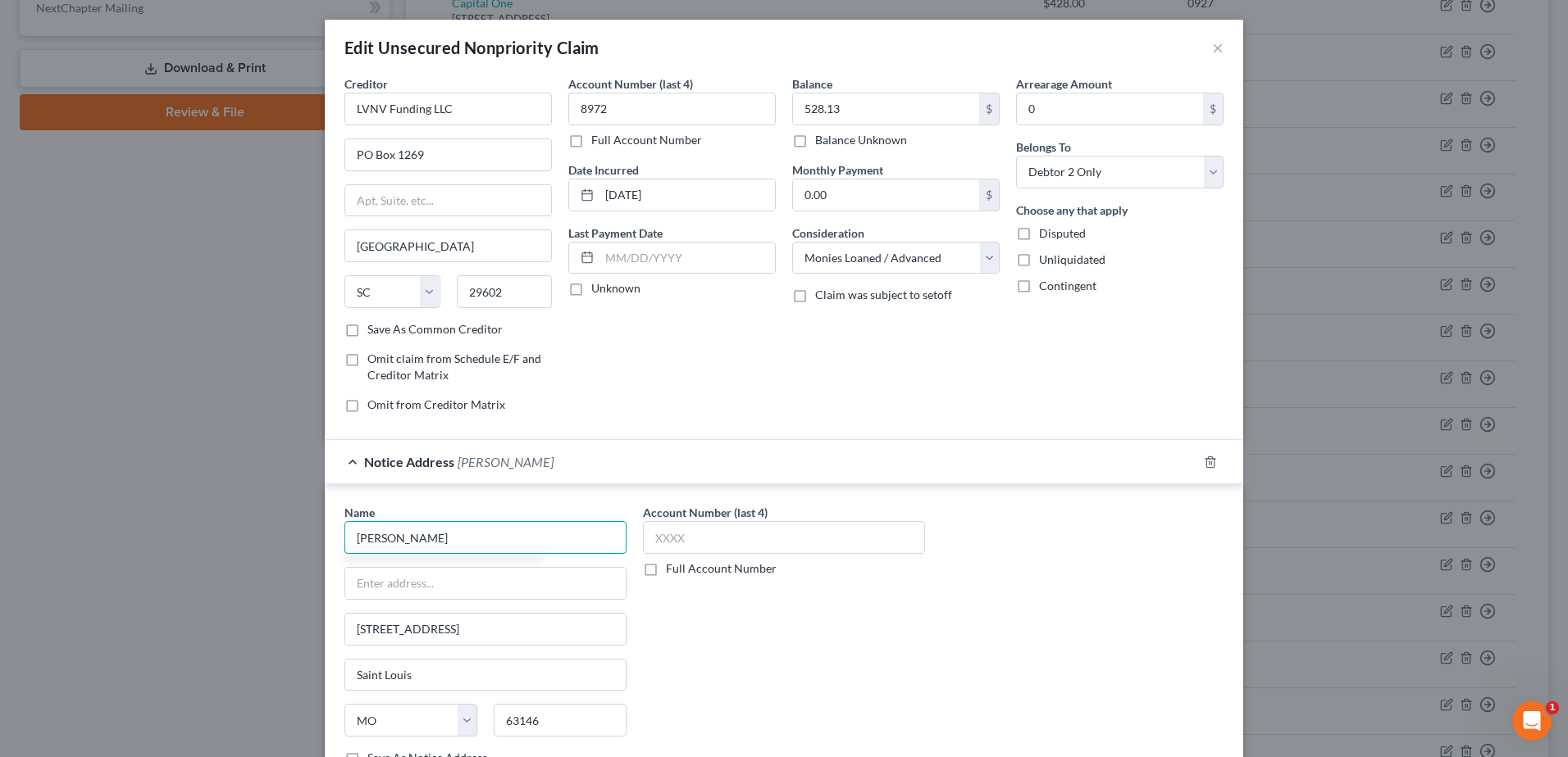
paste input "[PERSON_NAME] & [PERSON_NAME]"
click at [431, 572] on input "text" at bounding box center [485, 583] width 281 height 31
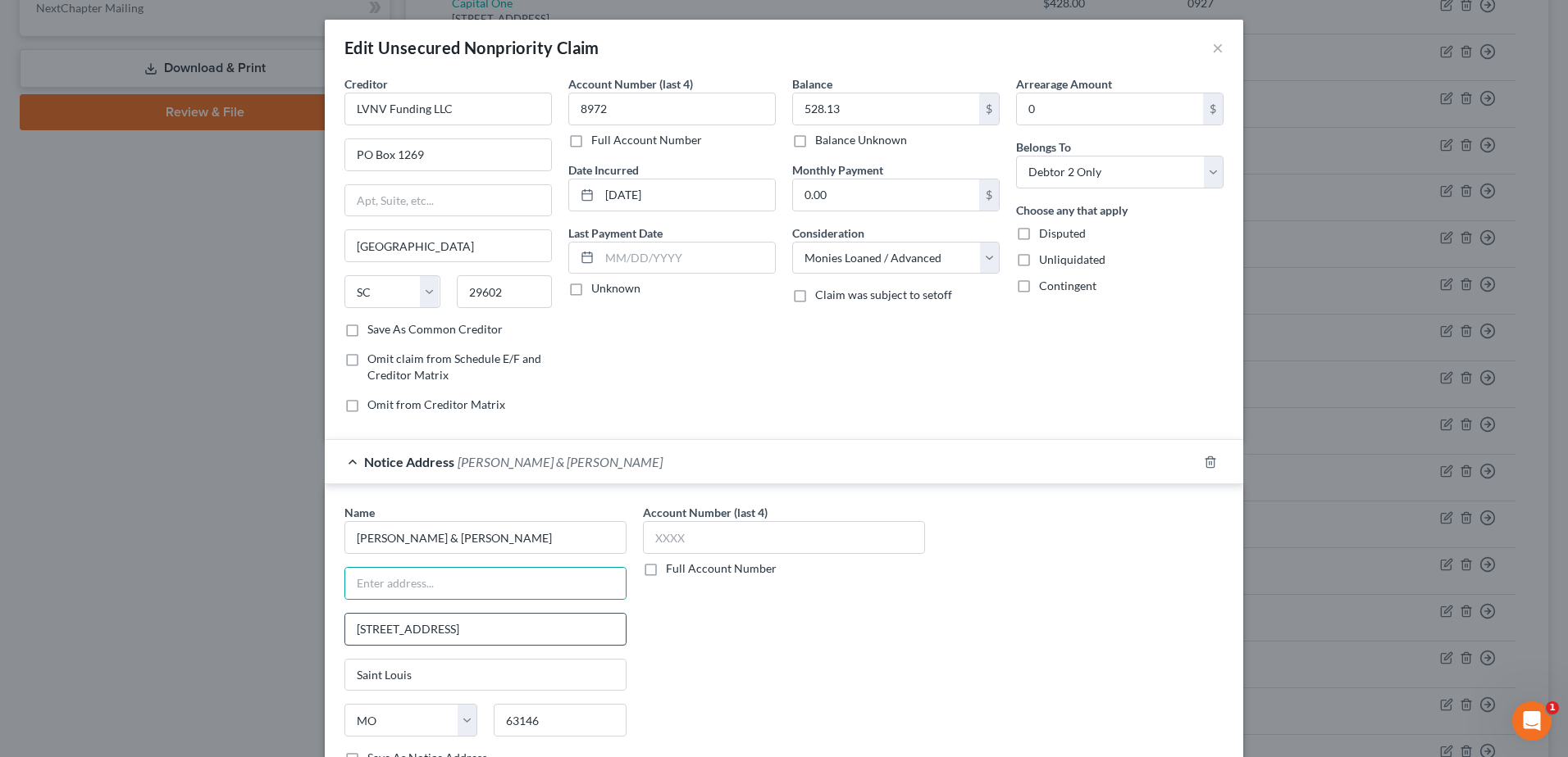
drag, startPoint x: 673, startPoint y: 654, endPoint x: 549, endPoint y: 616, distance: 129.7
click at [673, 654] on div "Account Number (last 4) Full Account Number" at bounding box center [784, 641] width 298 height 275
drag, startPoint x: 438, startPoint y: 539, endPoint x: 329, endPoint y: 538, distance: 109.0
click at [336, 538] on div "Name * [PERSON_NAME] & [PERSON_NAME] 11960 Westline IND #180 [GEOGRAPHIC_DATA] …" at bounding box center [485, 641] width 298 height 275
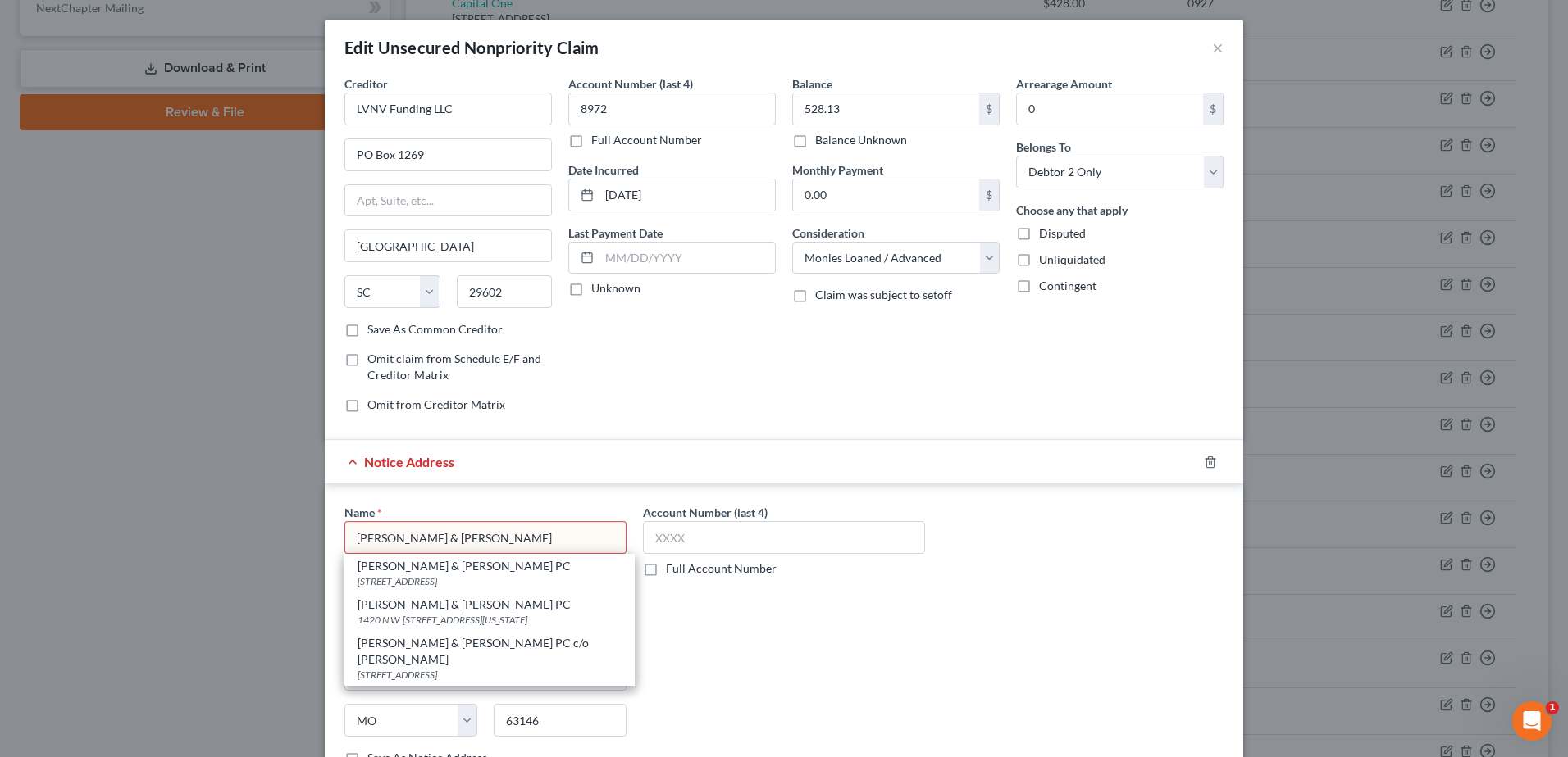
drag, startPoint x: 413, startPoint y: 582, endPoint x: 876, endPoint y: 678, distance: 472.8
click at [964, 686] on div "Name * [PERSON_NAME] & [PERSON_NAME] & [PERSON_NAME] PC [STREET_ADDRESS] [PERSO…" at bounding box center [784, 641] width 895 height 275
click at [898, 691] on div "Account Number (last 4) Full Account Number" at bounding box center [784, 641] width 298 height 275
click at [926, 685] on div "Account Number (last 4) Full Account Number" at bounding box center [784, 641] width 298 height 275
click at [991, 693] on div "Name * [PERSON_NAME] & [PERSON_NAME] & [PERSON_NAME] PC [STREET_ADDRESS] [PERSO…" at bounding box center [784, 641] width 895 height 275
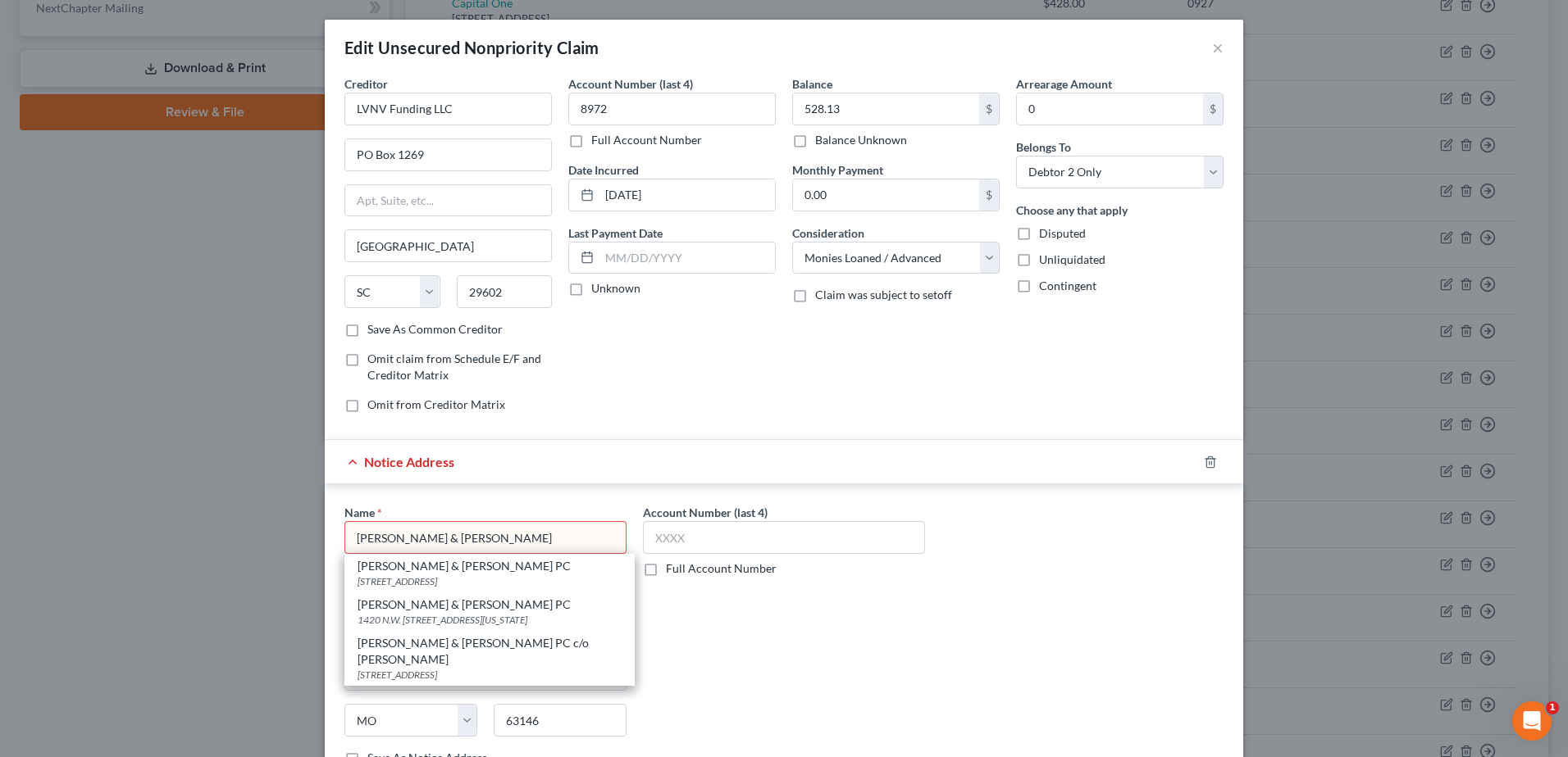
click at [1189, 484] on div "Notice Address" at bounding box center [760, 461] width 872 height 44
click at [559, 484] on div "Notice Address" at bounding box center [760, 461] width 872 height 44
click at [457, 535] on input "[PERSON_NAME] & [PERSON_NAME]" at bounding box center [485, 537] width 282 height 33
click at [464, 585] on div "[STREET_ADDRESS]" at bounding box center [489, 581] width 264 height 14
type input "[PERSON_NAME] & [PERSON_NAME] PC"
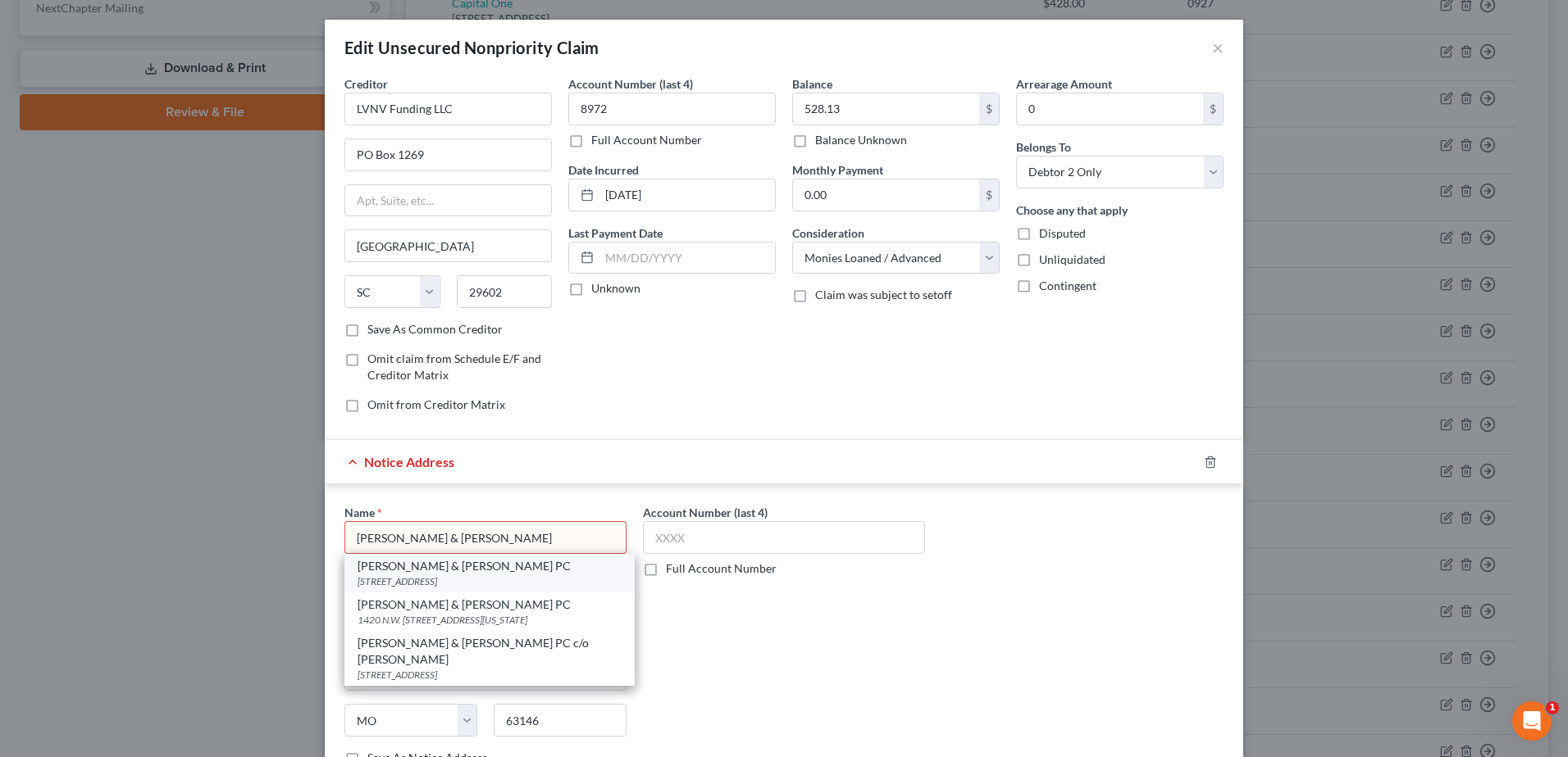
type input "[STREET_ADDRESS]"
type input "Suite 180"
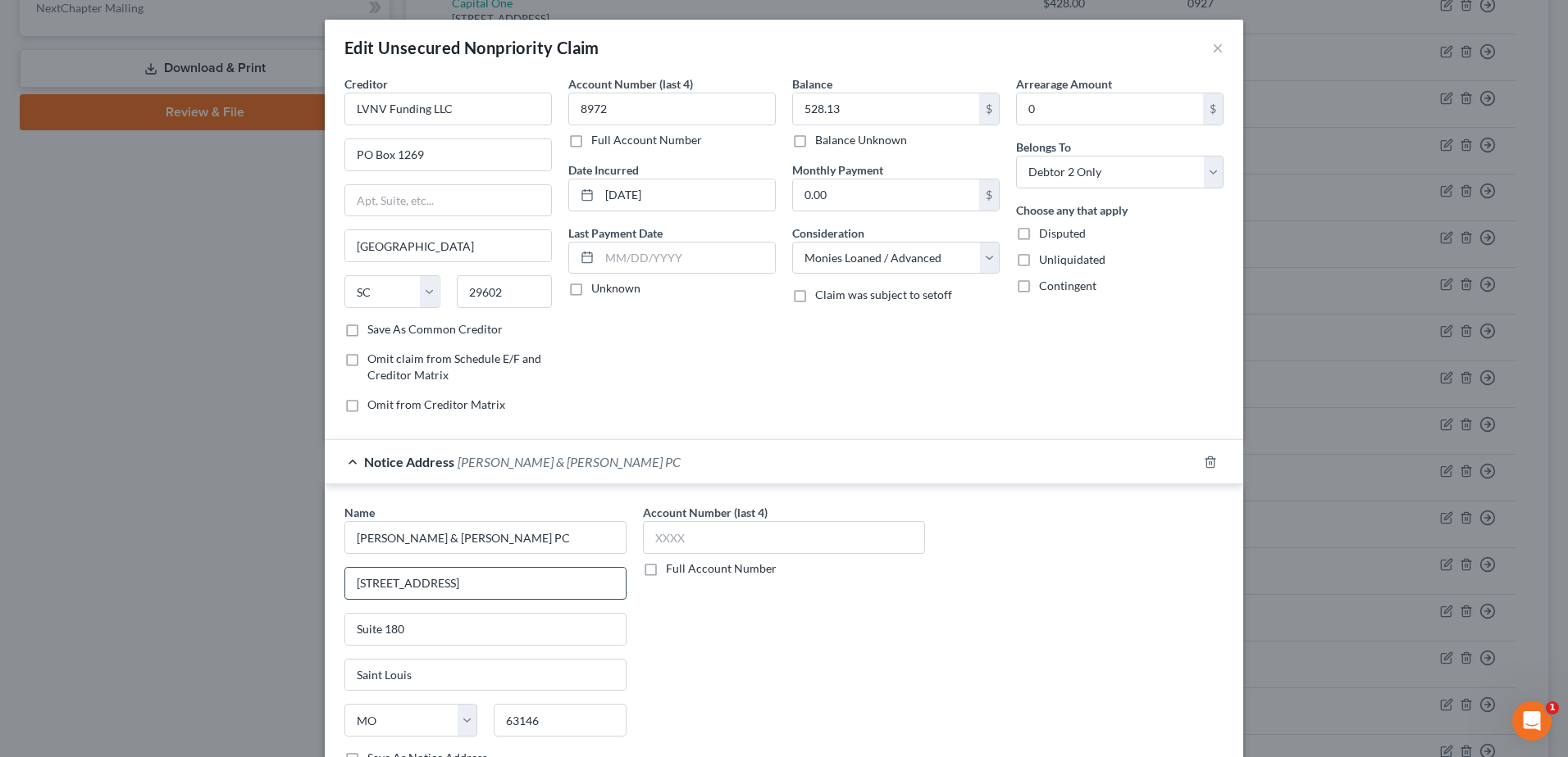
click at [545, 589] on input "[STREET_ADDRESS]" at bounding box center [485, 583] width 281 height 31
click at [543, 586] on input "[STREET_ADDRESS]" at bounding box center [485, 583] width 281 height 31
drag, startPoint x: 543, startPoint y: 586, endPoint x: 284, endPoint y: 595, distance: 259.2
click at [284, 595] on div "Edit Unsecured Nonpriority Claim × Creditor * LVNV Funding LLC PO [GEOGRAPHIC_D…" at bounding box center [784, 378] width 1568 height 757
type input "[PERSON_NAME]"
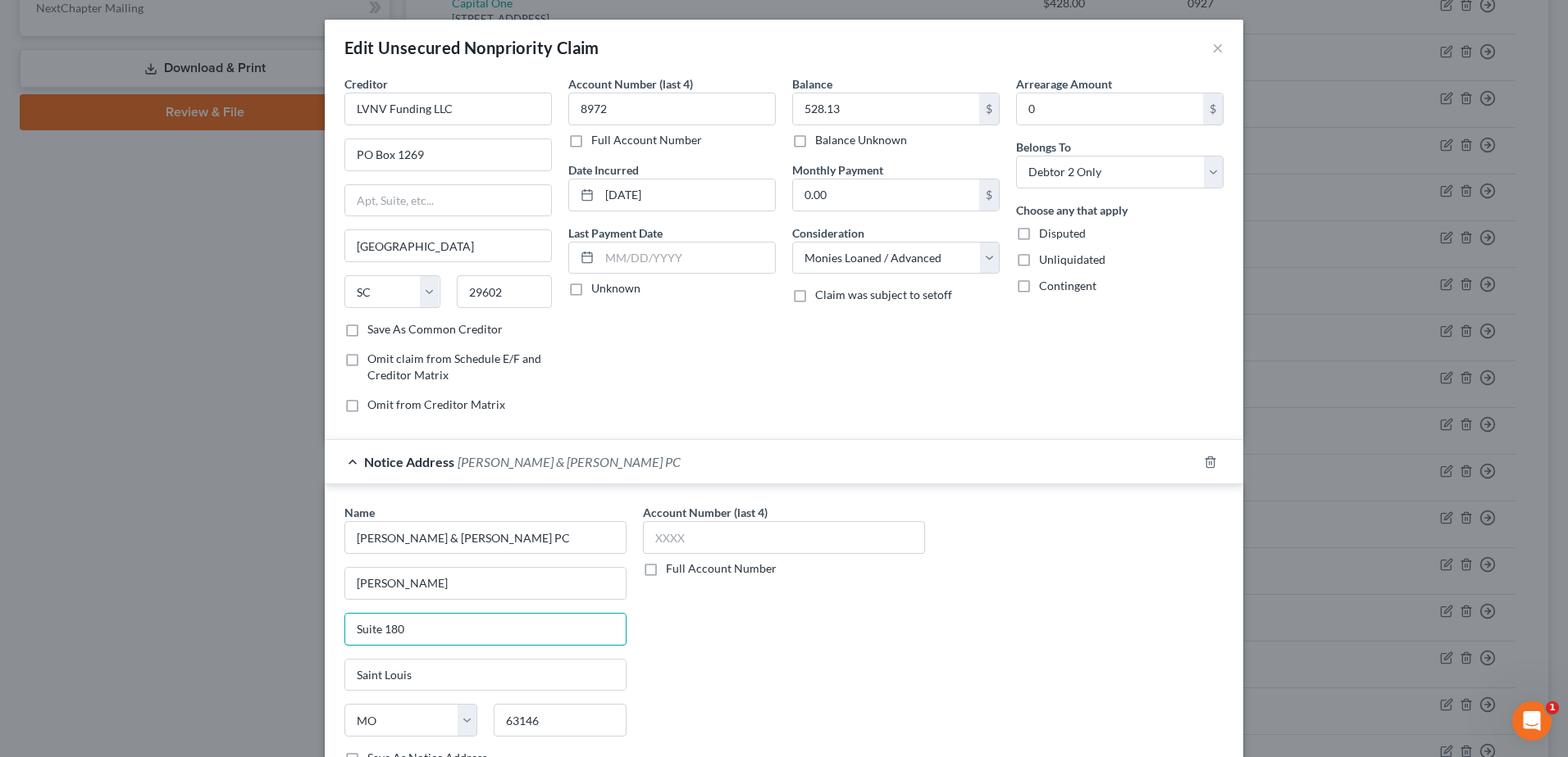
drag, startPoint x: 400, startPoint y: 631, endPoint x: 316, endPoint y: 624, distance: 84.3
click at [316, 624] on div "Edit Unsecured Nonpriority Claim × Creditor * LVNV Funding LLC PO [GEOGRAPHIC_D…" at bounding box center [784, 378] width 1568 height 757
type input "[STREET_ADDRESS]"
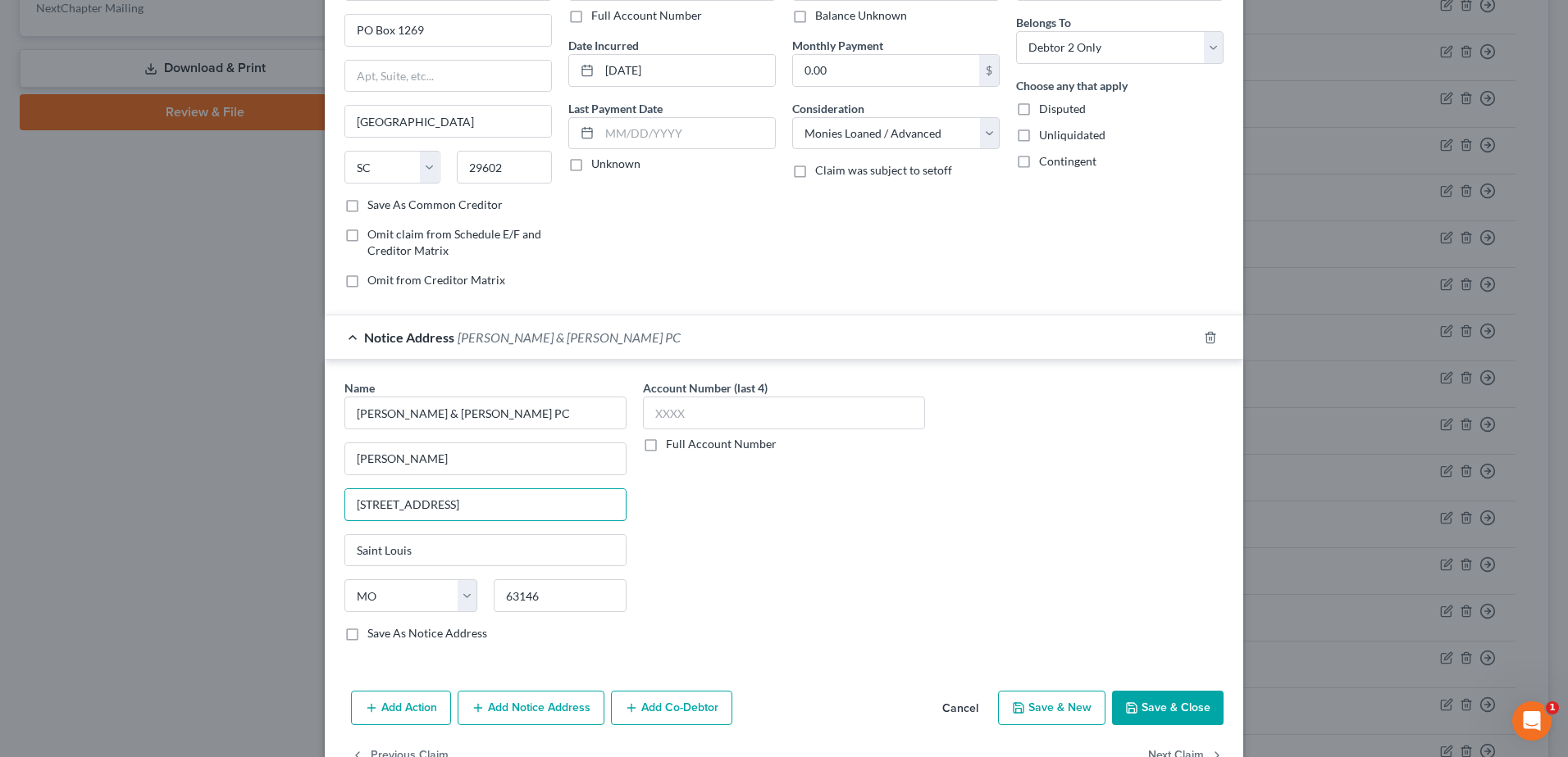
scroll to position [144, 0]
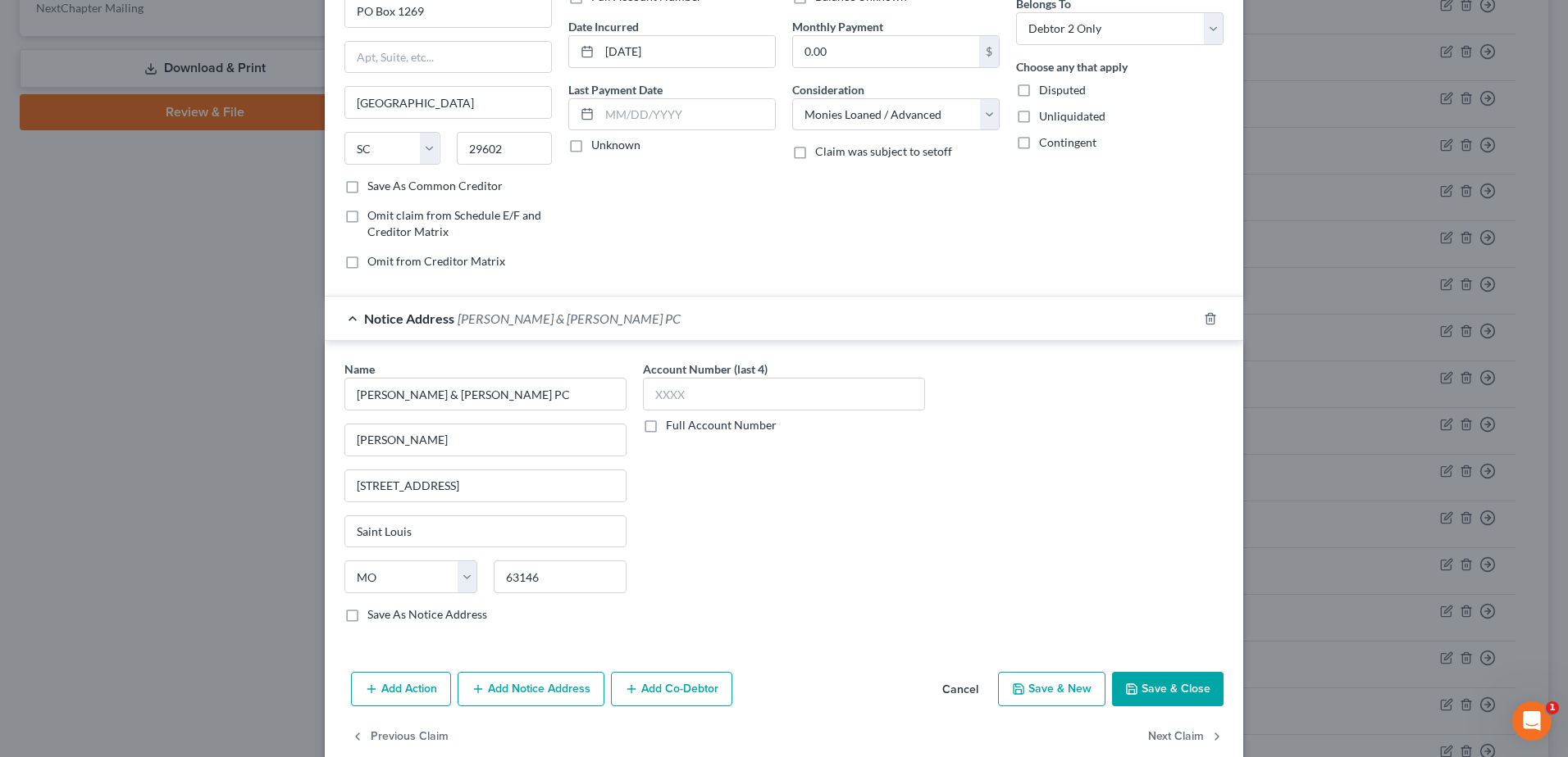
click at [1188, 684] on button "Save & Close" at bounding box center [1168, 689] width 112 height 34
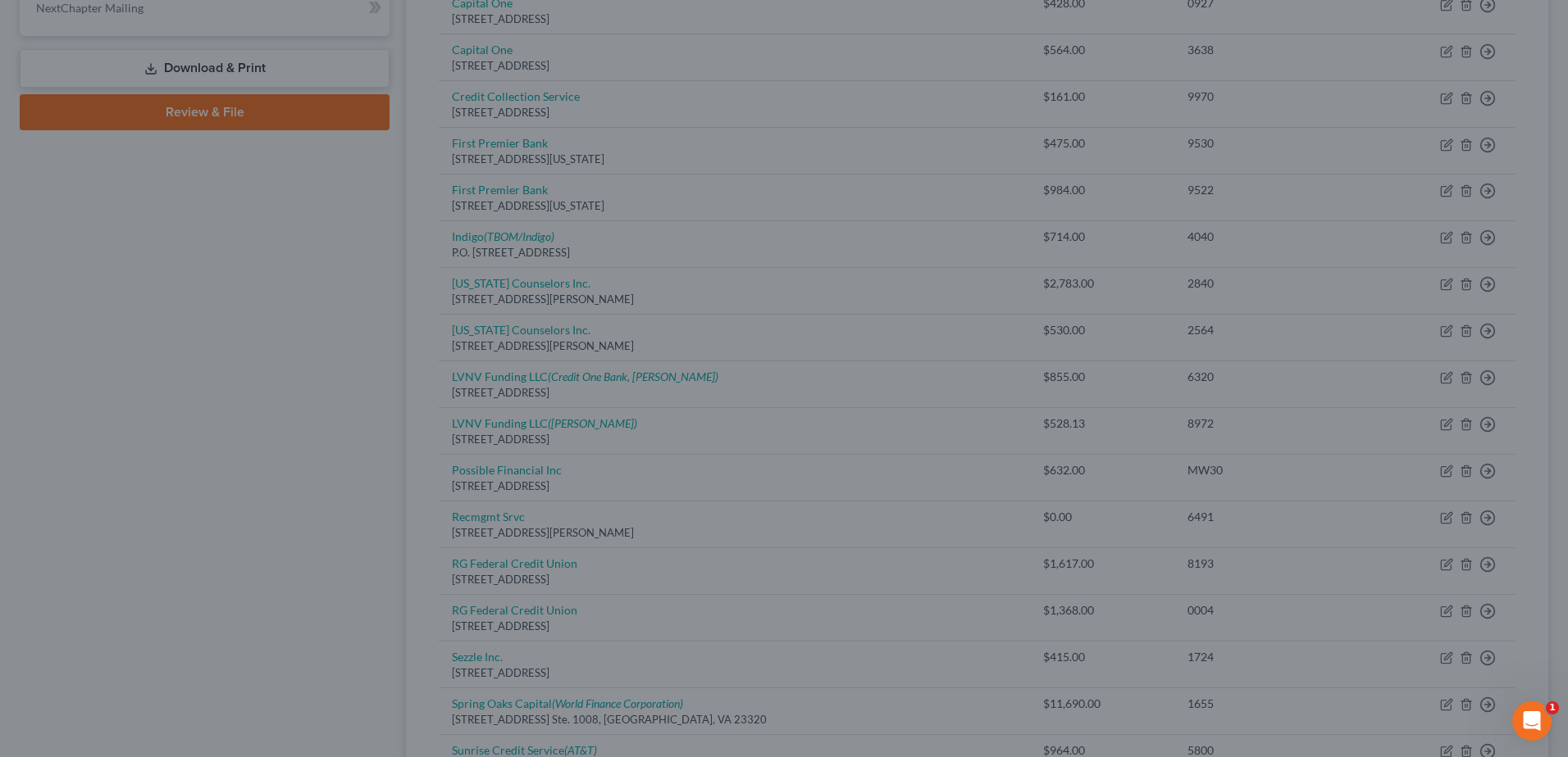
scroll to position [0, 0]
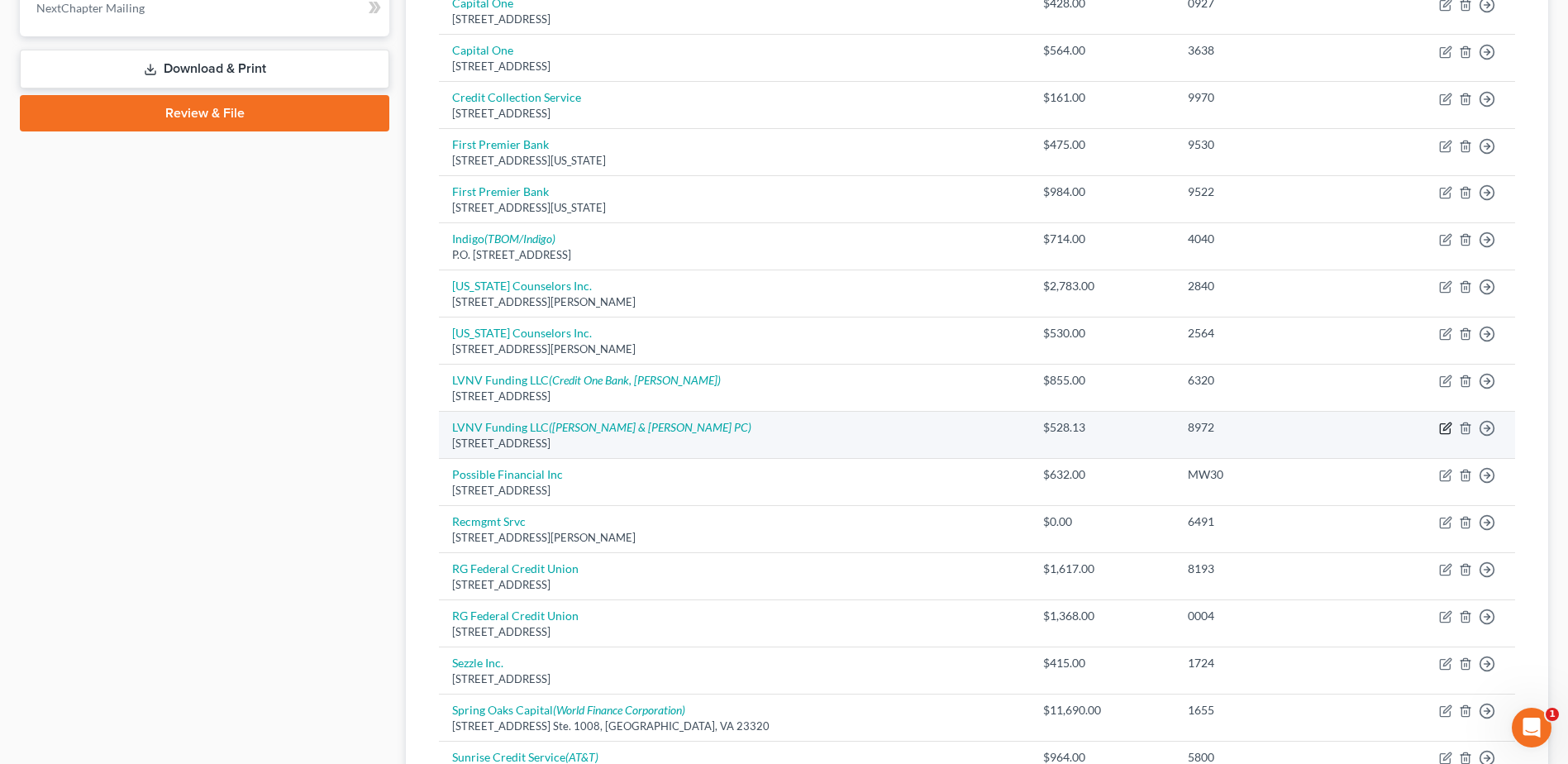
click at [1441, 424] on icon "button" at bounding box center [1445, 429] width 10 height 10
select select "42"
select select "10"
select select "1"
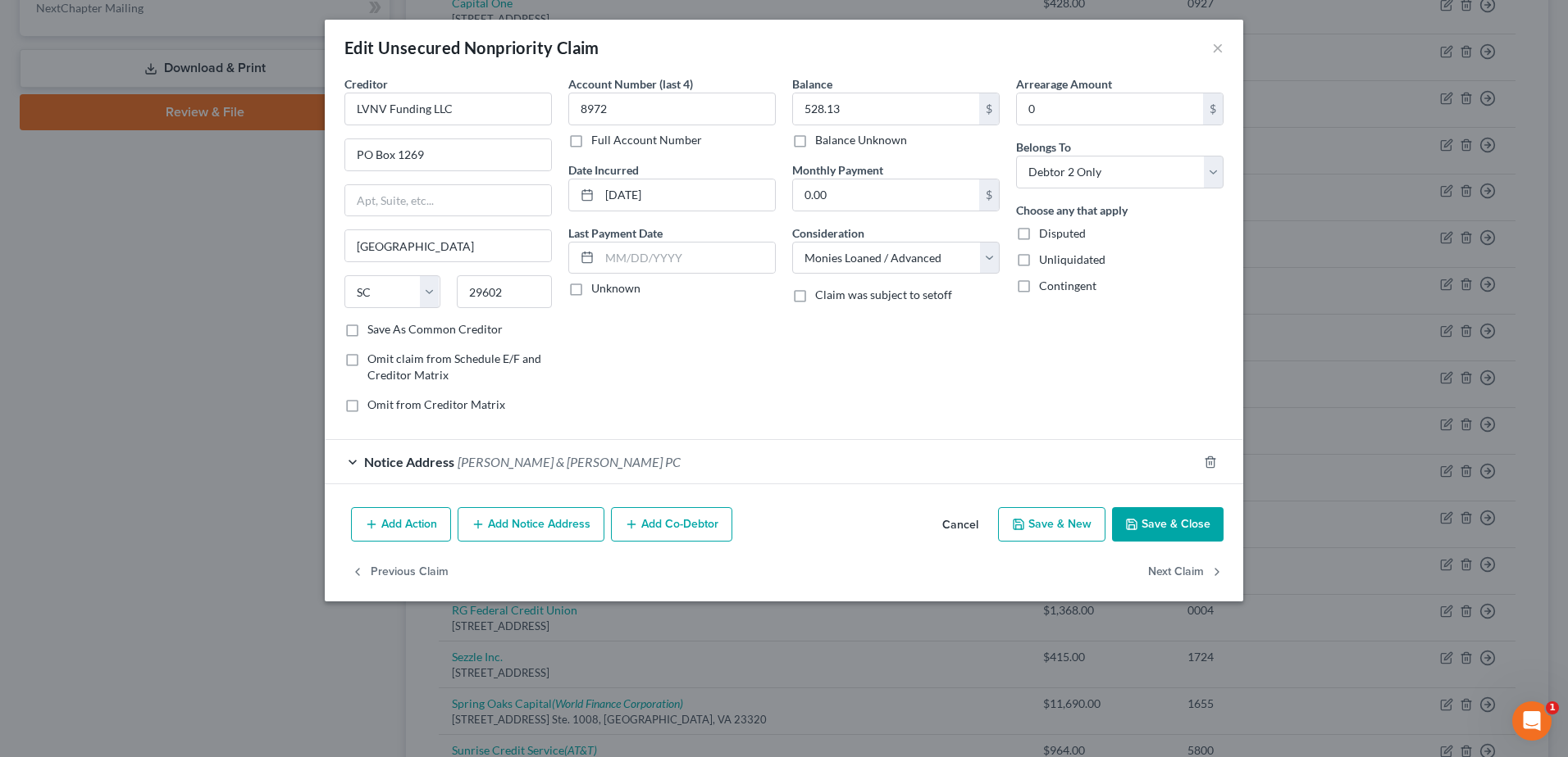
click at [1189, 518] on button "Save & Close" at bounding box center [1168, 524] width 112 height 34
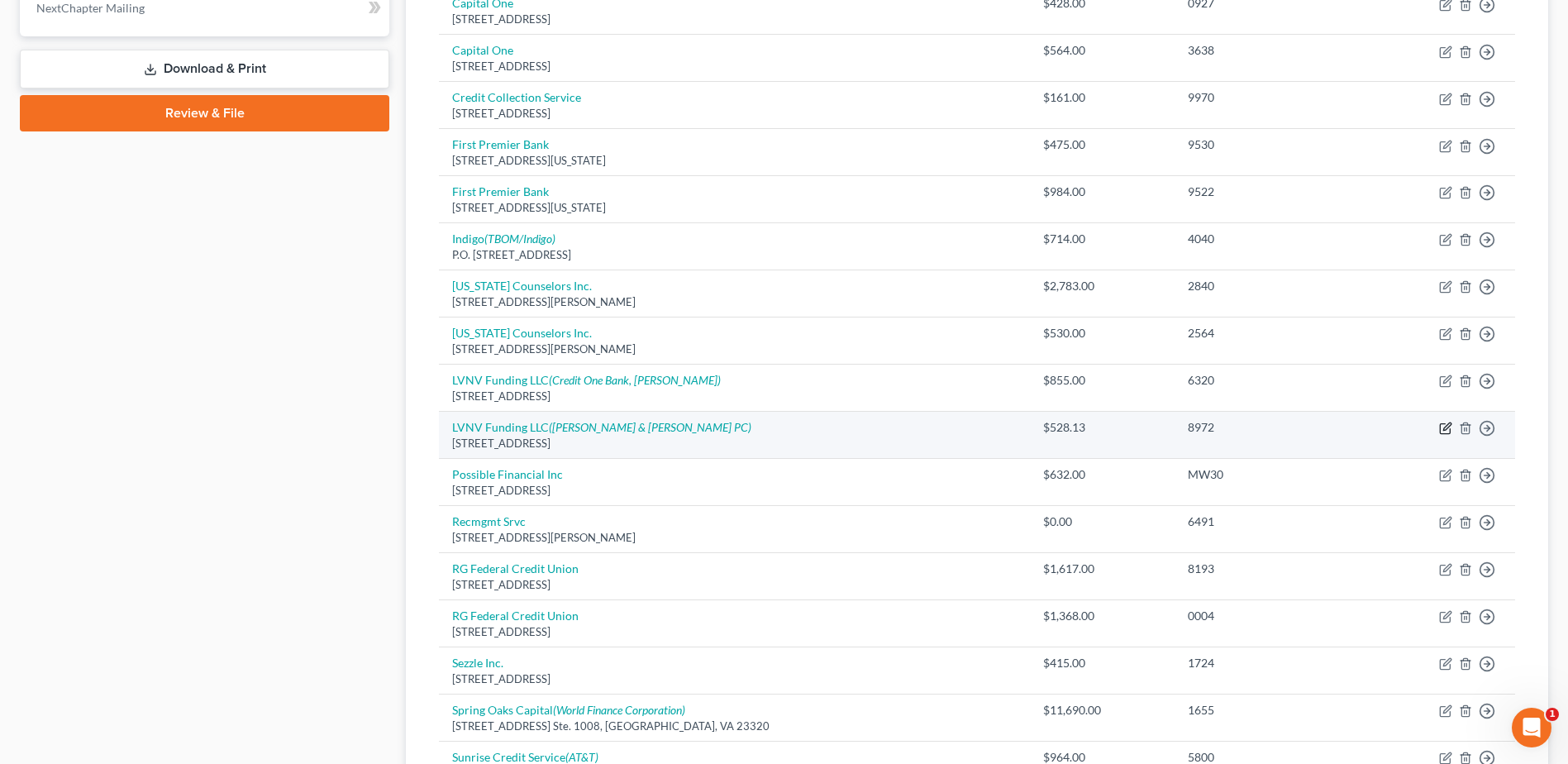
click at [1445, 431] on icon "button" at bounding box center [1448, 427] width 8 height 8
select select "42"
select select "10"
select select "1"
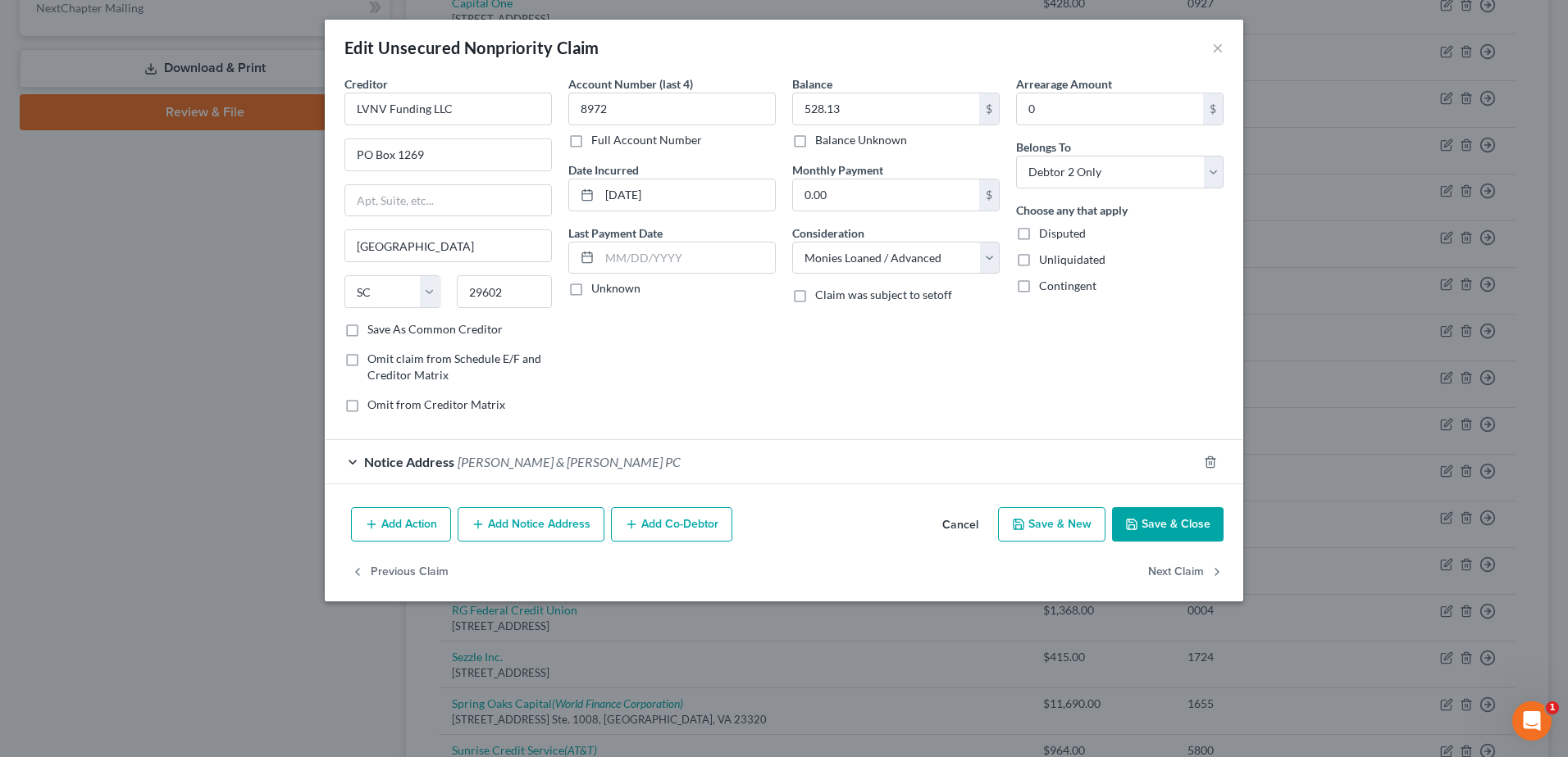
click at [501, 520] on button "Add Notice Address" at bounding box center [530, 524] width 146 height 34
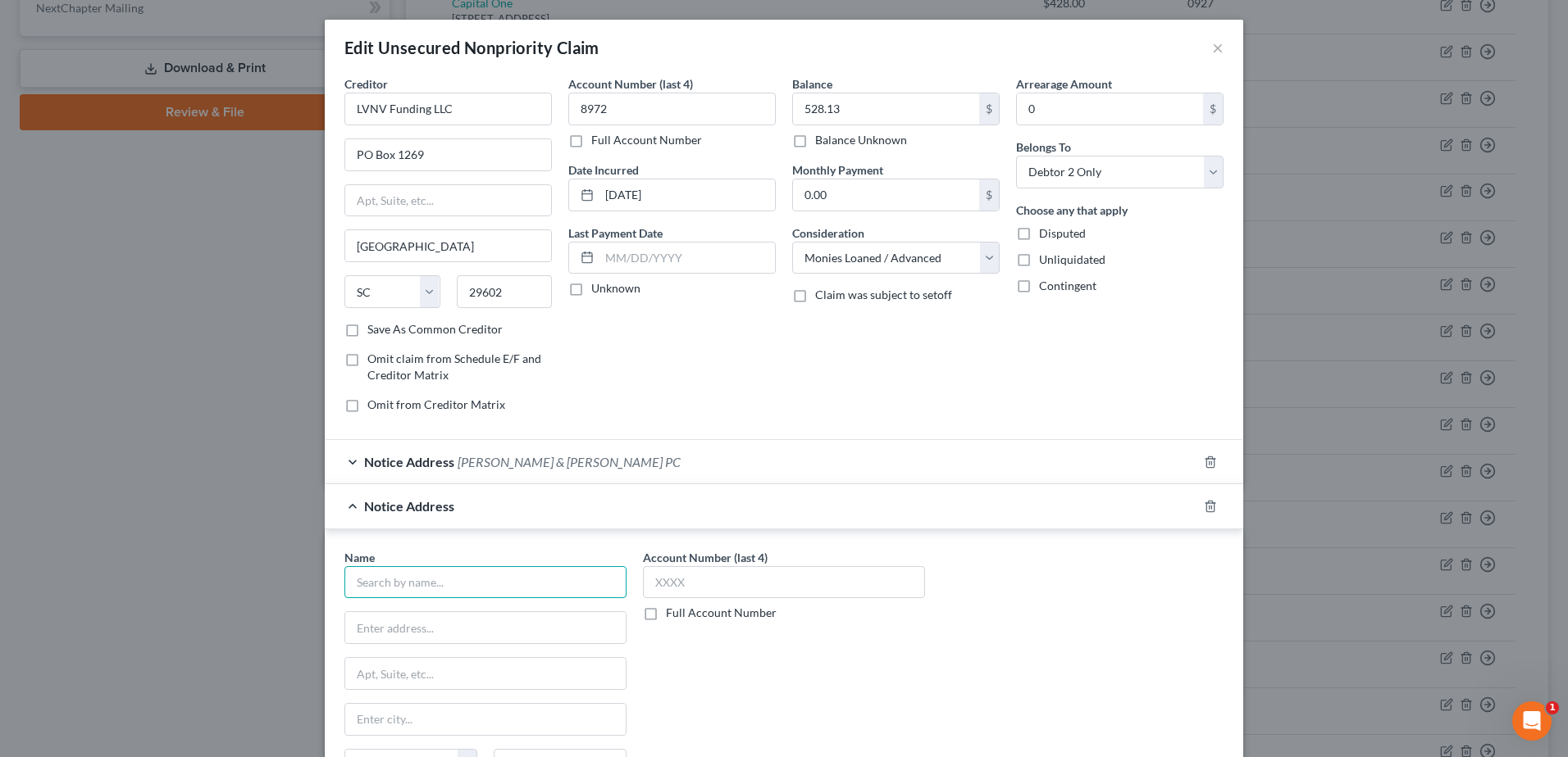
click at [397, 591] on input "text" at bounding box center [485, 582] width 282 height 33
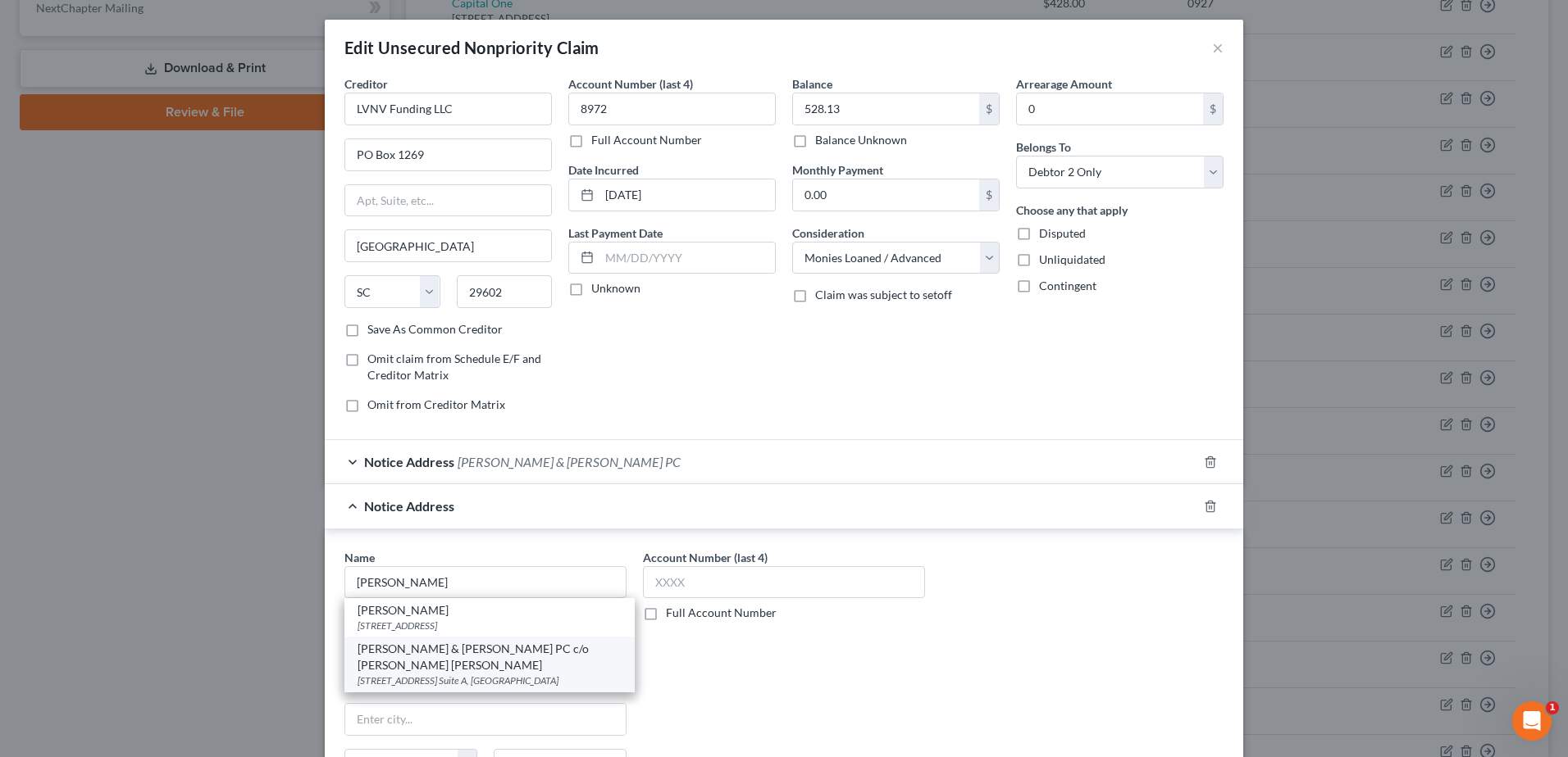
click at [509, 674] on div "[STREET_ADDRESS] Suite A, [GEOGRAPHIC_DATA]" at bounding box center [489, 681] width 264 height 14
type input "[PERSON_NAME] & [PERSON_NAME] PC c/o [PERSON_NAME] [PERSON_NAME]"
type input "[STREET_ADDRESS]"
type input "Suite A"
type input "Saint Louis"
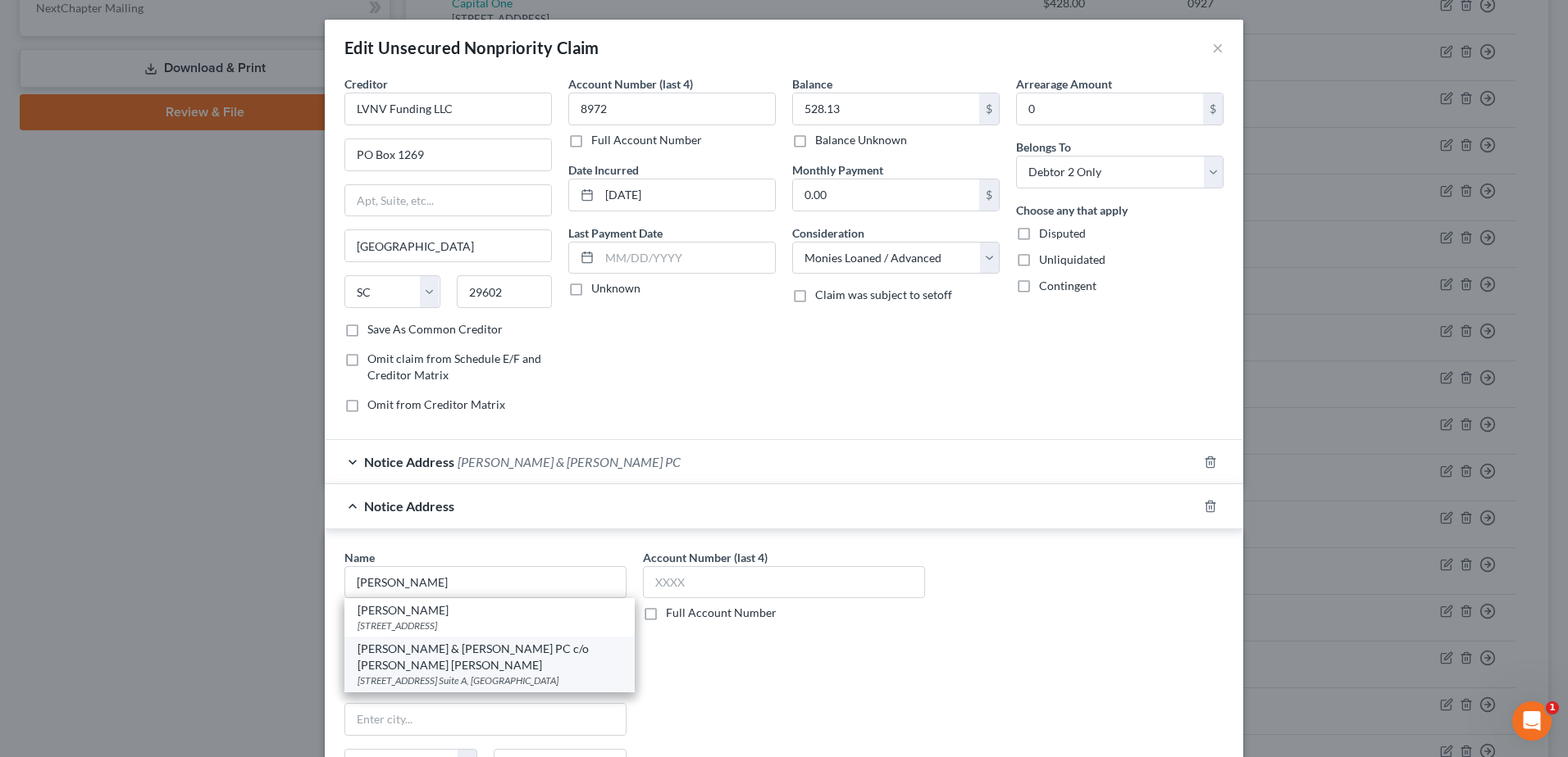
select select "26"
type input "63126"
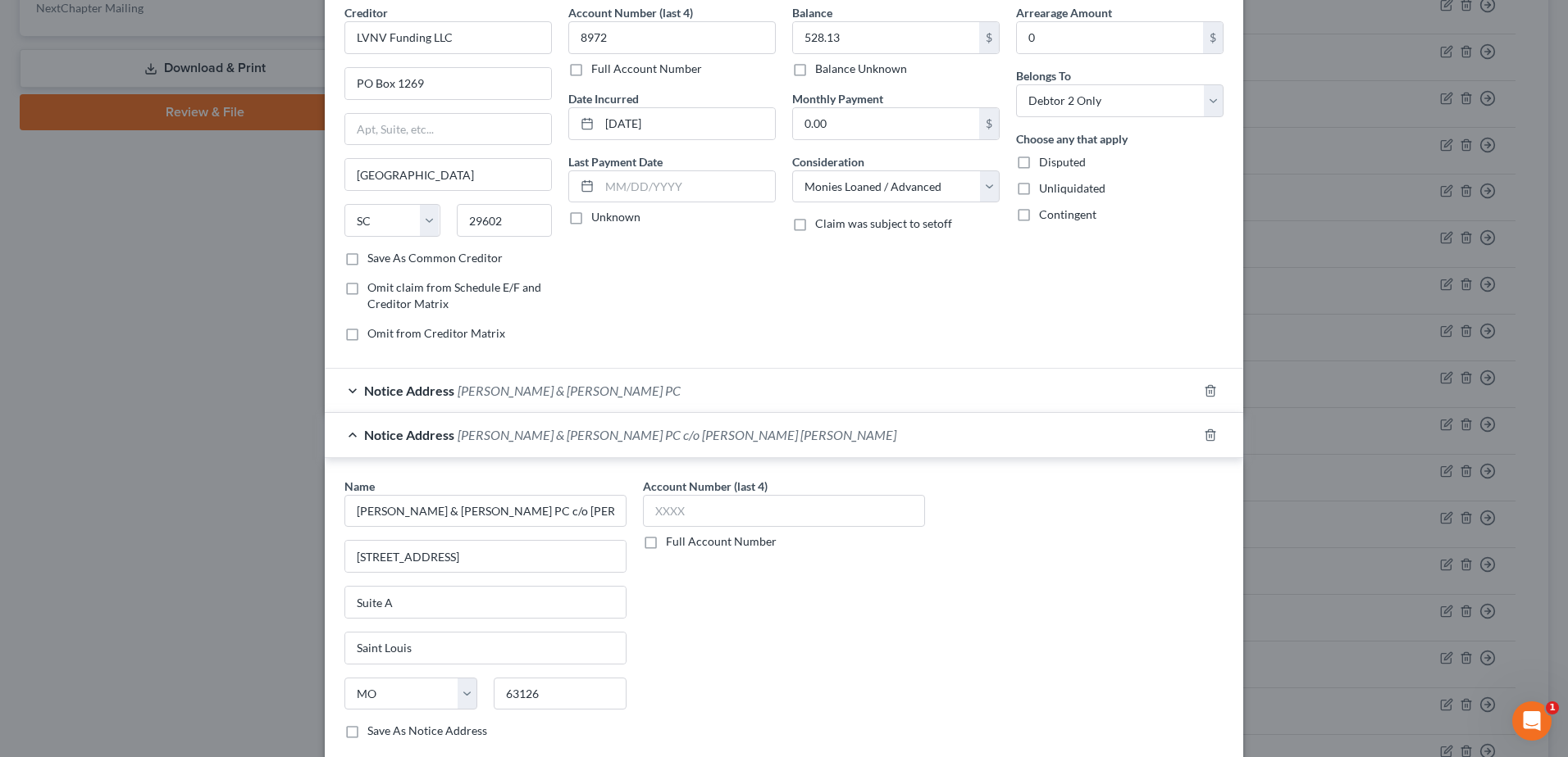
scroll to position [217, 0]
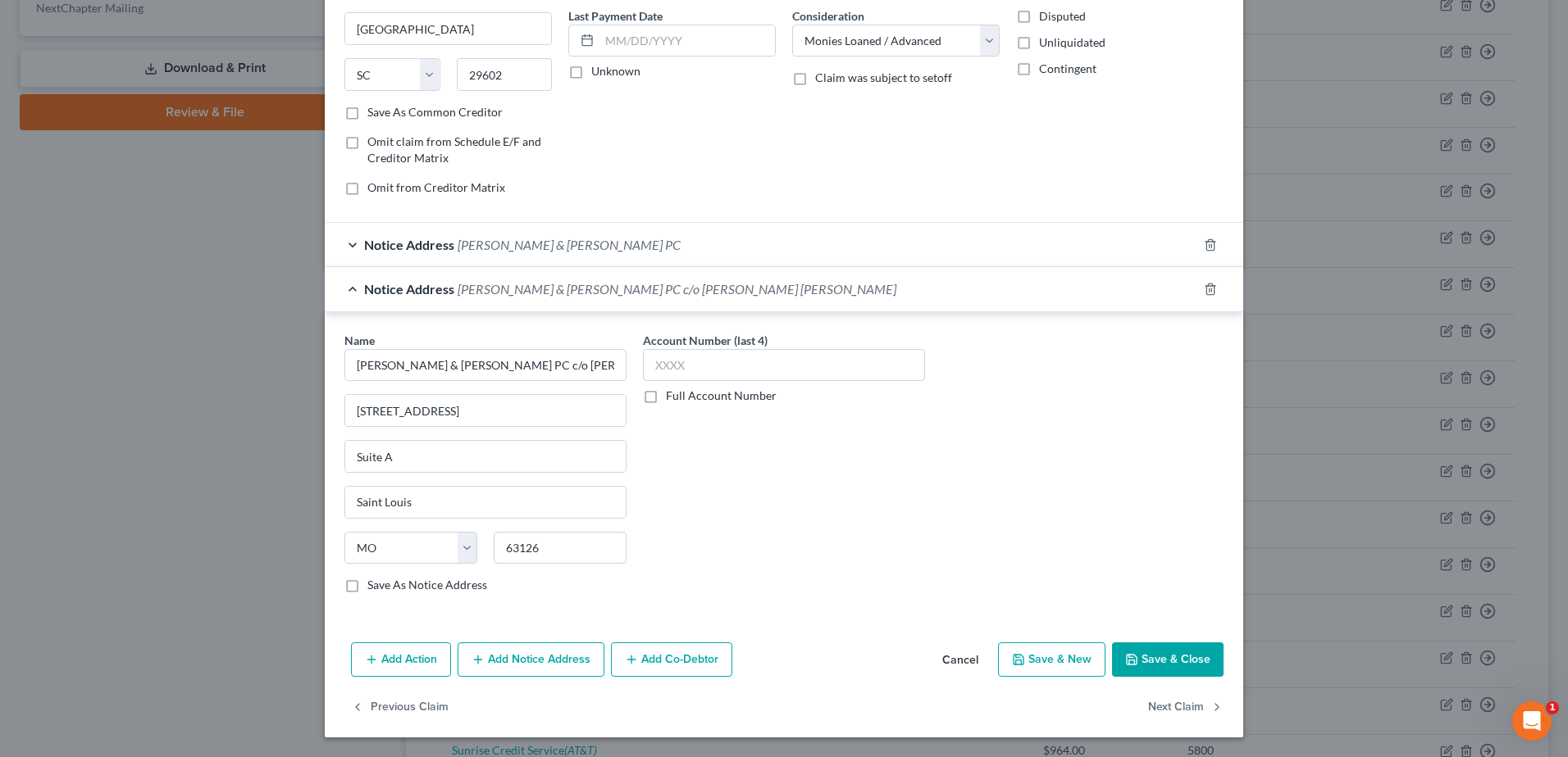
click at [1160, 659] on button "Save & Close" at bounding box center [1168, 659] width 112 height 34
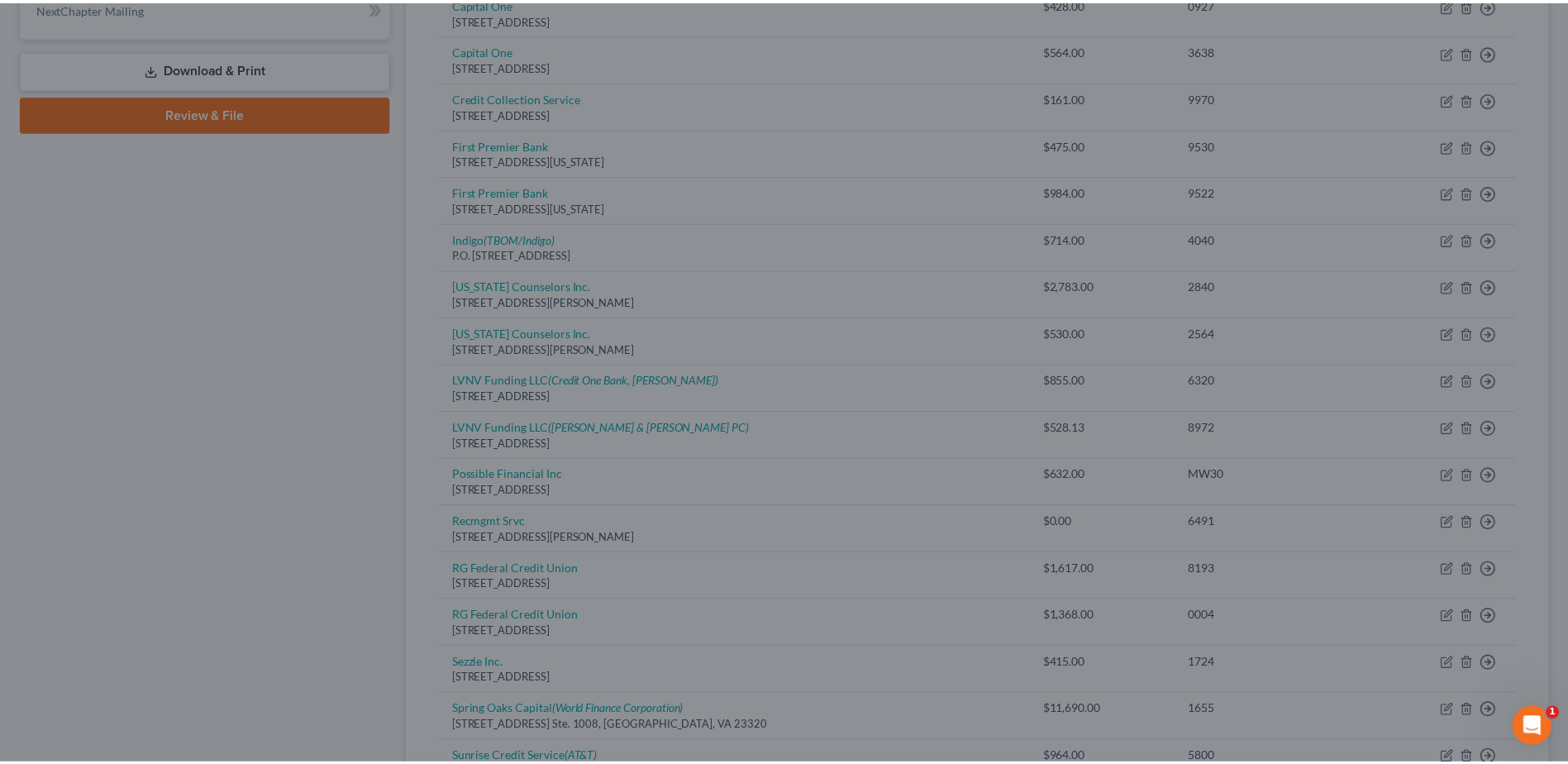
scroll to position [0, 0]
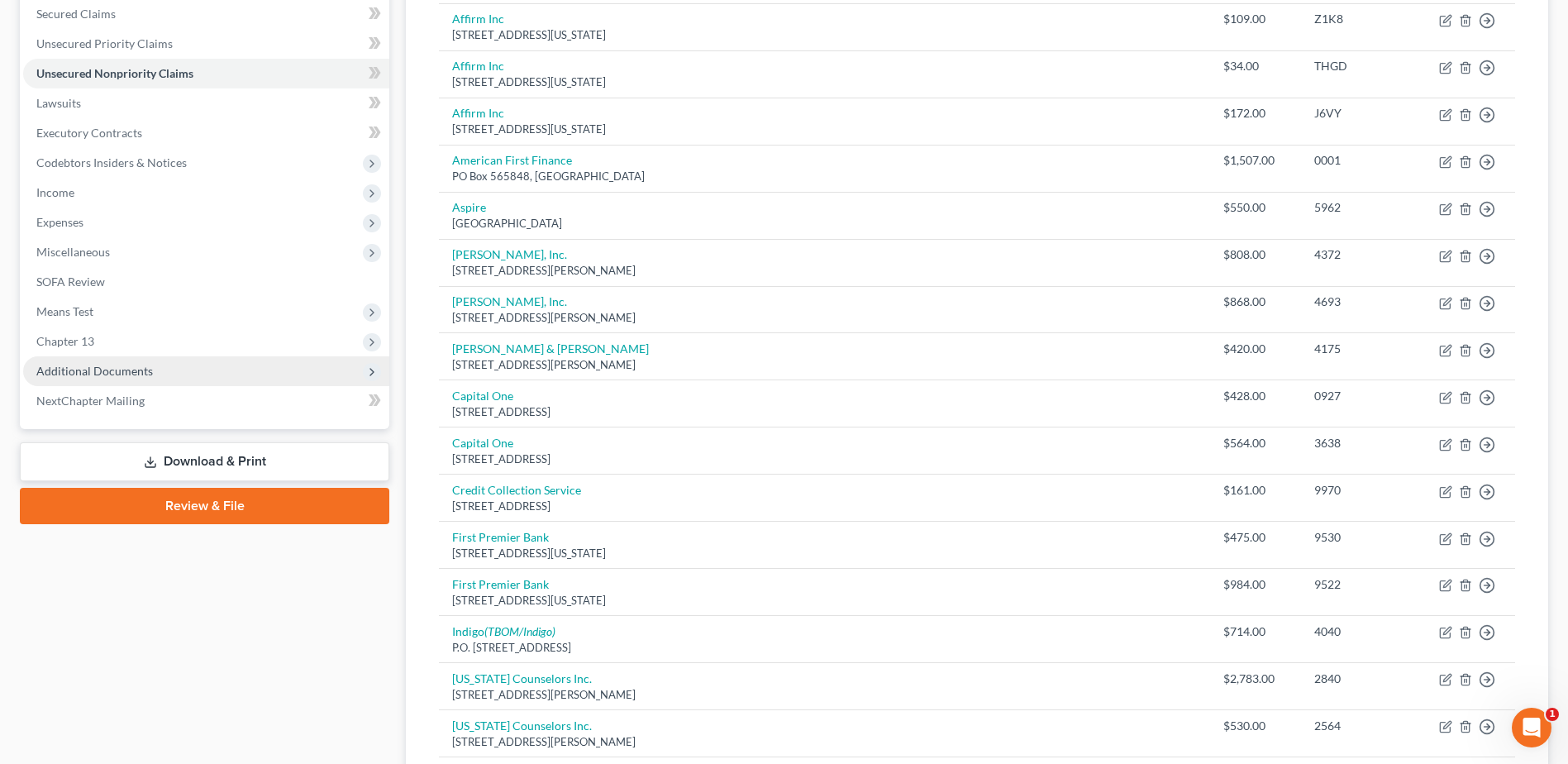
click at [225, 446] on link "Download & Print" at bounding box center [204, 461] width 370 height 39
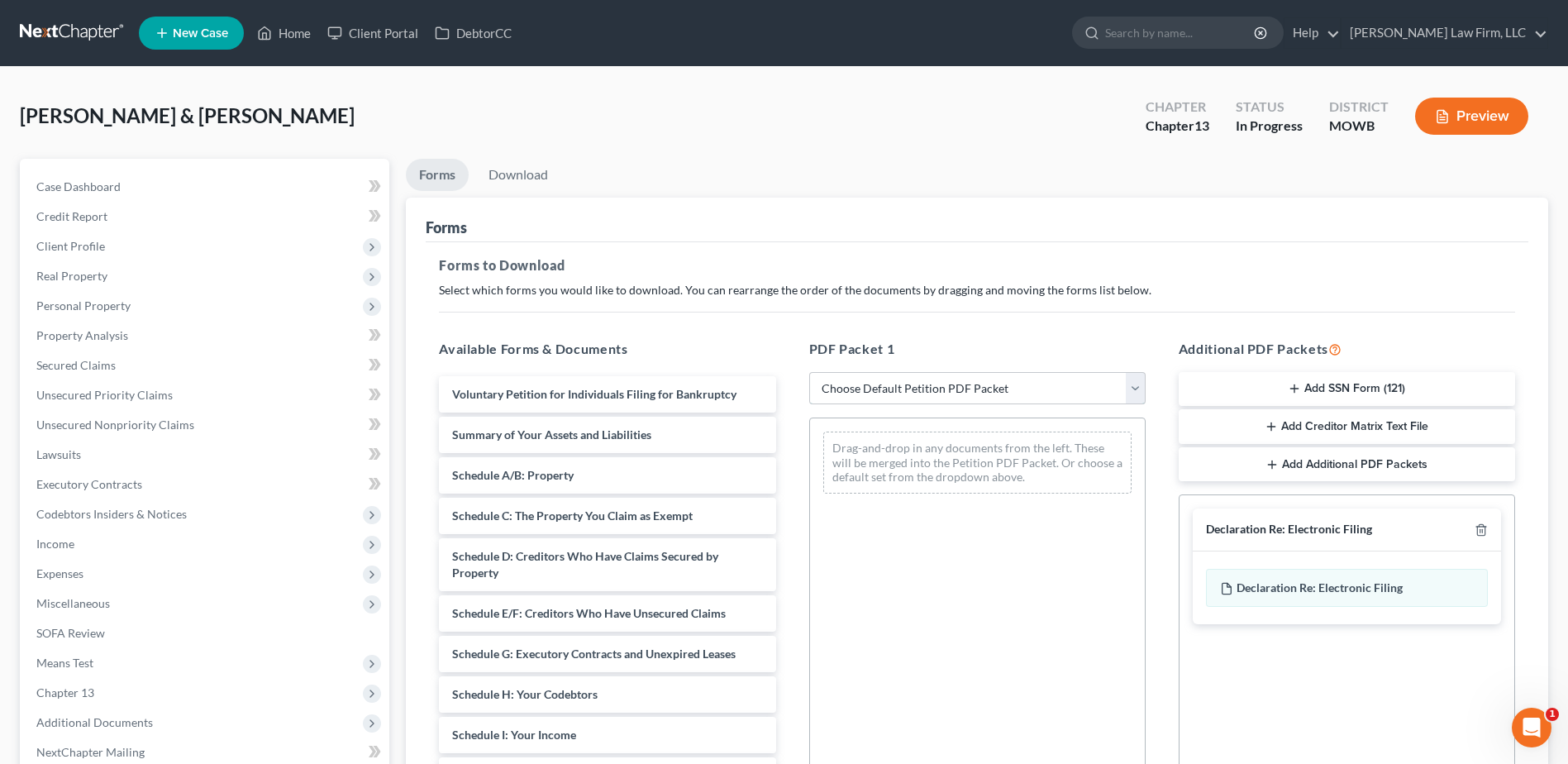
drag, startPoint x: 1143, startPoint y: 382, endPoint x: 1126, endPoint y: 399, distance: 24.0
click at [1143, 382] on select "Choose Default Petition PDF Packet Complete Bankruptcy Petition (all forms and …" at bounding box center [978, 389] width 337 height 33
select select "0"
click at [810, 373] on select "Choose Default Petition PDF Packet Complete Bankruptcy Petition (all forms and …" at bounding box center [978, 389] width 337 height 33
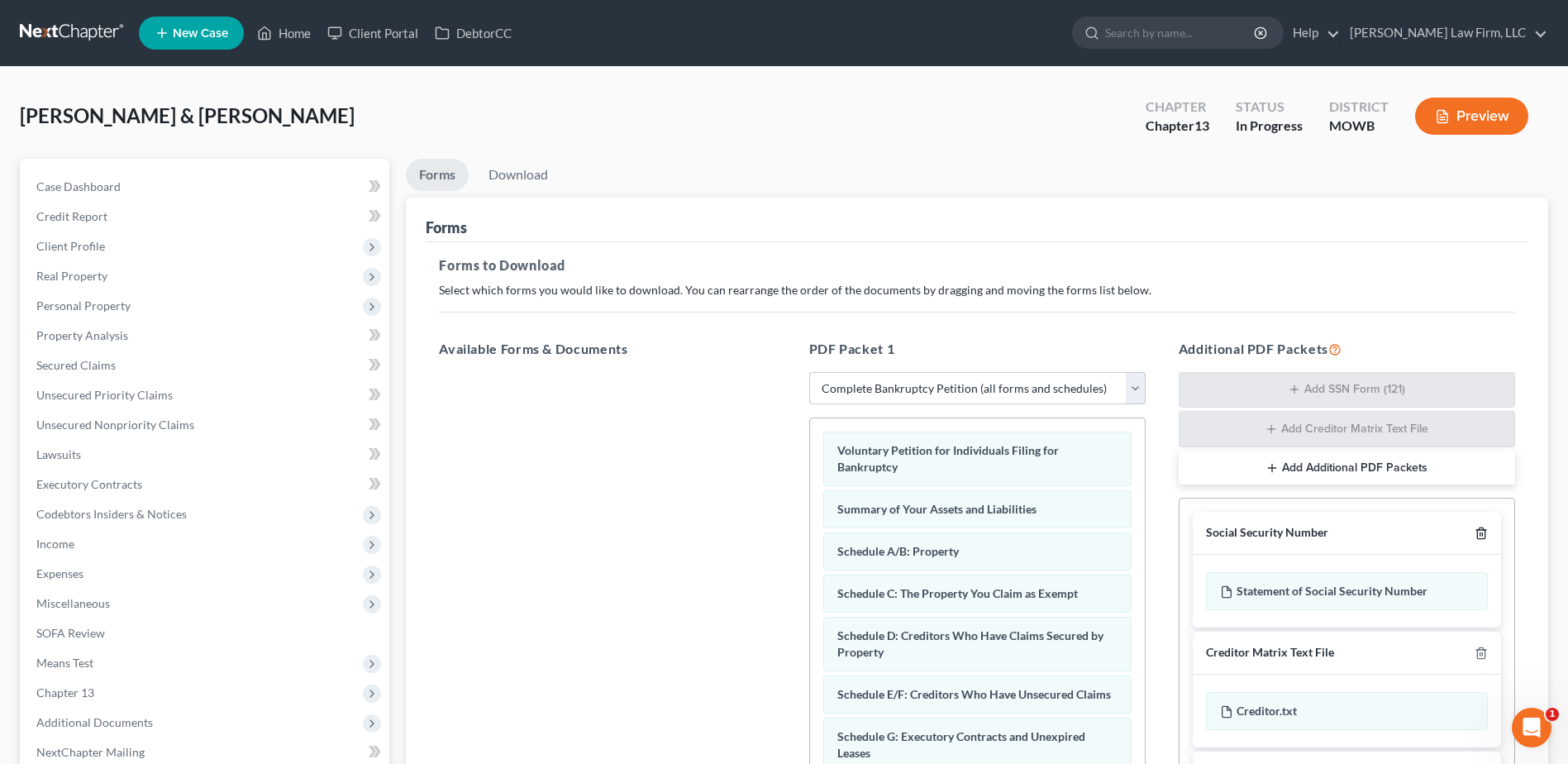
click at [1475, 533] on icon "button" at bounding box center [1481, 533] width 13 height 13
click at [1481, 530] on icon "button" at bounding box center [1481, 532] width 13 height 13
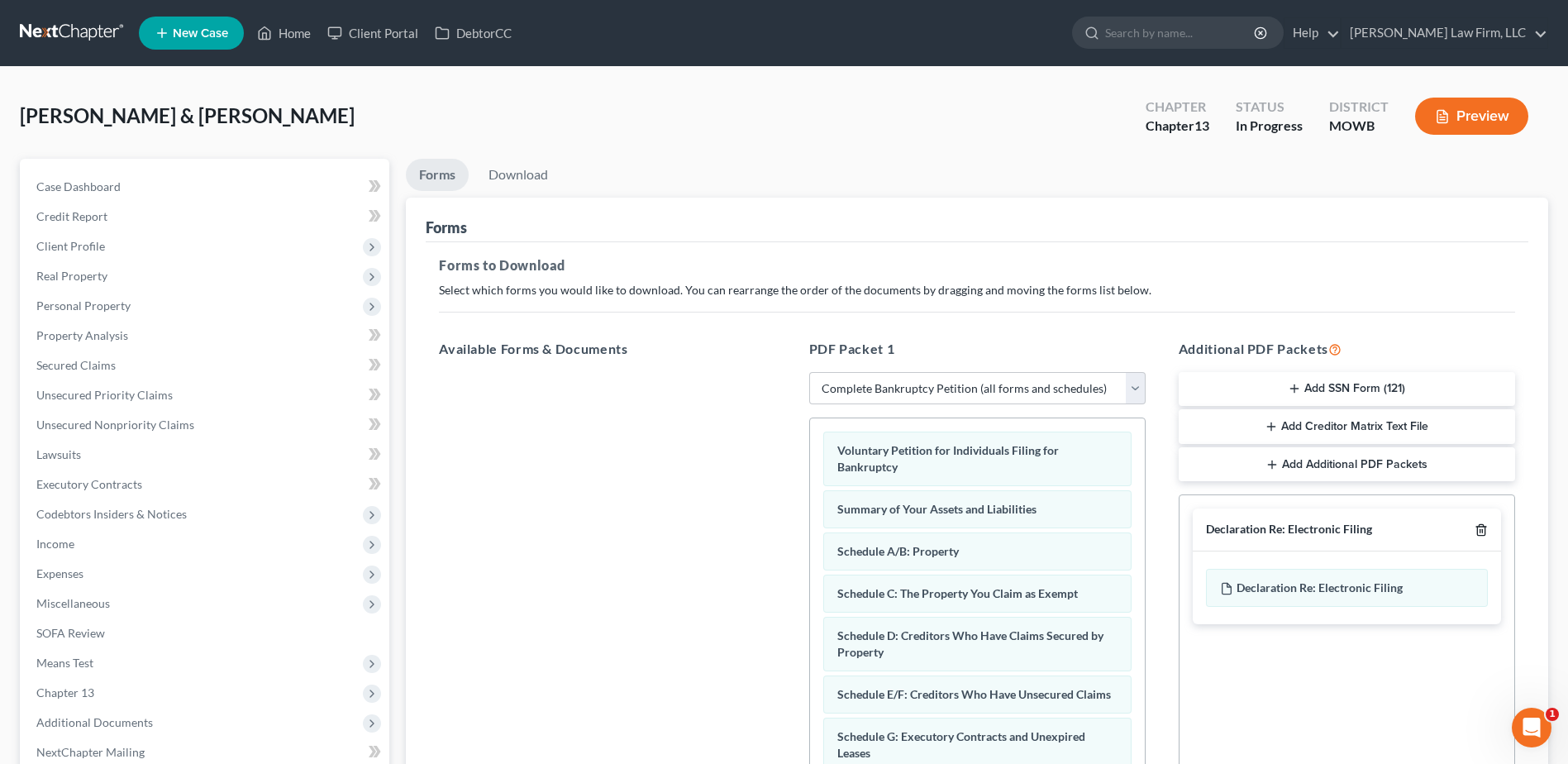
click at [1481, 530] on icon "button" at bounding box center [1481, 530] width 13 height 13
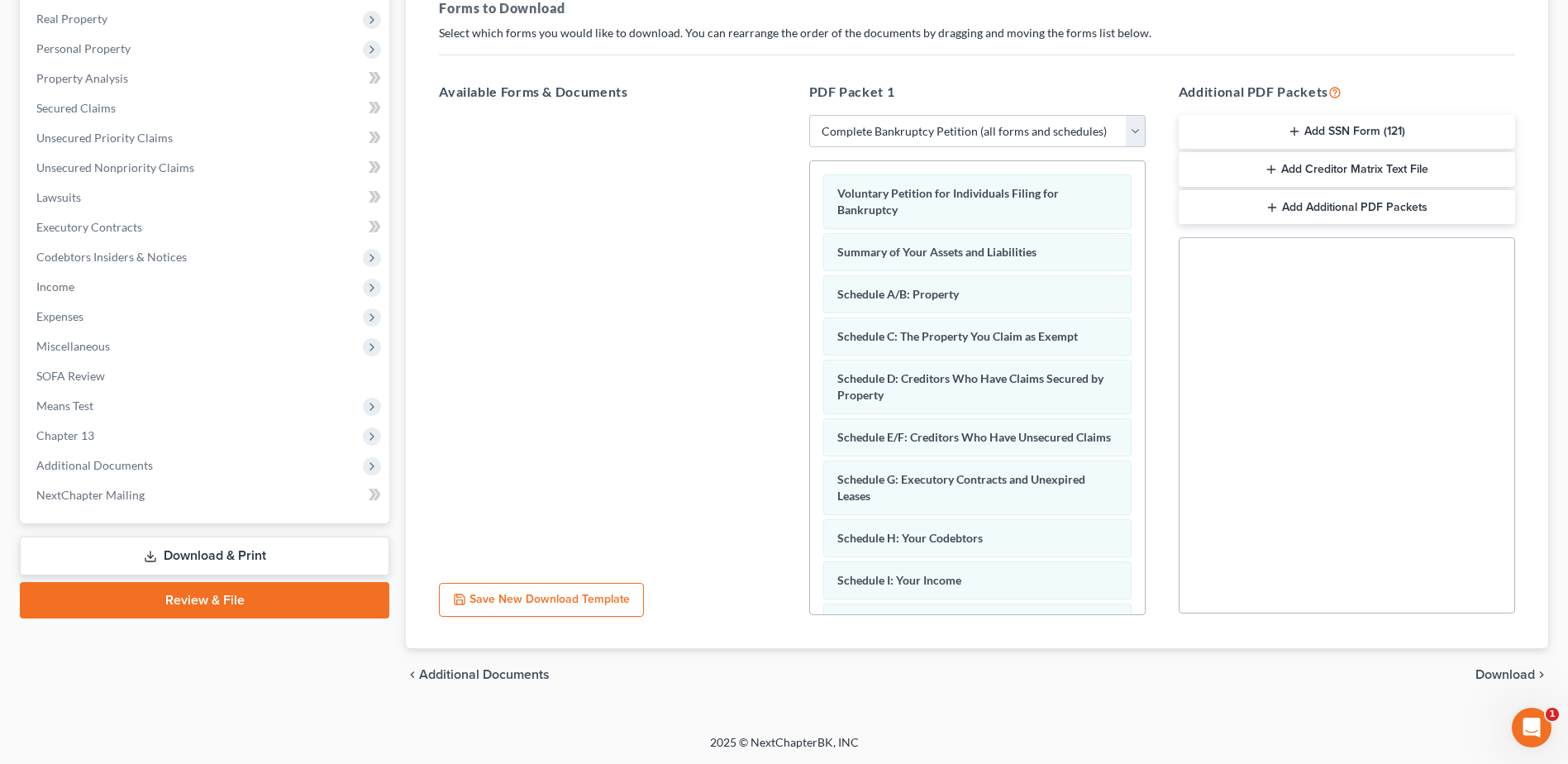
click at [1508, 673] on span "Download" at bounding box center [1505, 675] width 59 height 13
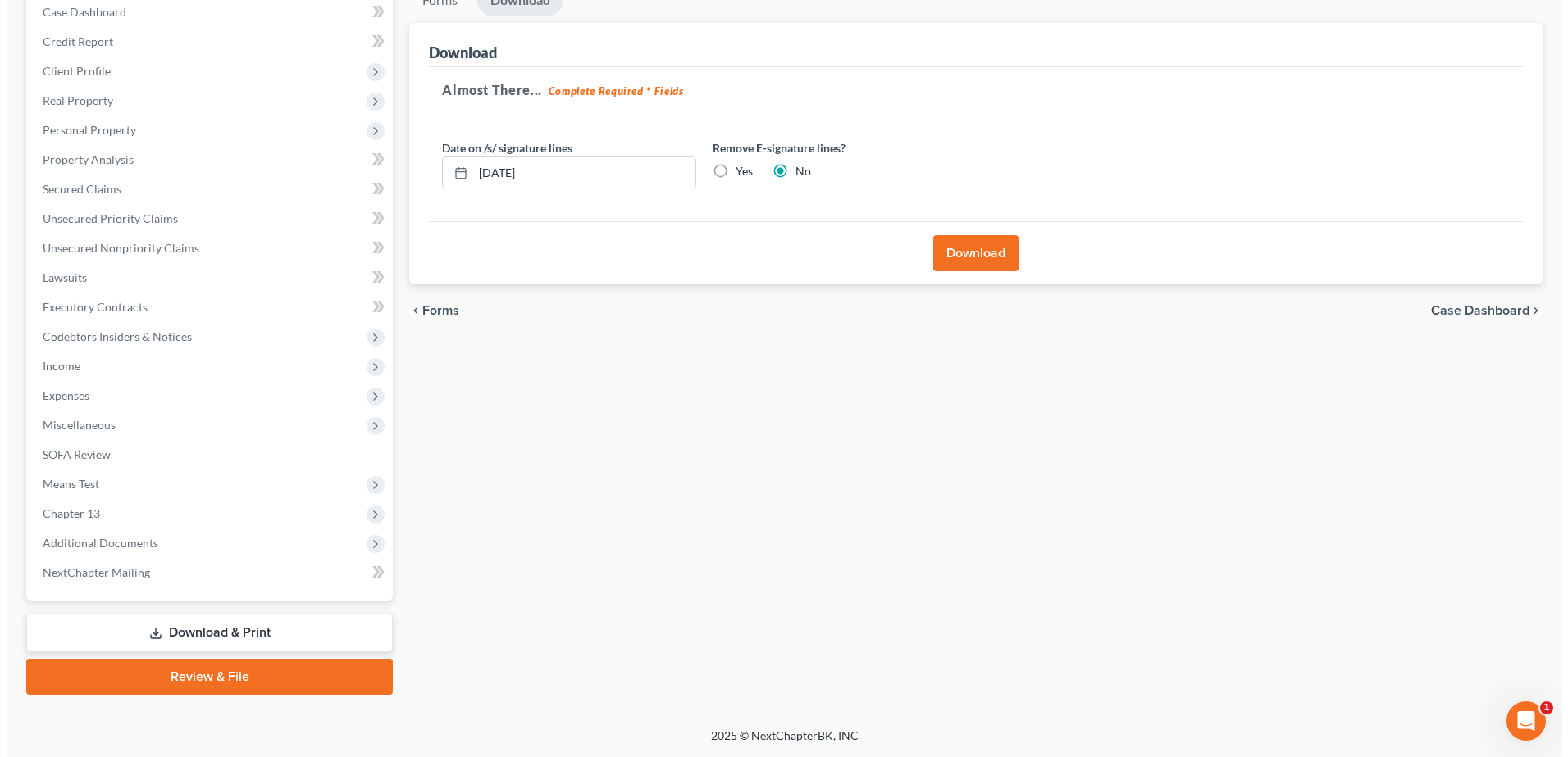
scroll to position [172, 0]
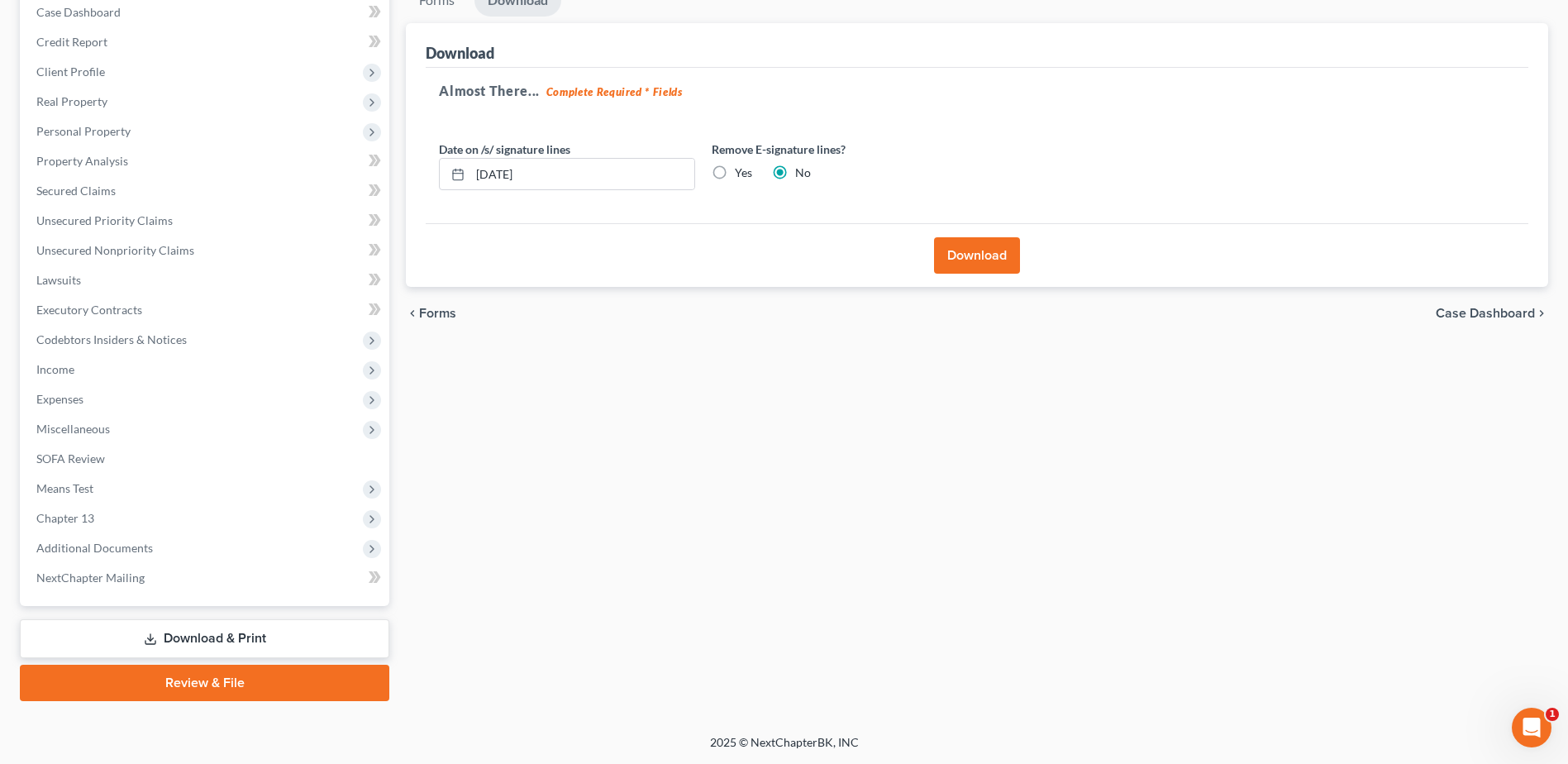
click at [967, 231] on div "Download" at bounding box center [977, 255] width 1103 height 64
click at [979, 277] on div "Download" at bounding box center [977, 255] width 1103 height 64
click at [969, 246] on button "Download" at bounding box center [976, 255] width 86 height 37
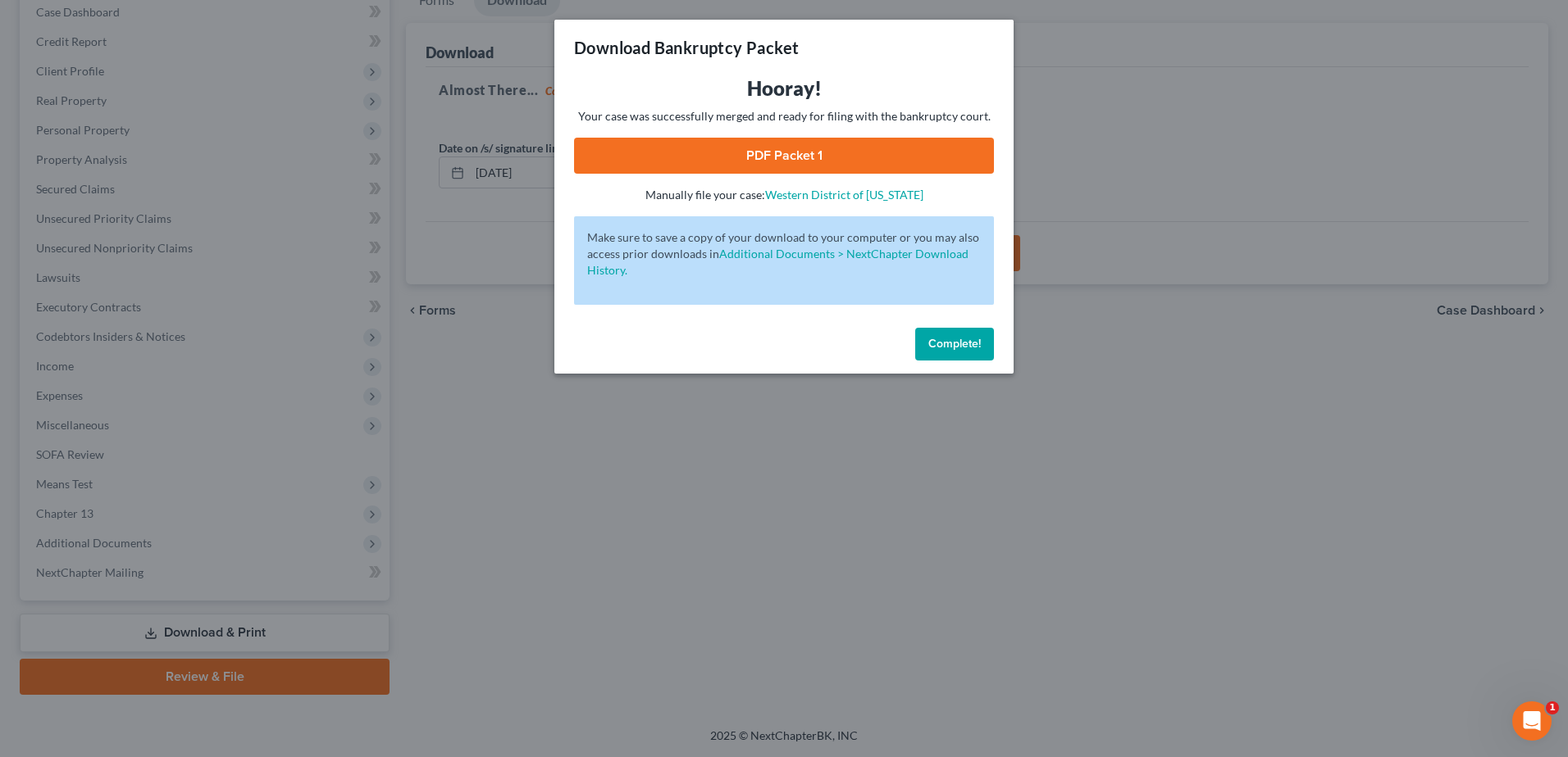
click at [728, 159] on link "PDF Packet 1" at bounding box center [784, 156] width 420 height 36
